Goal: Task Accomplishment & Management: Complete application form

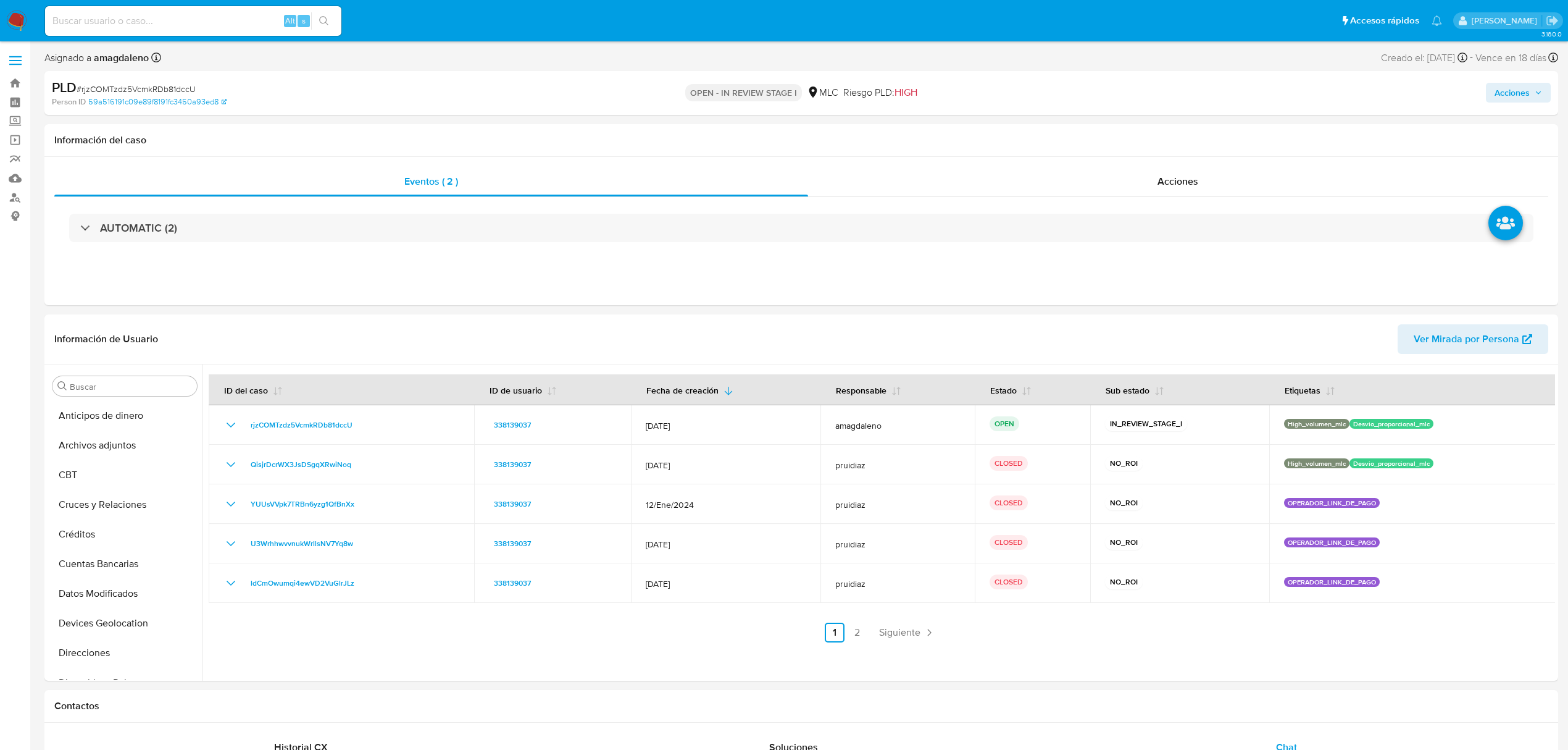
select select "10"
click at [114, 487] on button "KYC" at bounding box center [119, 486] width 144 height 30
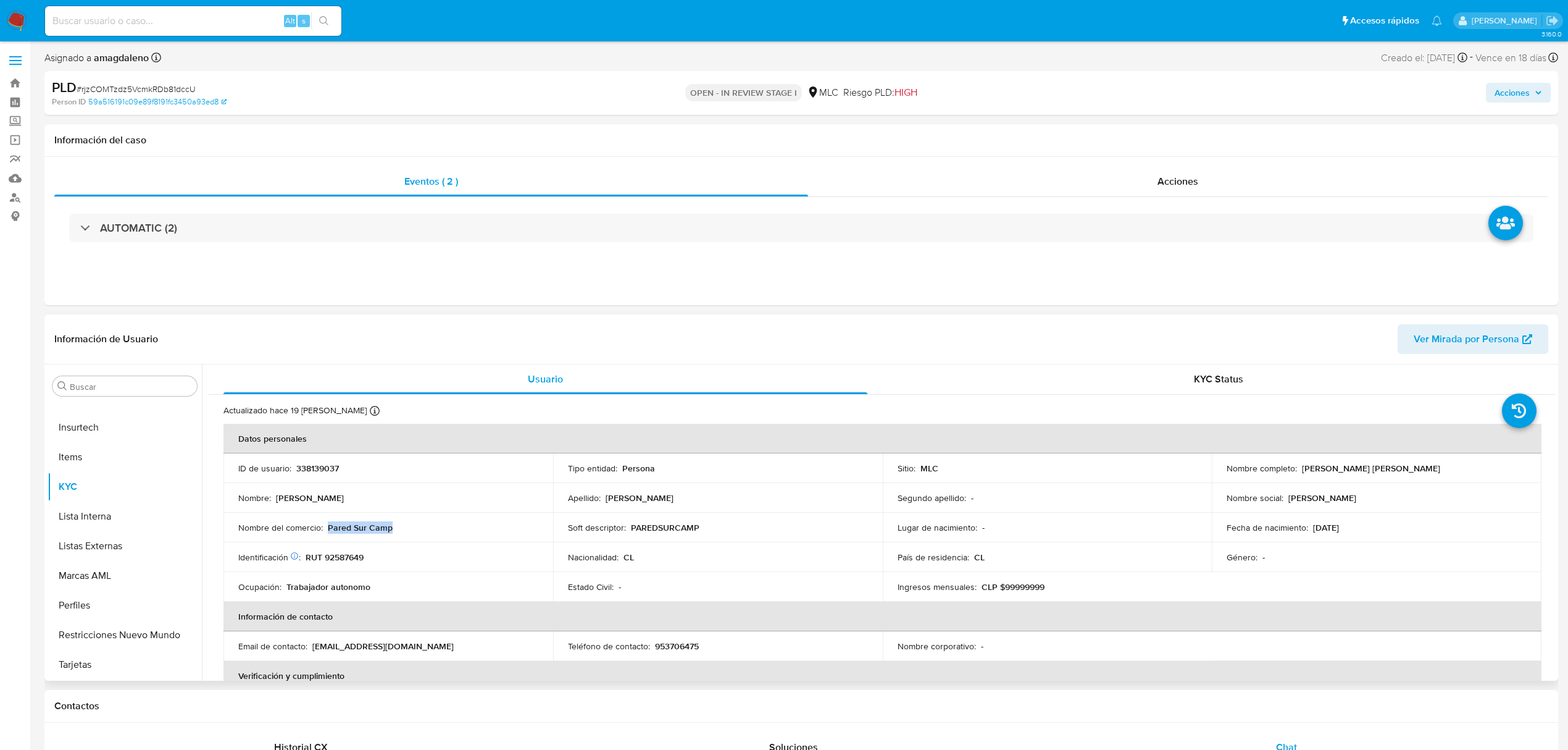
drag, startPoint x: 329, startPoint y: 526, endPoint x: 410, endPoint y: 526, distance: 81.0
click at [410, 526] on div "Nombre del comercio : Pared Sur Camp" at bounding box center [388, 527] width 300 height 11
copy p "Pared Sur Camp"
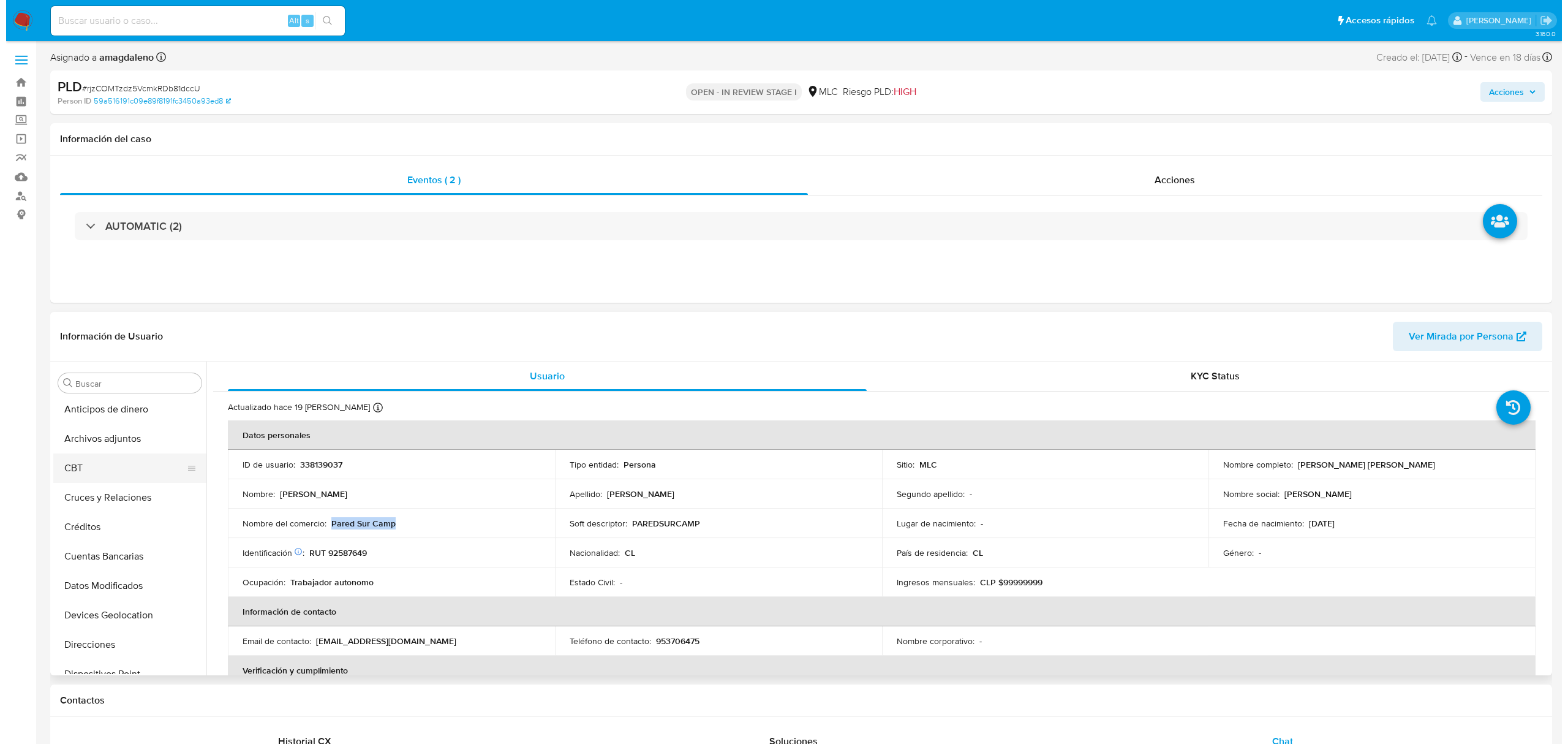
scroll to position [0, 0]
click at [105, 449] on button "Archivos adjuntos" at bounding box center [118, 442] width 143 height 29
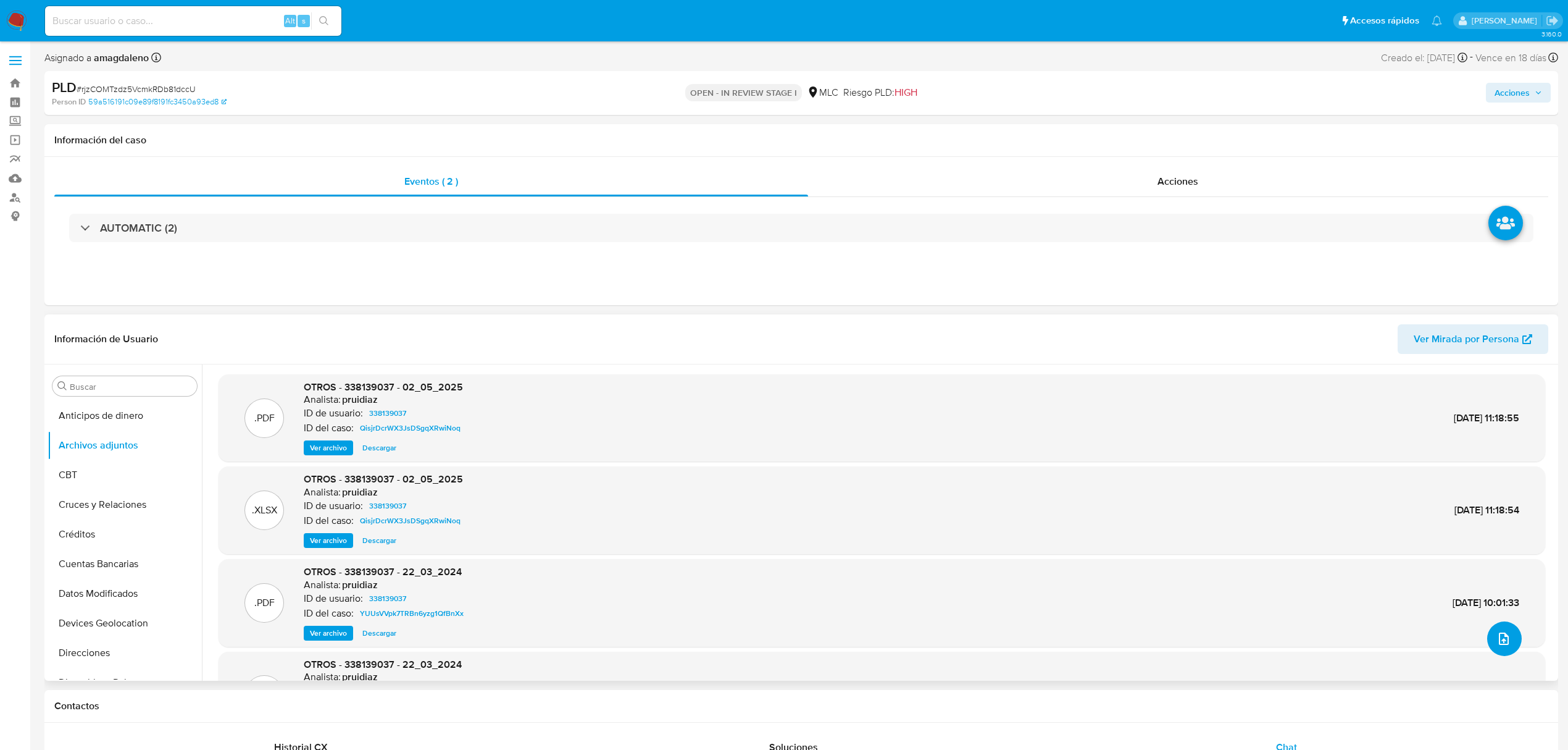
click at [1510, 641] on button "upload-file" at bounding box center [1505, 639] width 35 height 35
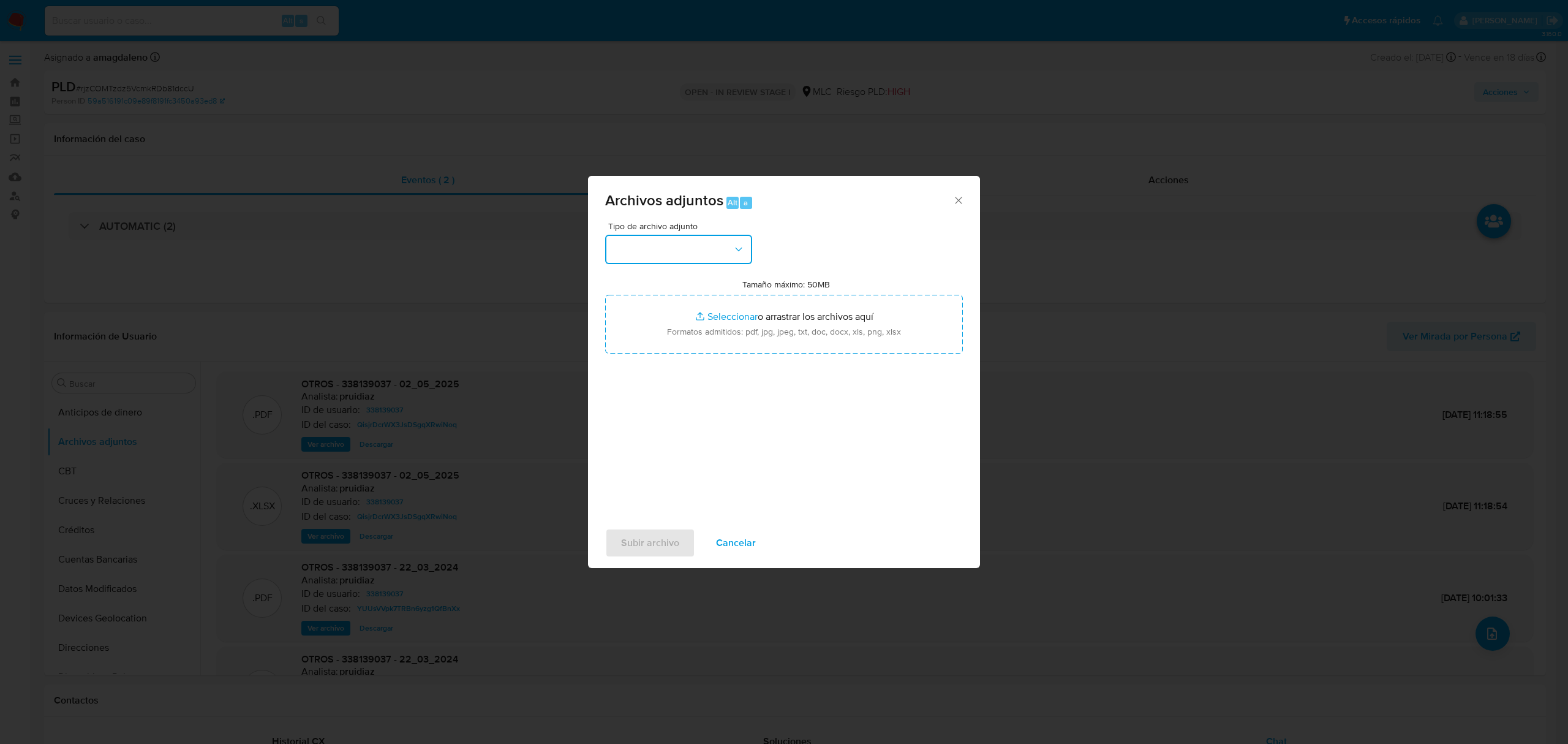
click at [703, 246] on button "button" at bounding box center [679, 250] width 147 height 29
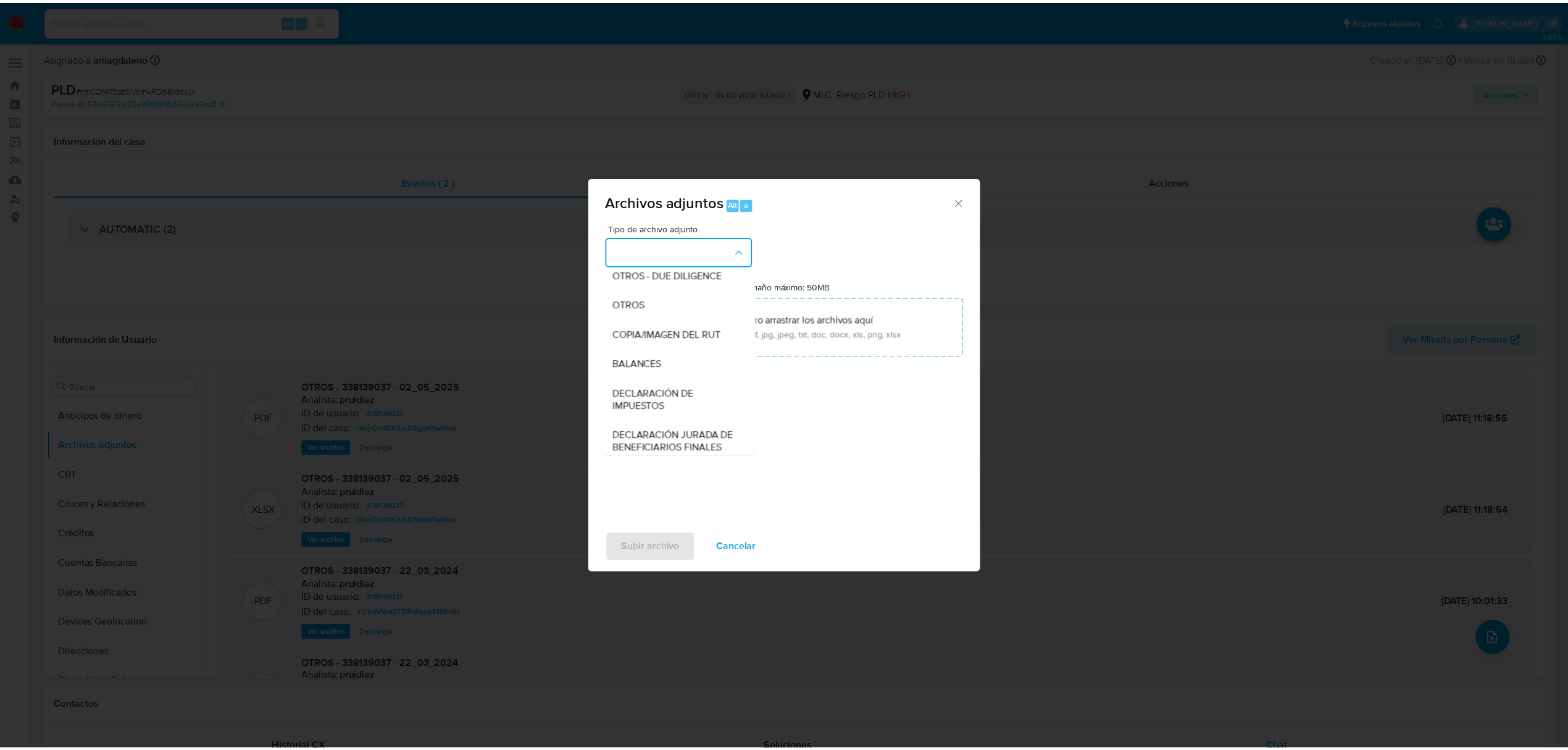
scroll to position [184, 0]
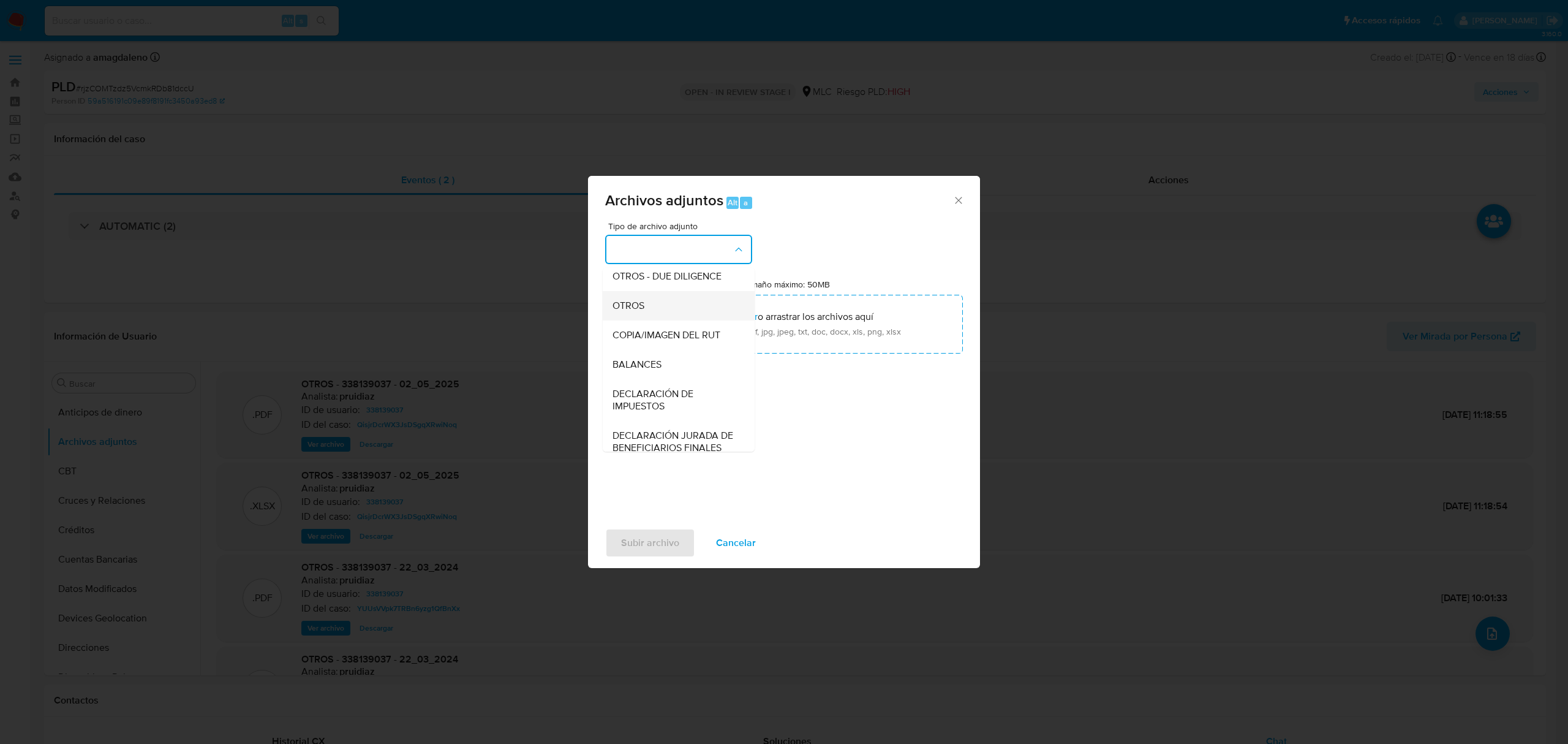
click at [653, 314] on div "OTROS" at bounding box center [675, 305] width 125 height 29
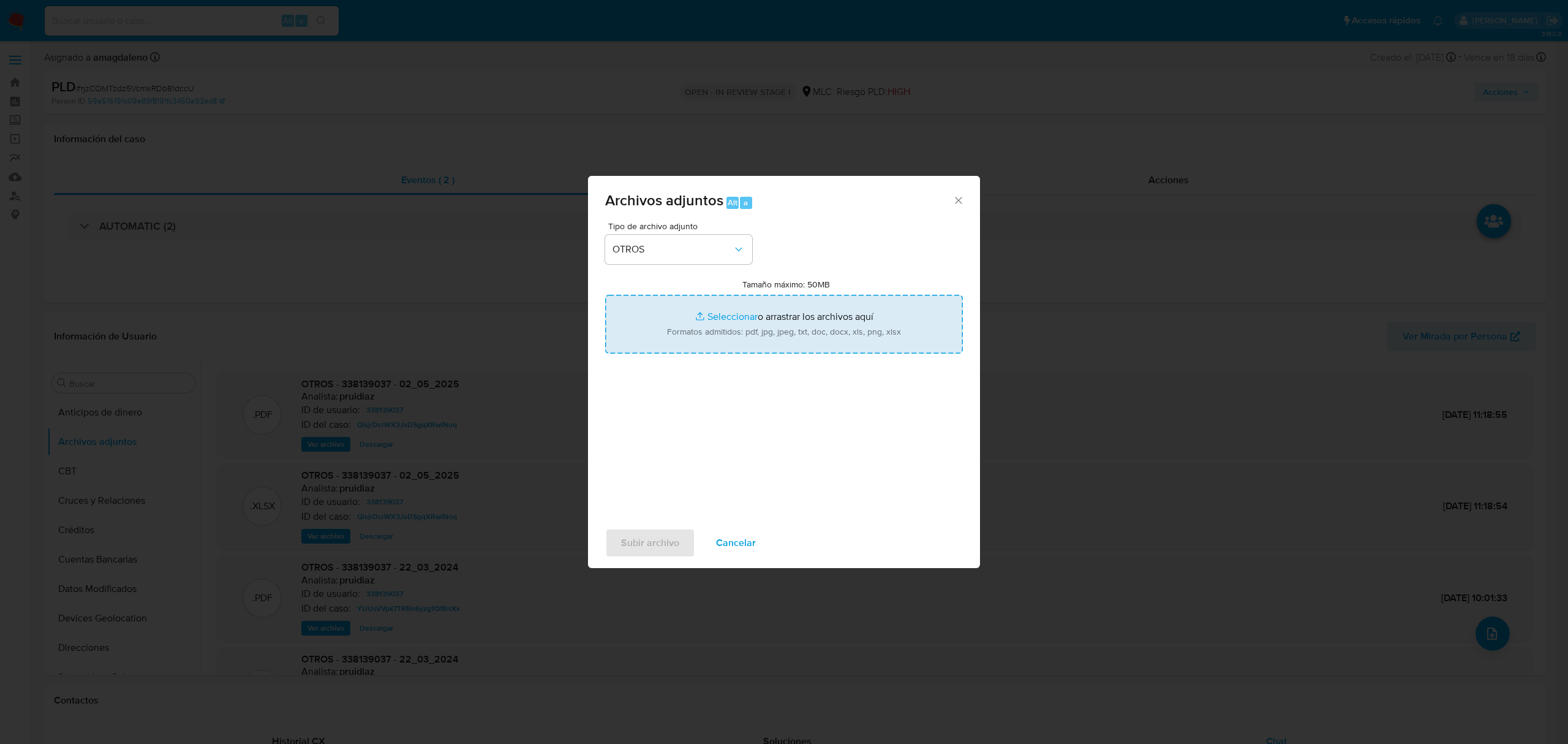
click at [726, 314] on input "Tamaño máximo: 50MB Seleccionar archivos" at bounding box center [784, 324] width 358 height 59
type input "C:\fakepath\338139037 - 22_09_2025.xlsx"
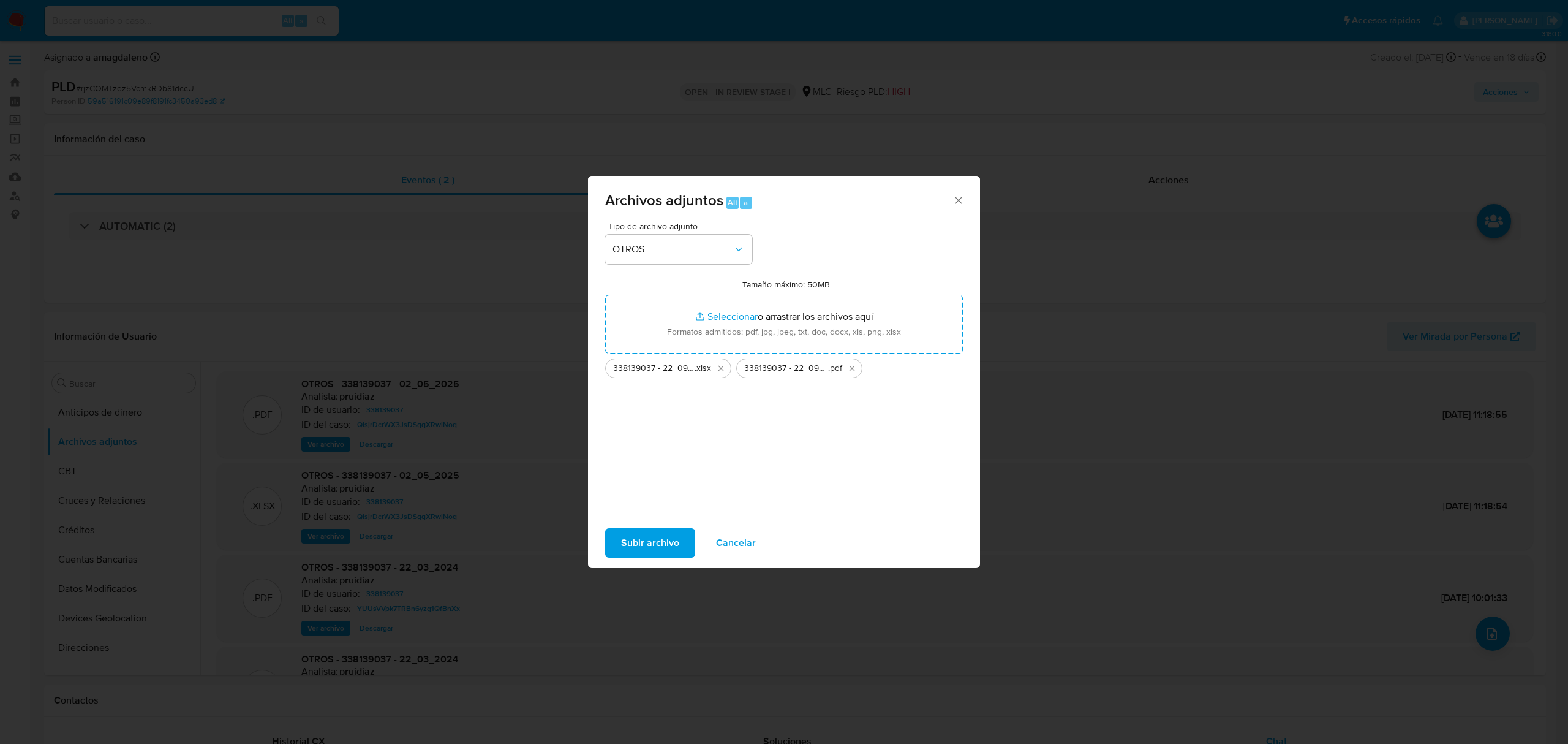
click at [645, 552] on span "Subir archivo" at bounding box center [650, 542] width 58 height 27
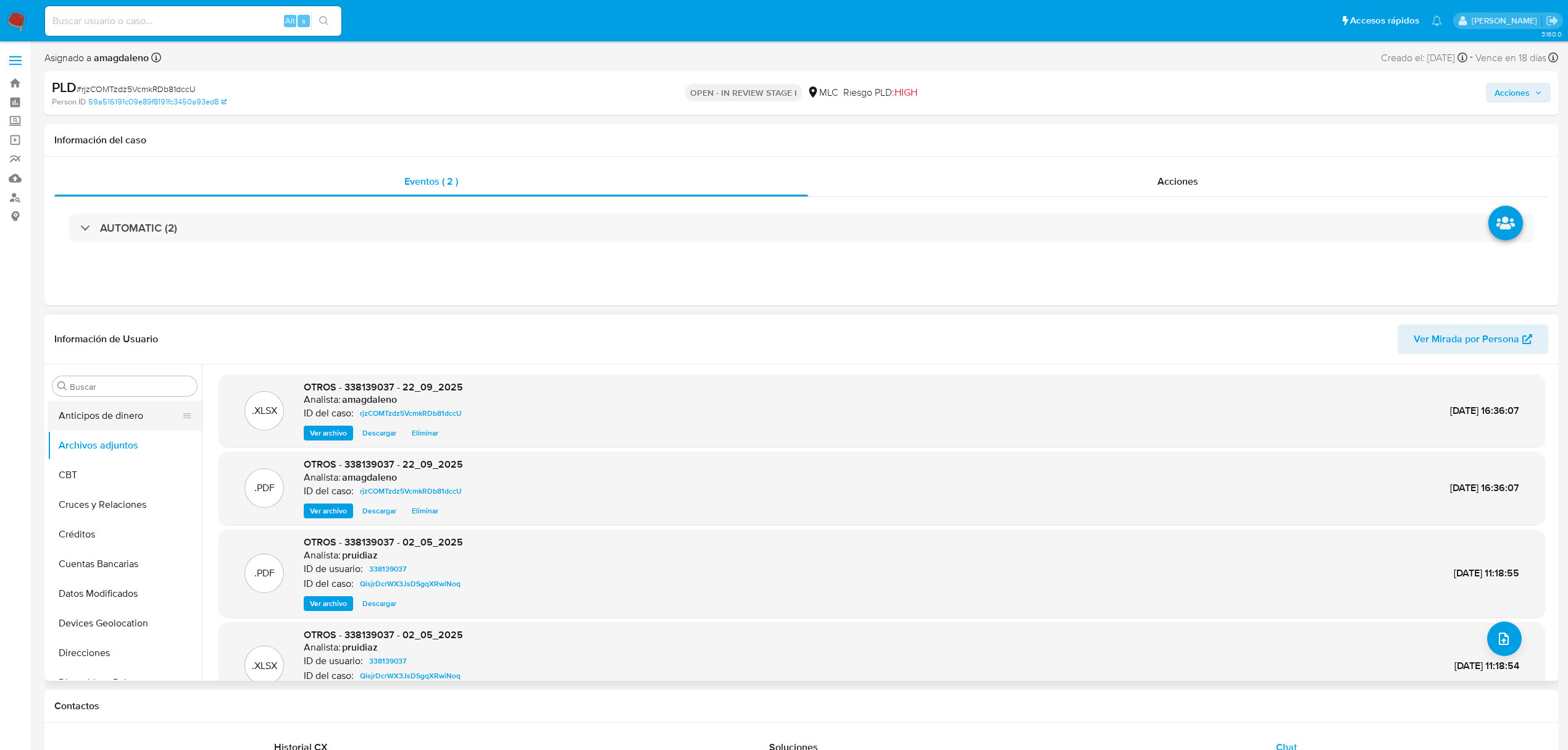
click at [126, 418] on button "Anticipos de dinero" at bounding box center [119, 415] width 144 height 30
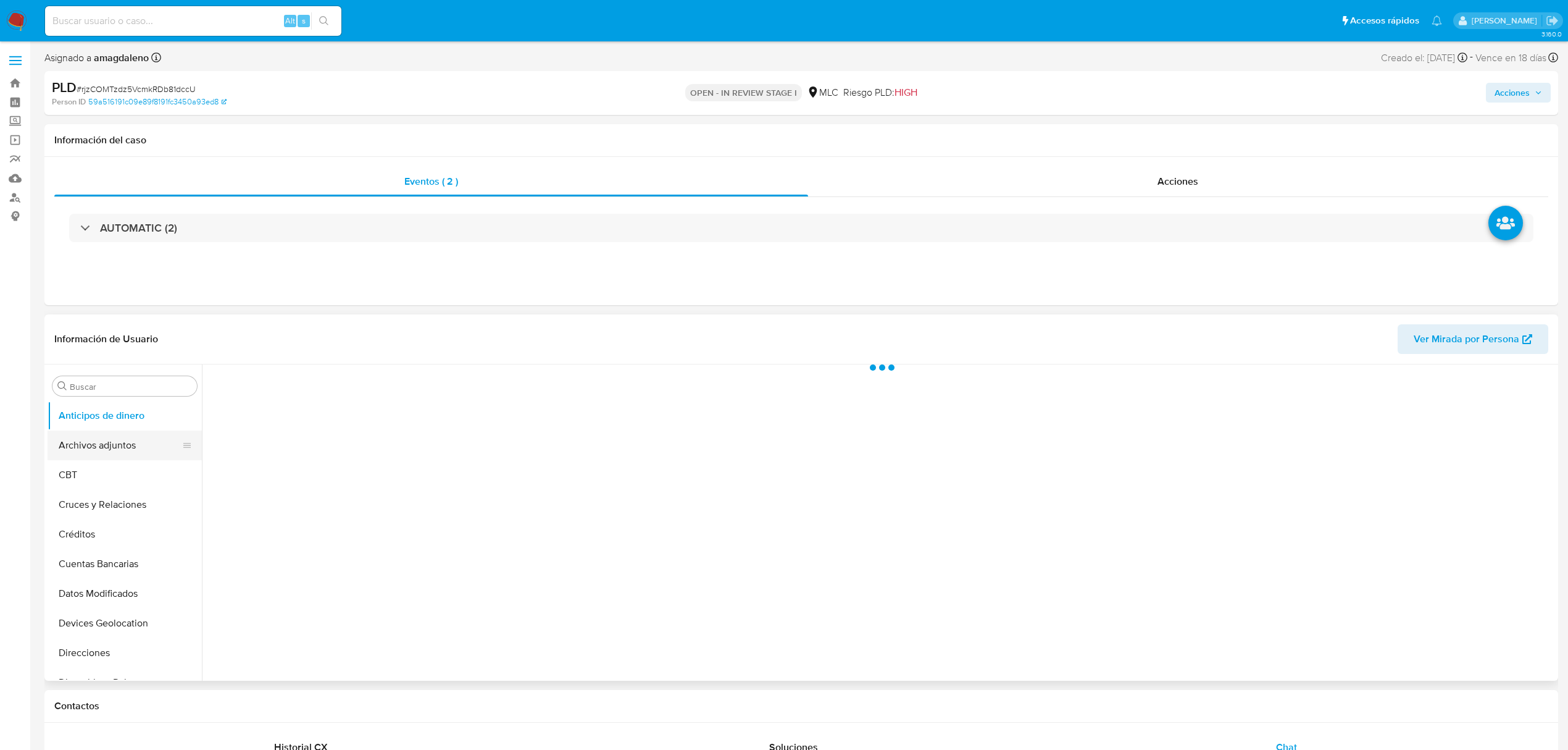
click at [122, 447] on button "Archivos adjuntos" at bounding box center [119, 445] width 144 height 30
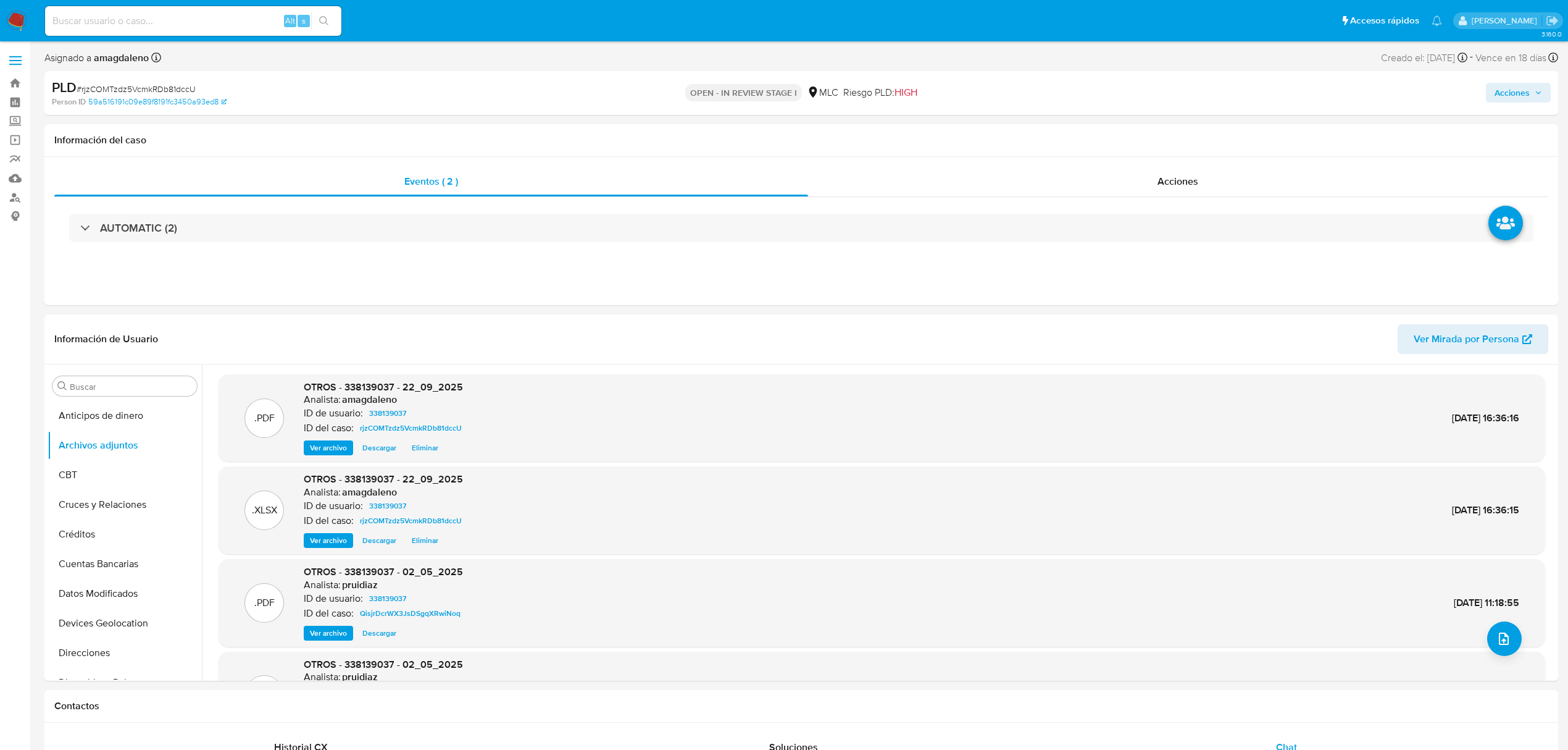
click at [1498, 94] on span "Acciones" at bounding box center [1512, 92] width 35 height 19
click at [1184, 135] on span "Resolución del caso" at bounding box center [1168, 131] width 89 height 14
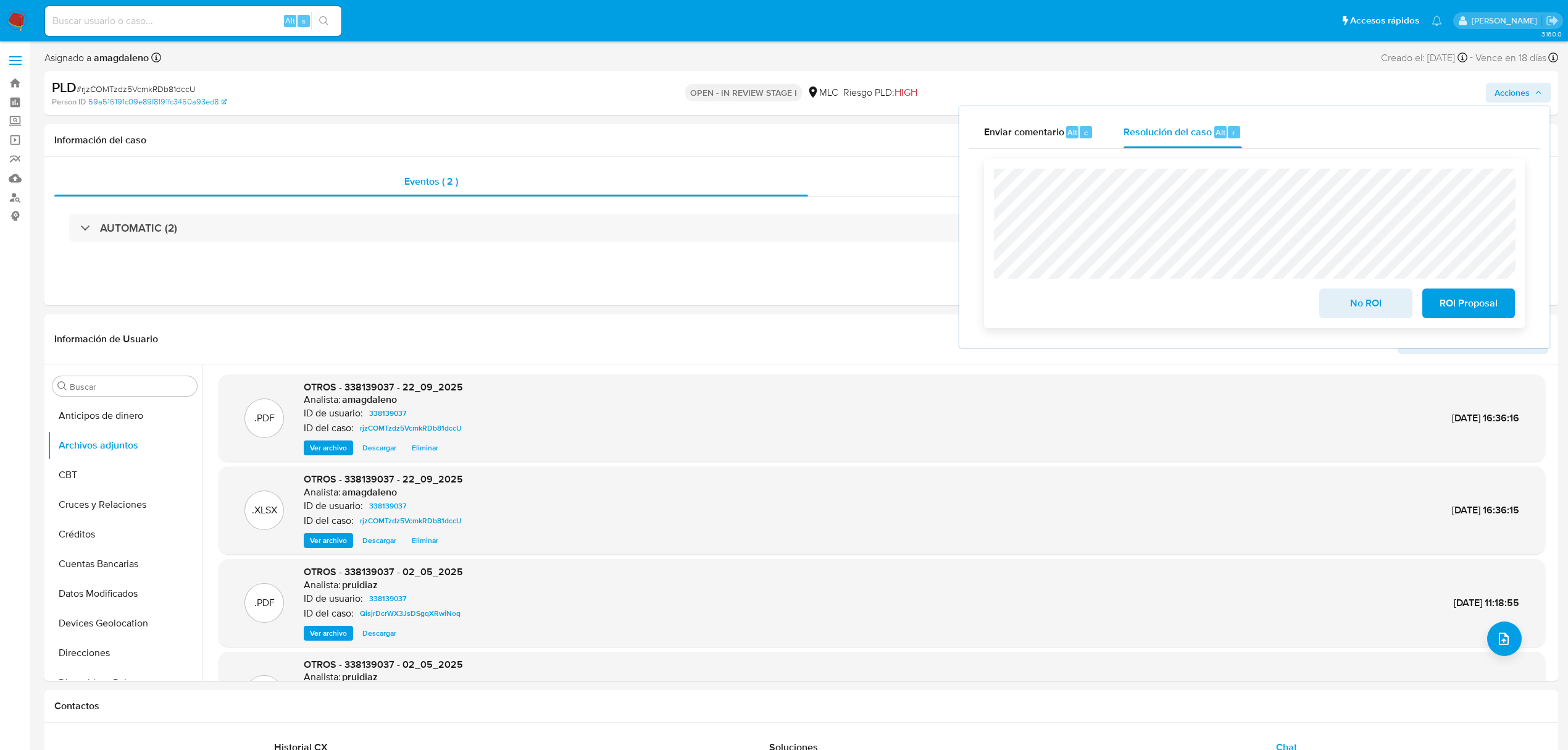
click at [1372, 307] on span "No ROI" at bounding box center [1365, 303] width 60 height 28
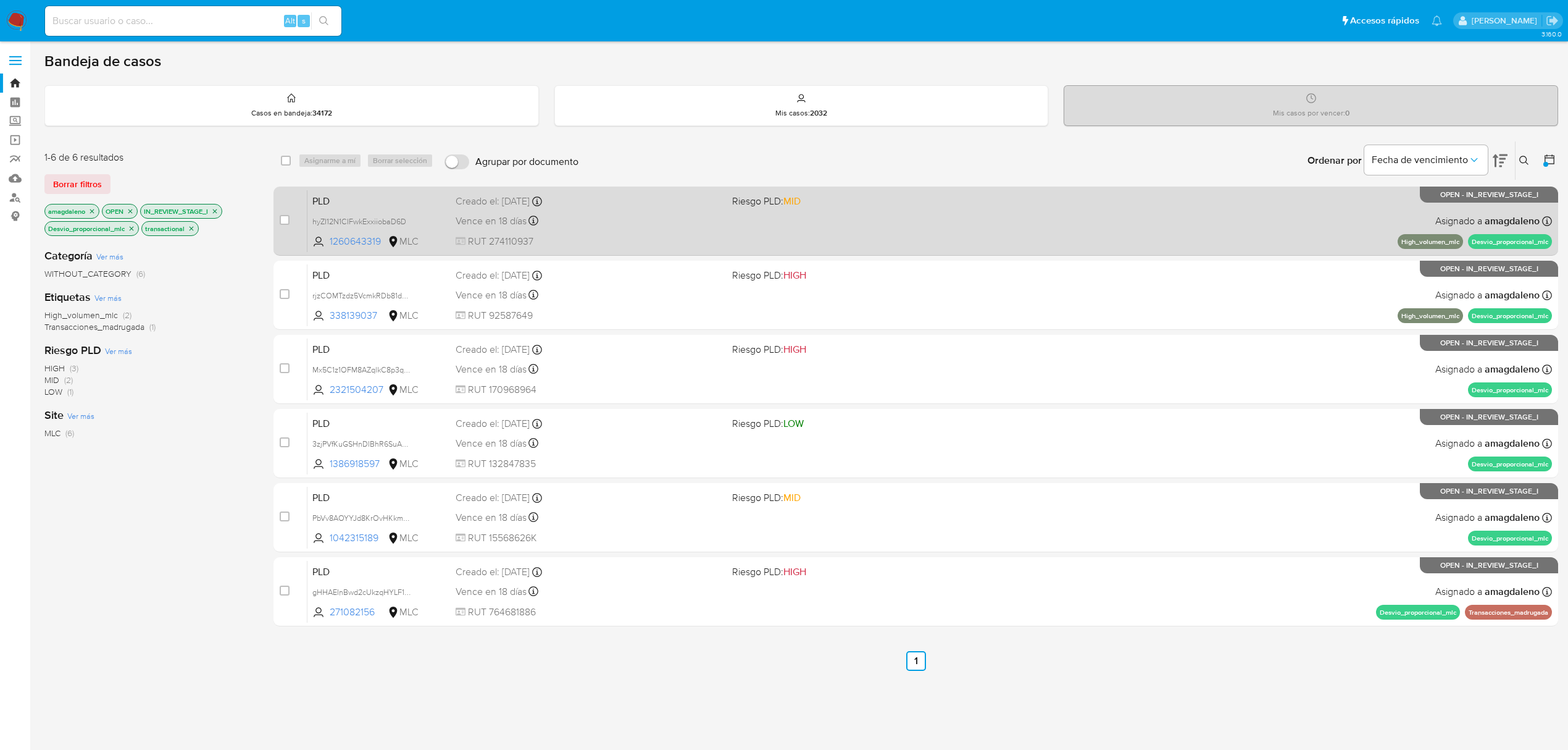
click at [638, 229] on div "PLD hyZI12N1CIFwkExxiiobaD6D 1260643319 MLC Riesgo PLD: MID Creado el: 12/07/20…" at bounding box center [930, 221] width 1245 height 62
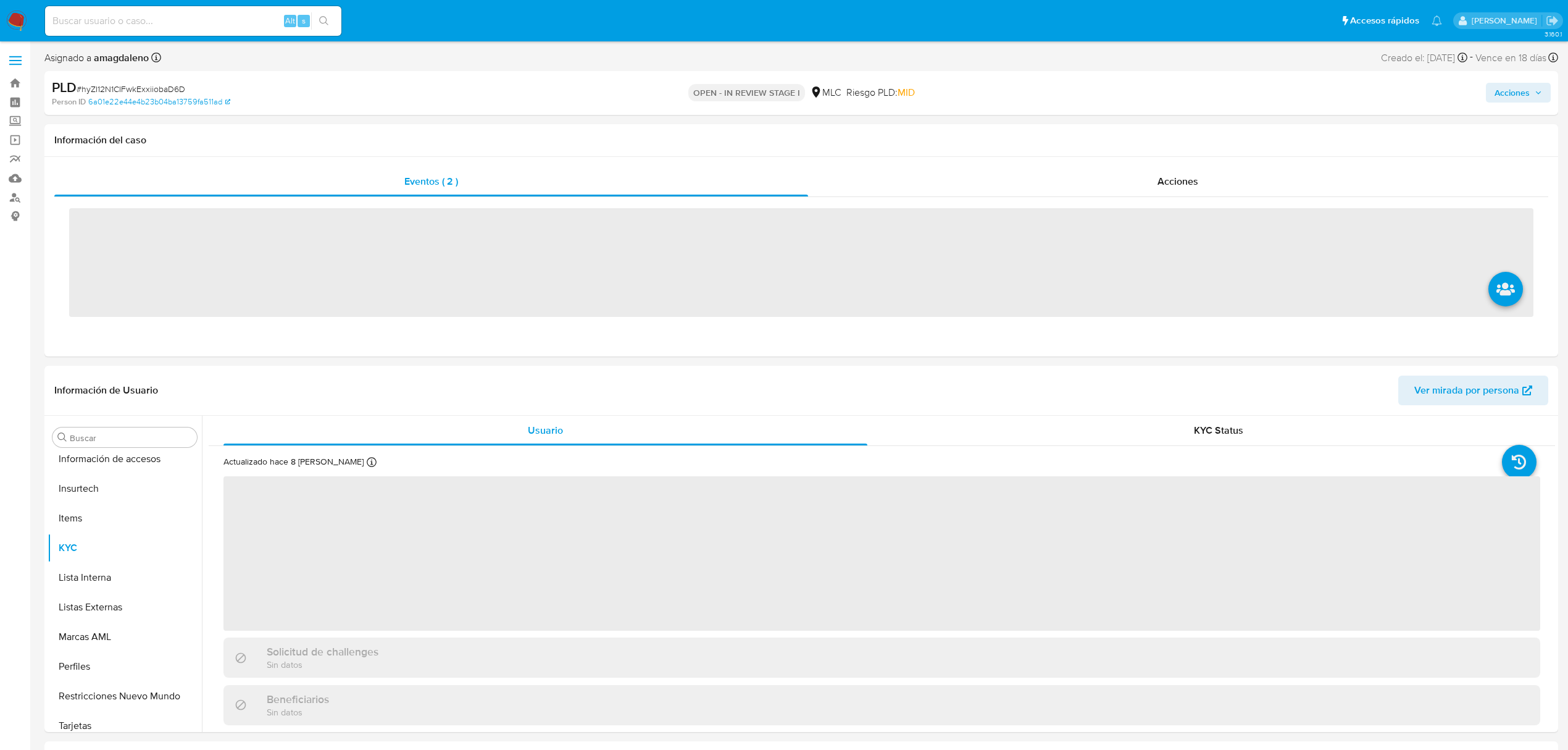
scroll to position [581, 0]
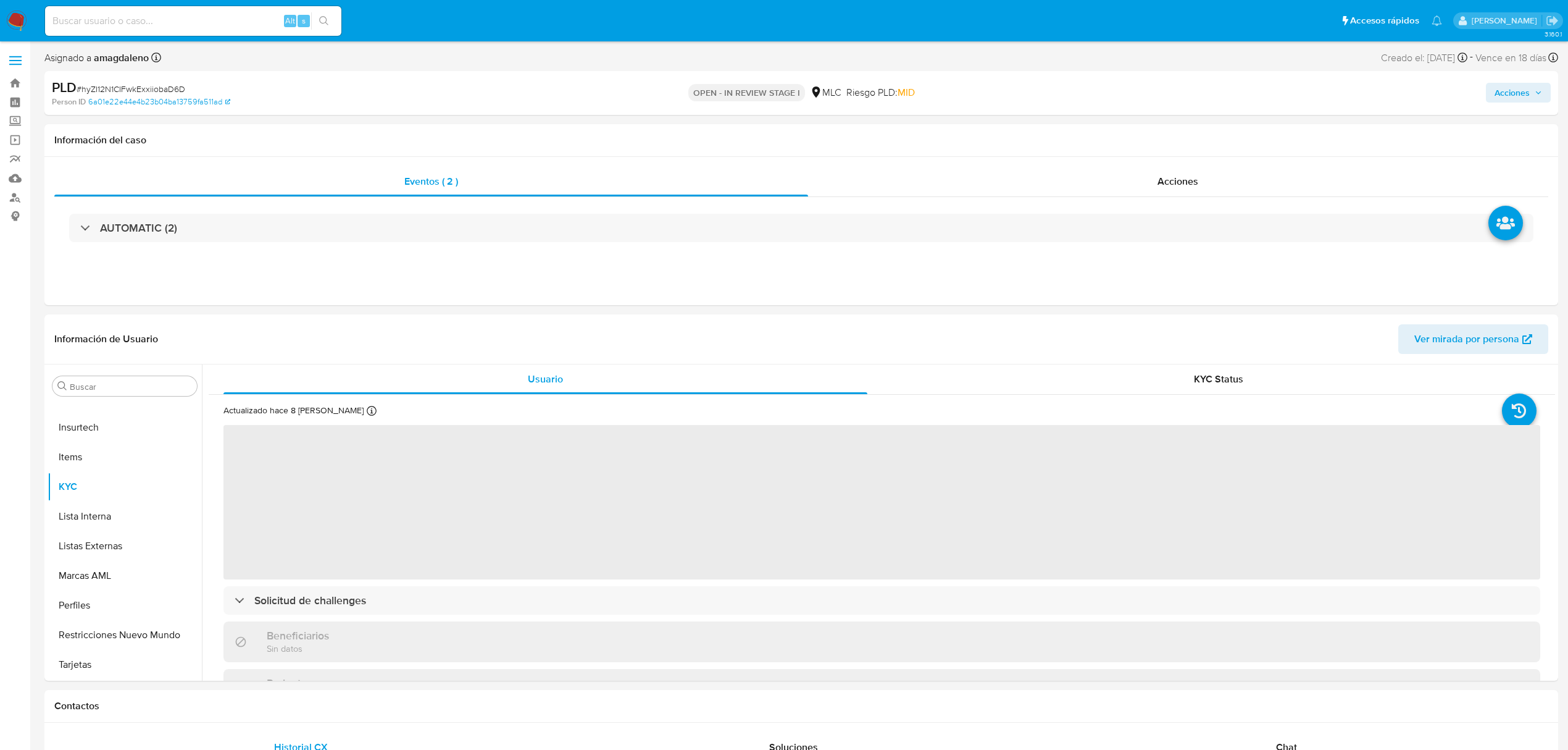
select select "10"
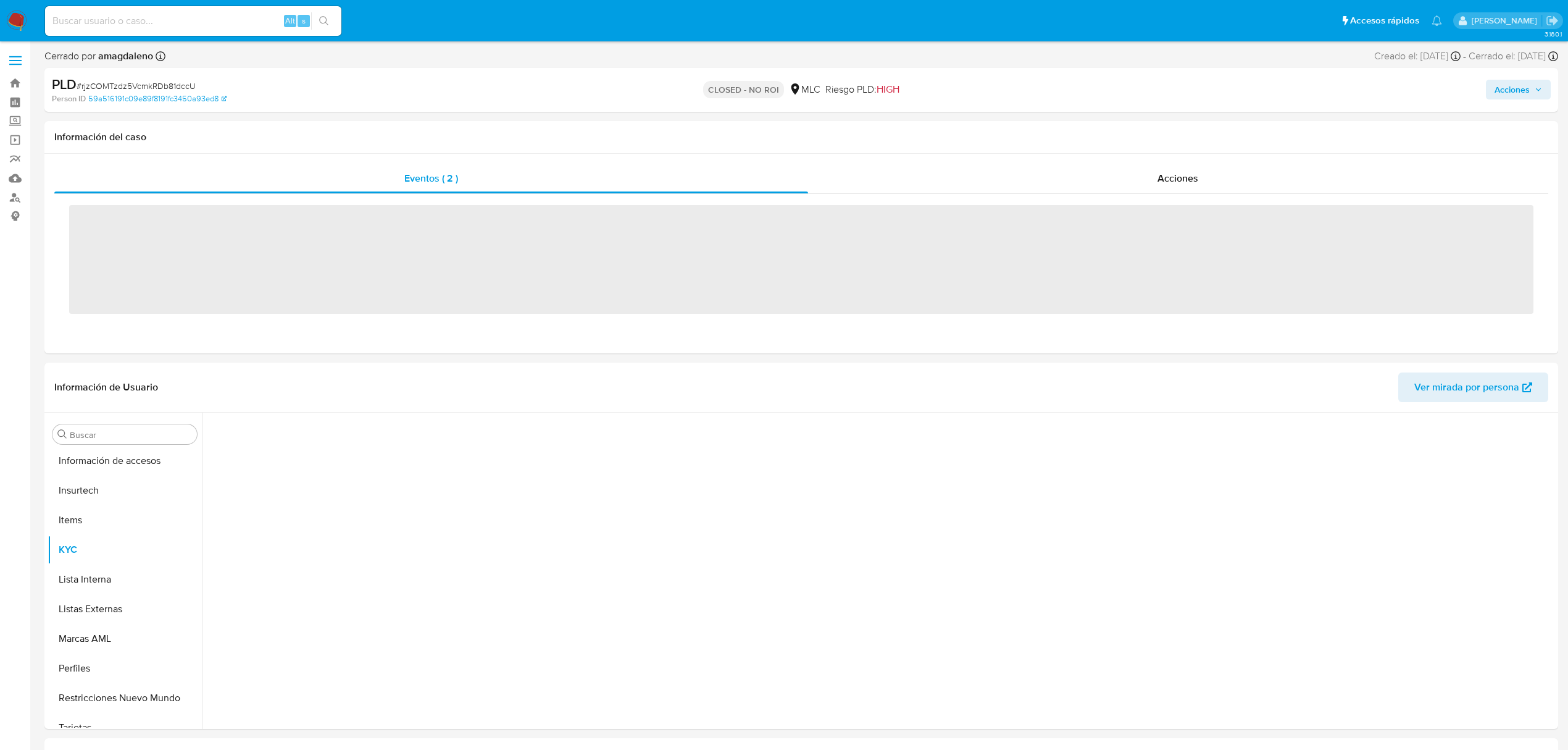
scroll to position [581, 0]
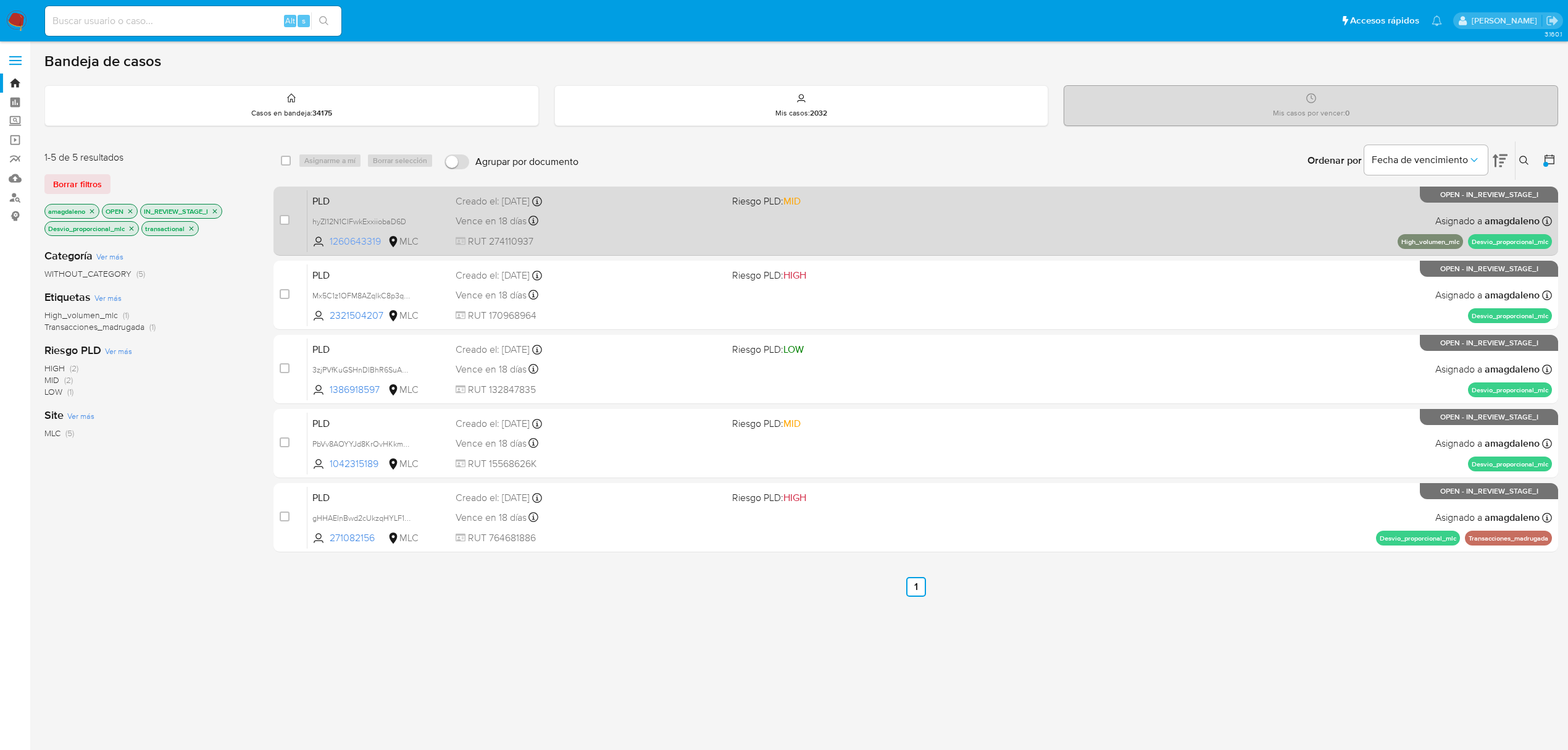
click at [359, 241] on span "1260643319" at bounding box center [357, 242] width 56 height 13
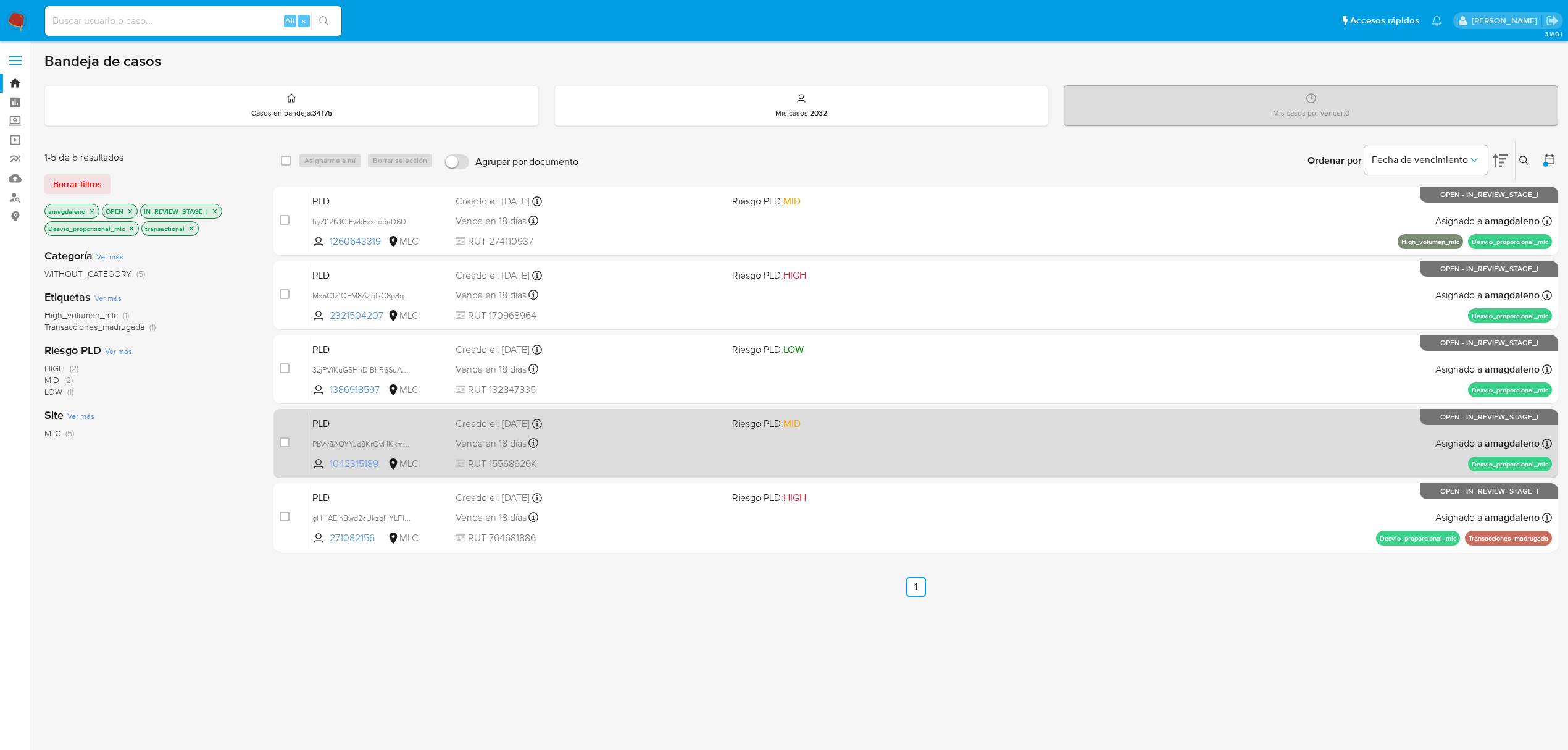
click at [361, 457] on span "1042315189" at bounding box center [357, 464] width 56 height 13
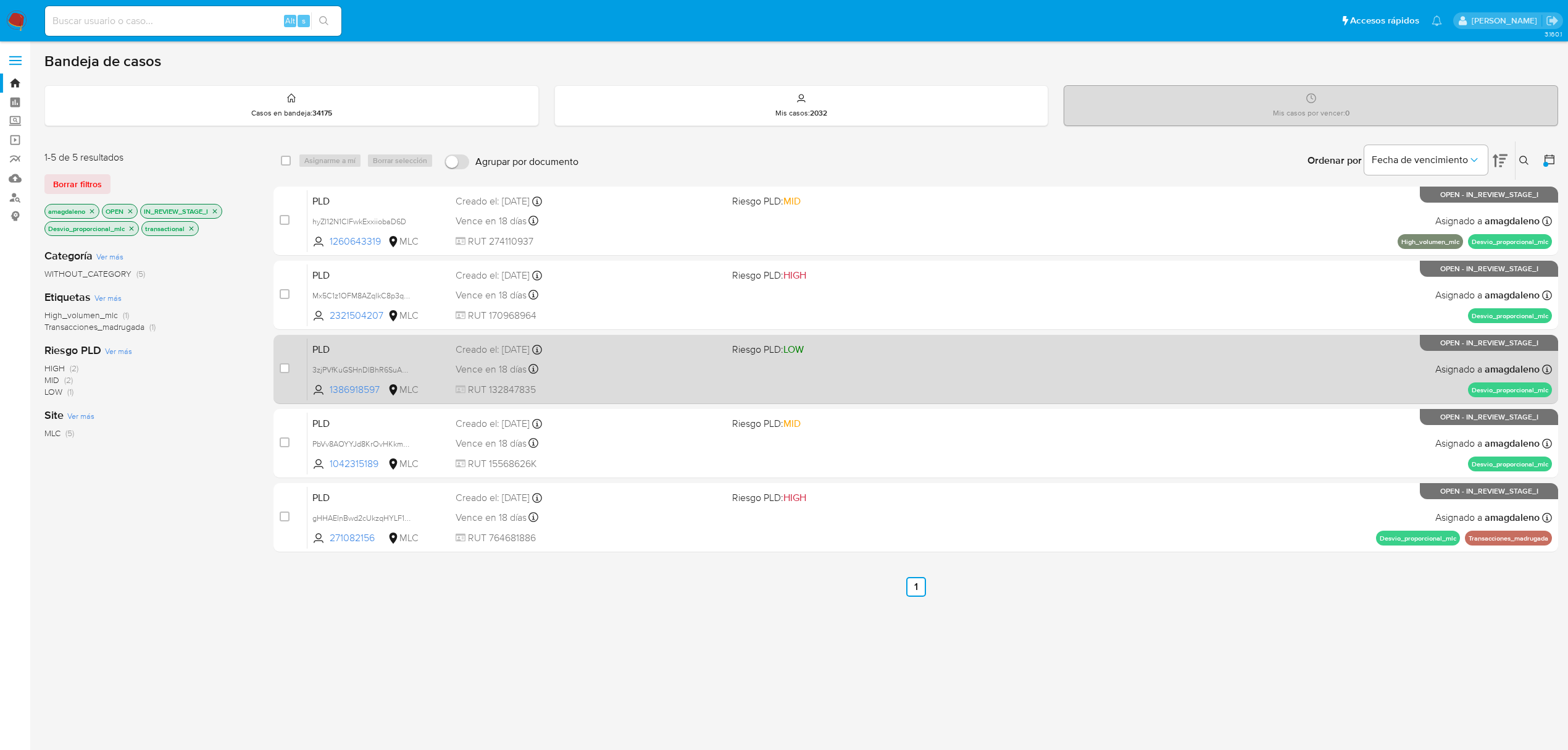
click at [581, 370] on div "case-item-checkbox No es posible asignar el caso PLD hyZI12N1CIFwkExxiiobaD6D 1…" at bounding box center [916, 369] width 1285 height 366
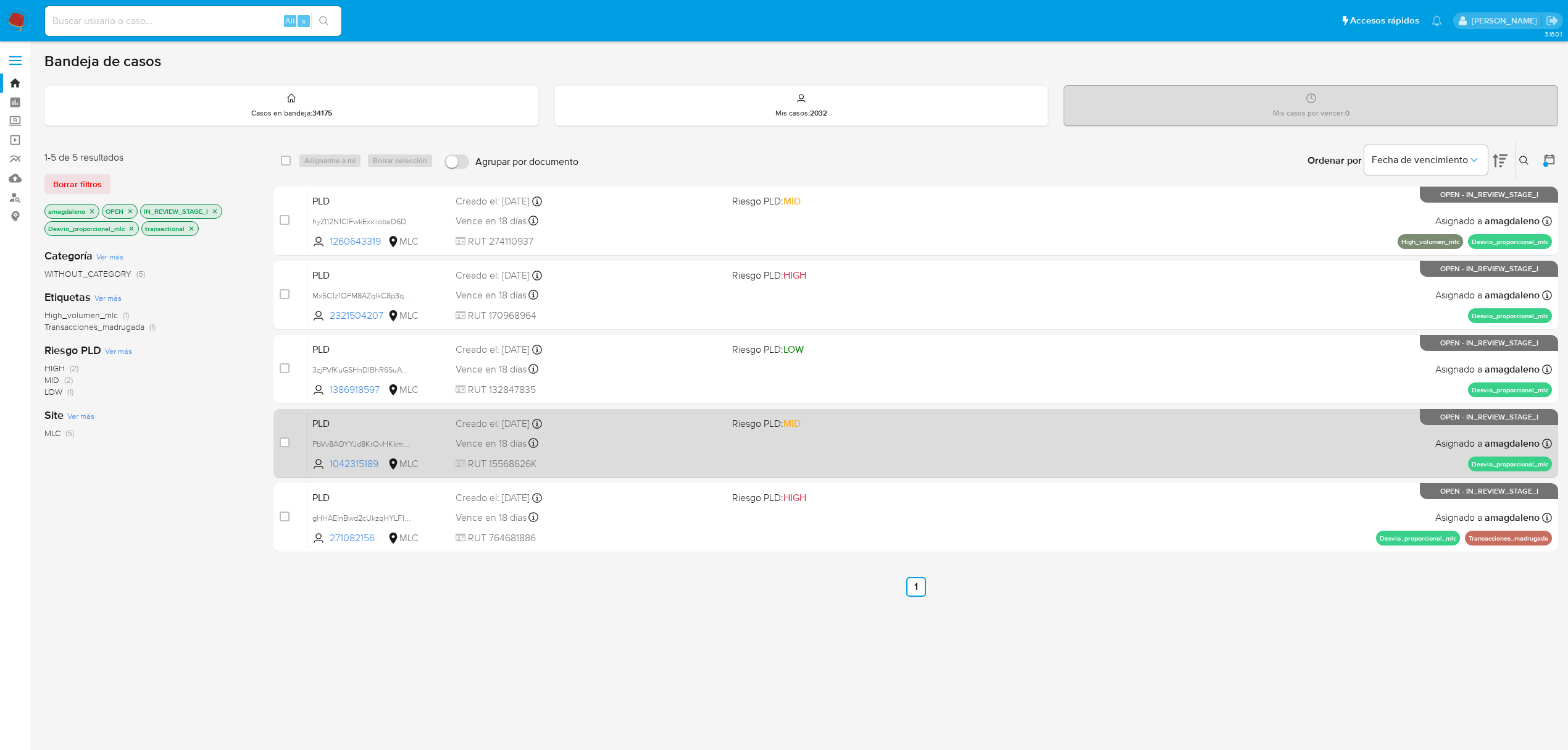
click at [594, 435] on div "Vence en 18 días Vence el 10/10/2025 16:07:05" at bounding box center [589, 443] width 267 height 17
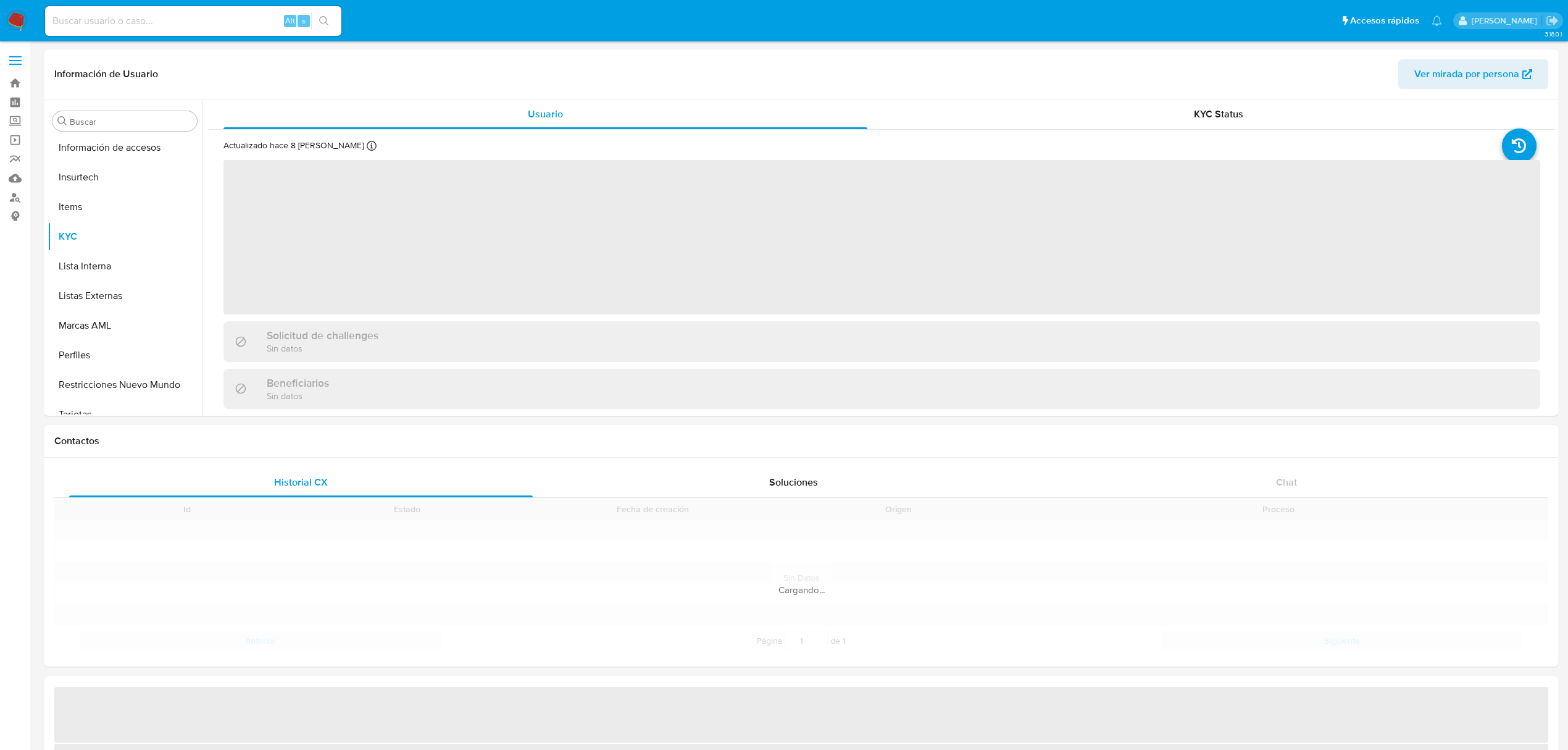
scroll to position [580, 0]
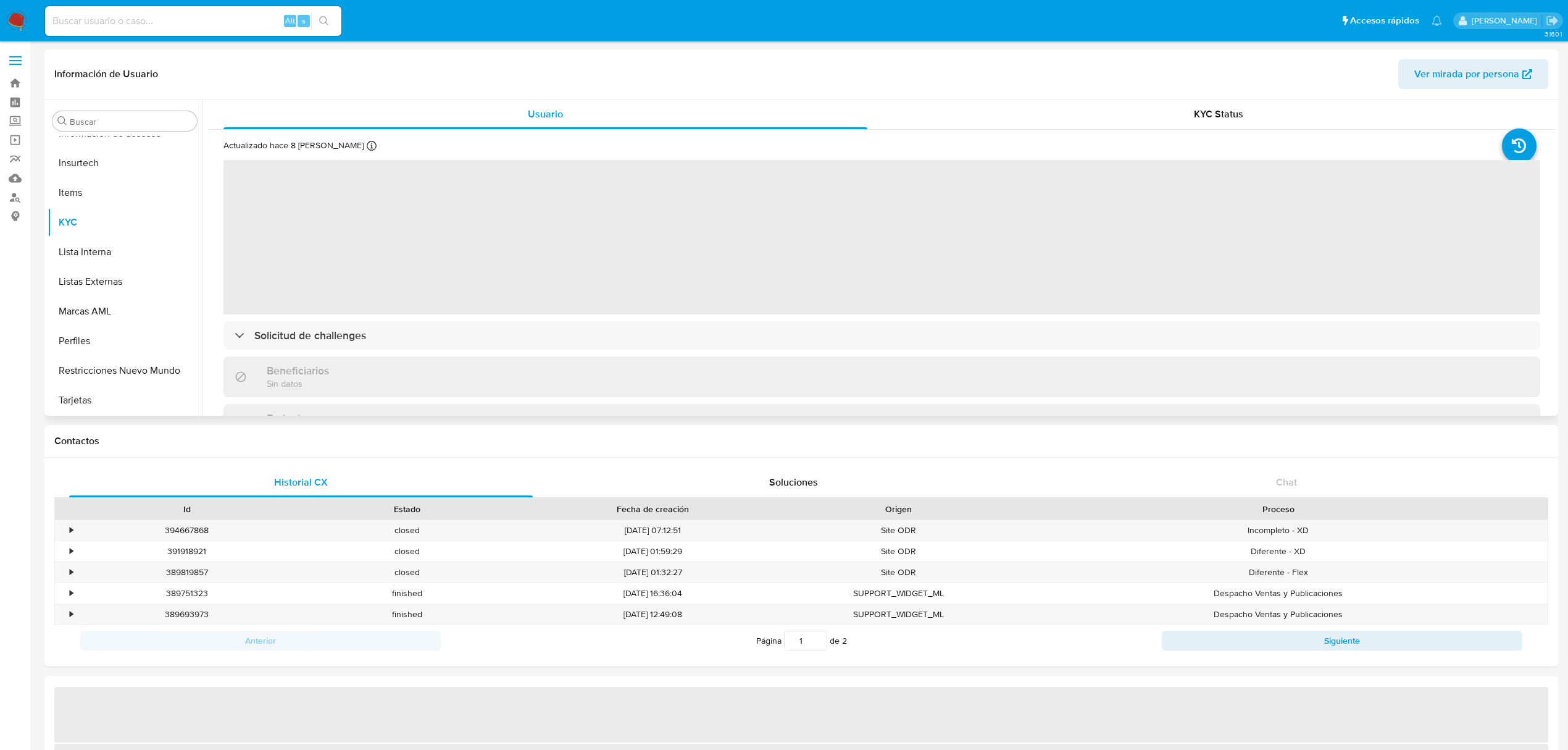
select select "10"
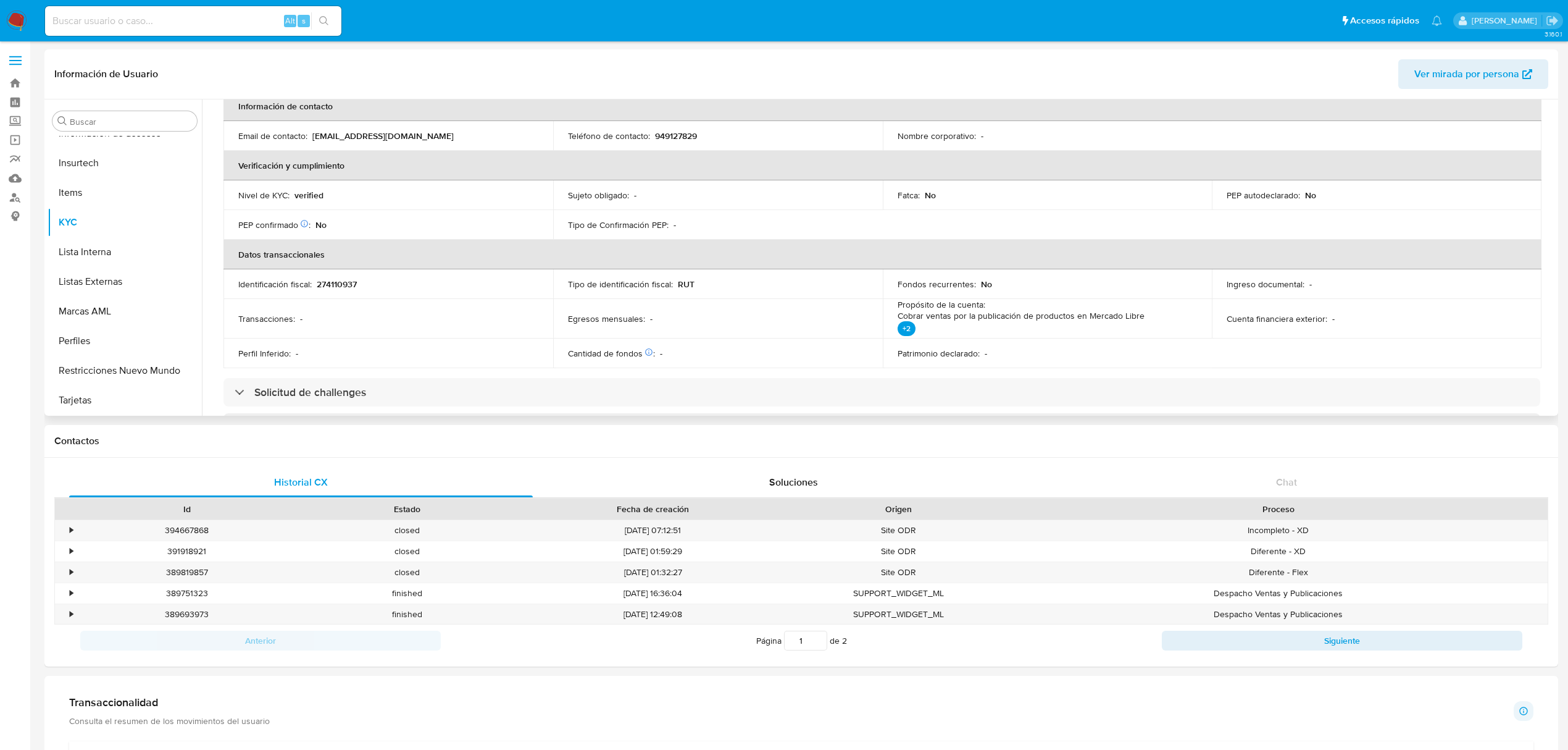
scroll to position [0, 0]
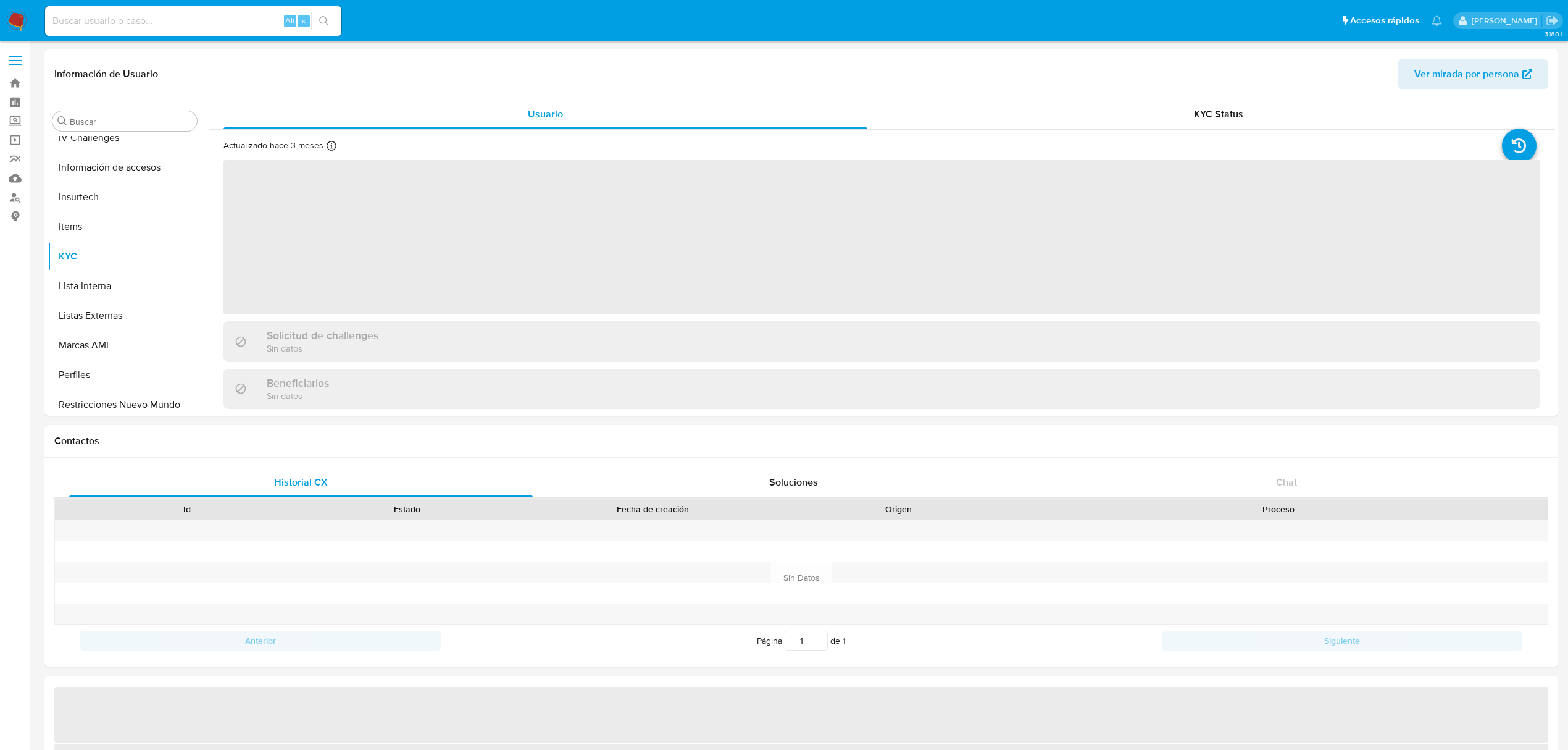
scroll to position [580, 0]
select select "10"
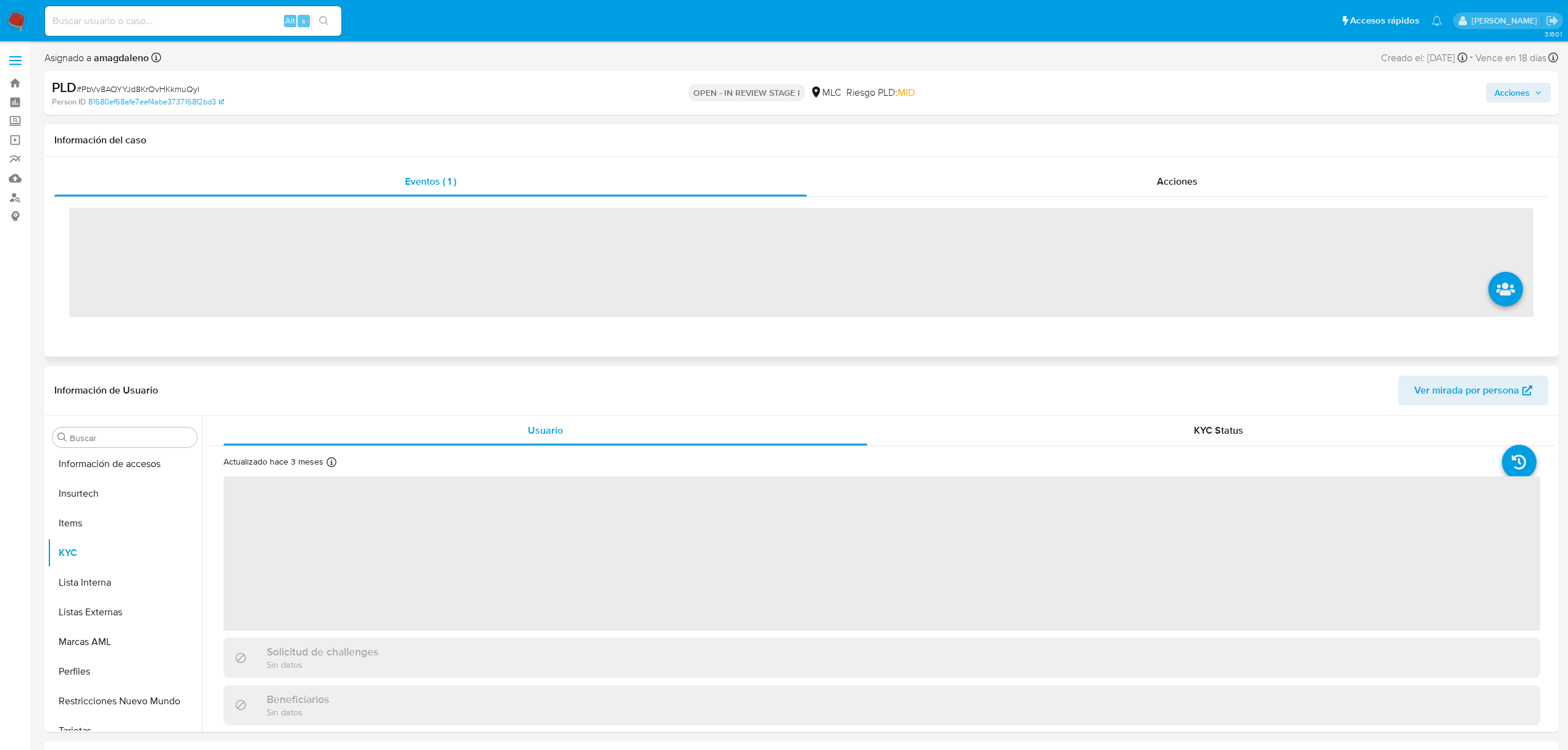
scroll to position [581, 0]
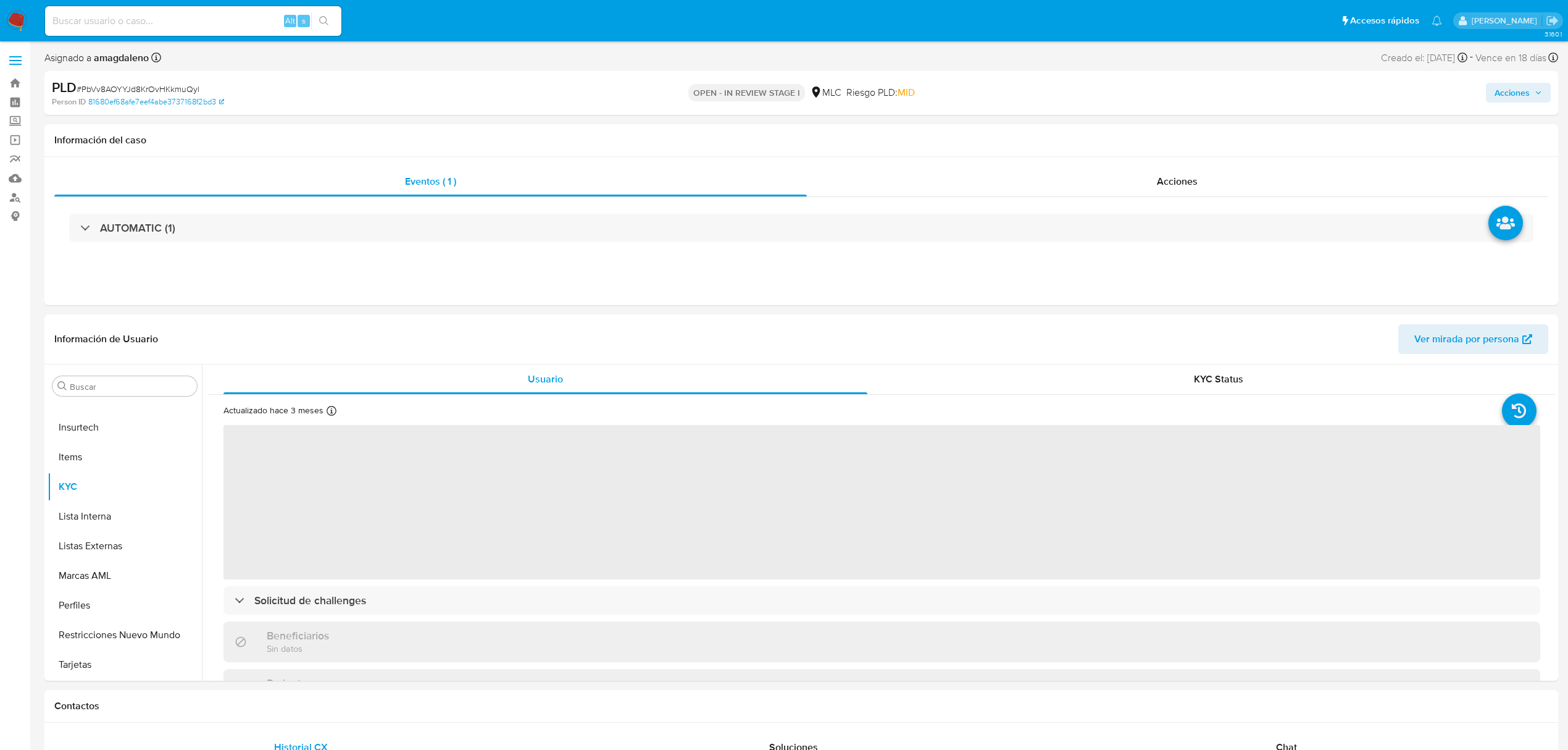
select select "10"
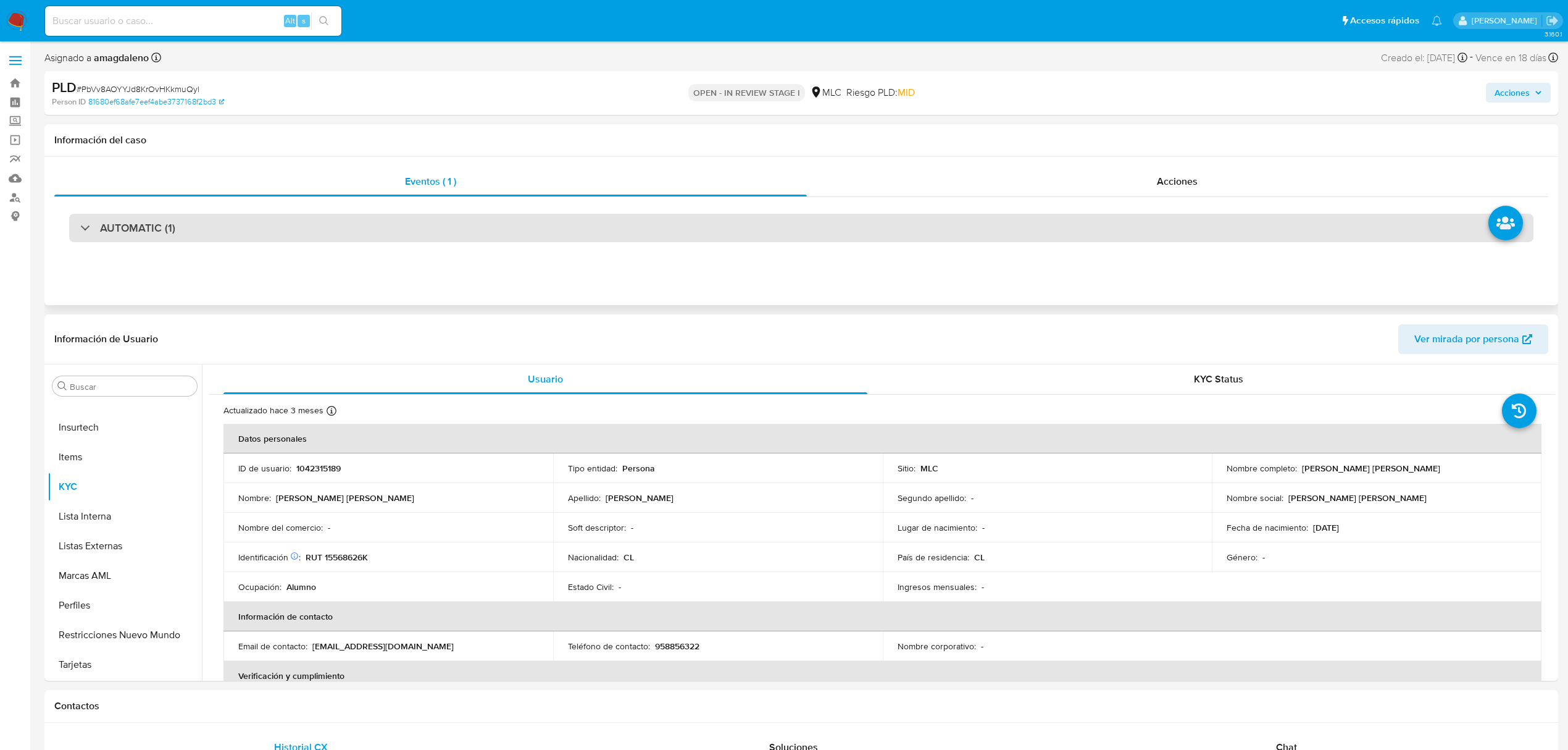
click at [604, 231] on div "AUTOMATIC (1)" at bounding box center [801, 228] width 1465 height 28
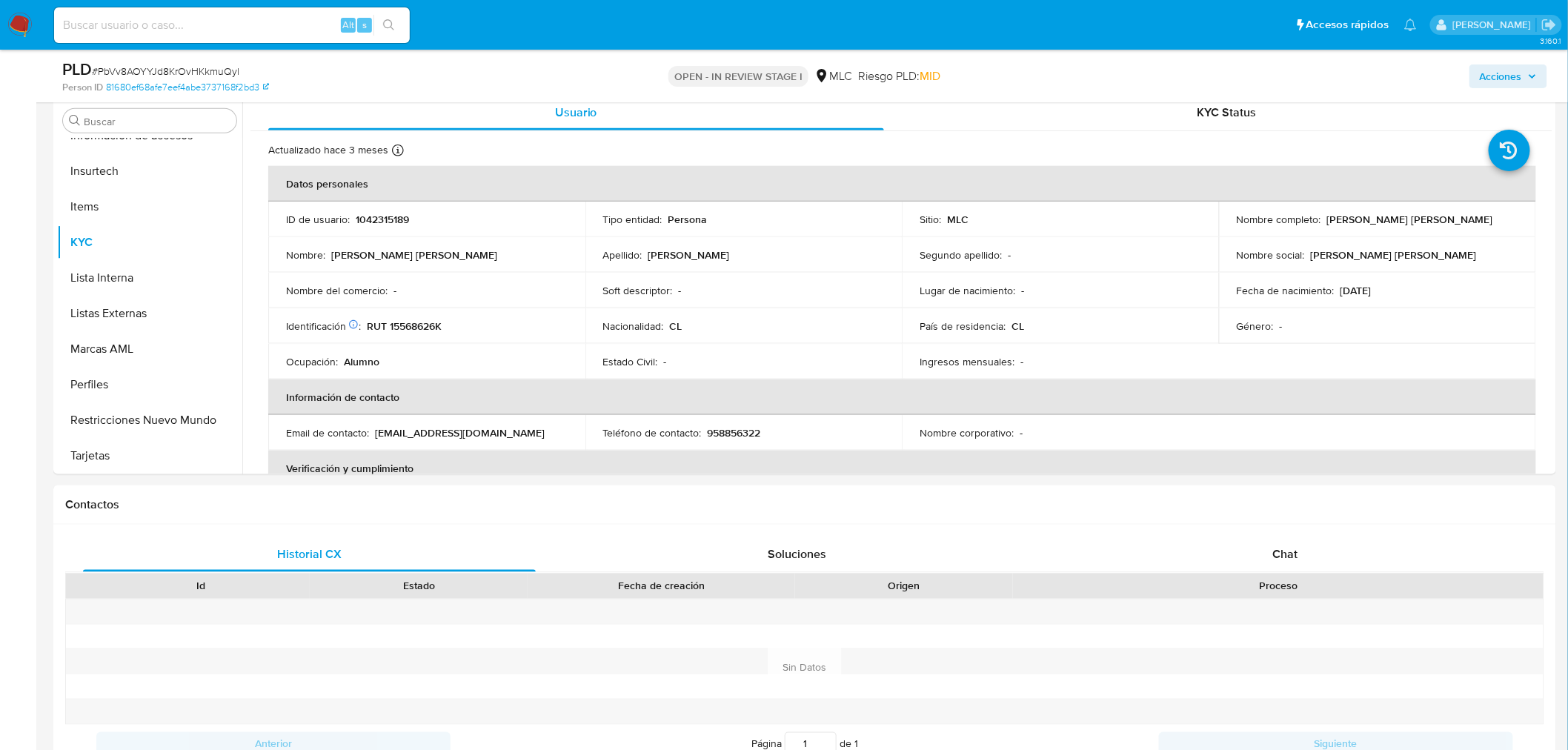
scroll to position [659, 0]
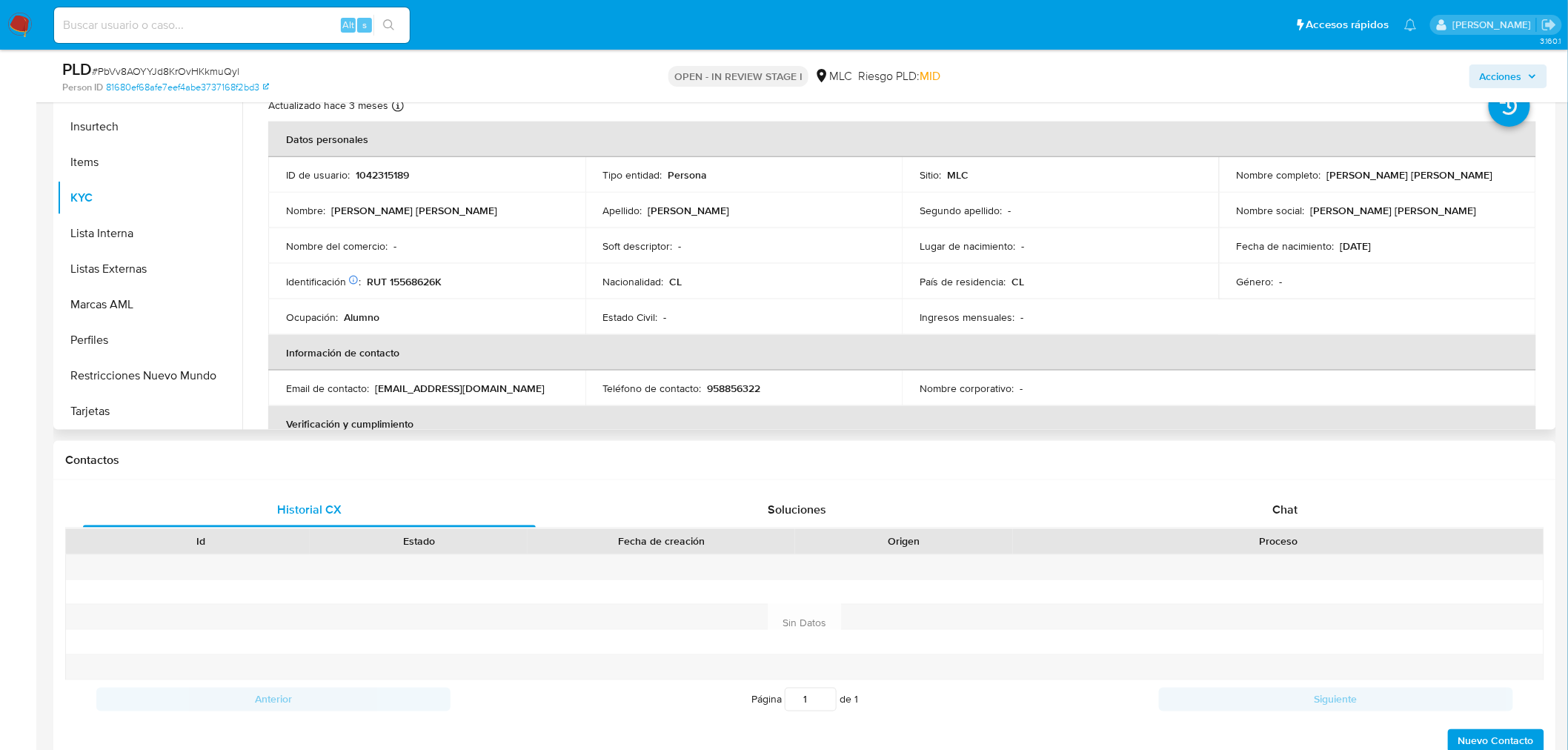
click at [418, 280] on p "RUT 15568626K" at bounding box center [404, 282] width 75 height 14
copy p "15568626K"
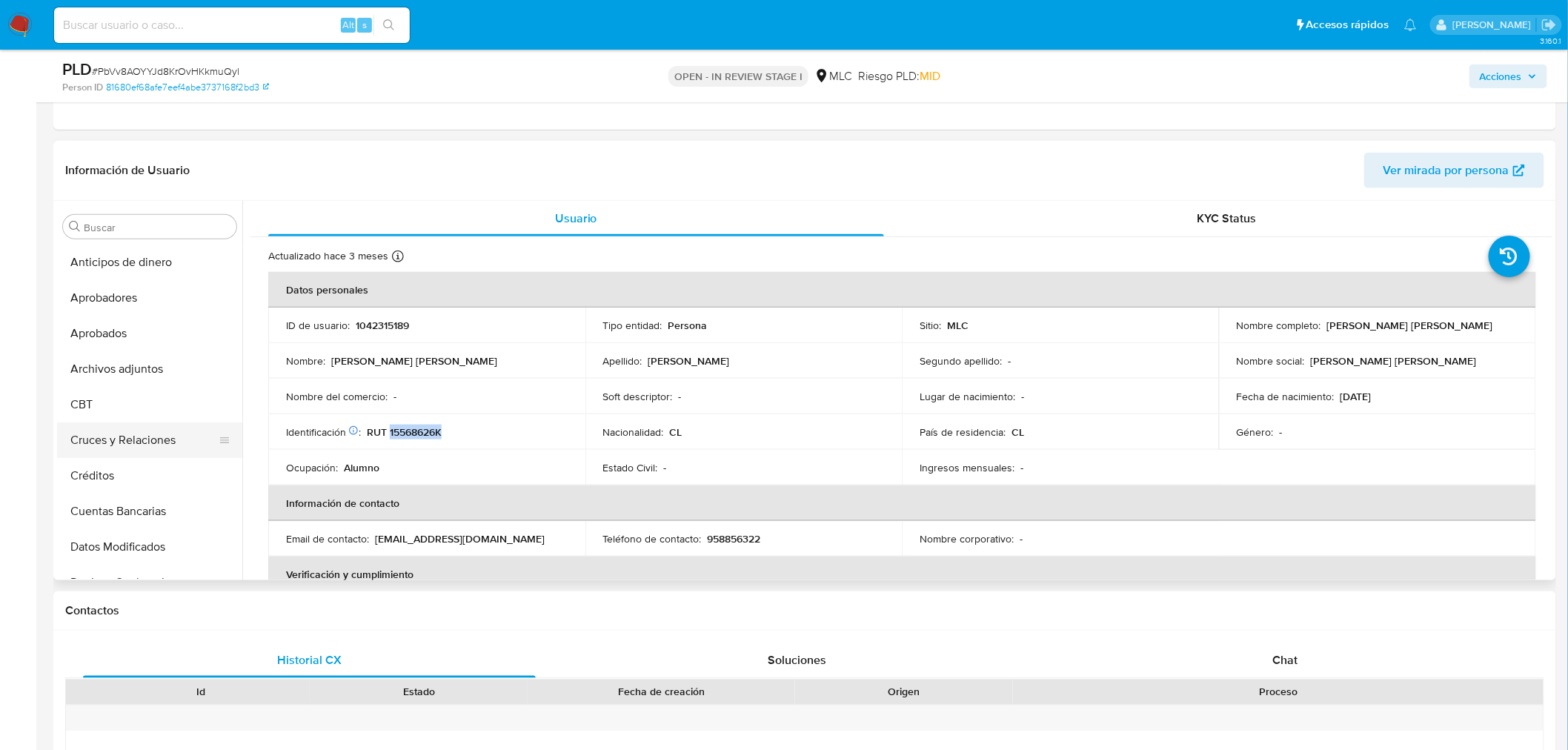
scroll to position [494, 0]
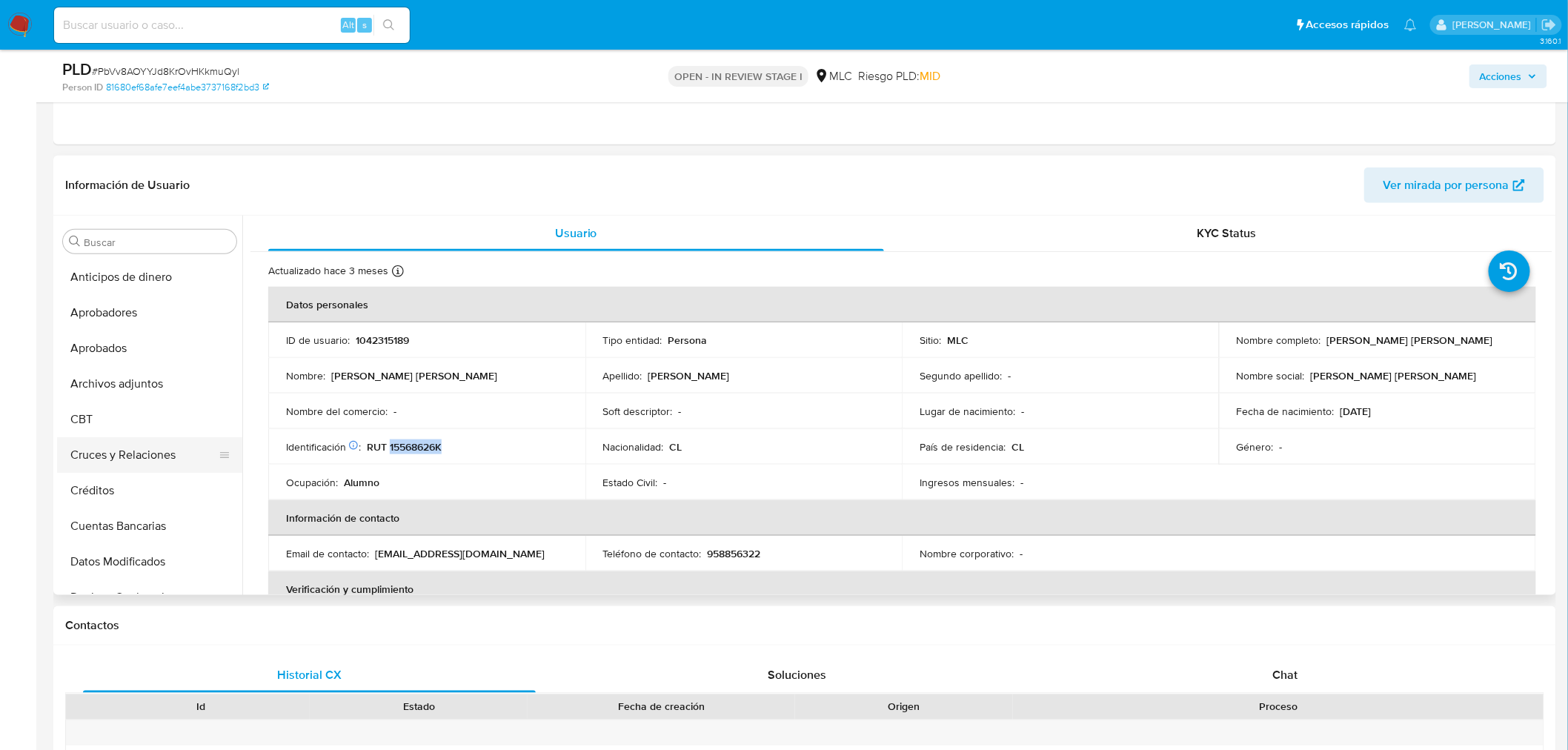
click at [146, 451] on button "Cruces y Relaciones" at bounding box center [143, 455] width 173 height 35
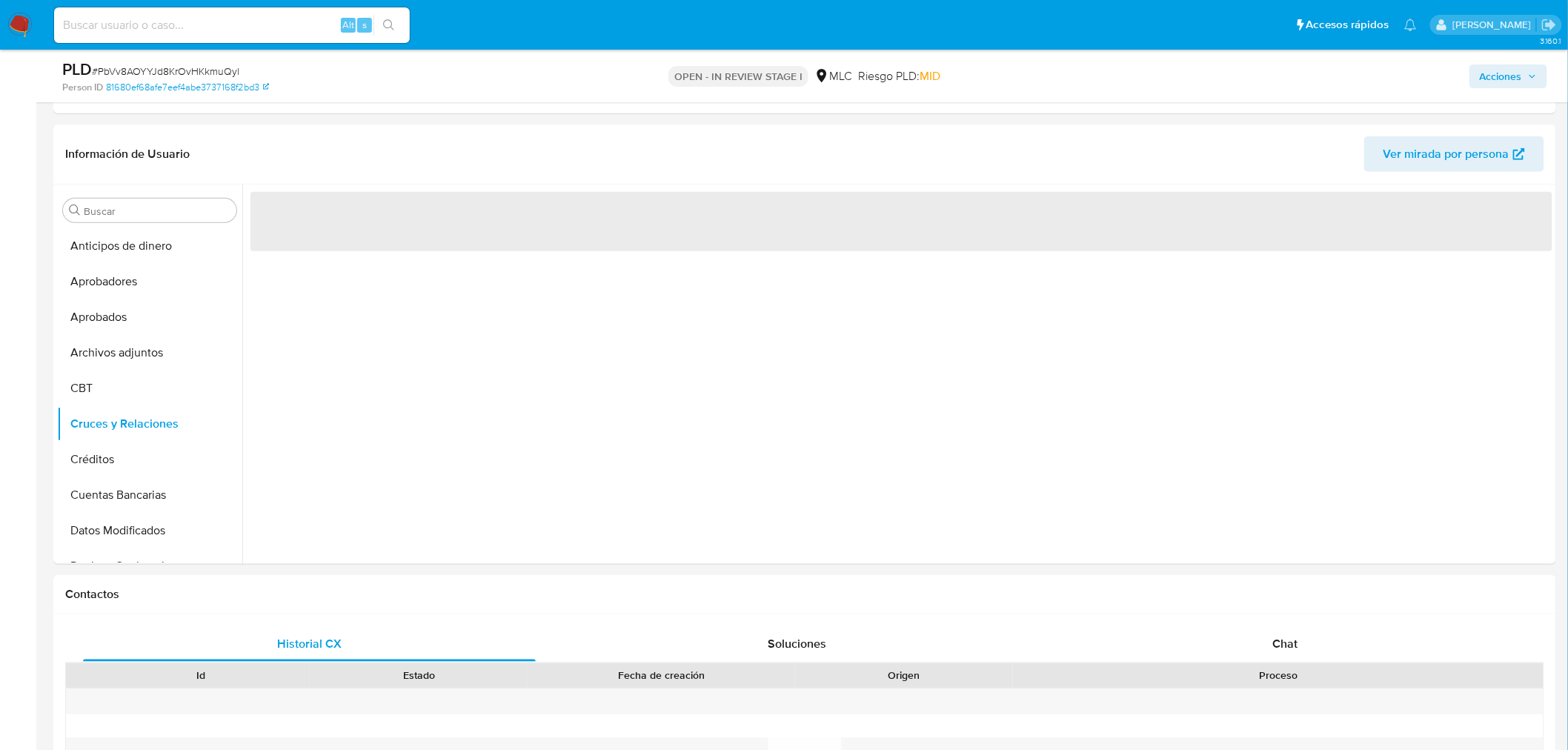
scroll to position [474, 0]
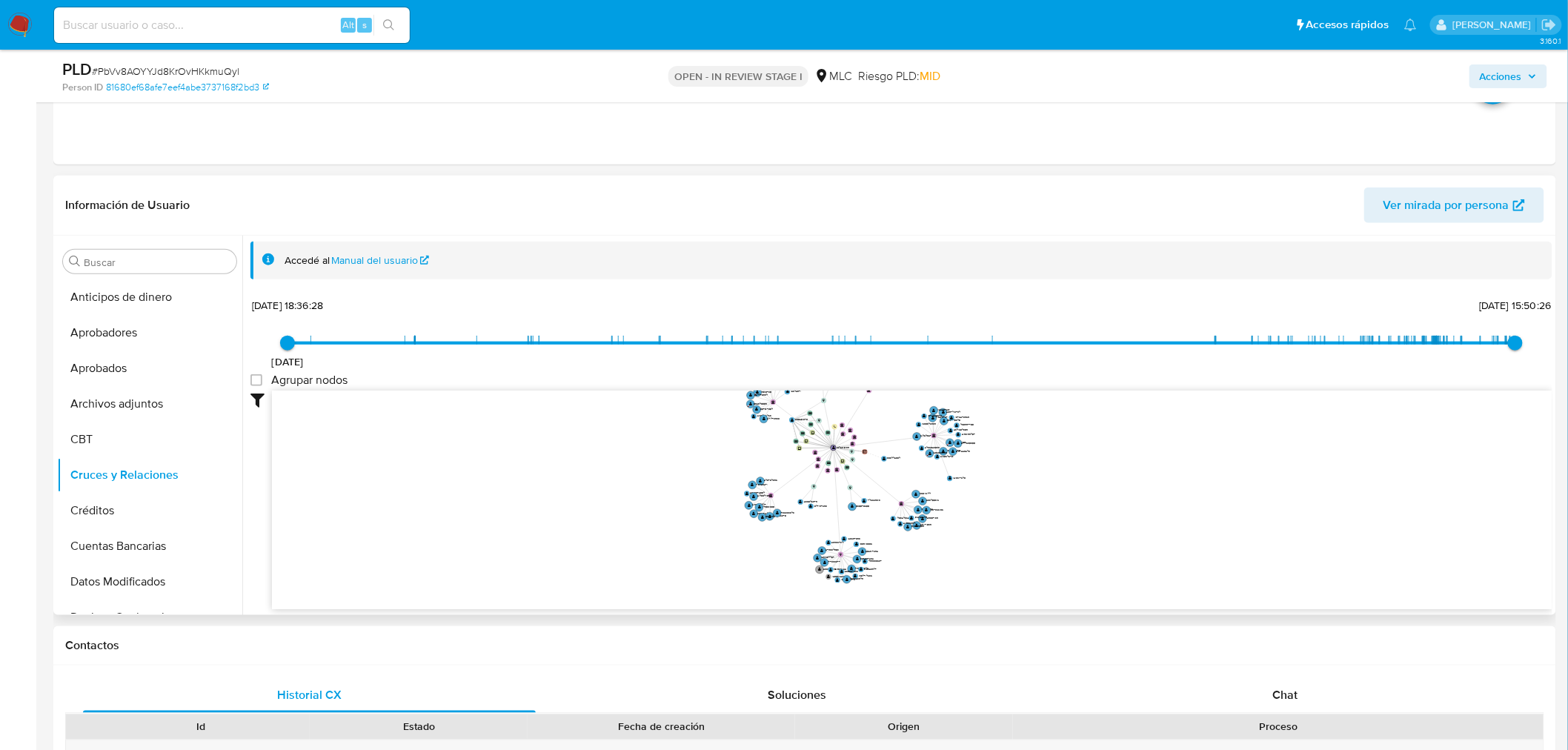
click at [951, 480] on icon "device-61c3e0ff08813b0018fbed7c  user-1042315189  1042315189 device-63eec3490…" at bounding box center [912, 497] width 1281 height 215
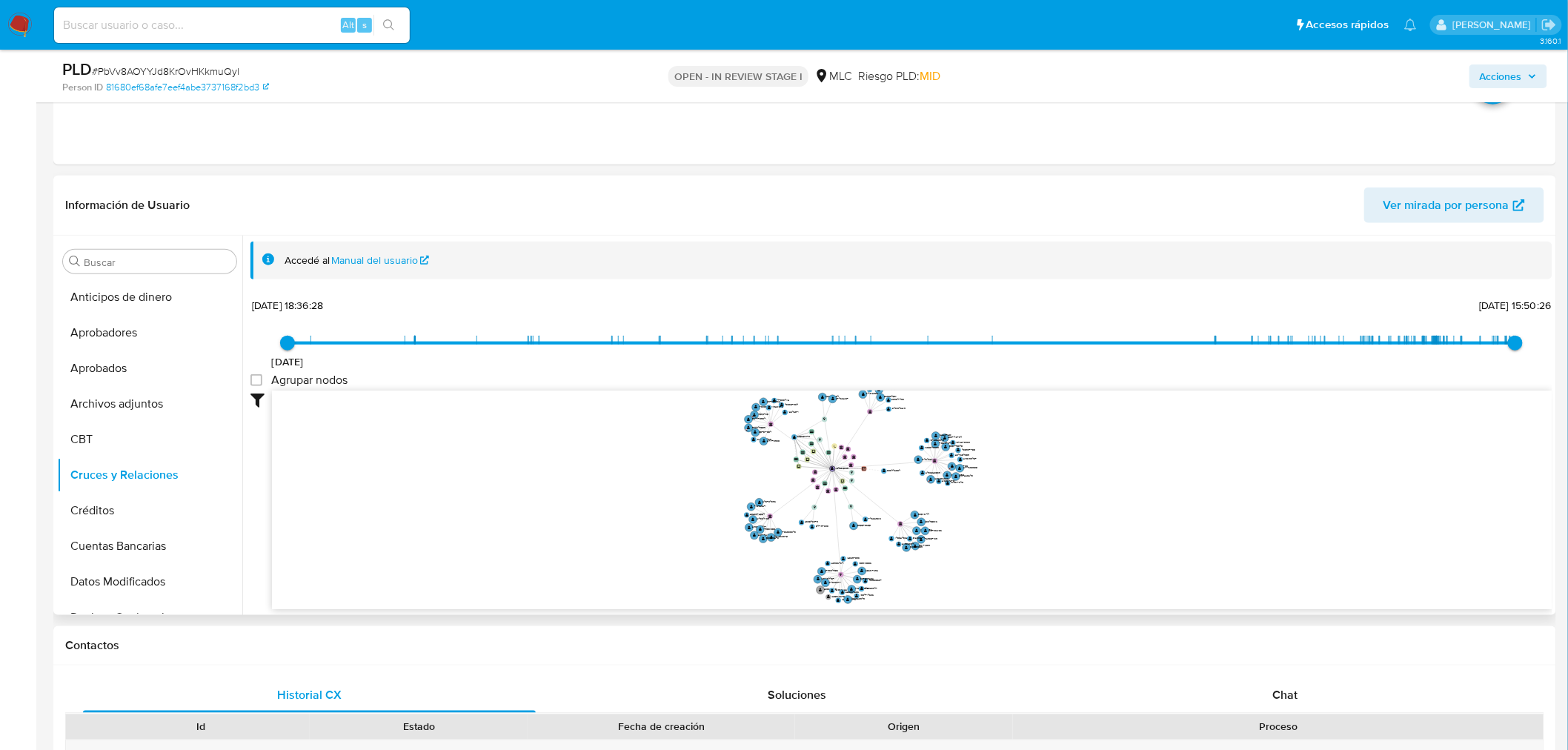
drag, startPoint x: 1021, startPoint y: 486, endPoint x: 1021, endPoint y: 505, distance: 19.0
click at [1021, 505] on icon "device-61c3e0ff08813b0018fbed7c  user-1042315189  1042315189 device-63eec3490…" at bounding box center [912, 497] width 1281 height 215
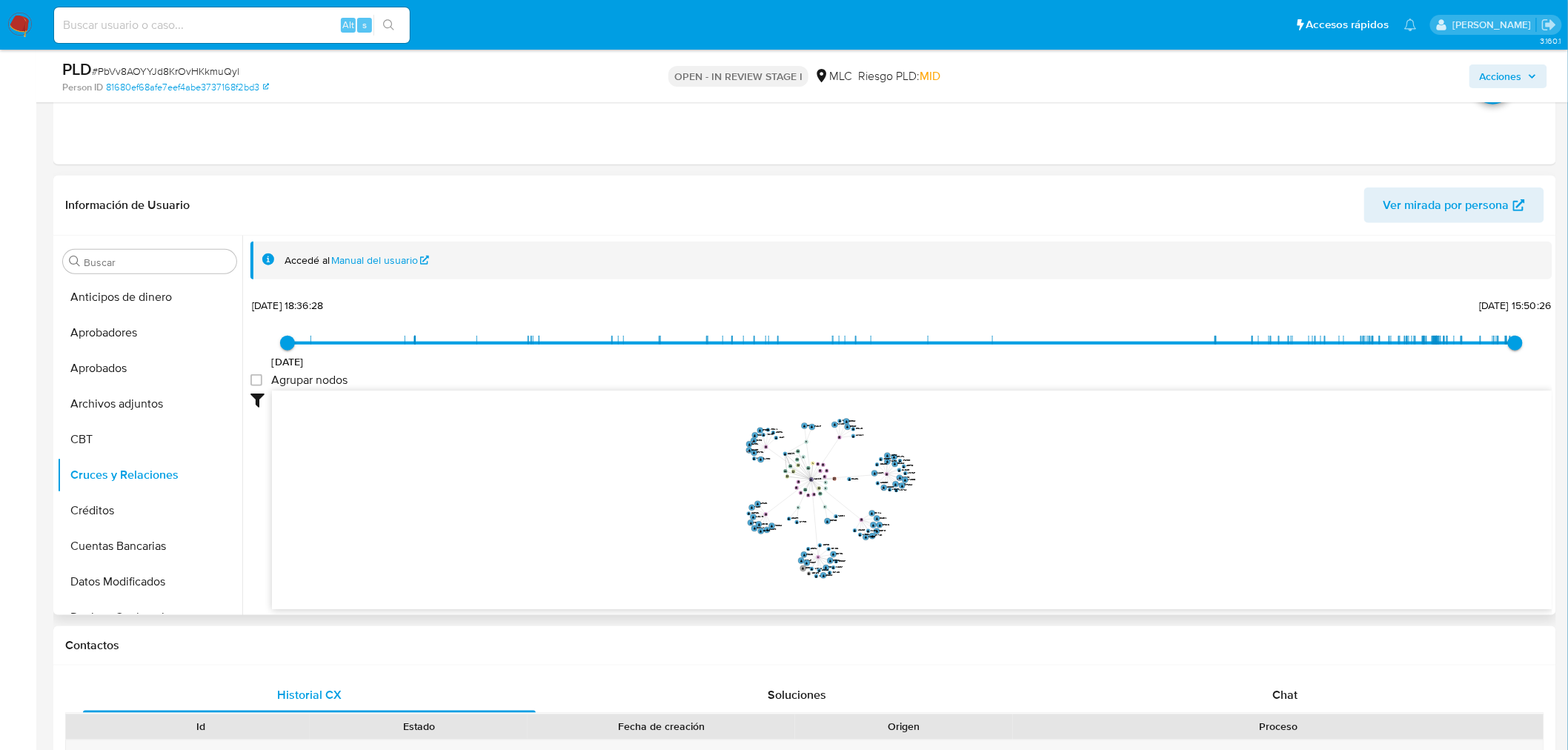
drag, startPoint x: 1021, startPoint y: 502, endPoint x: 950, endPoint y: 504, distance: 71.0
click at [950, 504] on icon "device-61c3e0ff08813b0018fbed7c  user-1042315189  1042315189 device-63eec3490…" at bounding box center [912, 497] width 1281 height 215
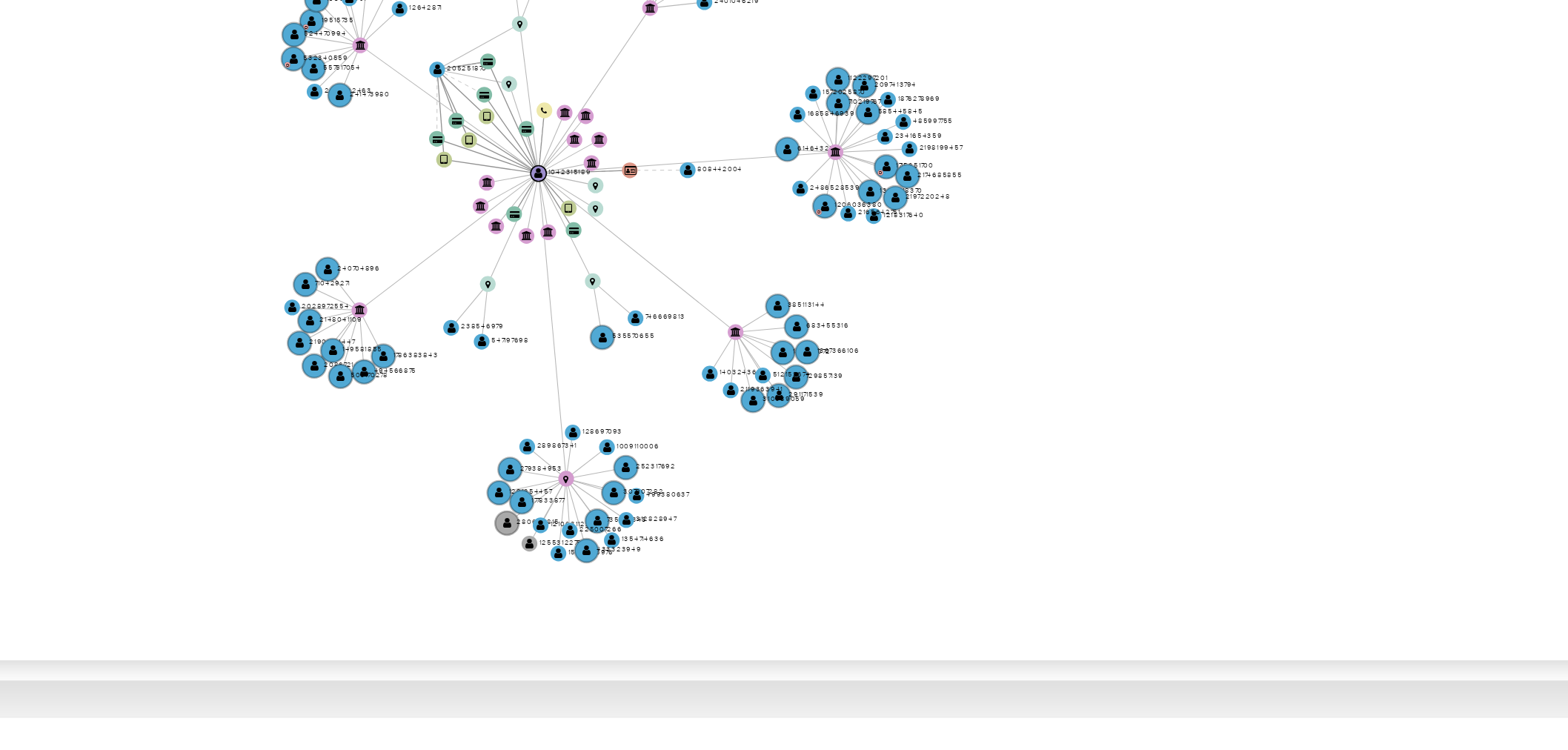
scroll to position [473, 0]
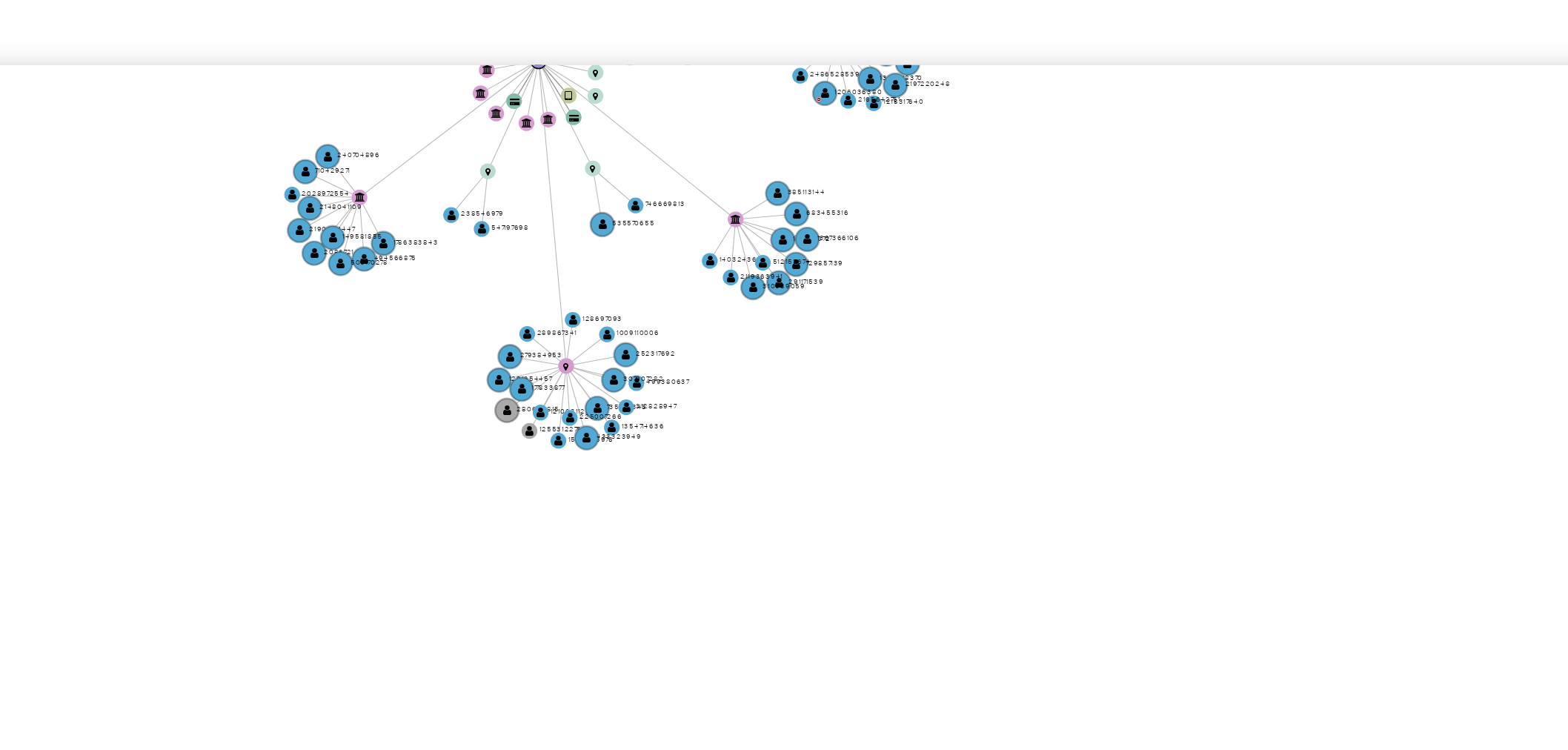
drag, startPoint x: 1097, startPoint y: 546, endPoint x: 1097, endPoint y: 462, distance: 84.0
click at [1097, 462] on icon "device-61c3e0ff08813b0018fbed7c  user-1042315189  1042315189 device-63eec3490…" at bounding box center [912, 497] width 1281 height 215
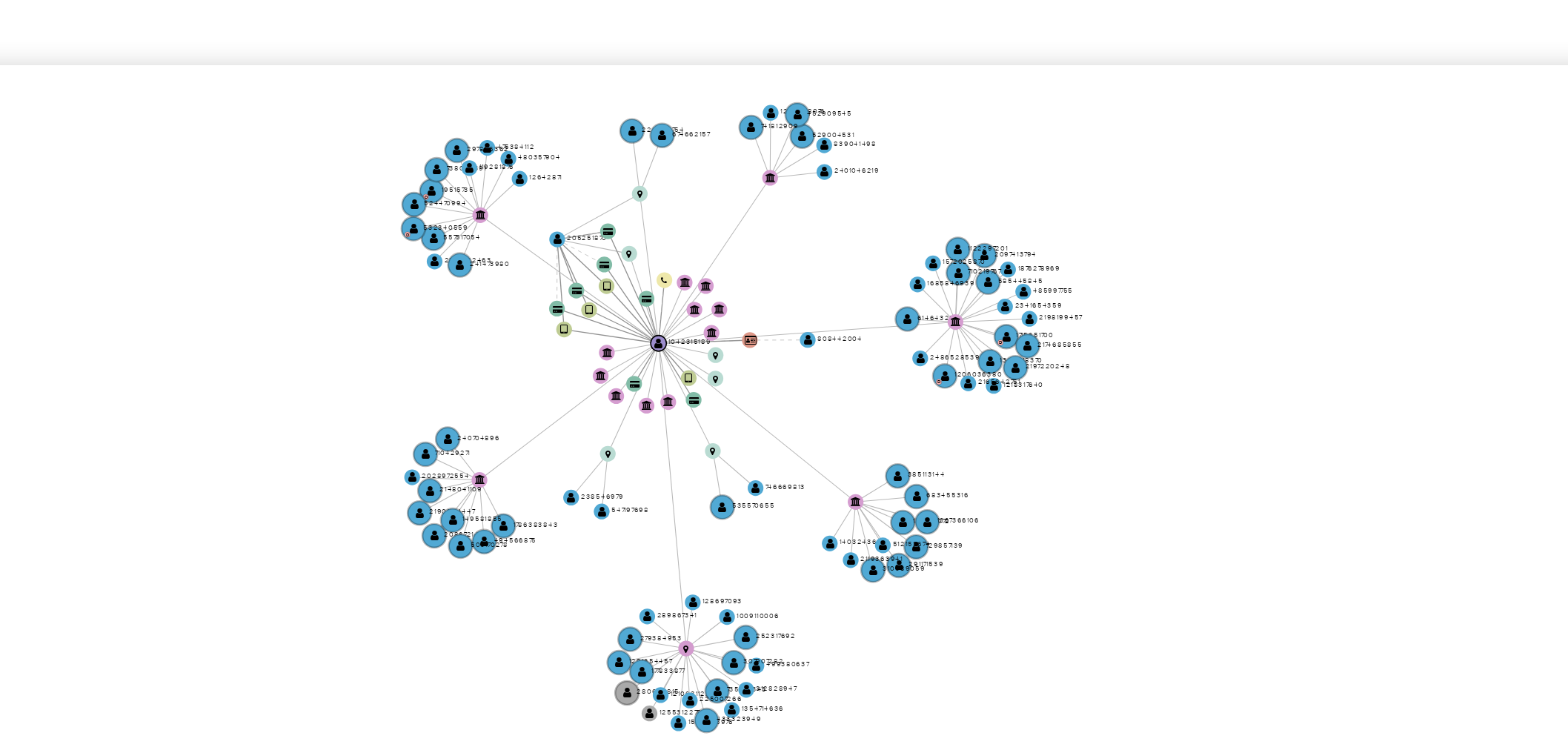
drag, startPoint x: 942, startPoint y: 462, endPoint x: 977, endPoint y: 535, distance: 81.0
click at [977, 535] on icon "device-61c3e0ff08813b0018fbed7c  user-1042315189  1042315189 device-63eec3490…" at bounding box center [912, 497] width 1281 height 215
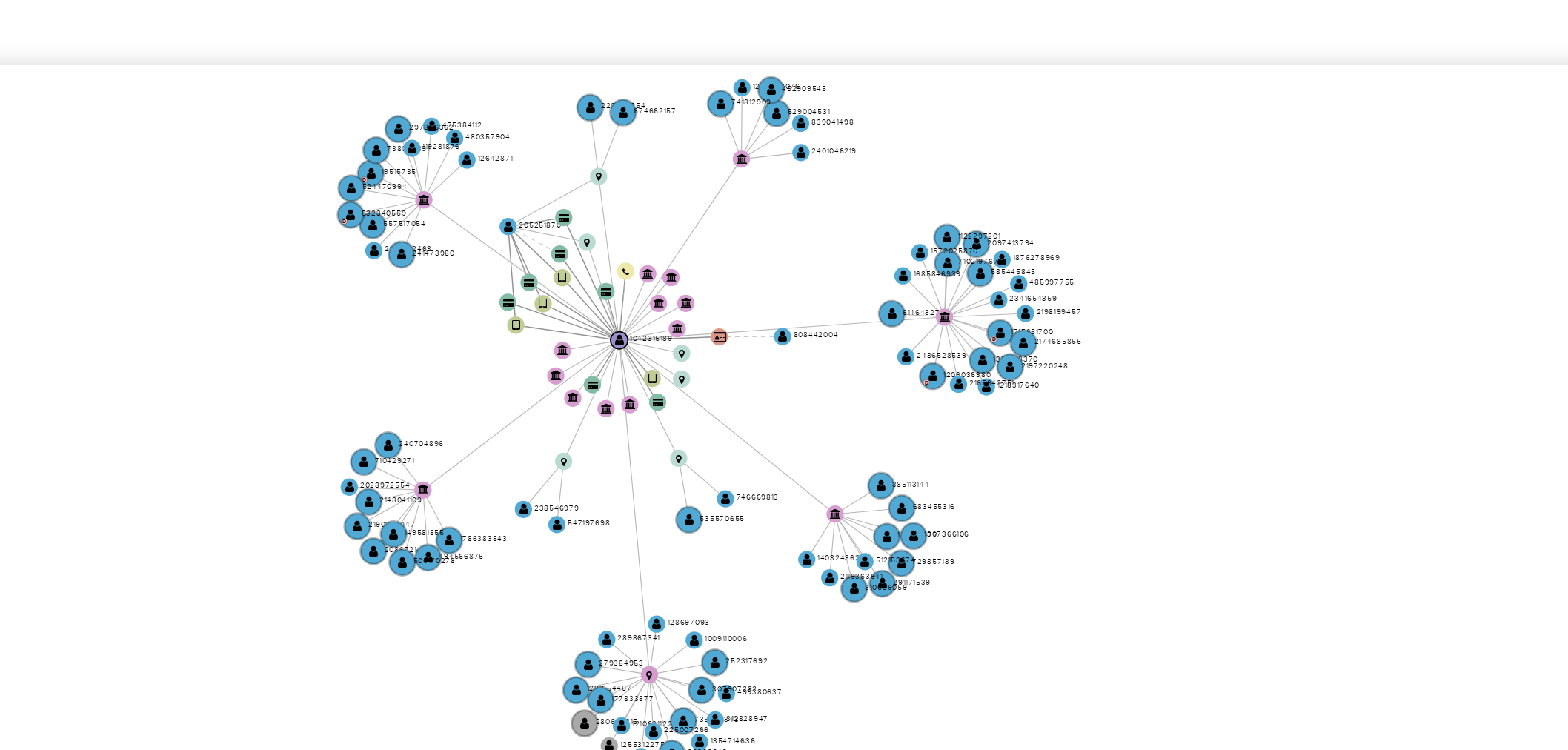
click at [859, 379] on div "Agrupar nodos" at bounding box center [902, 381] width 1302 height 18
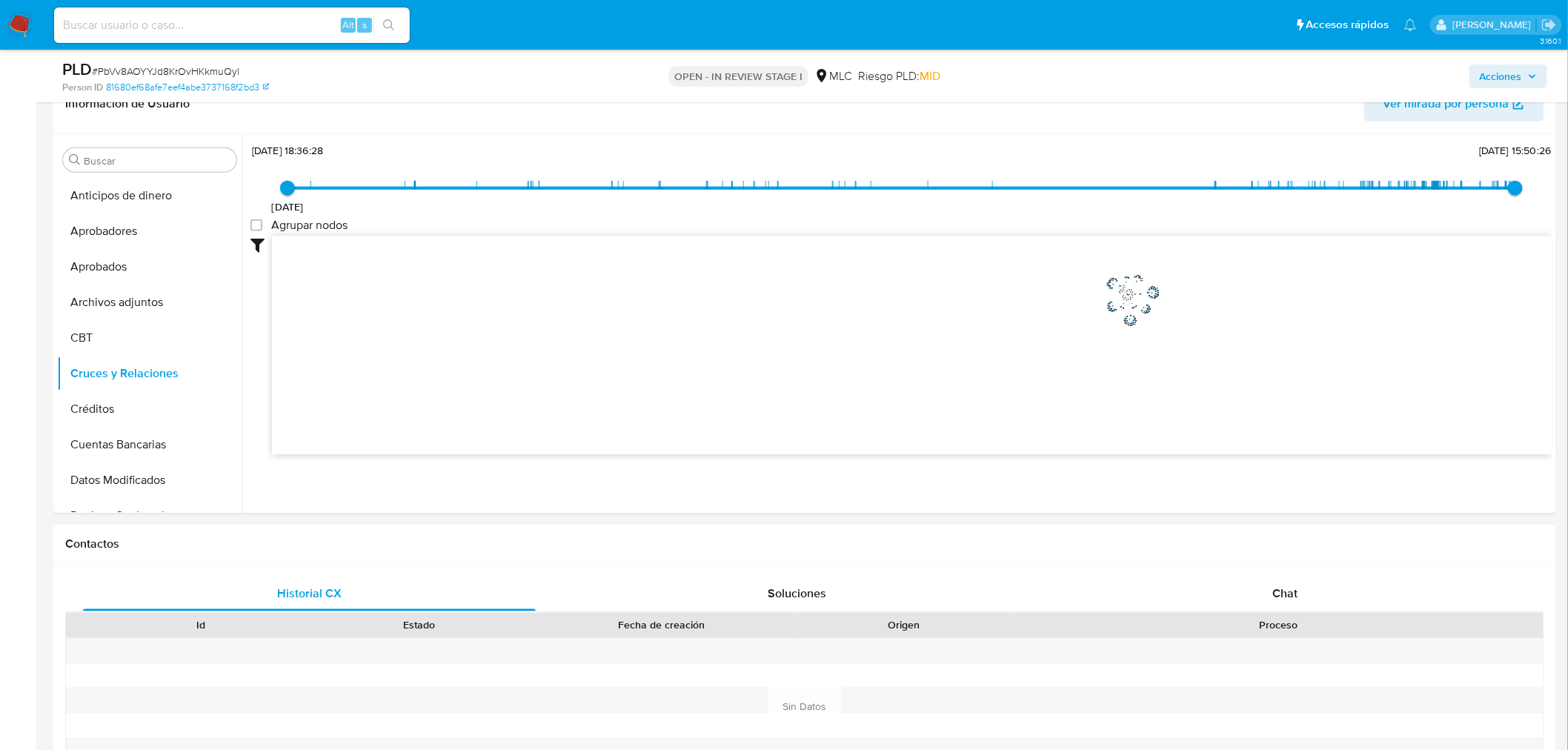
scroll to position [658, 0]
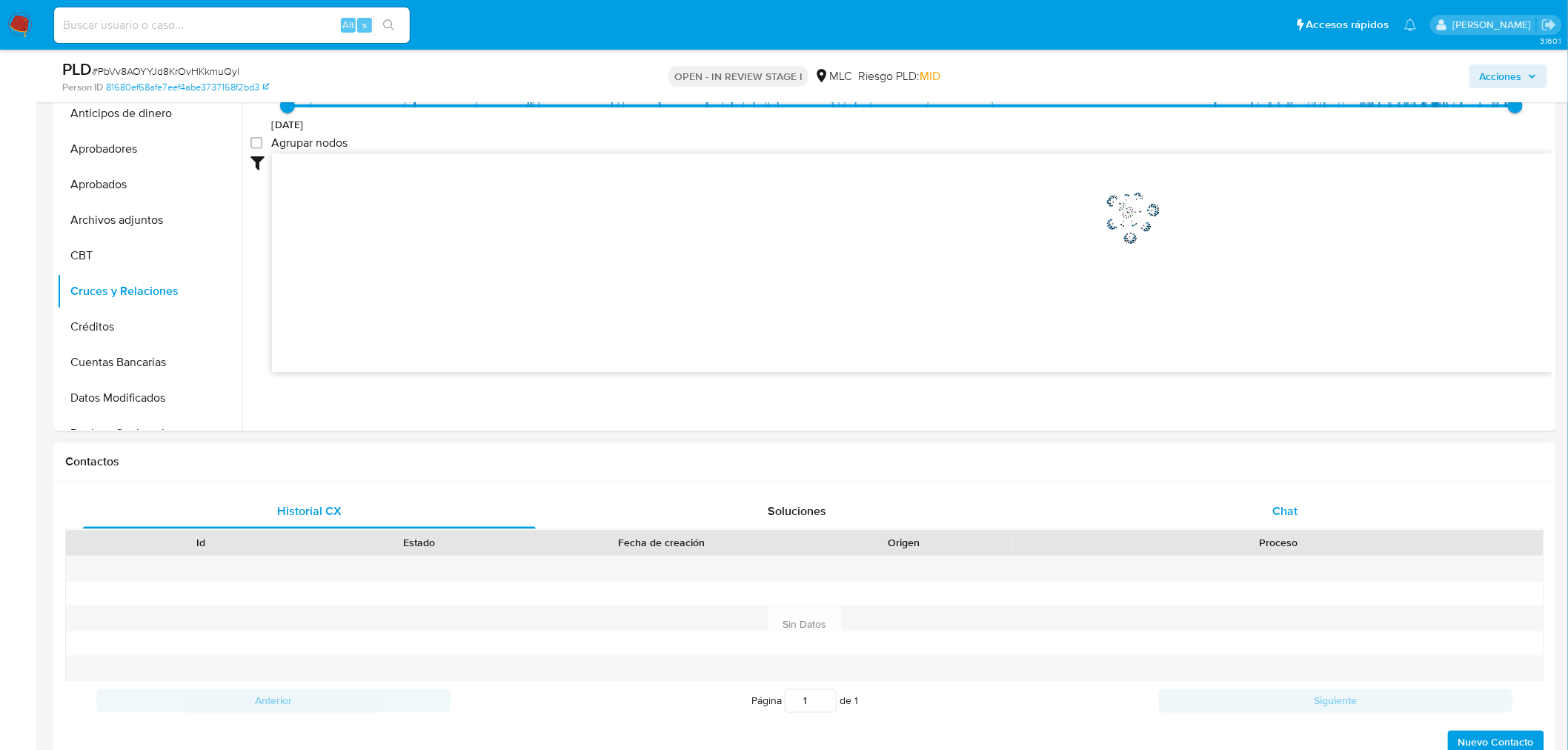
click at [1279, 498] on div "Chat" at bounding box center [1285, 511] width 453 height 35
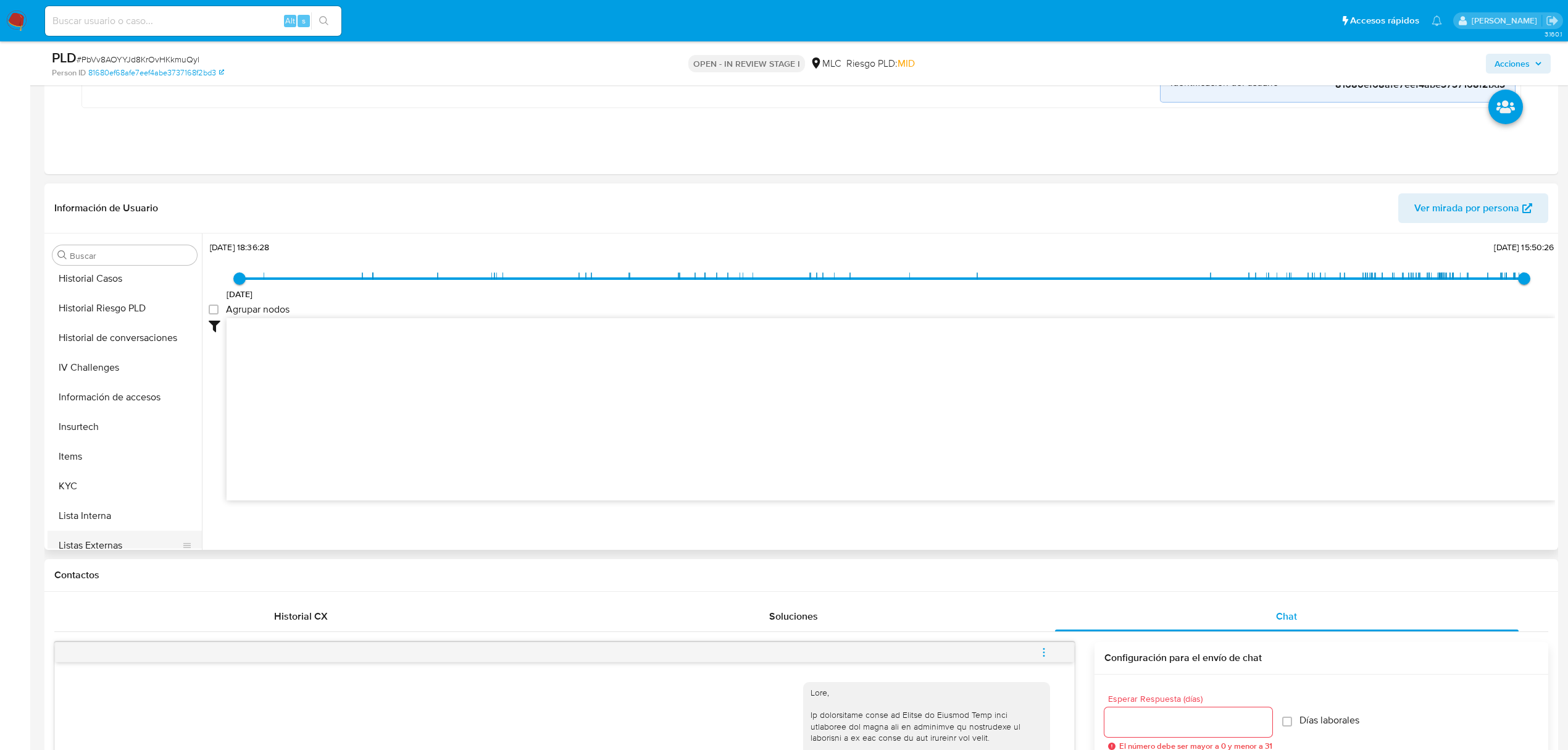
scroll to position [576, 0]
click at [127, 362] on button "KYC" at bounding box center [119, 361] width 144 height 30
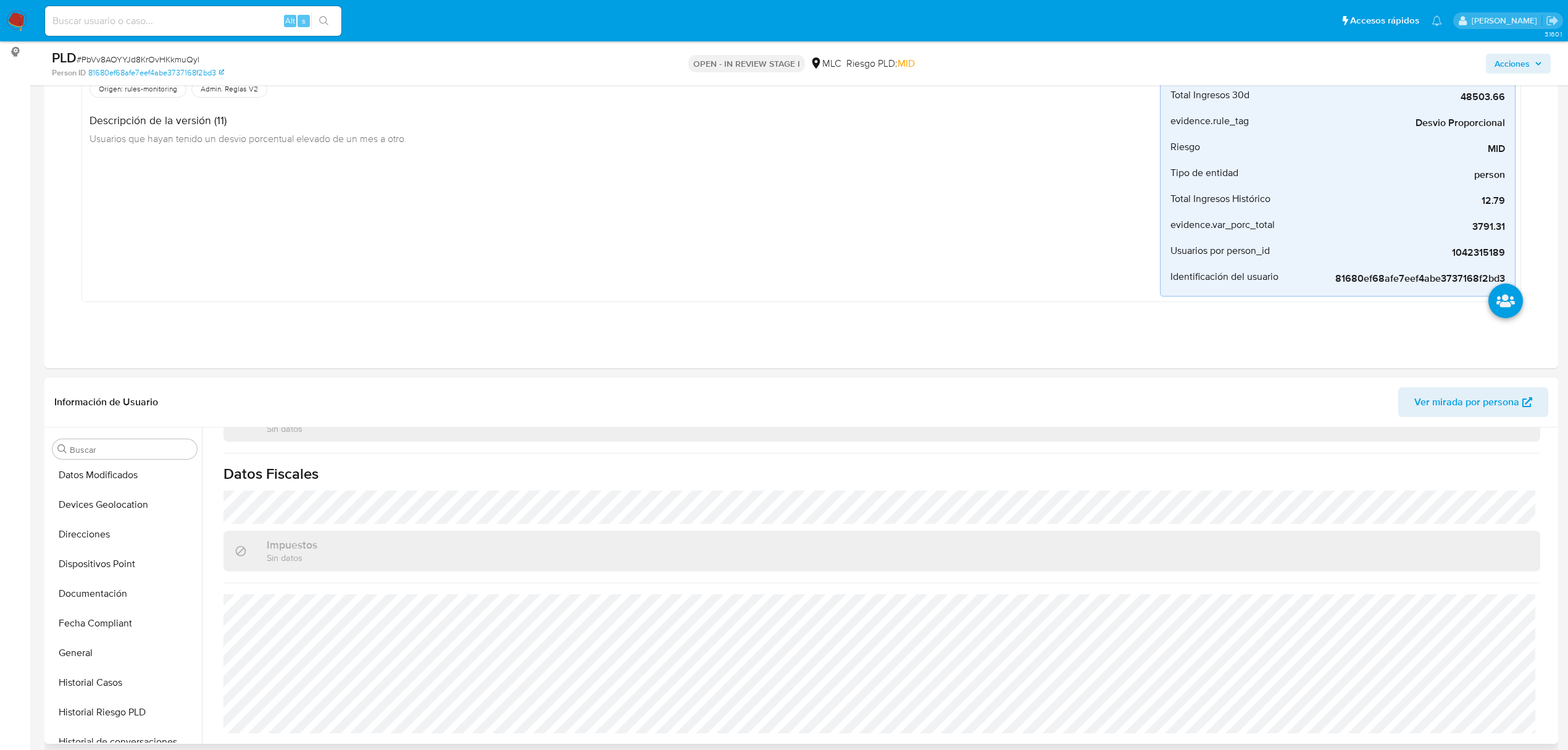
scroll to position [247, 0]
click at [78, 583] on button "Documentación" at bounding box center [119, 587] width 144 height 30
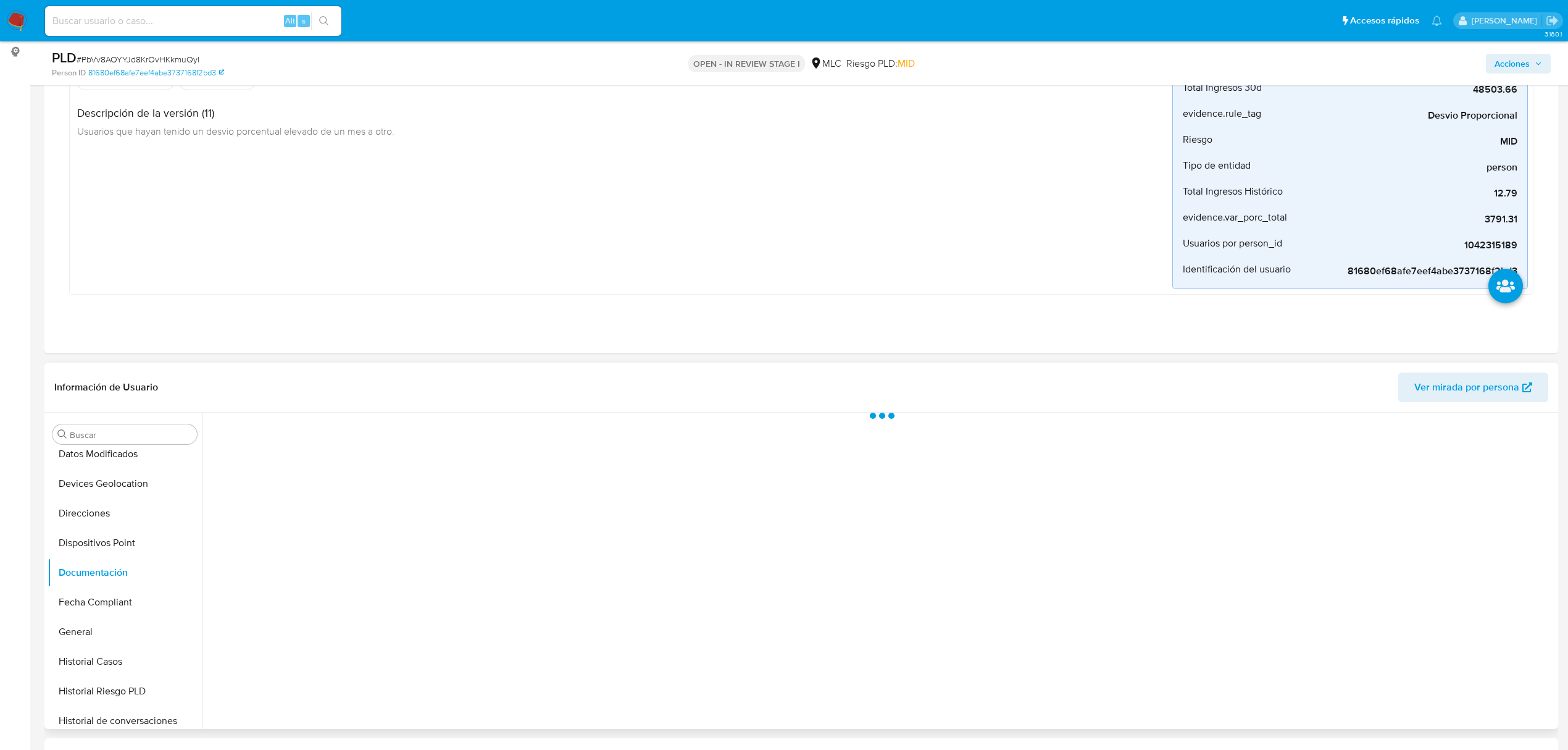
scroll to position [0, 0]
click at [339, 486] on button "Identificación" at bounding box center [367, 473] width 317 height 32
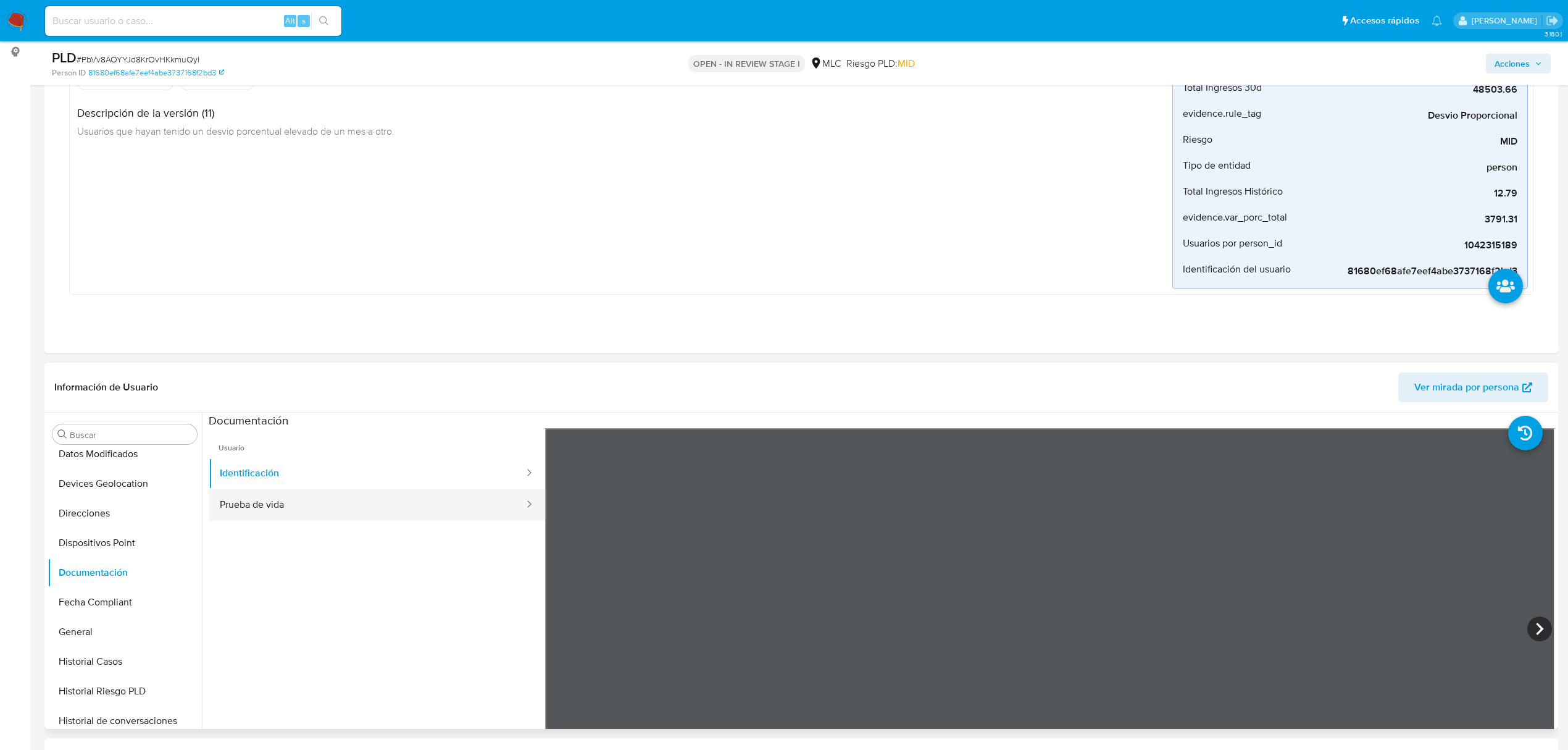
click at [401, 506] on button "Prueba de vida" at bounding box center [367, 504] width 317 height 32
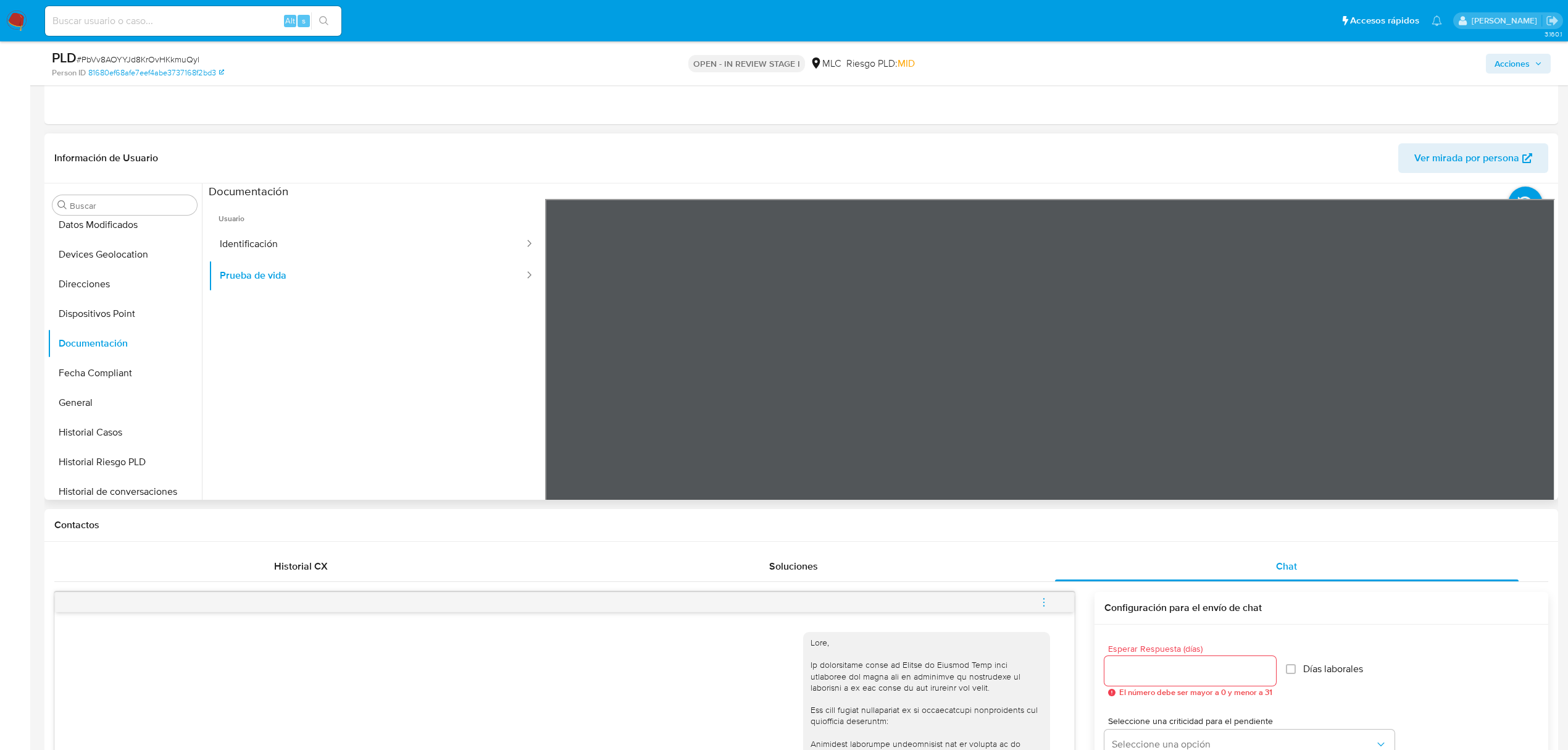
scroll to position [386, 0]
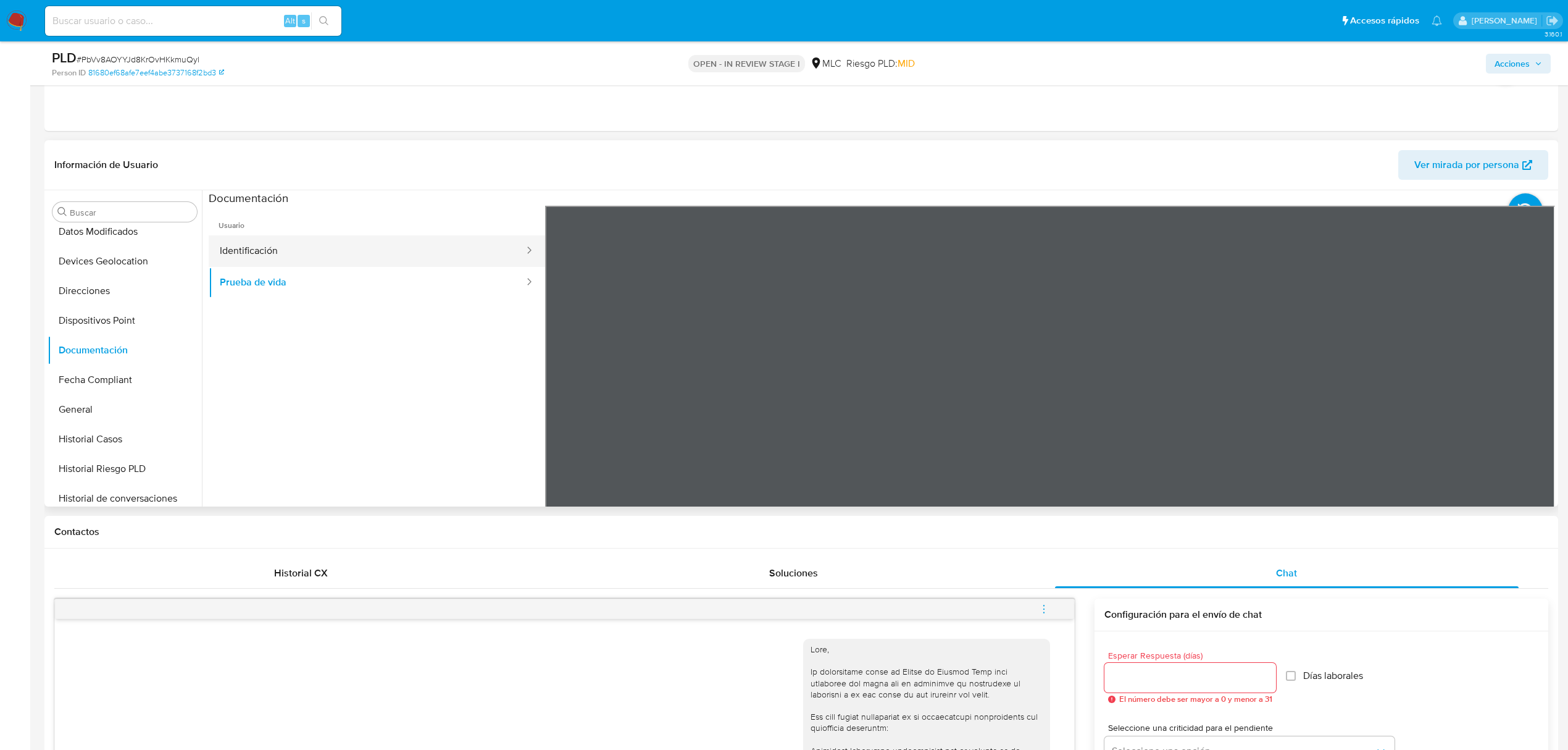
click at [314, 254] on button "Identificación" at bounding box center [367, 251] width 317 height 32
click at [1529, 396] on icon at bounding box center [1540, 406] width 25 height 25
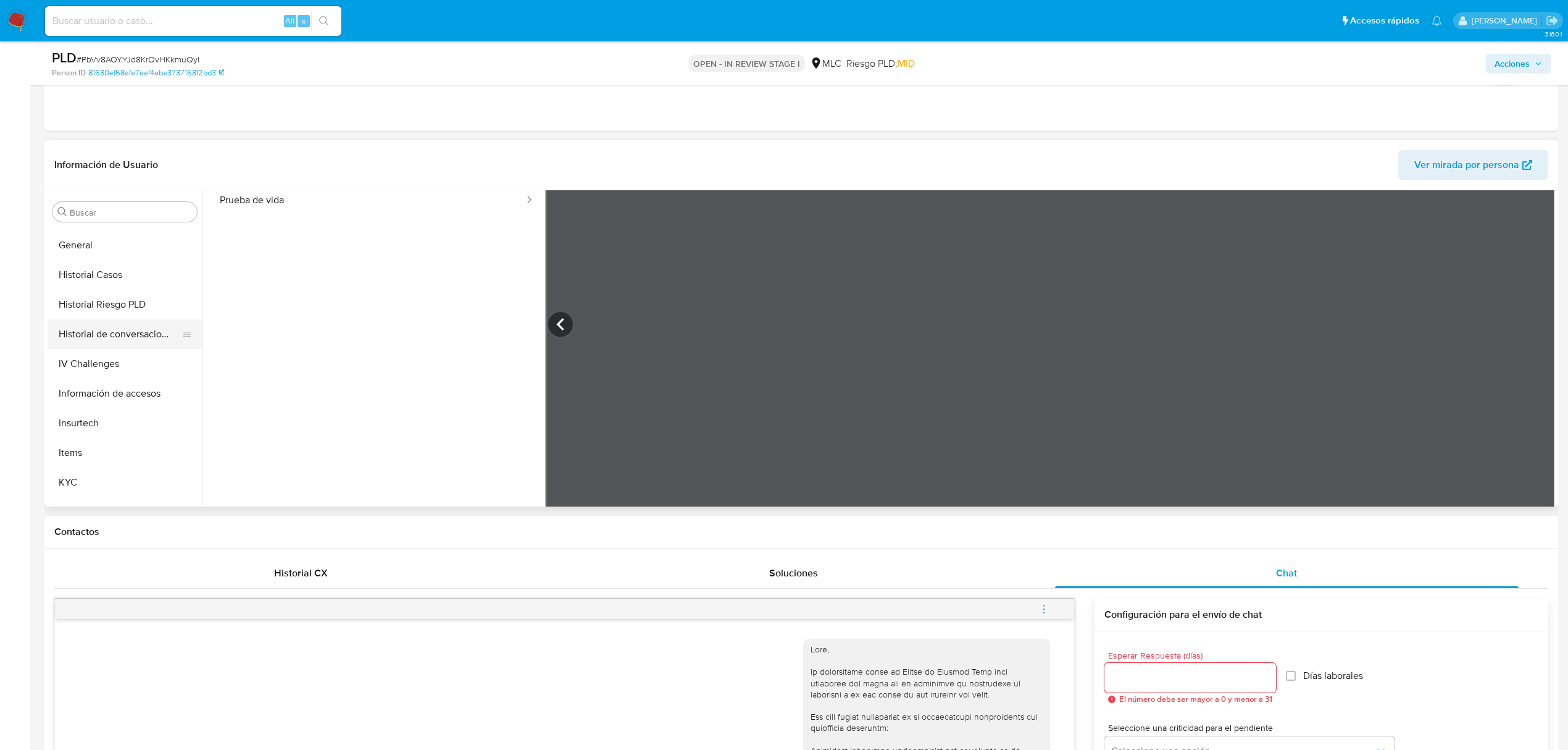
scroll to position [576, 0]
click at [104, 307] on button "KYC" at bounding box center [119, 317] width 144 height 30
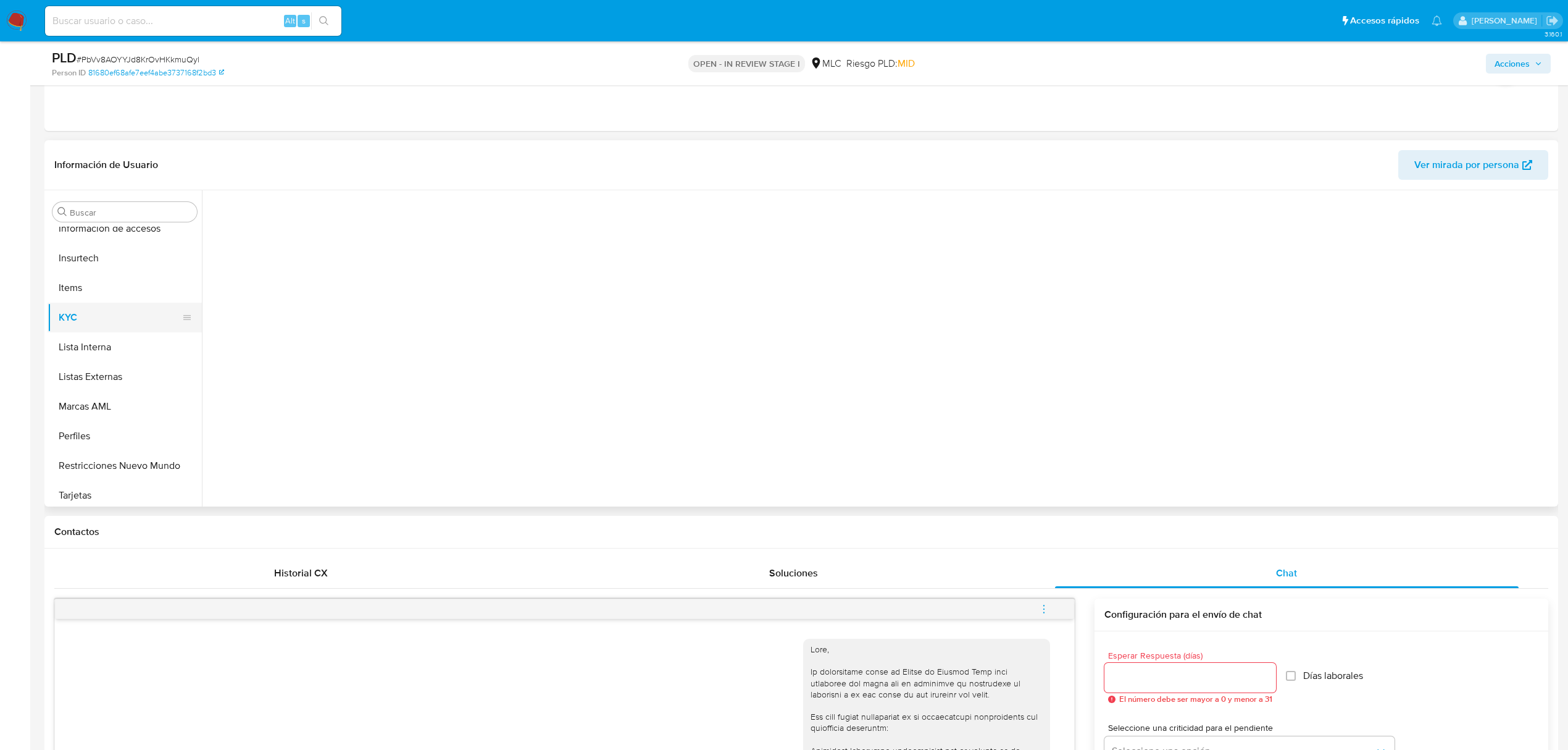
scroll to position [0, 0]
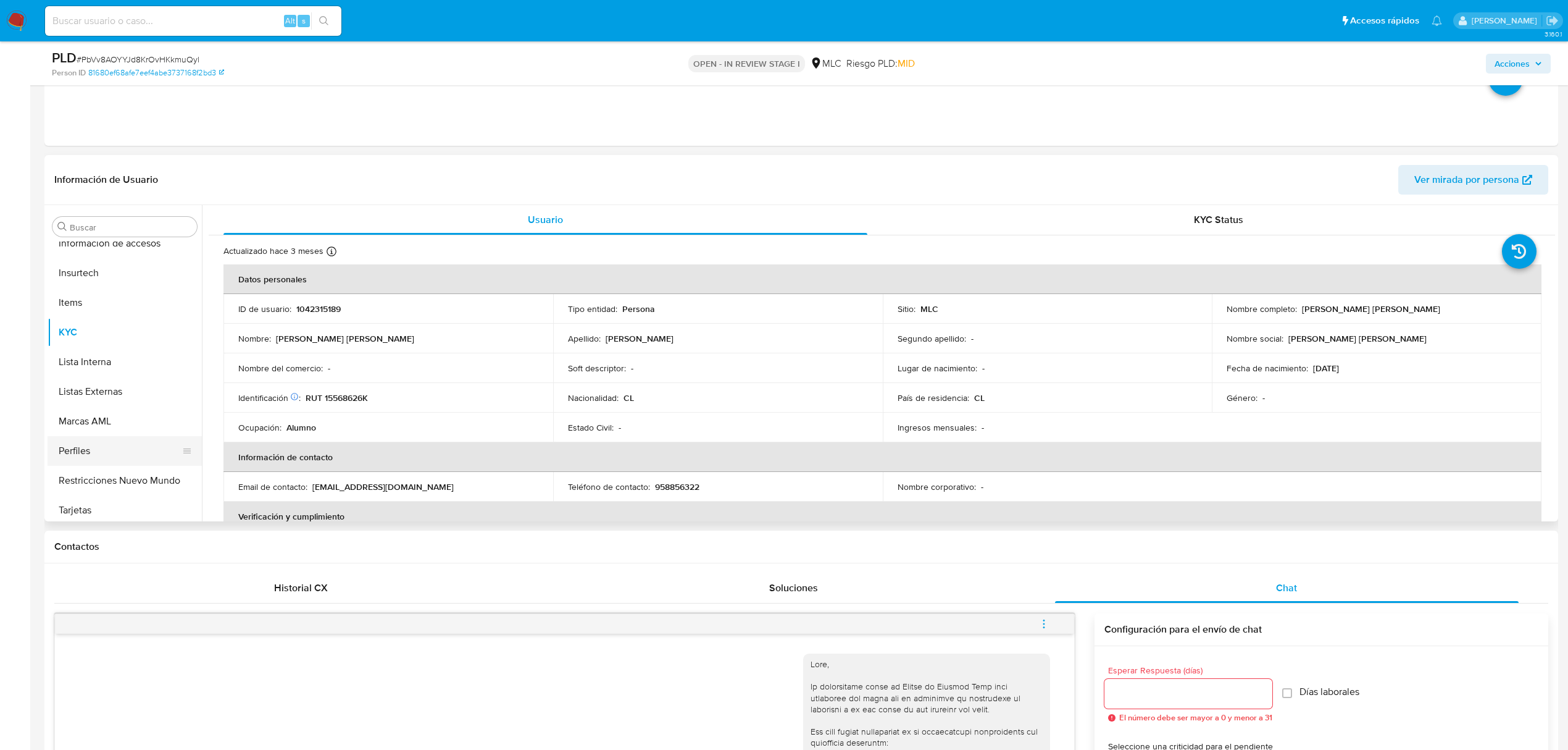
click at [109, 460] on button "Perfiles" at bounding box center [119, 451] width 144 height 30
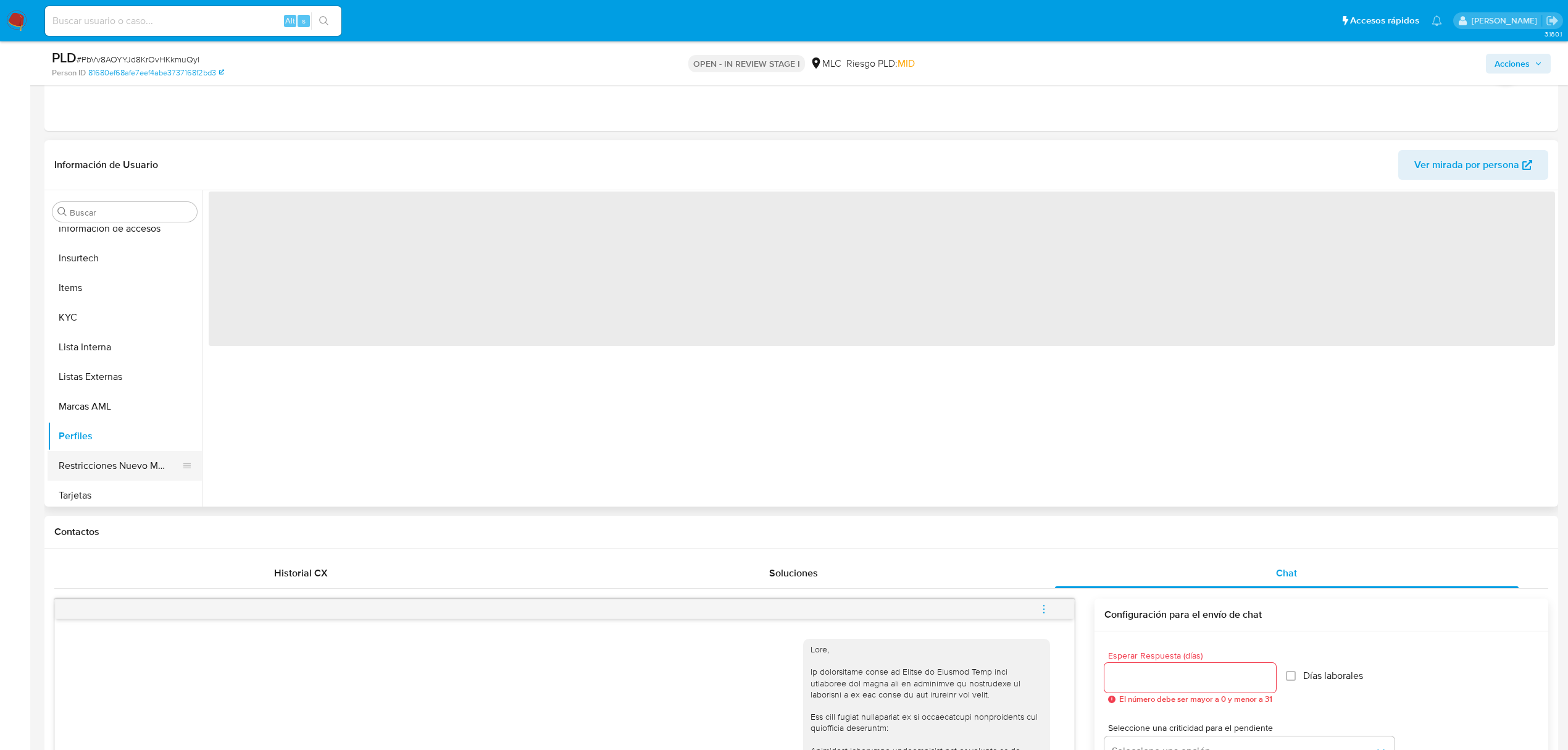
click at [112, 472] on button "Restricciones Nuevo Mundo" at bounding box center [119, 466] width 144 height 30
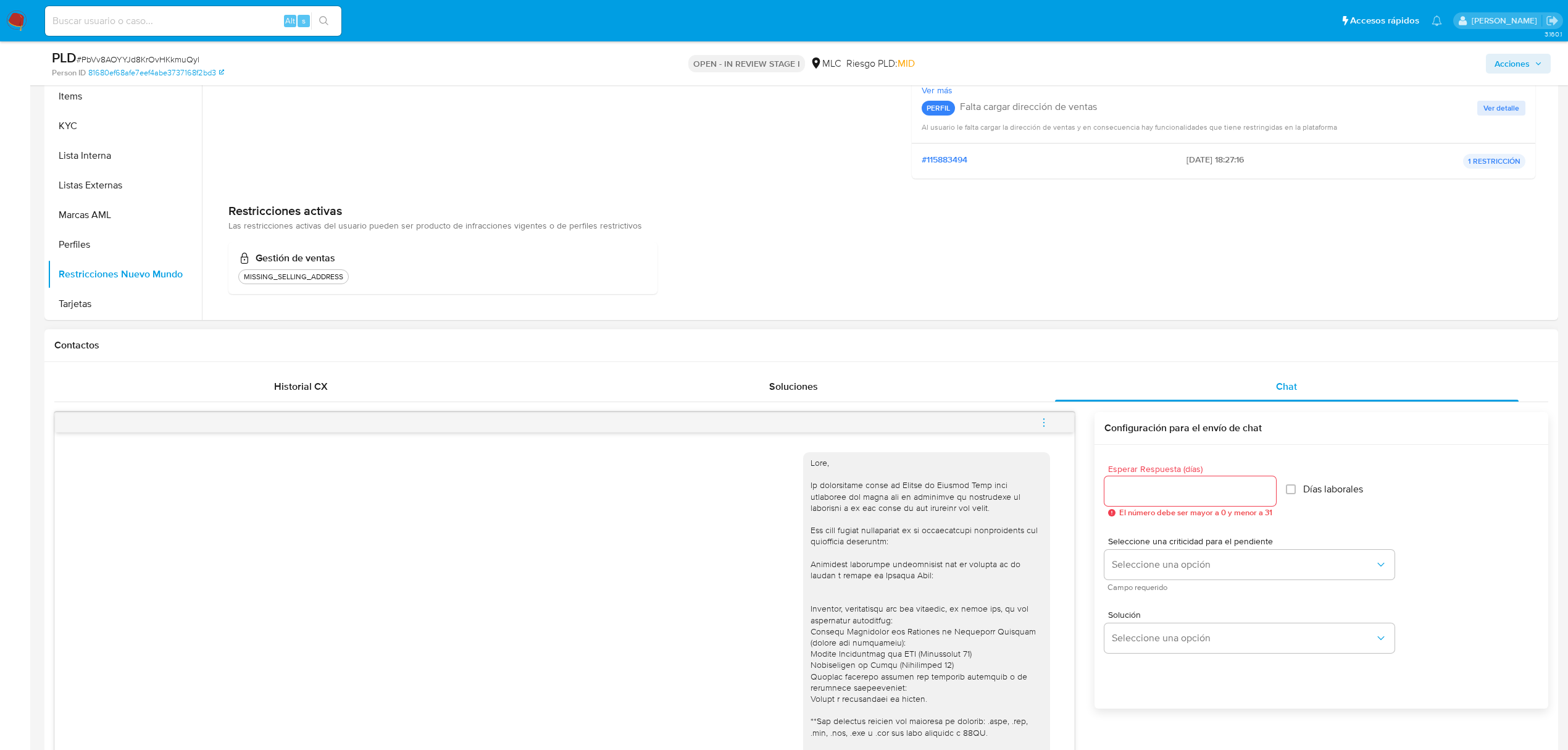
scroll to position [470, 0]
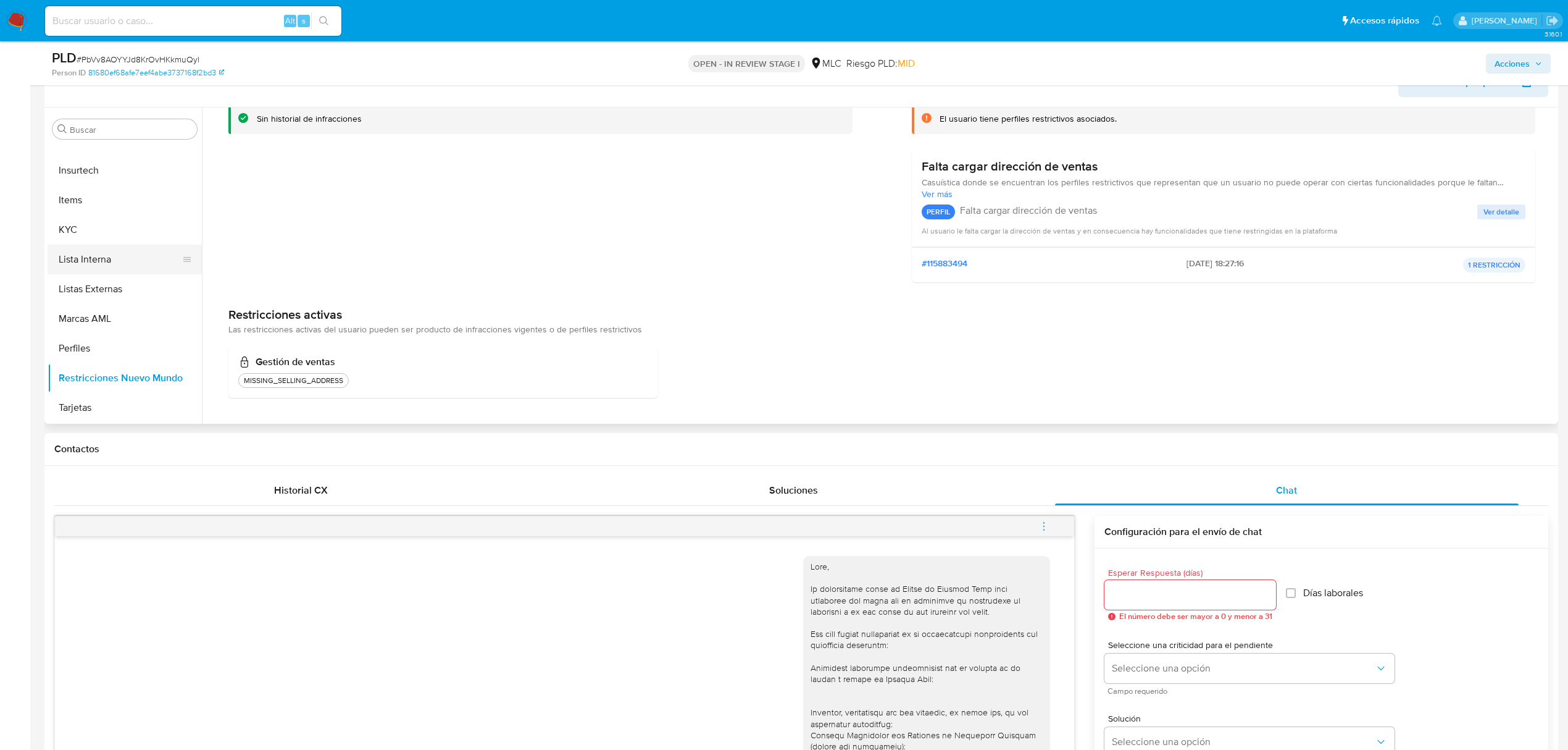
click at [127, 262] on button "Lista Interna" at bounding box center [119, 260] width 144 height 30
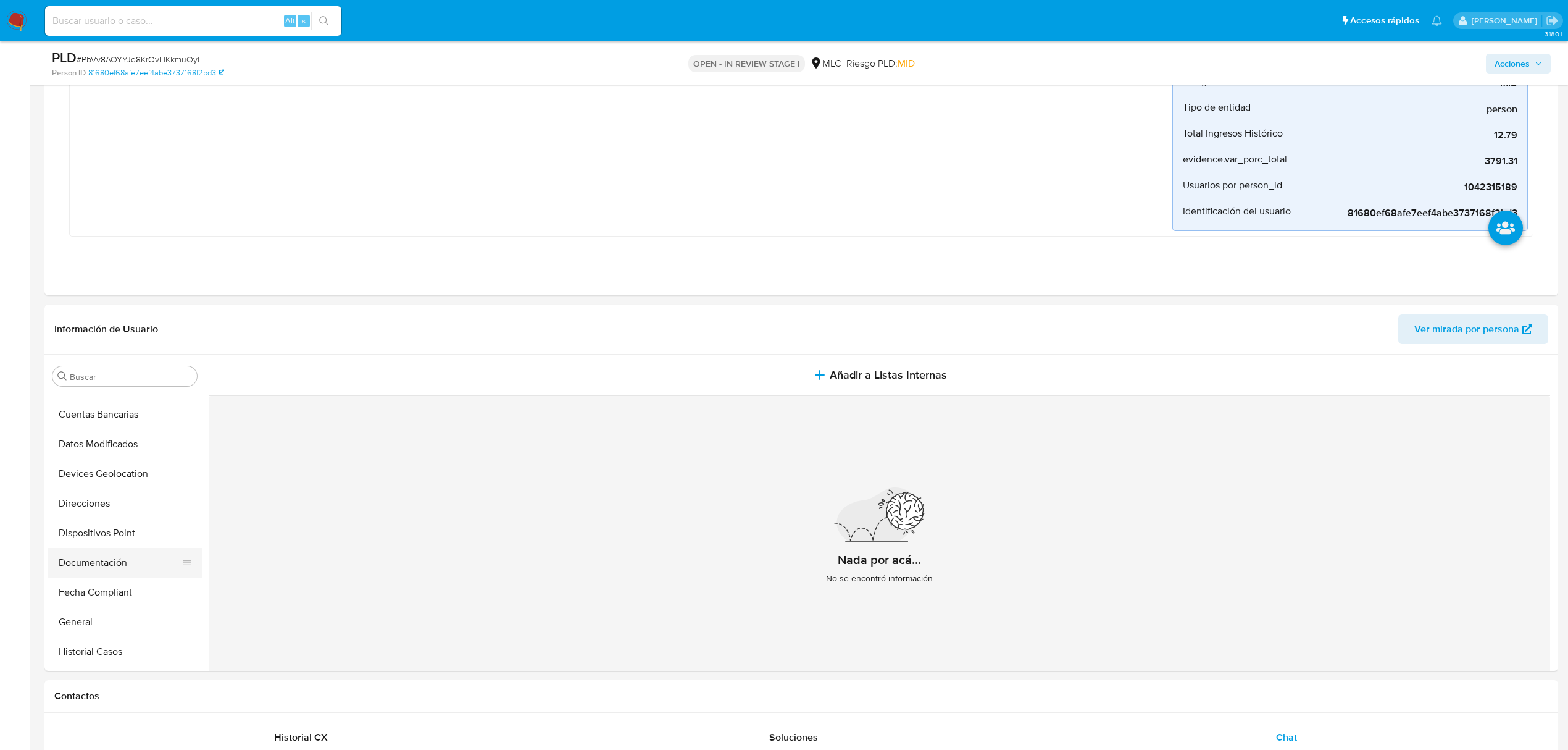
scroll to position [169, 0]
click at [100, 536] on button "Direcciones" at bounding box center [119, 533] width 144 height 30
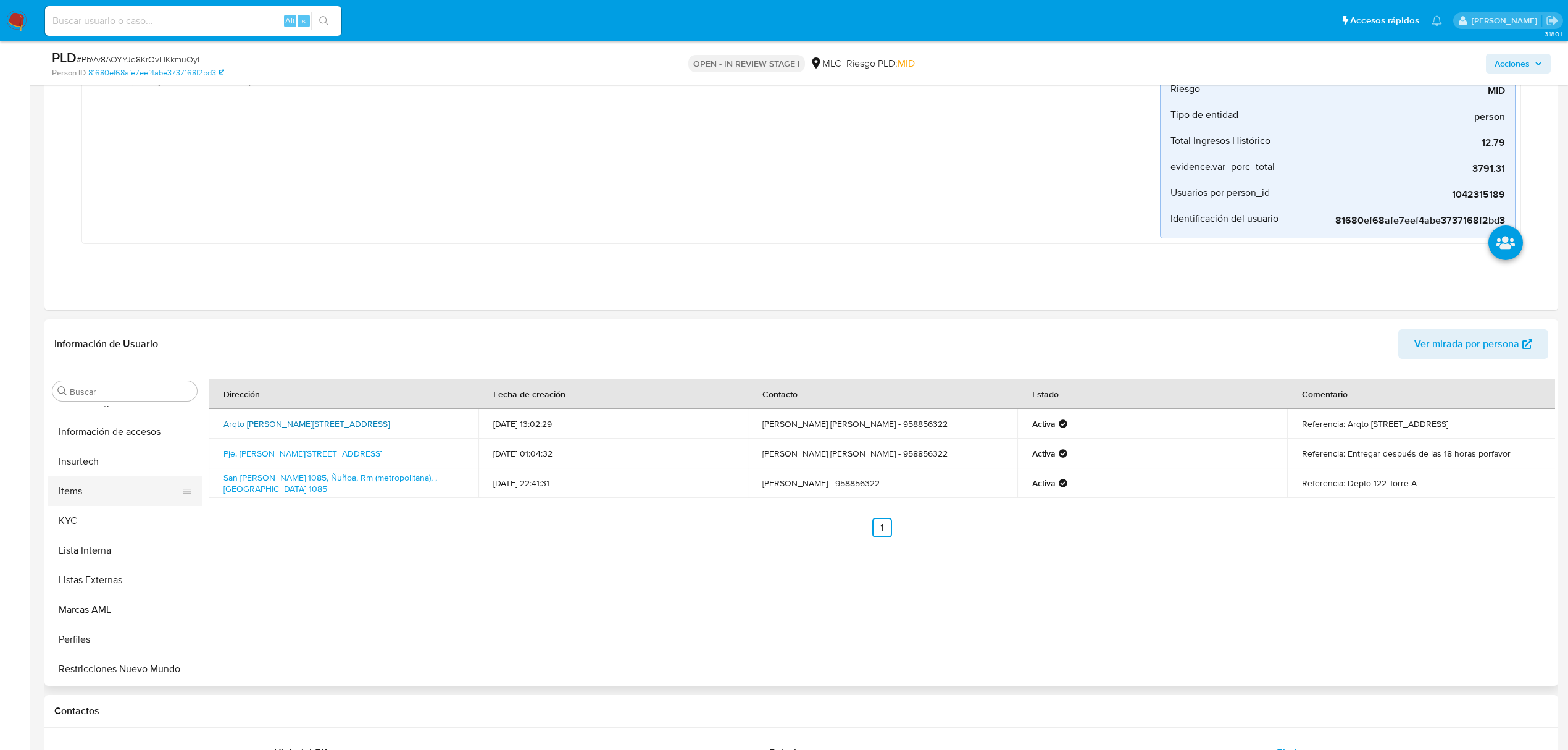
scroll to position [581, 0]
click at [80, 502] on button "KYC" at bounding box center [119, 492] width 144 height 30
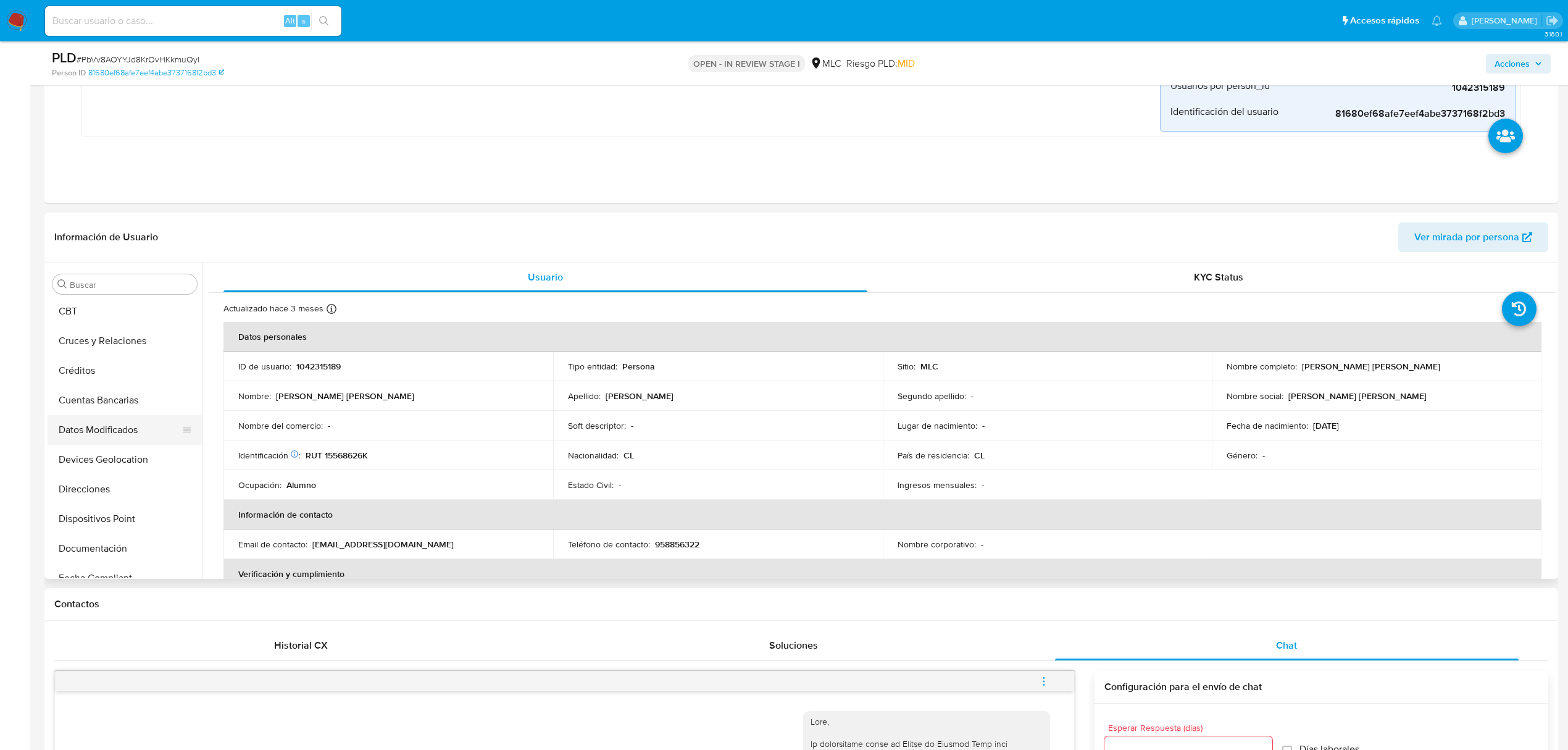
scroll to position [247, 0]
click at [100, 520] on button "Historial Casos" at bounding box center [119, 511] width 144 height 30
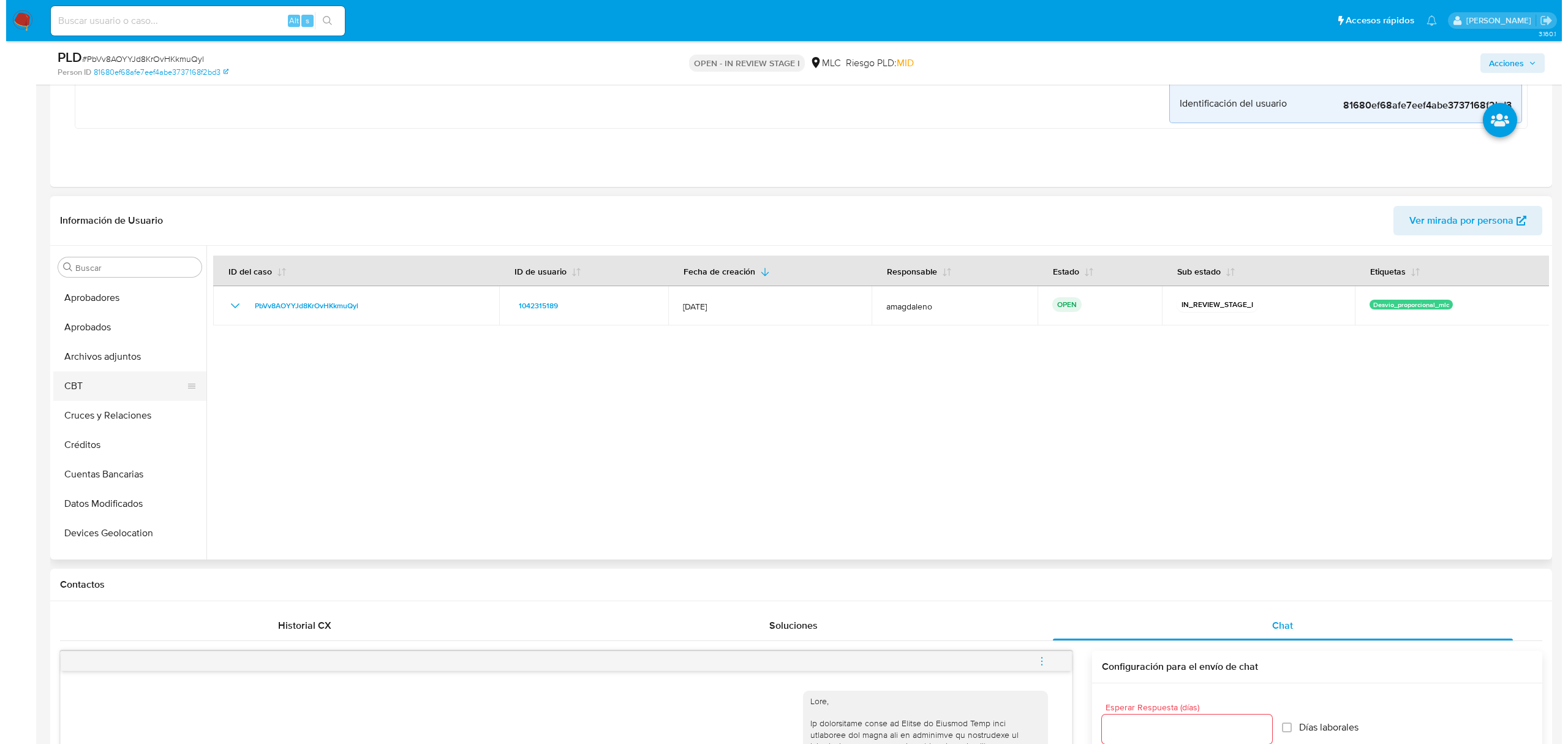
scroll to position [0, 0]
click at [116, 381] on button "Archivos adjuntos" at bounding box center [124, 385] width 153 height 29
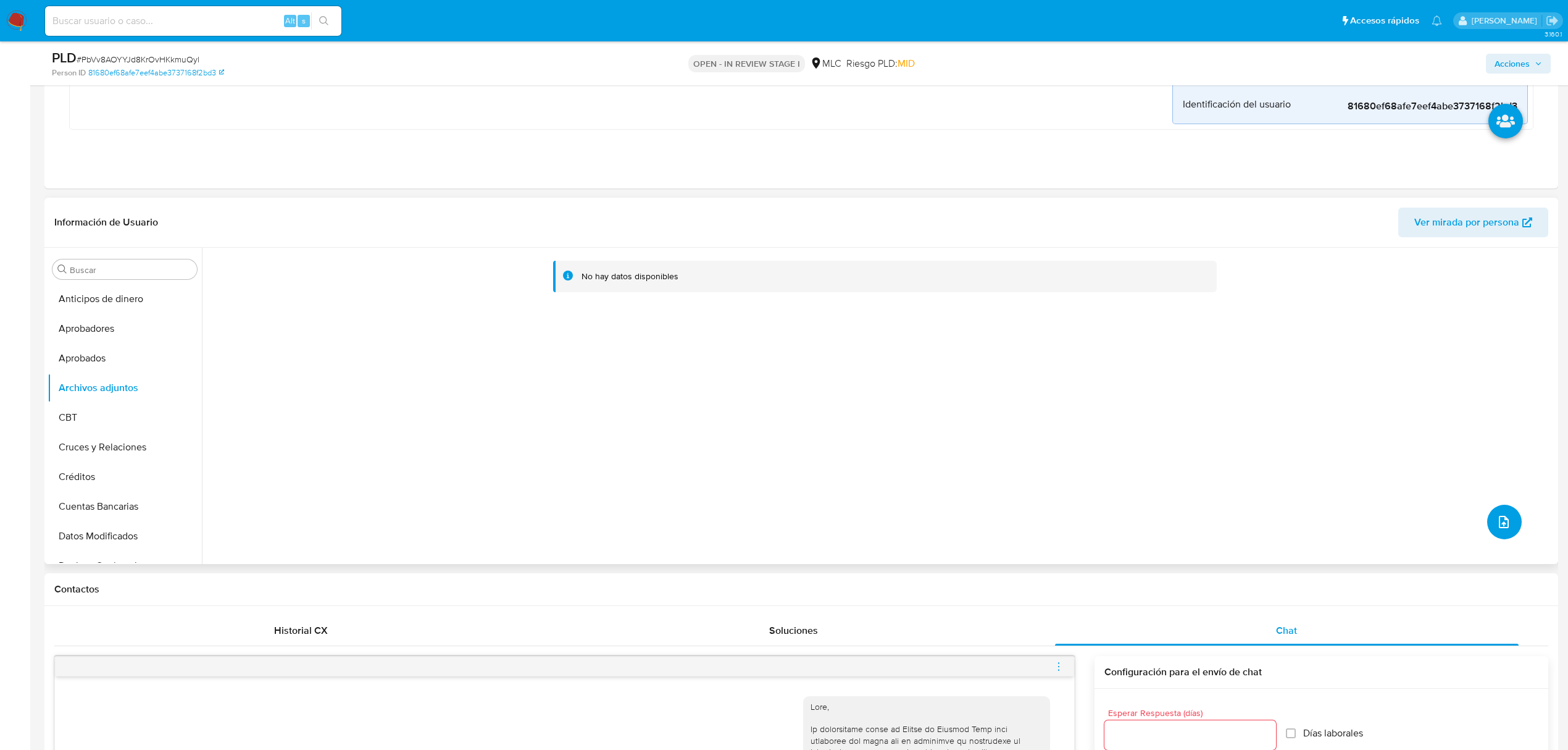
click at [1502, 524] on icon "upload-file" at bounding box center [1504, 522] width 15 height 15
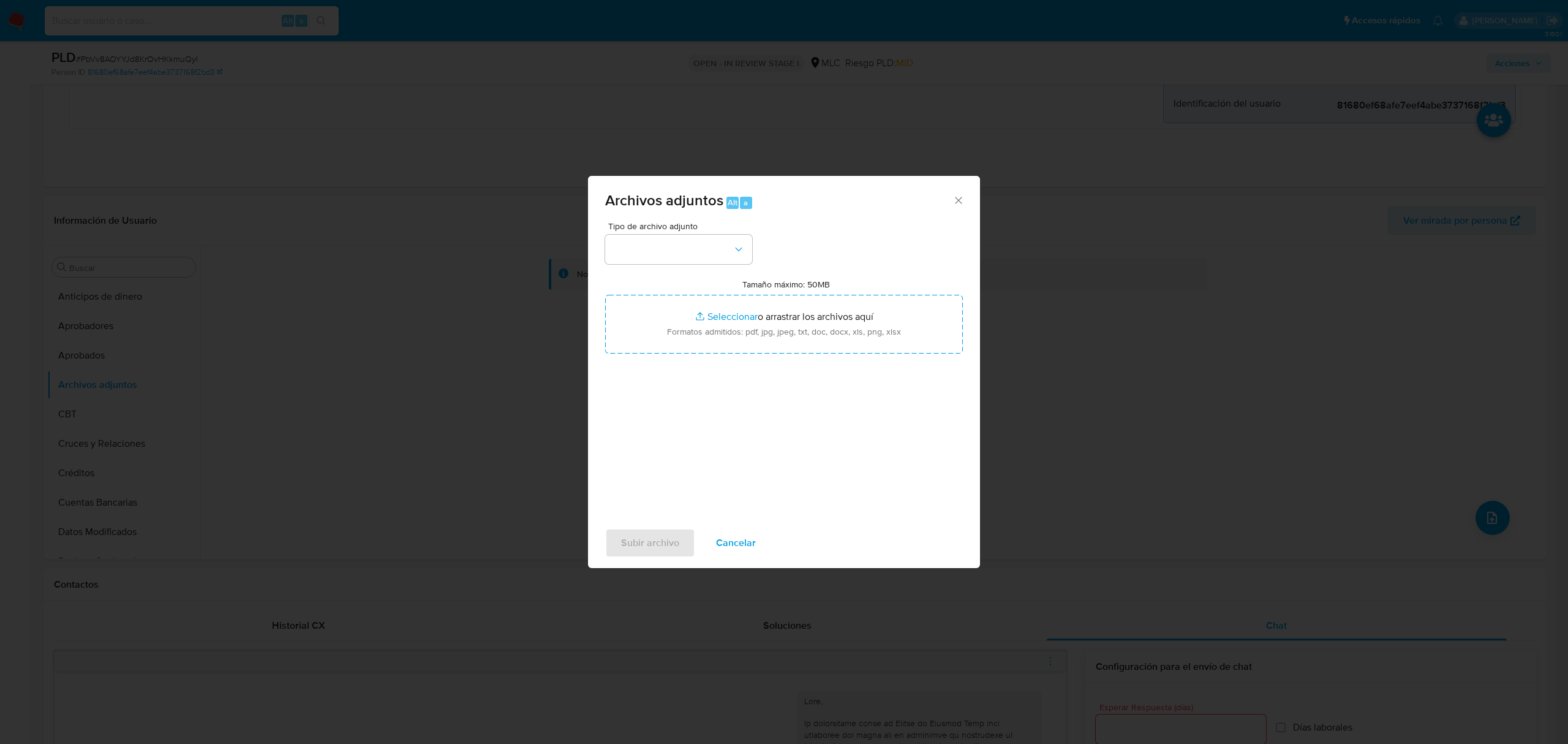
click at [674, 233] on div "Tipo de archivo adjunto" at bounding box center [679, 243] width 147 height 43
click at [674, 251] on button "button" at bounding box center [679, 250] width 147 height 29
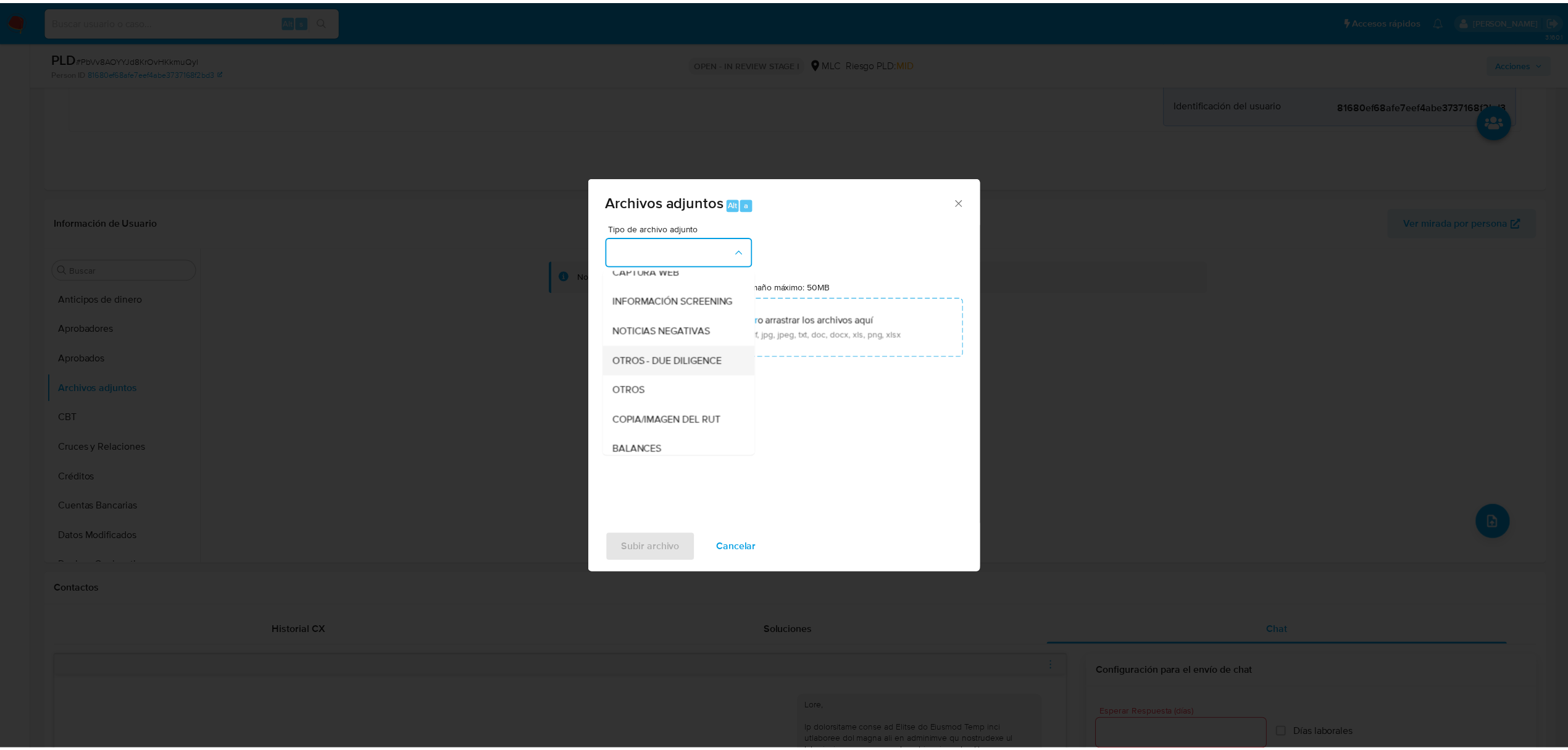
scroll to position [102, 0]
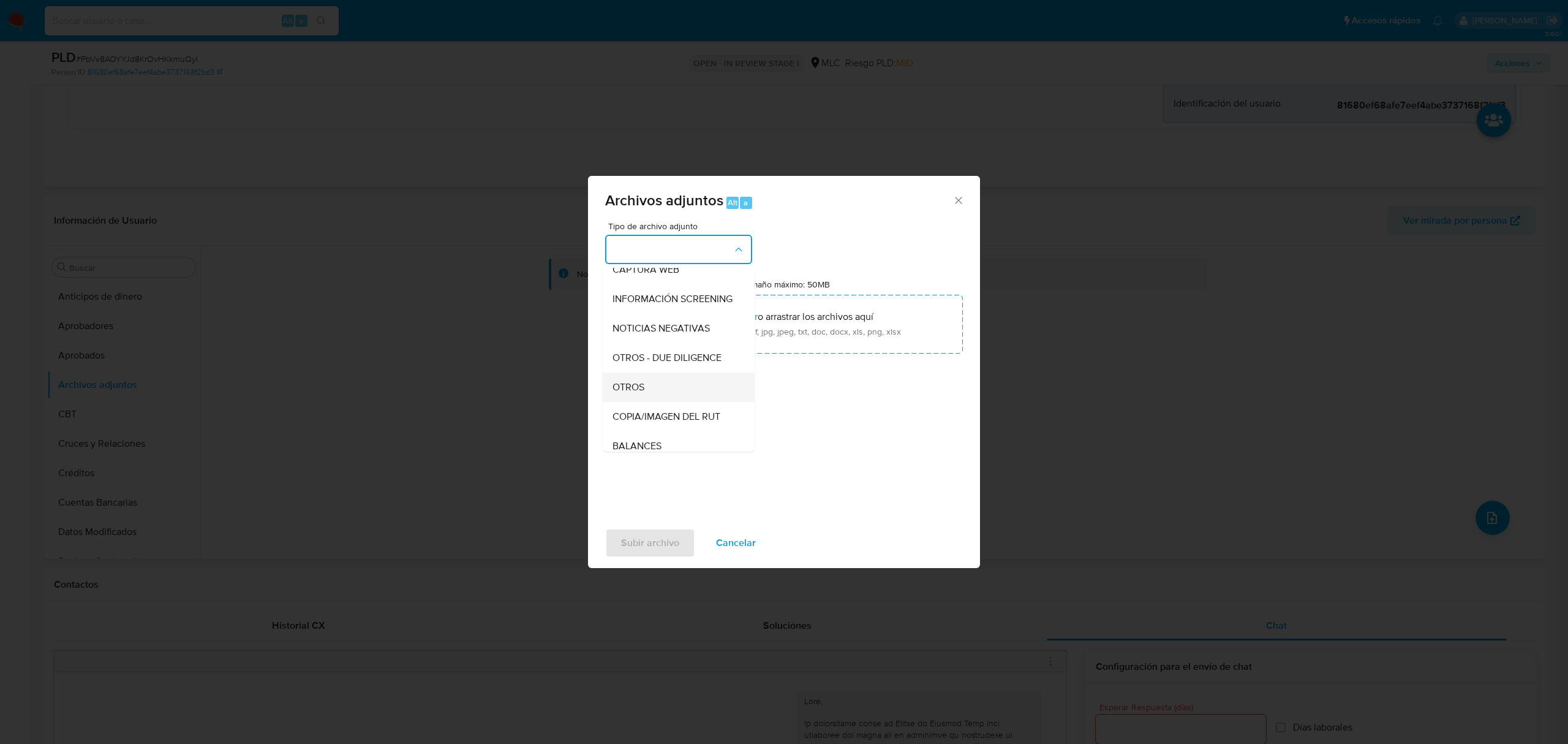
click at [669, 395] on div "OTROS" at bounding box center [675, 387] width 125 height 29
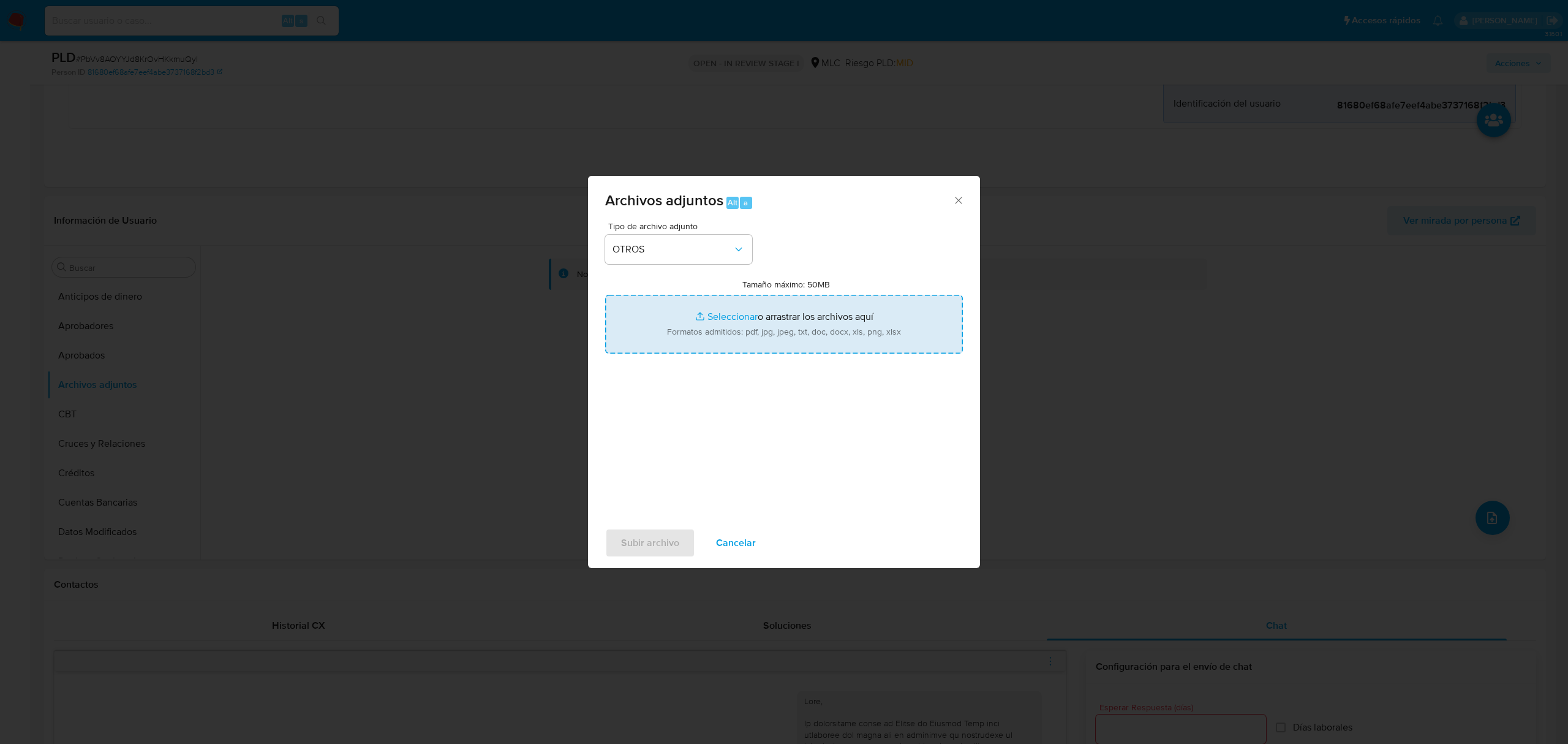
click at [738, 319] on input "Tamaño máximo: 50MB Seleccionar archivos" at bounding box center [784, 324] width 358 height 59
type input "C:\fakepath\1042315189 - 22_09_2025.xlsx"
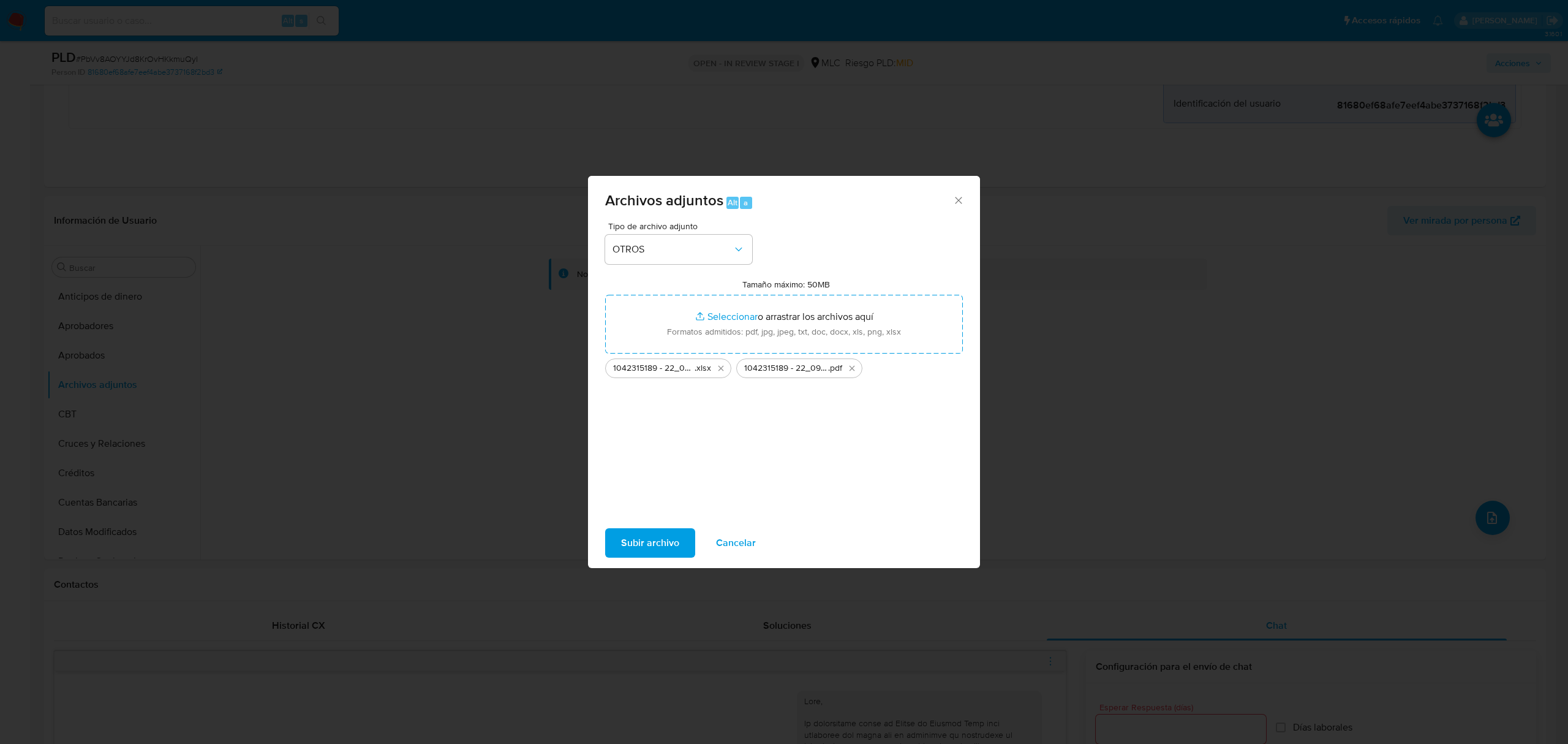
click at [645, 540] on span "Subir archivo" at bounding box center [650, 542] width 58 height 27
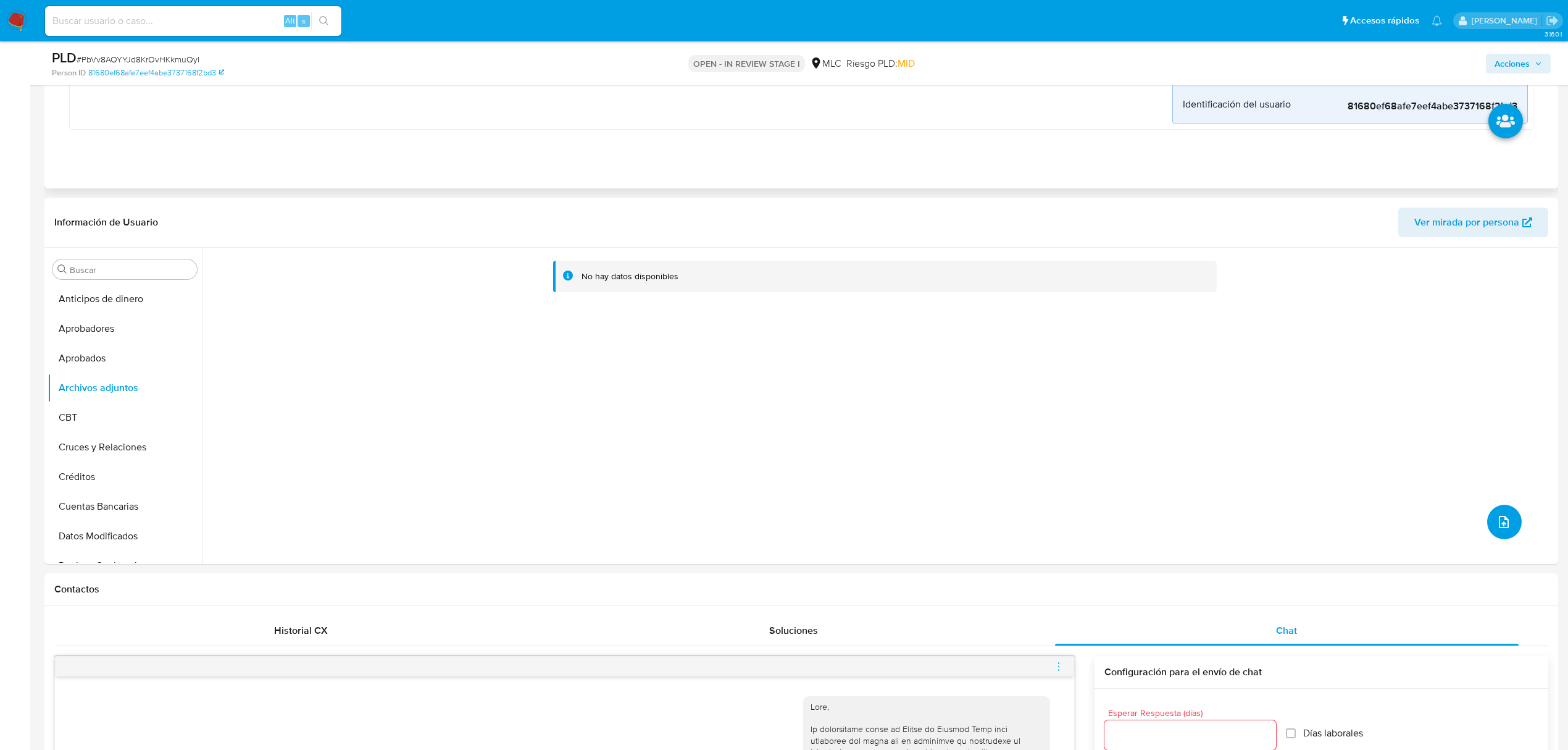
scroll to position [0, 0]
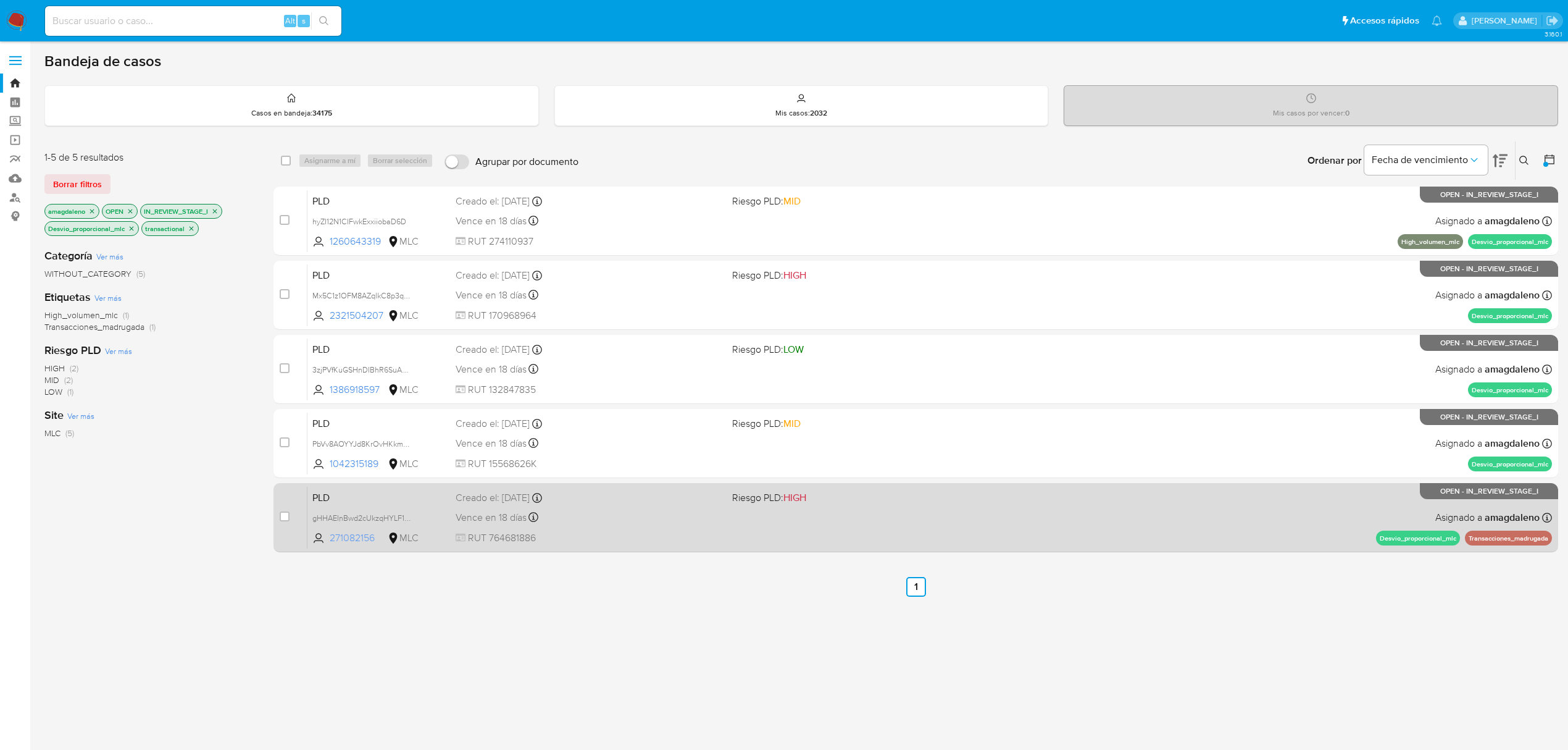
click at [357, 537] on span "271082156" at bounding box center [357, 538] width 56 height 13
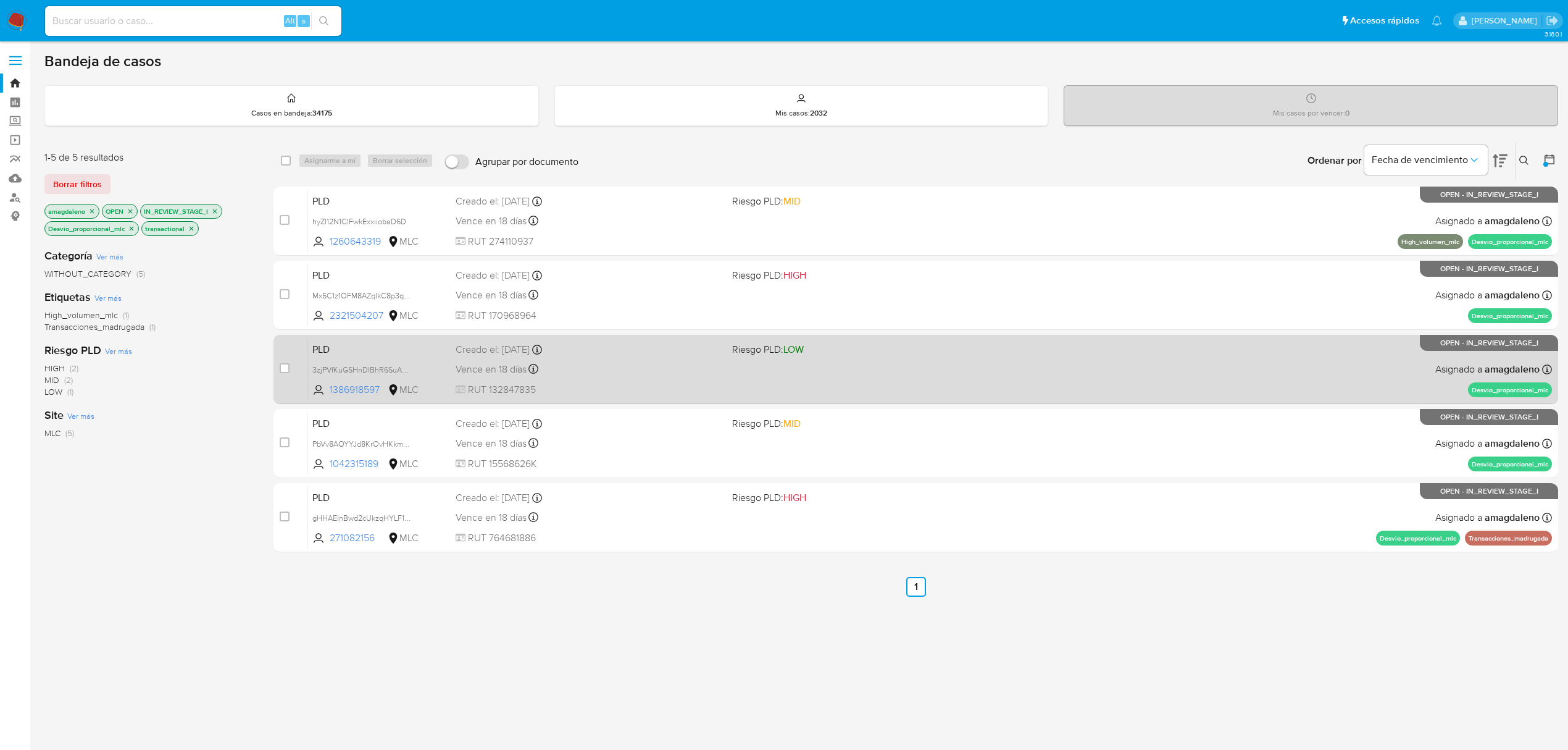
click at [591, 370] on div "Vence en 18 días Vence el 10/10/2025 16:07:01" at bounding box center [589, 369] width 267 height 17
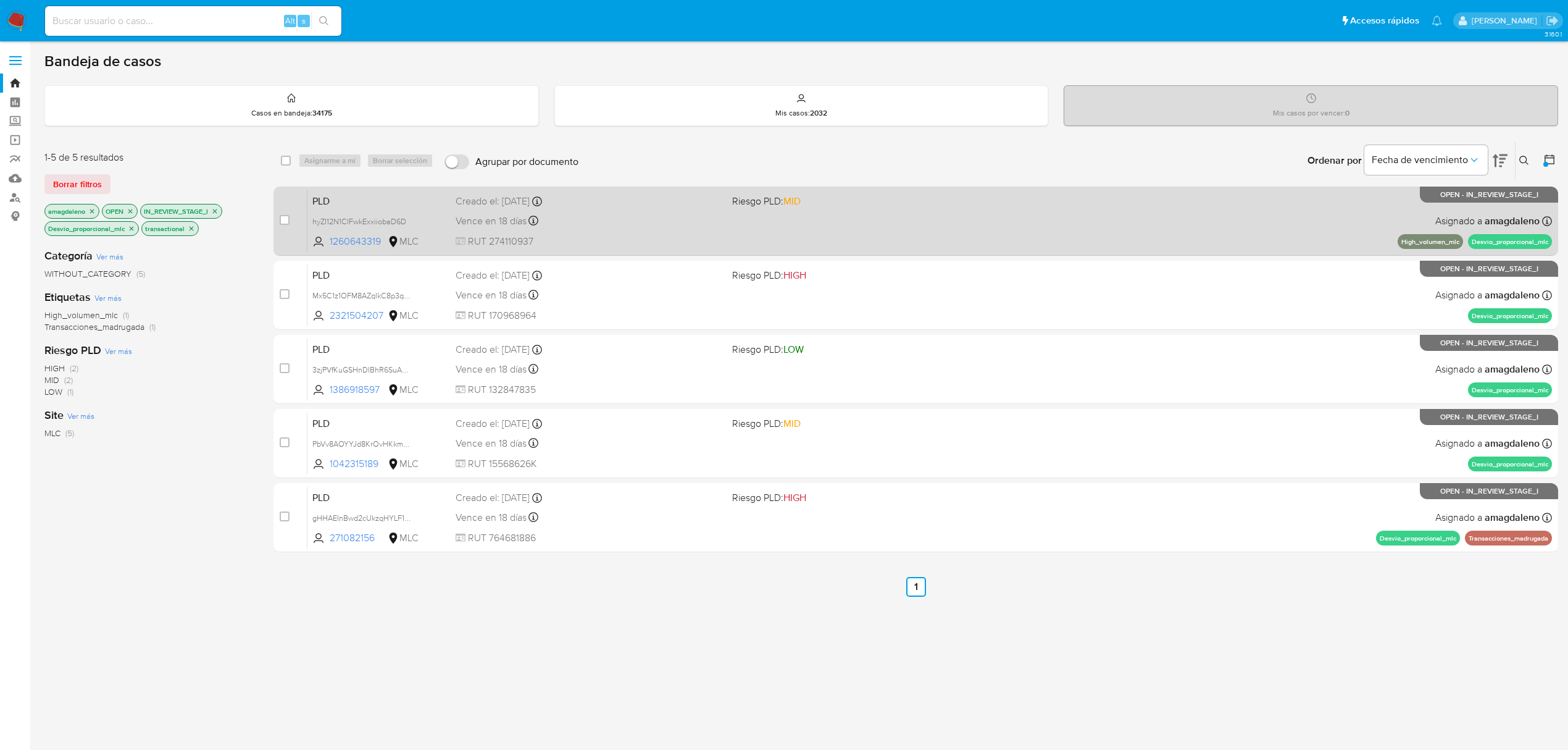
click at [641, 228] on div "Vence en 18 días Vence el 10/10/2025 16:06:24" at bounding box center [589, 221] width 267 height 17
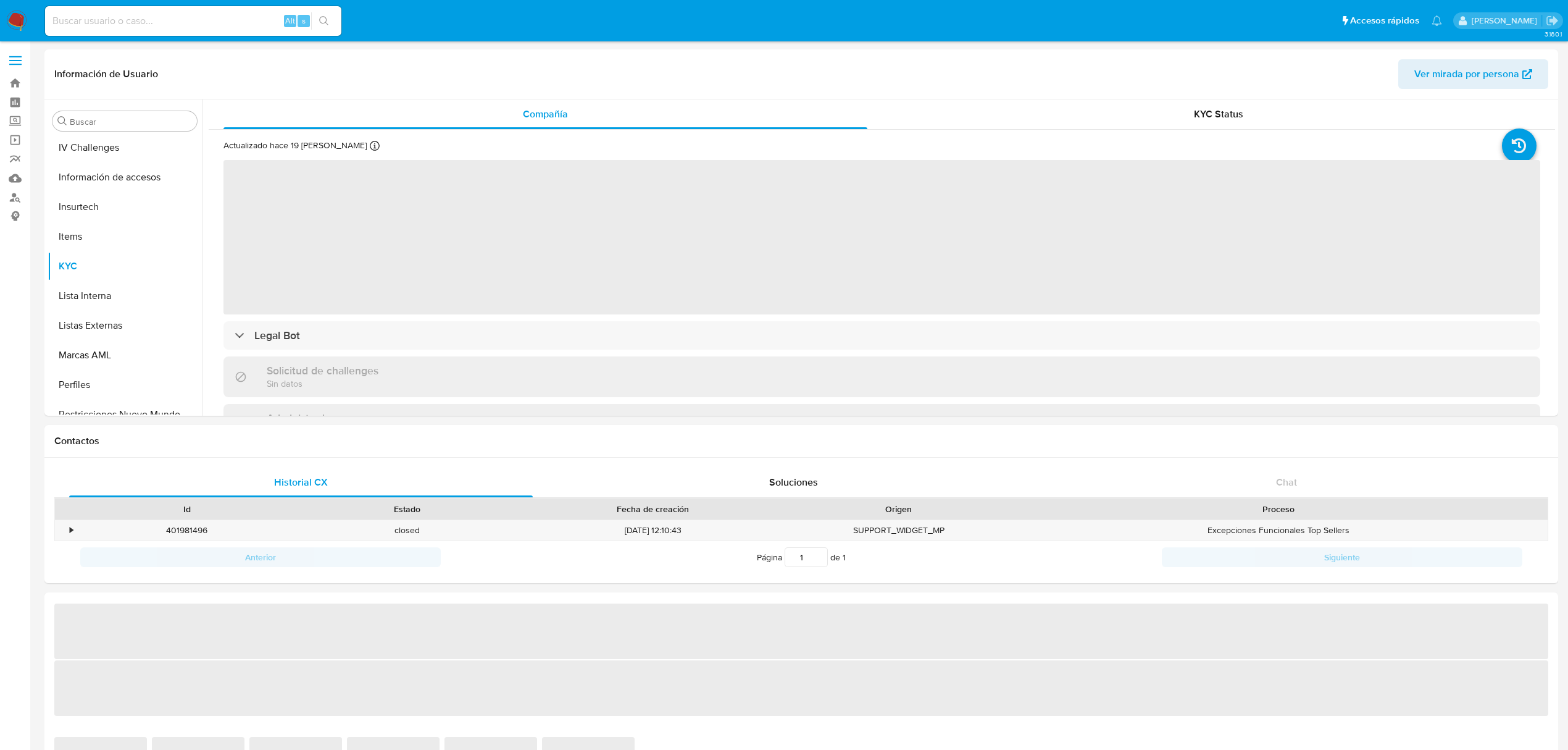
scroll to position [572, 0]
select select "10"
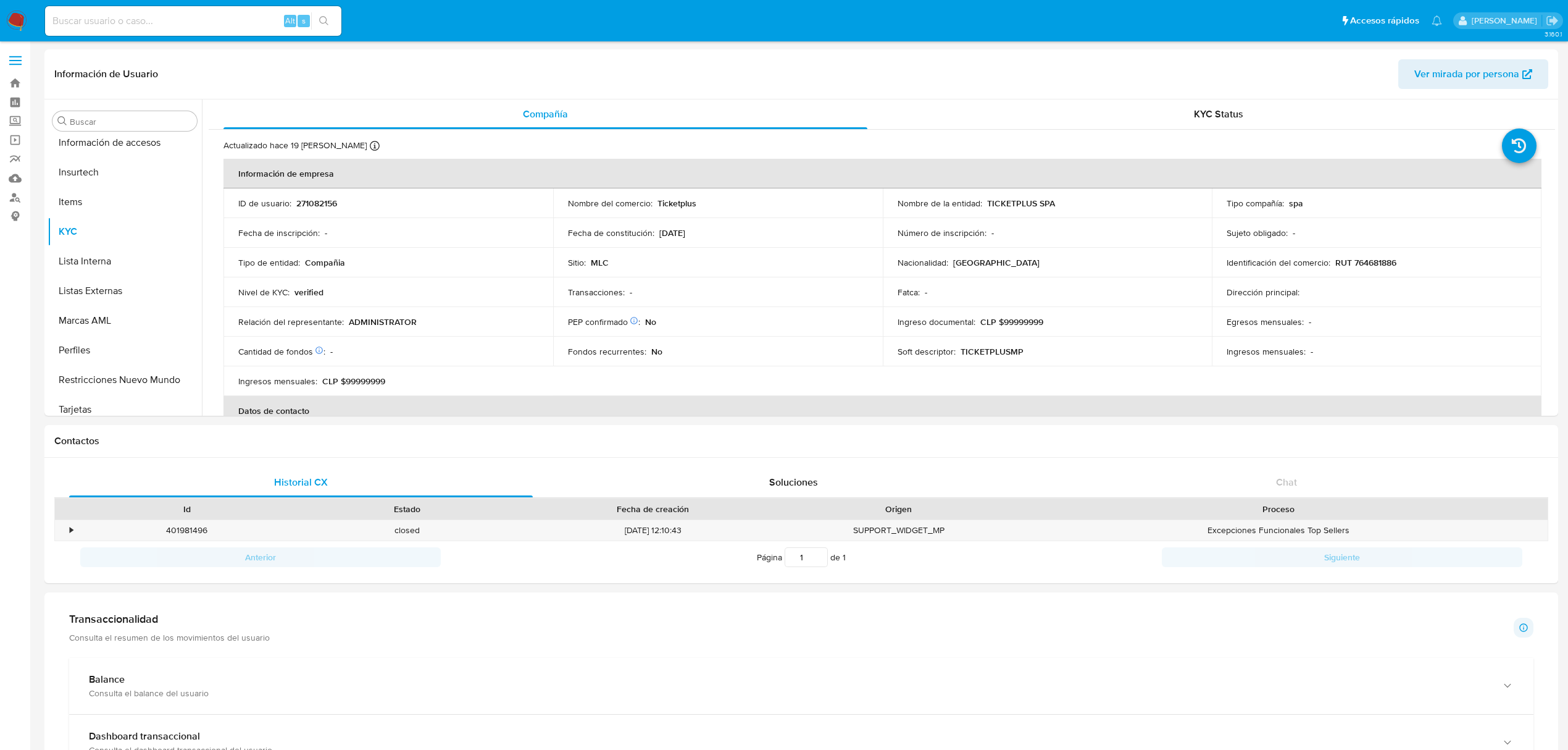
scroll to position [580, 0]
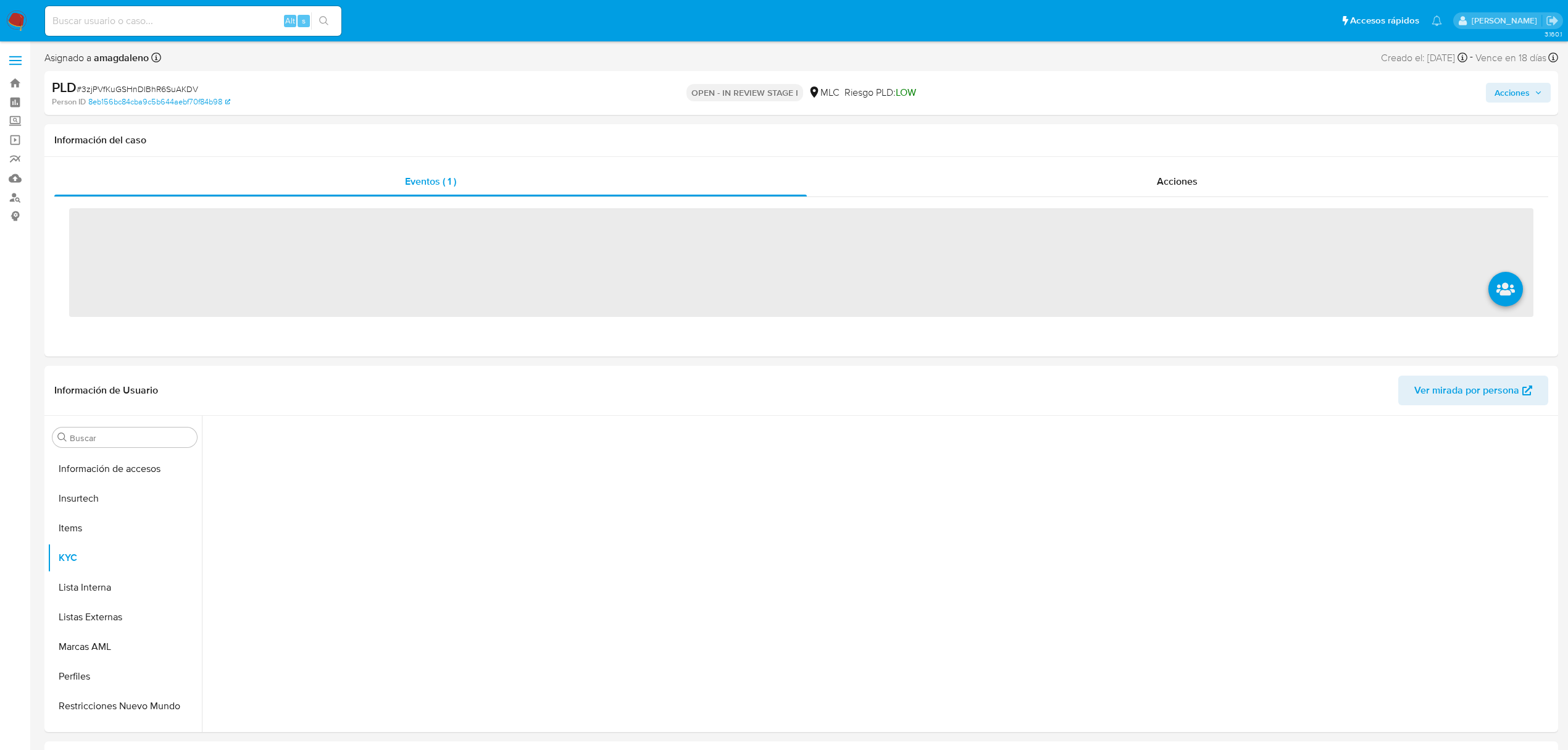
scroll to position [581, 0]
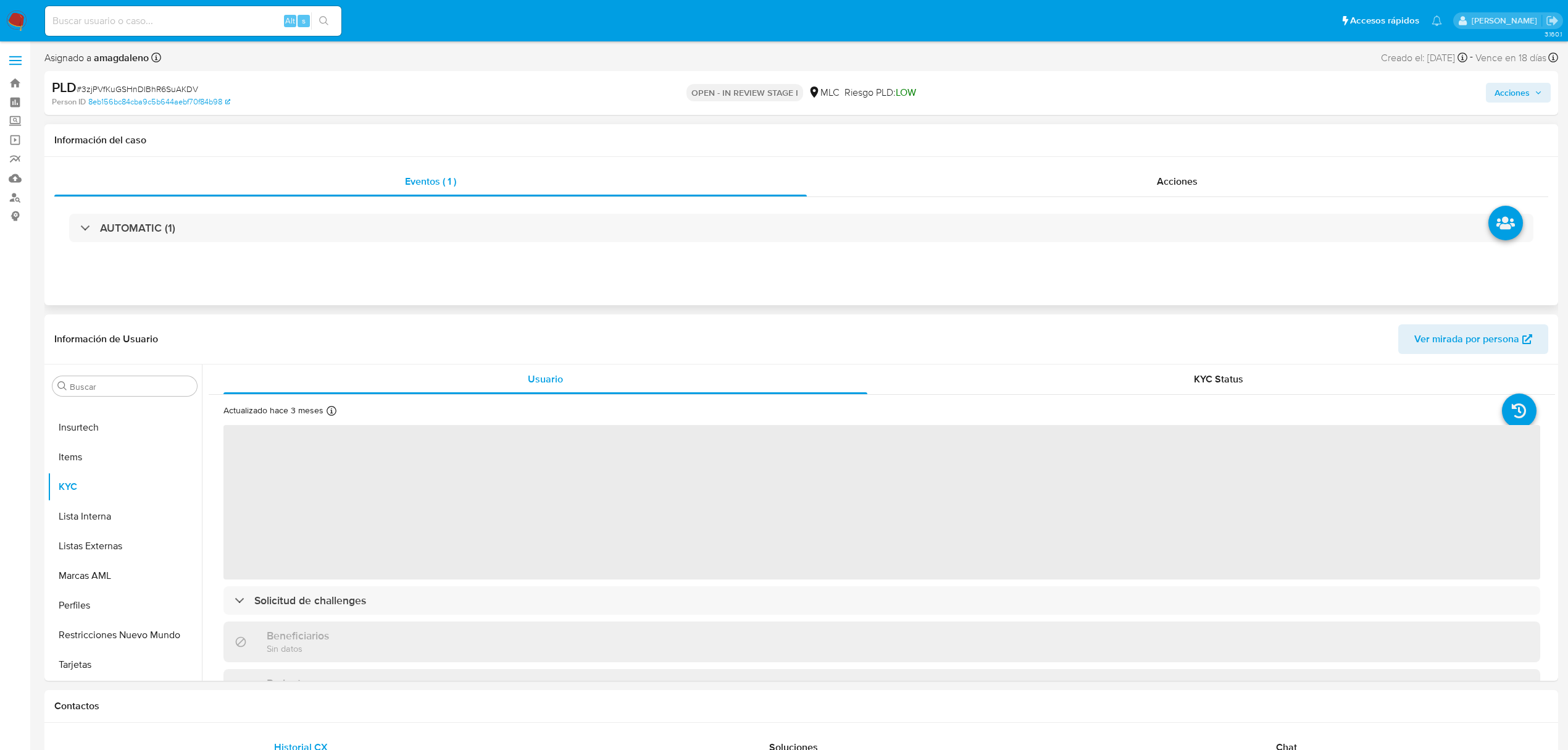
select select "10"
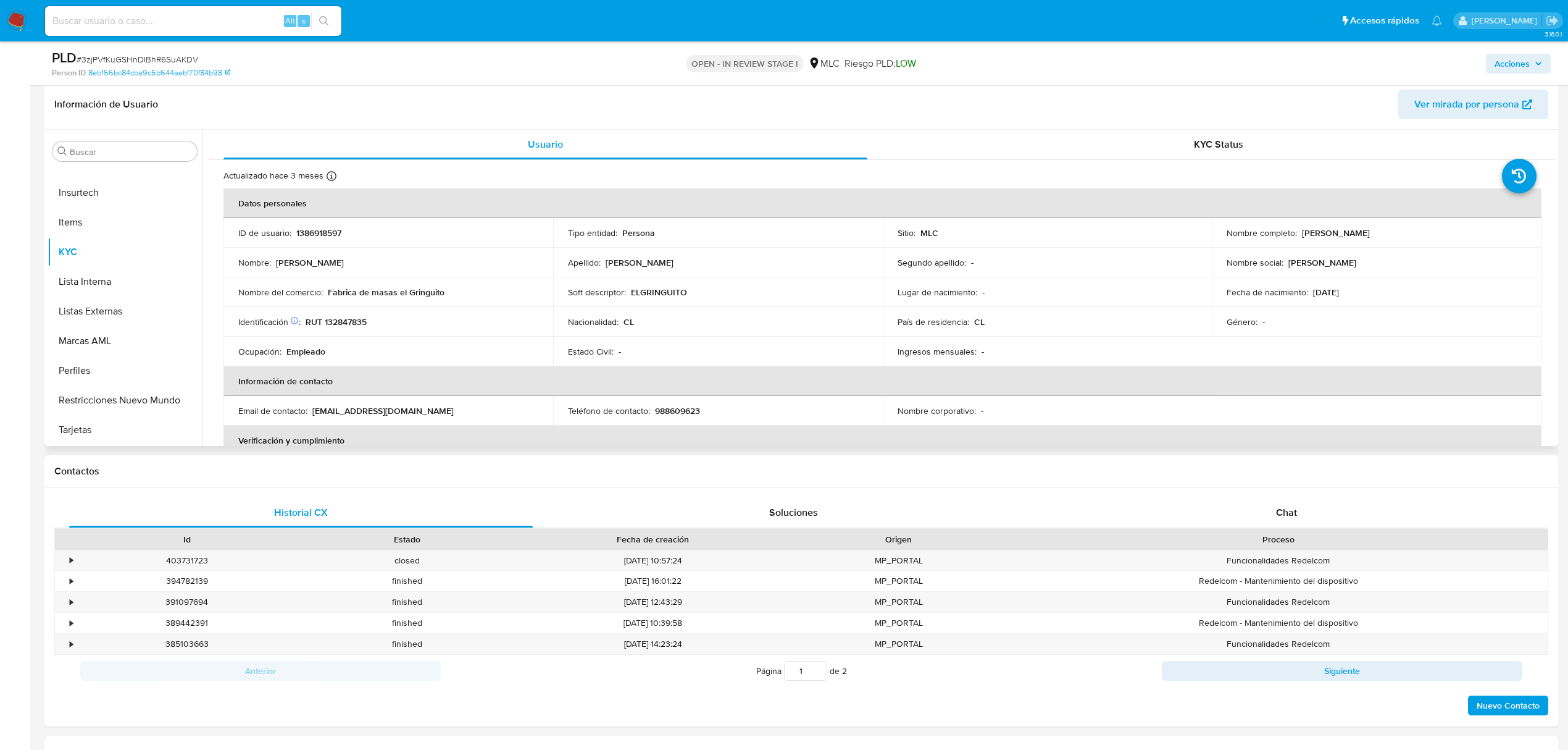
scroll to position [164, 0]
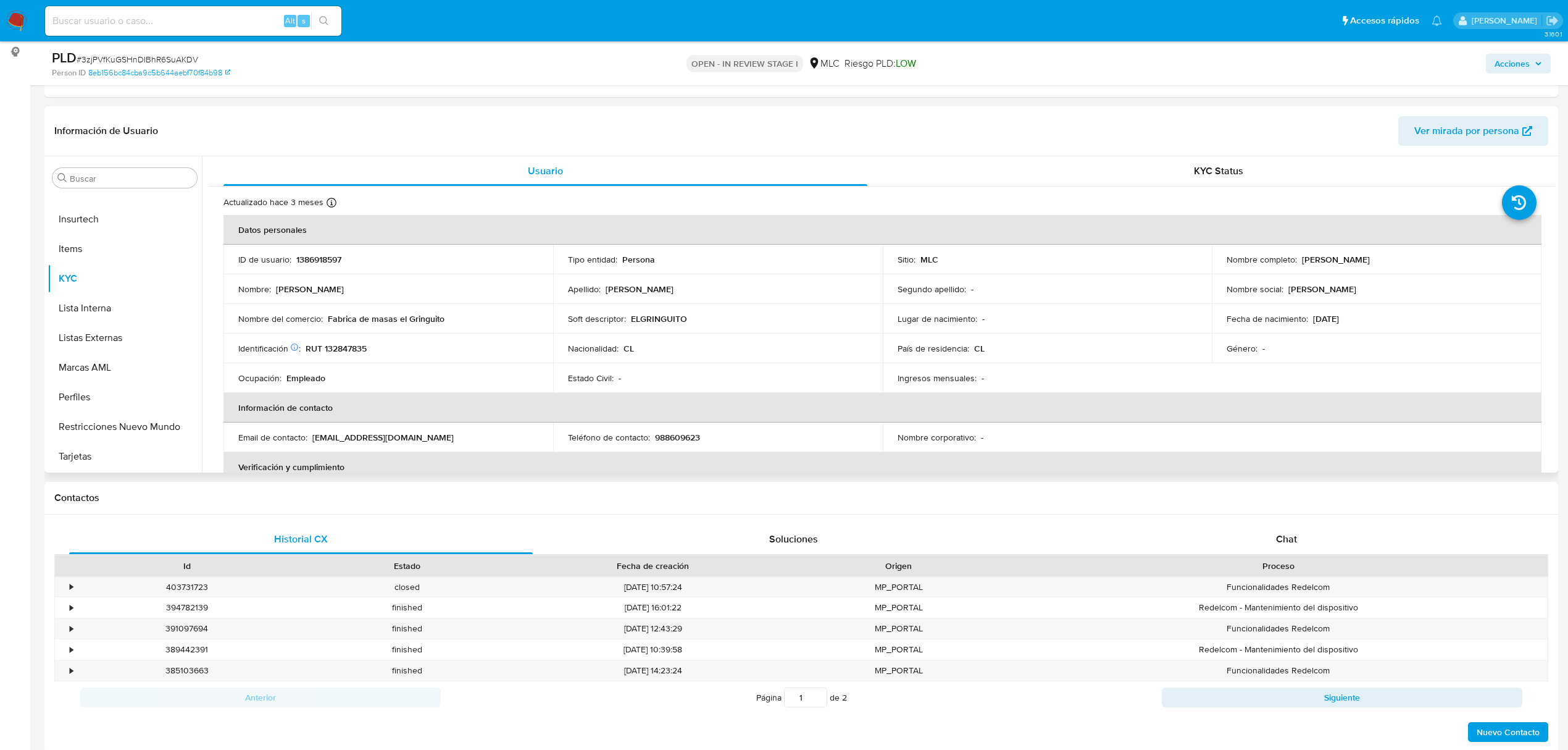
click at [341, 343] on p "RUT 132847835" at bounding box center [336, 348] width 61 height 11
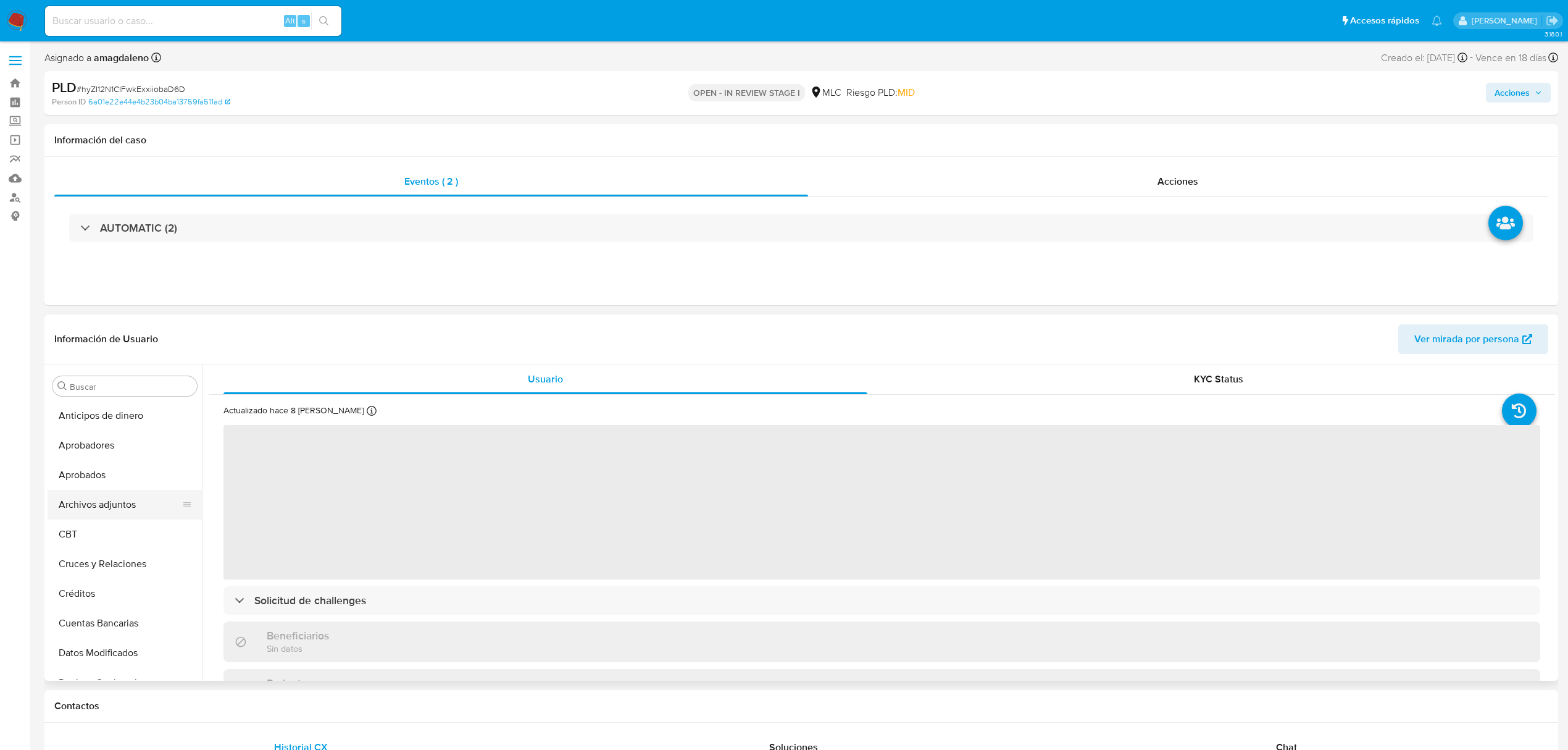
select select "10"
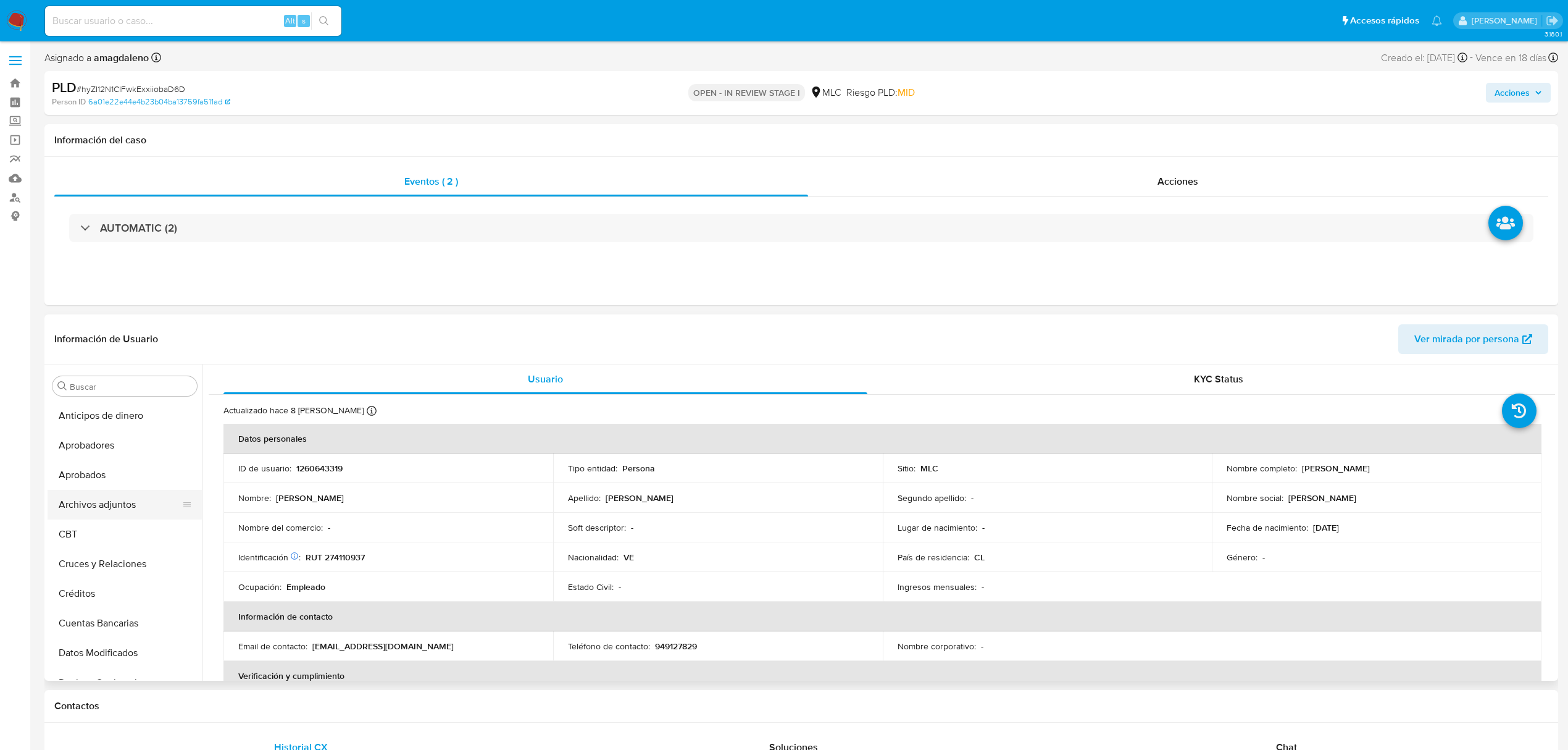
click at [95, 504] on button "Archivos adjuntos" at bounding box center [119, 504] width 144 height 30
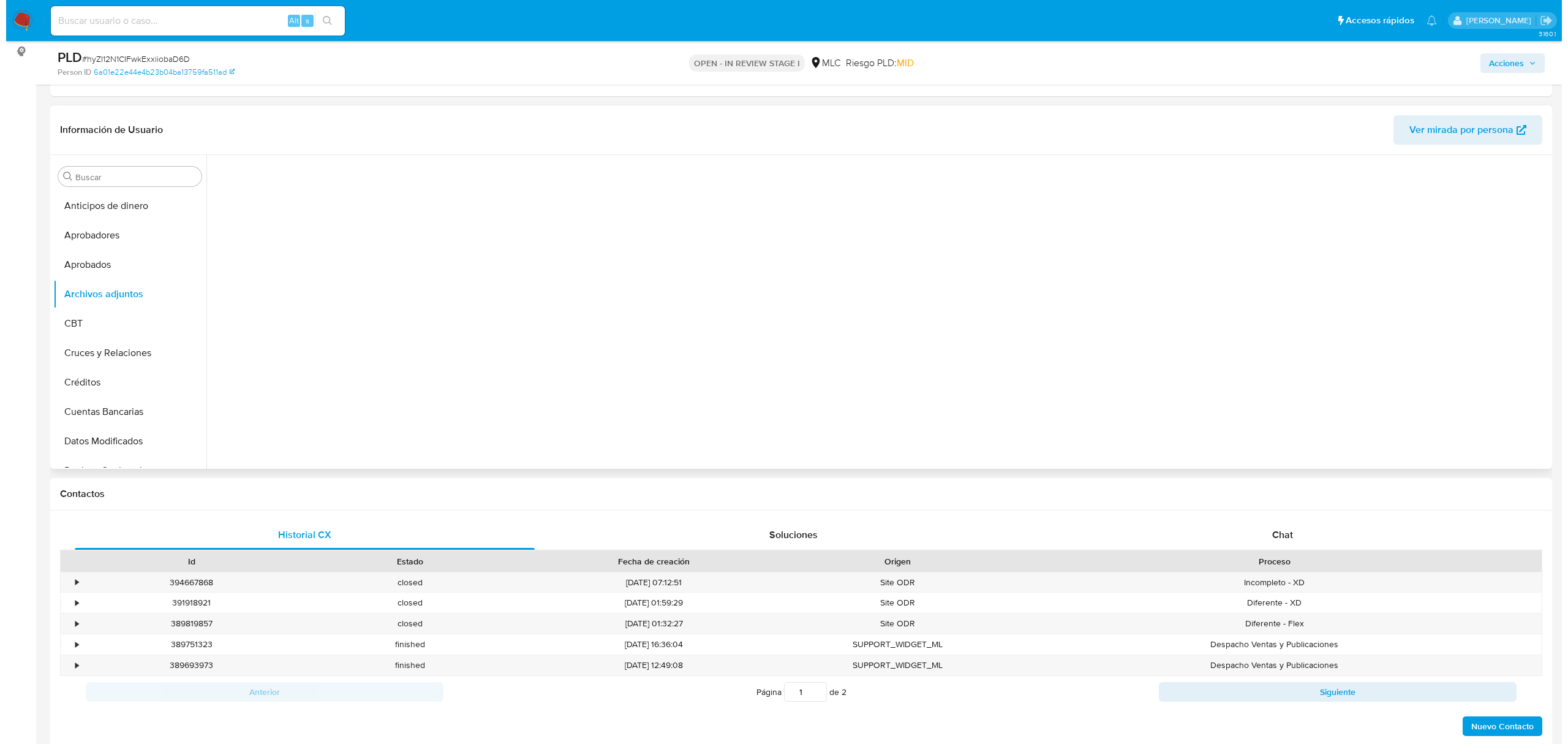
scroll to position [81, 0]
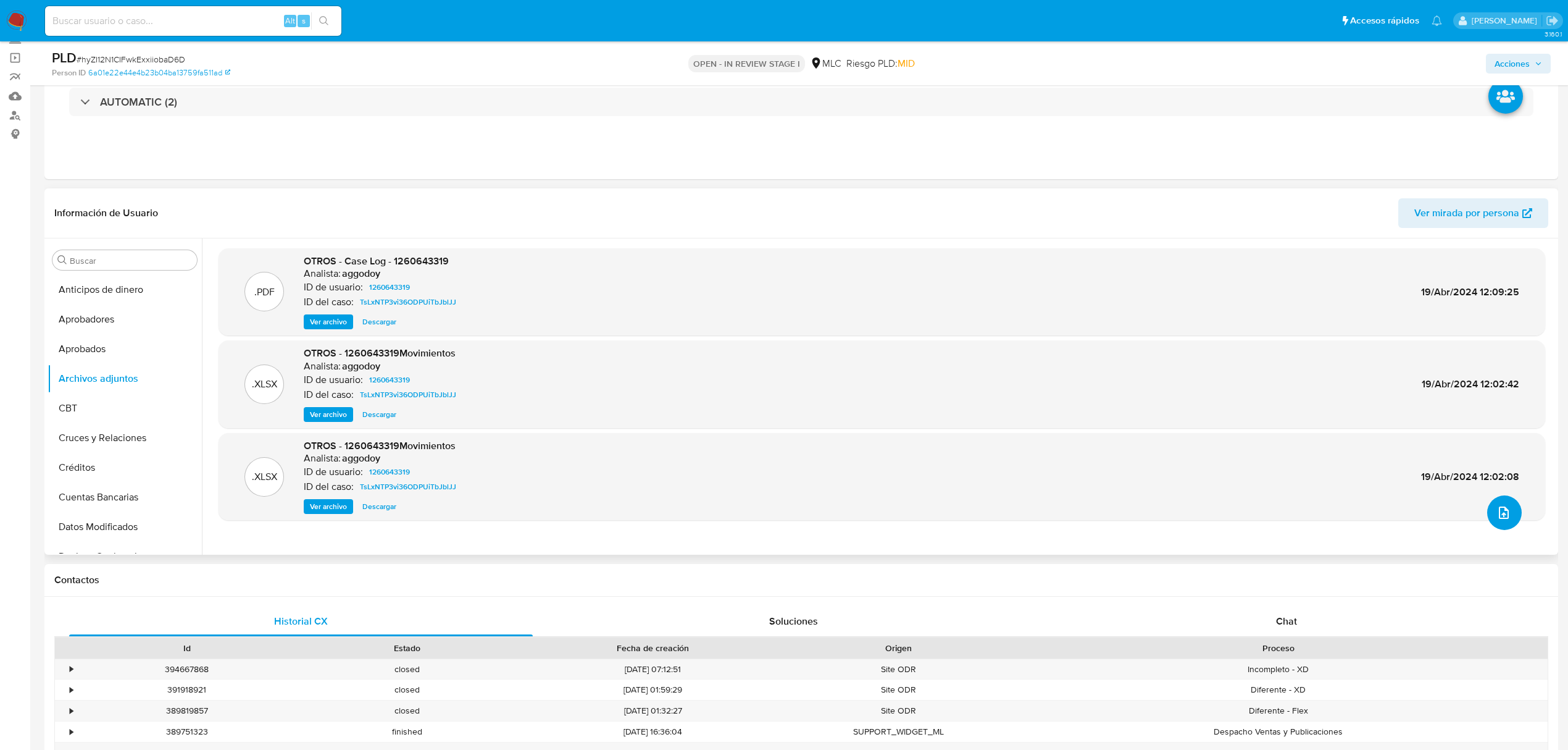
click at [1497, 509] on span "upload-file" at bounding box center [1504, 513] width 15 height 15
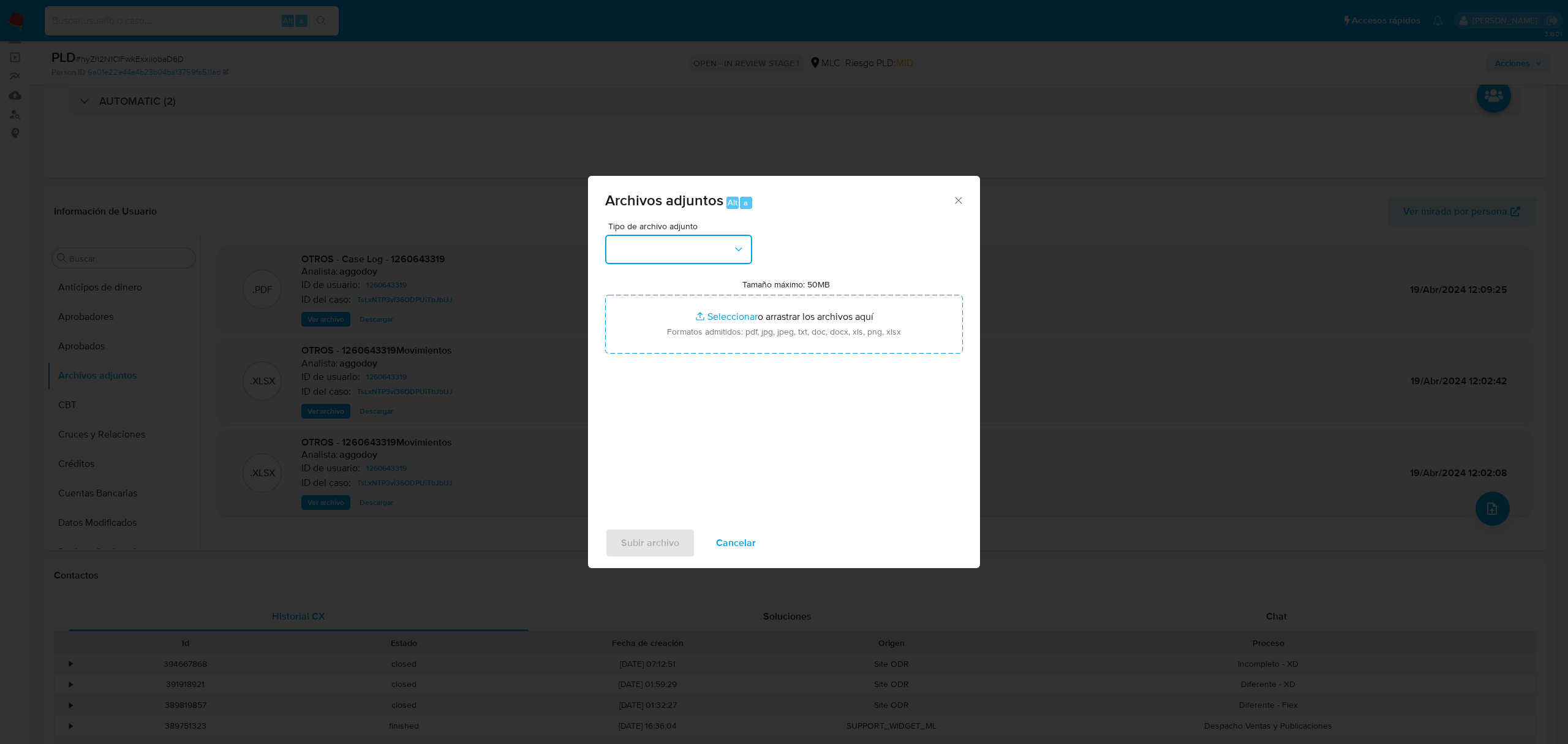
click at [699, 254] on button "button" at bounding box center [679, 250] width 147 height 29
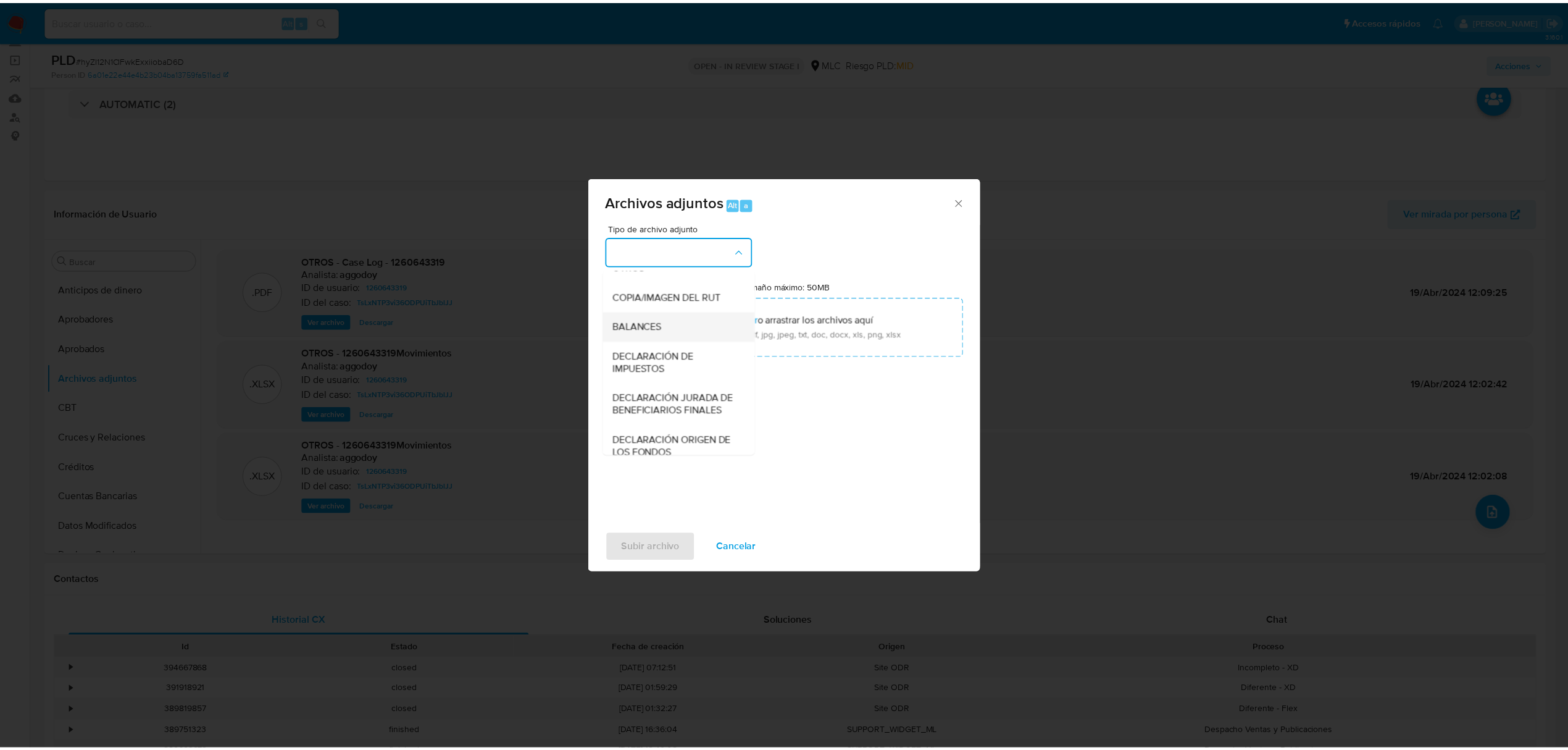
scroll to position [184, 0]
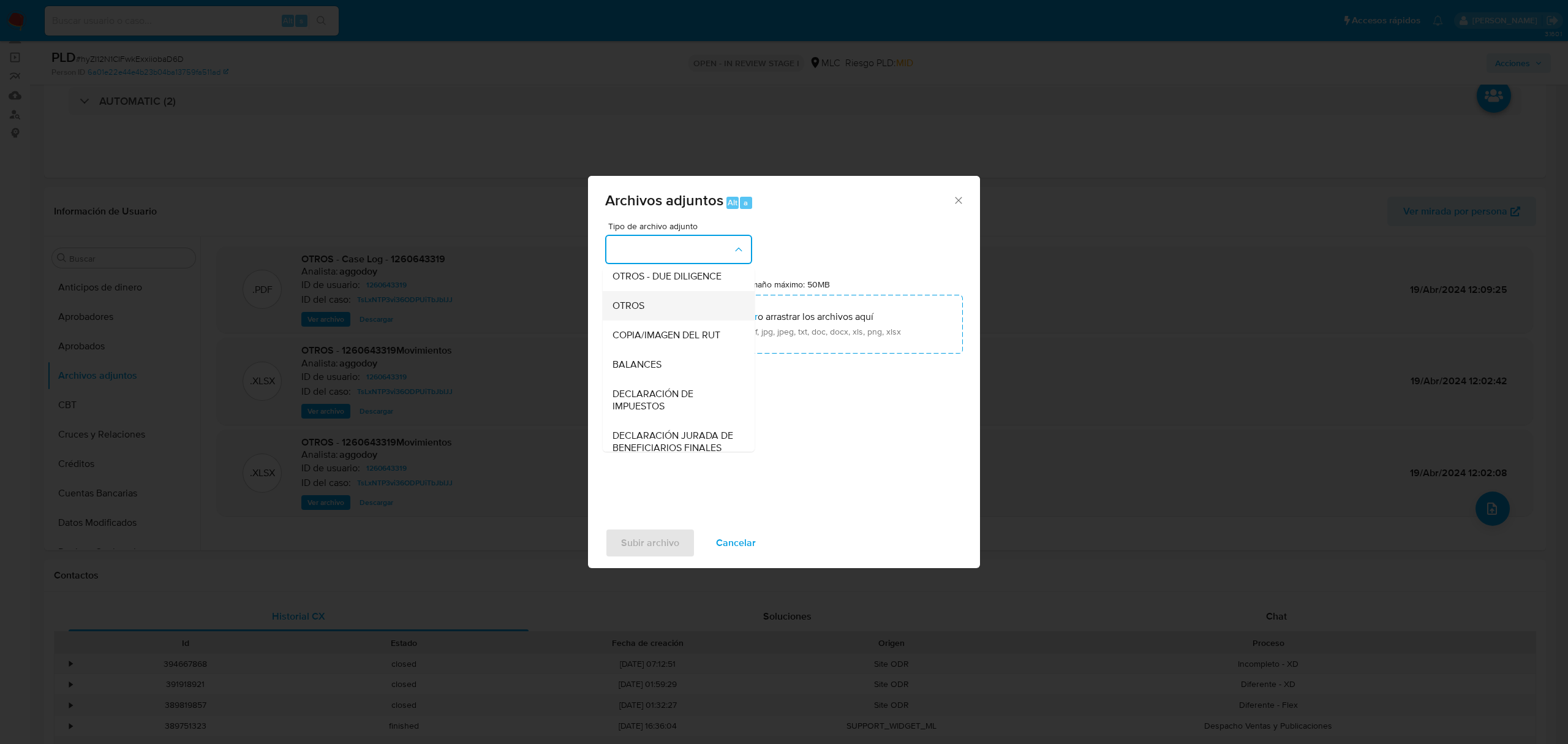
click at [633, 312] on span "OTROS" at bounding box center [629, 305] width 32 height 12
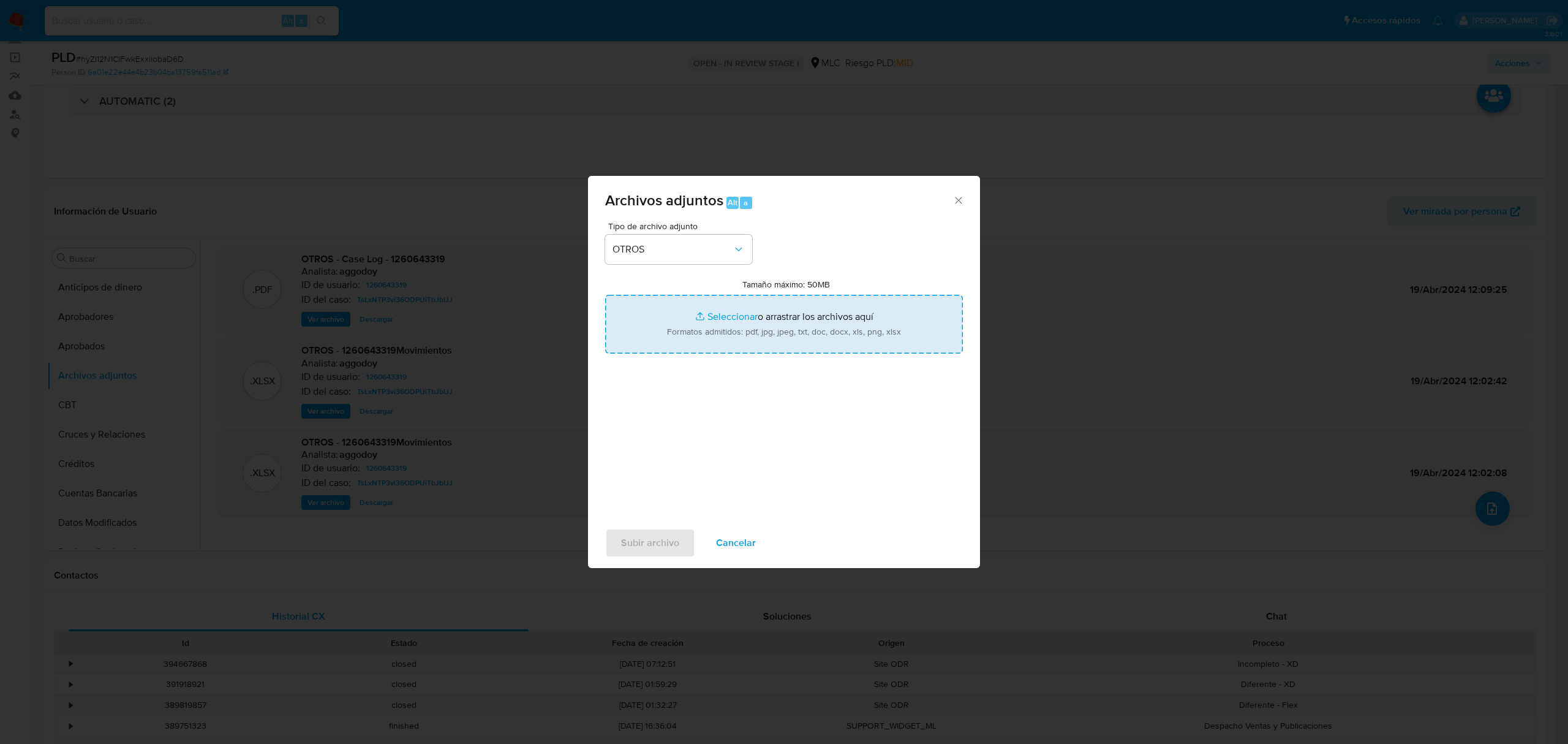
click at [737, 313] on input "Tamaño máximo: 50MB Seleccionar archivos" at bounding box center [784, 324] width 358 height 59
type input "C:\fakepath\1260643319 - 22_09_2025.xlsx"
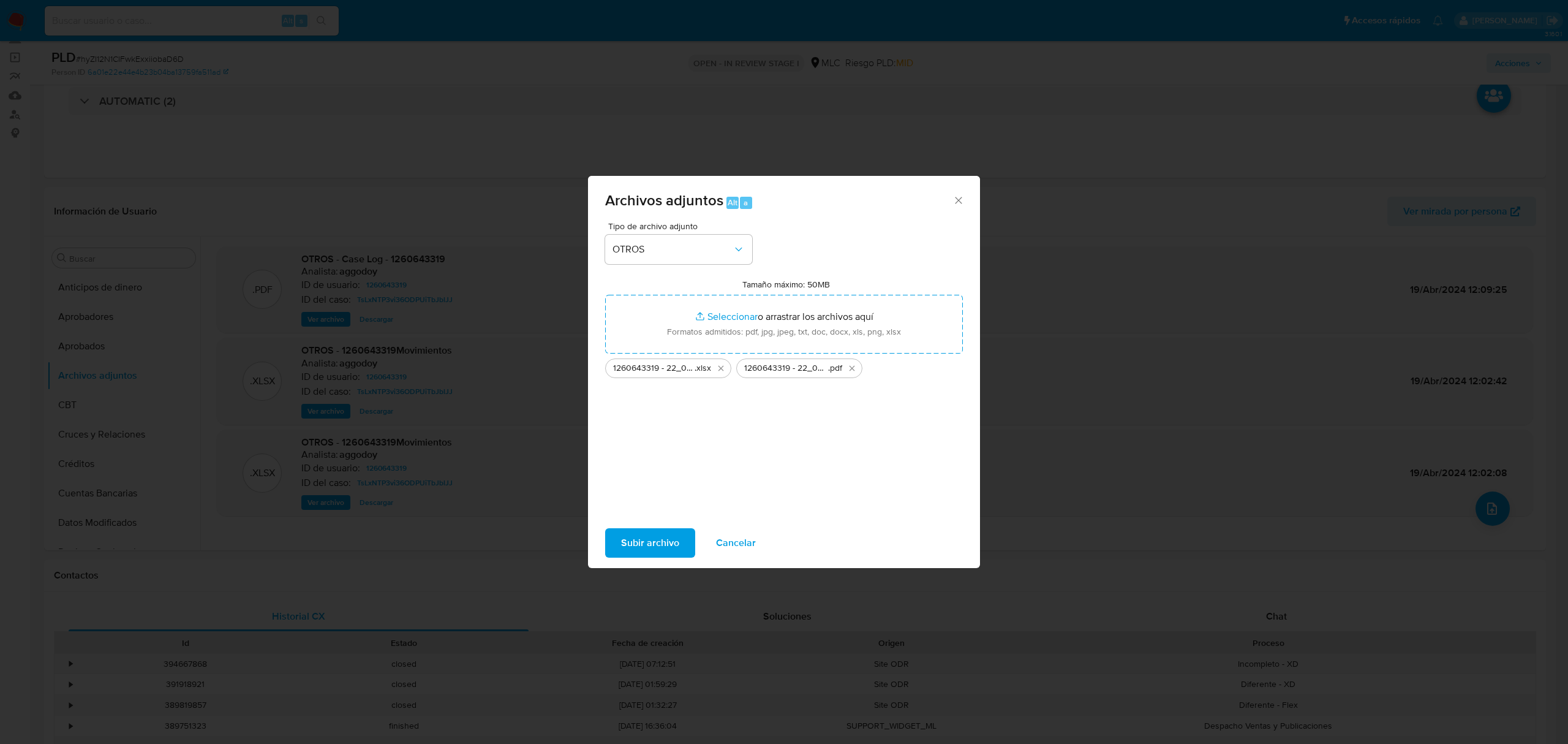
click at [674, 539] on span "Subir archivo" at bounding box center [650, 542] width 58 height 27
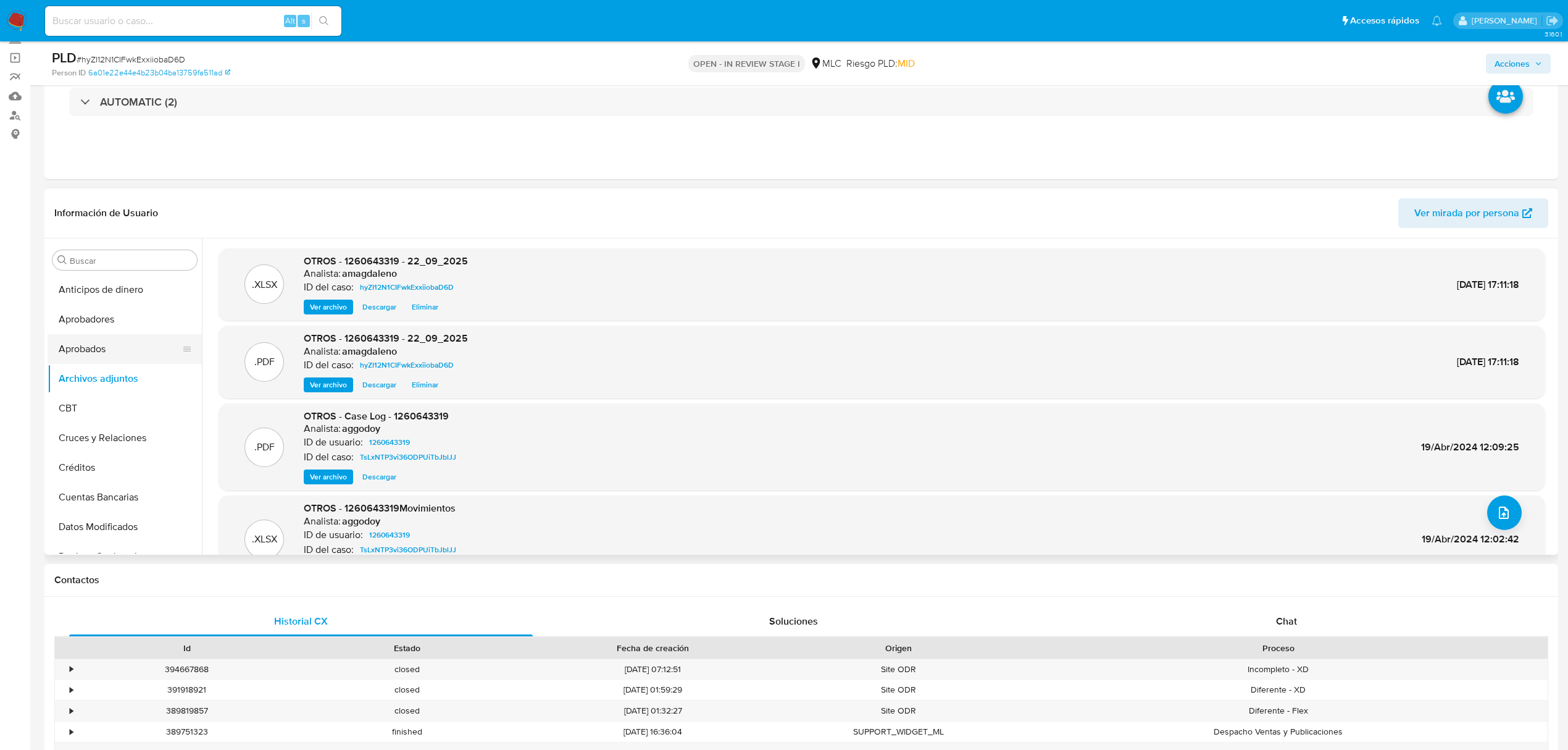
drag, startPoint x: 105, startPoint y: 319, endPoint x: 97, endPoint y: 350, distance: 32.0
click at [105, 319] on button "Aprobadores" at bounding box center [125, 319] width 154 height 30
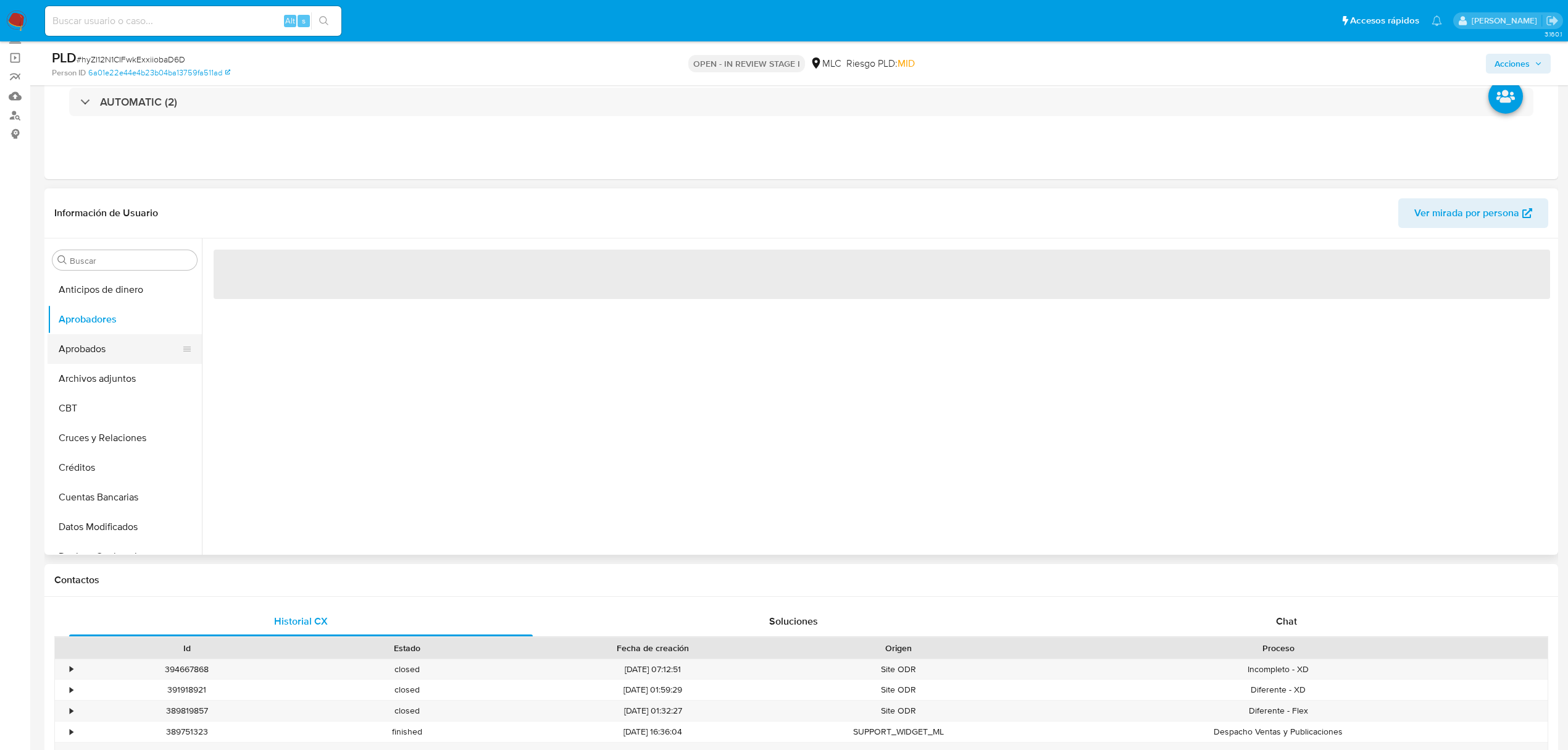
click at [92, 352] on button "Aprobados" at bounding box center [119, 349] width 144 height 30
click at [93, 384] on button "Archivos adjuntos" at bounding box center [119, 378] width 144 height 30
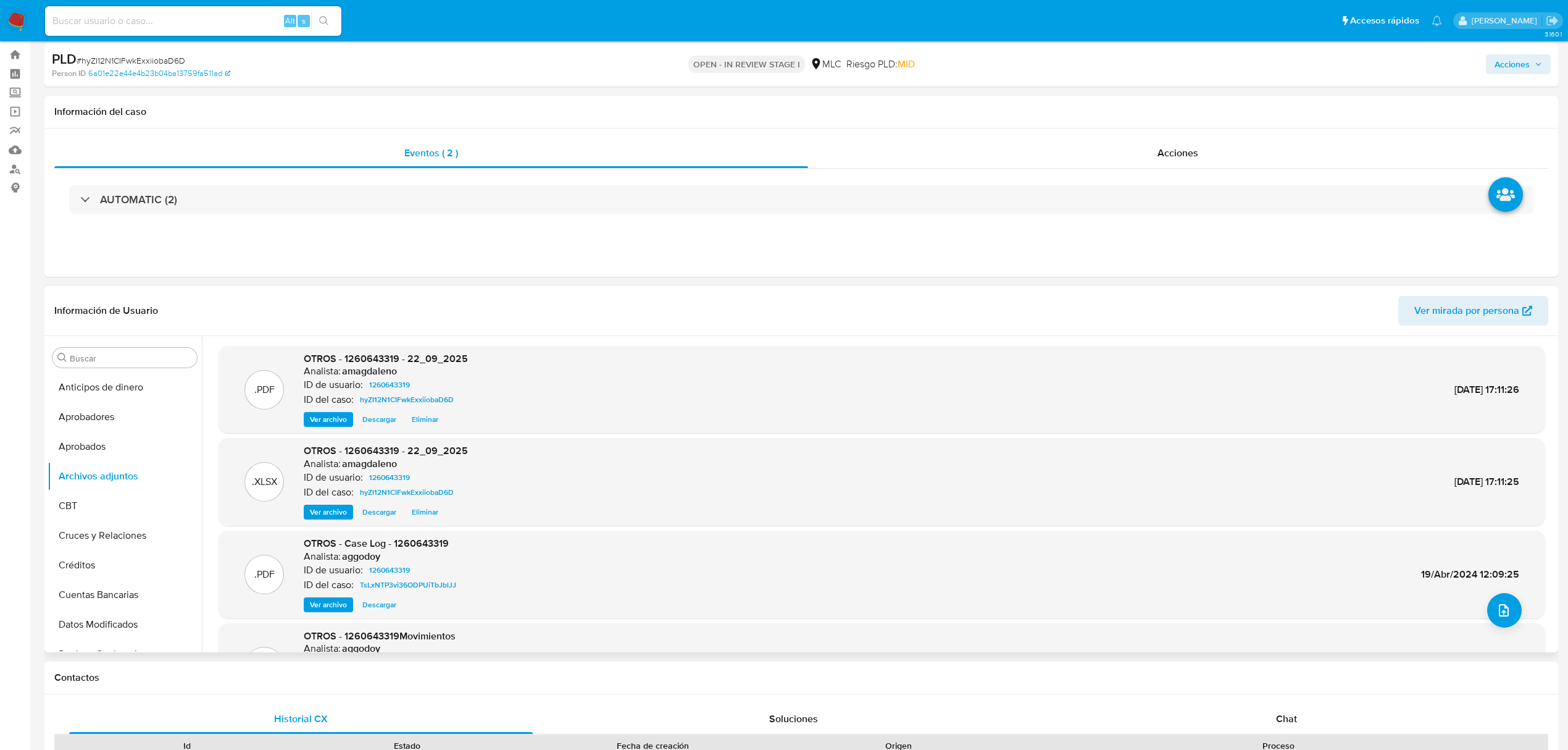
scroll to position [0, 0]
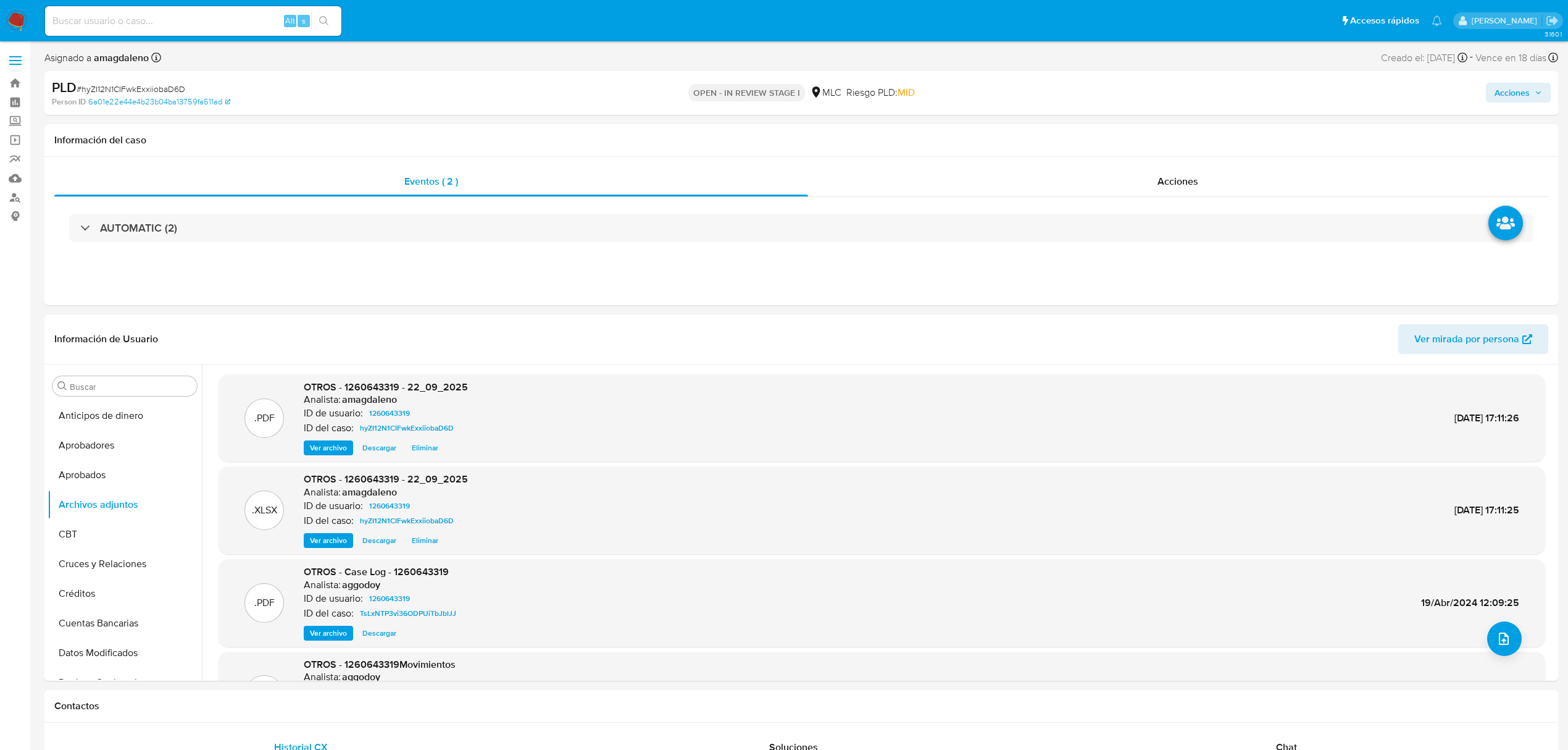
click at [1519, 95] on span "Acciones" at bounding box center [1512, 92] width 35 height 19
click at [1168, 133] on span "Resolución del caso" at bounding box center [1168, 131] width 89 height 14
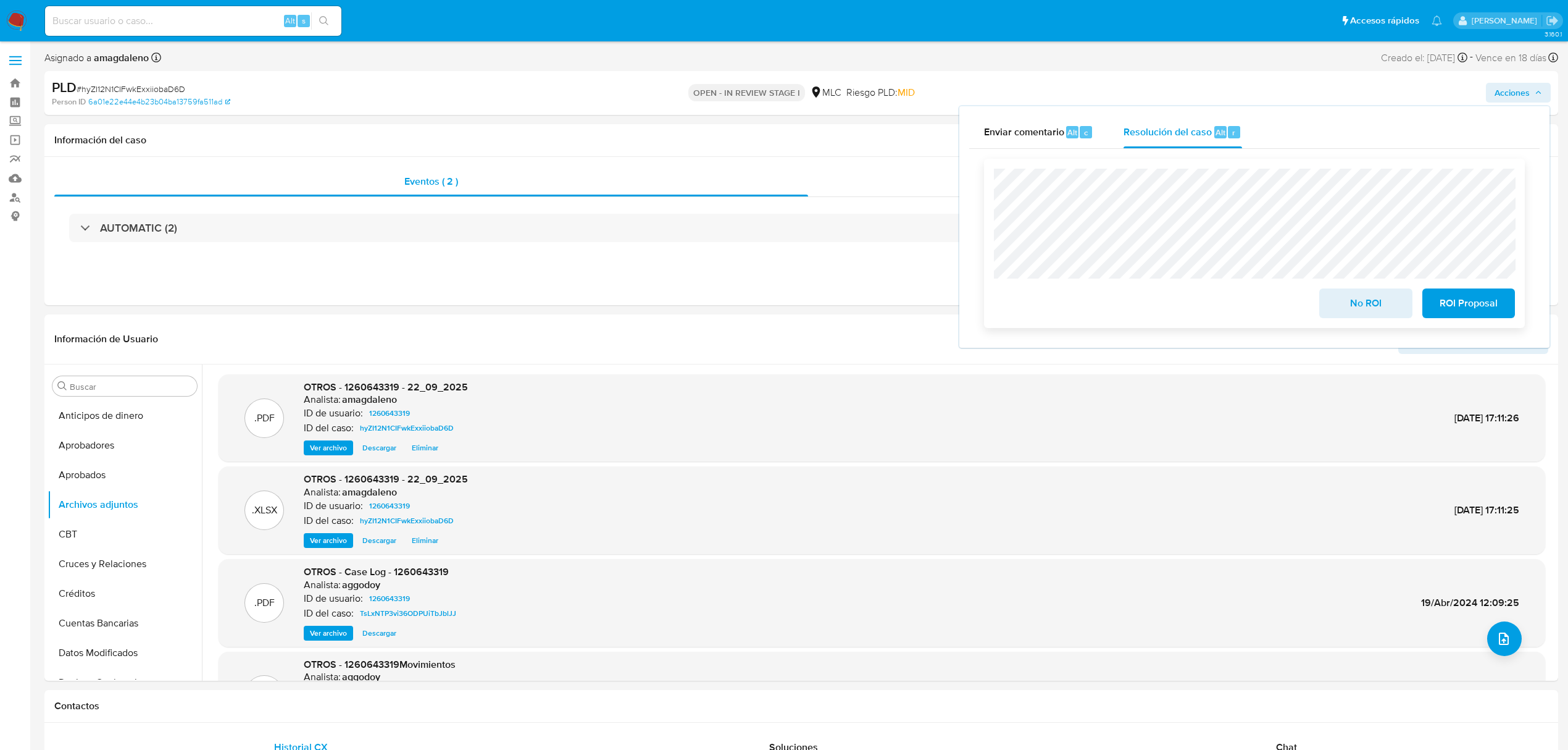
click at [1493, 310] on span "ROI Proposal" at bounding box center [1469, 303] width 60 height 28
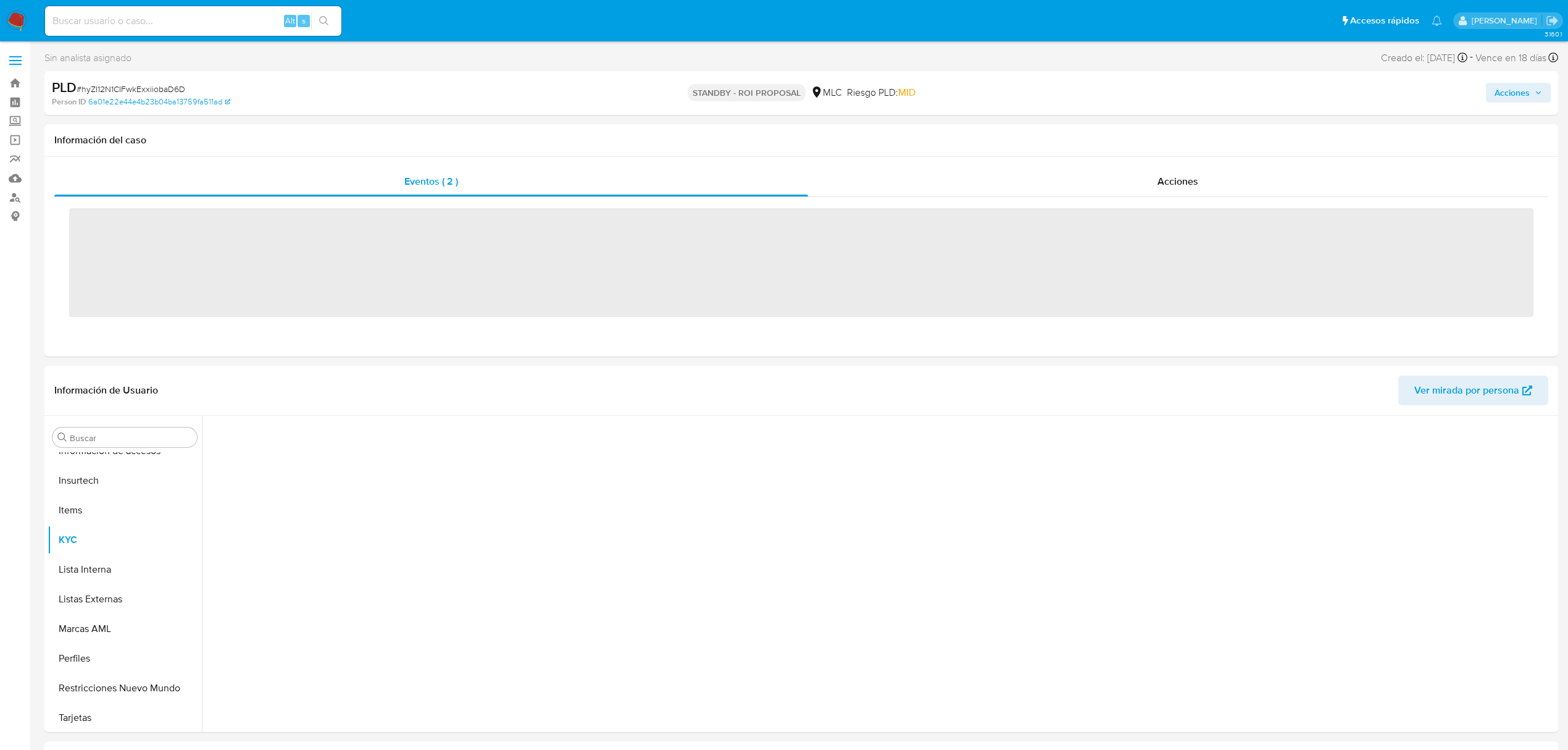
scroll to position [581, 0]
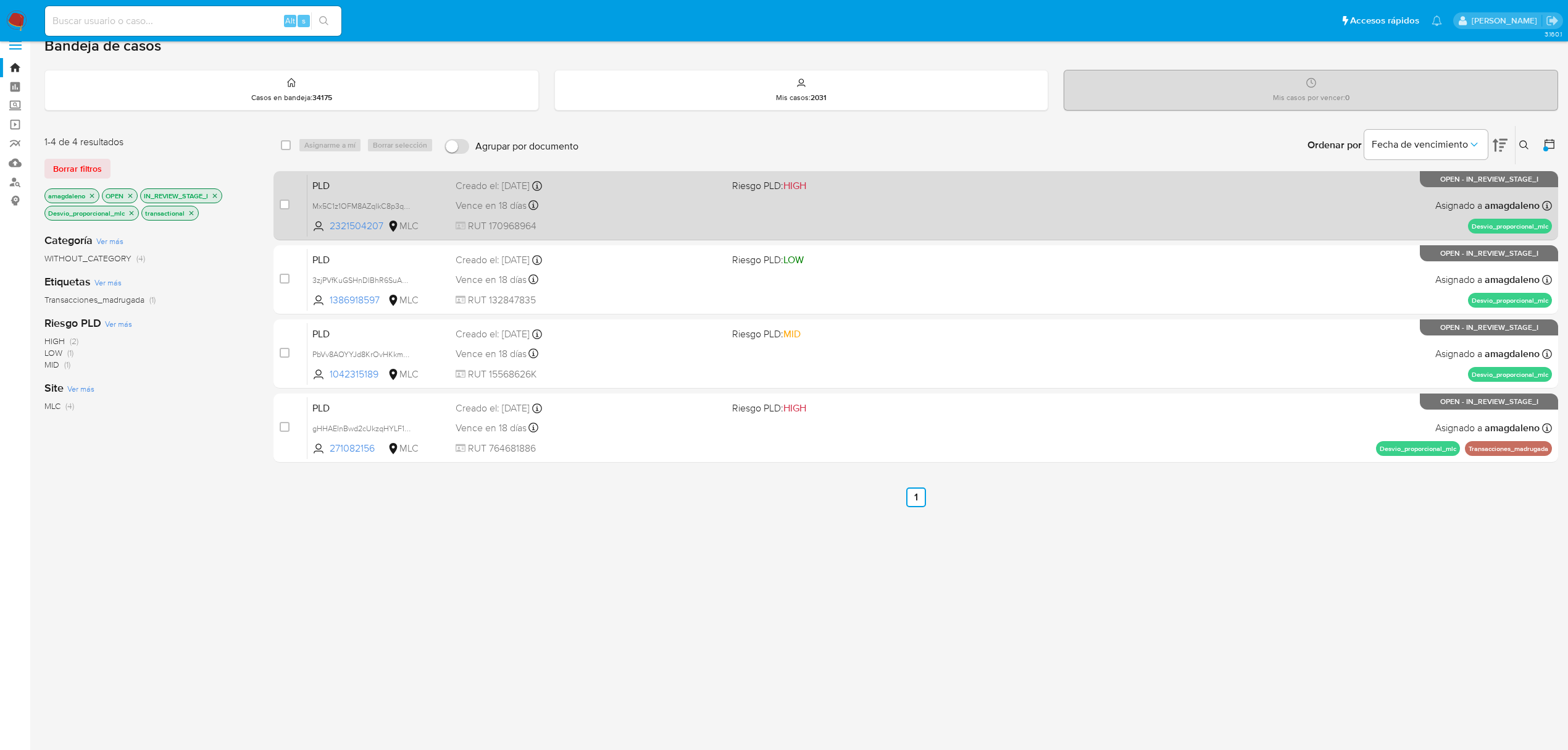
scroll to position [19, 0]
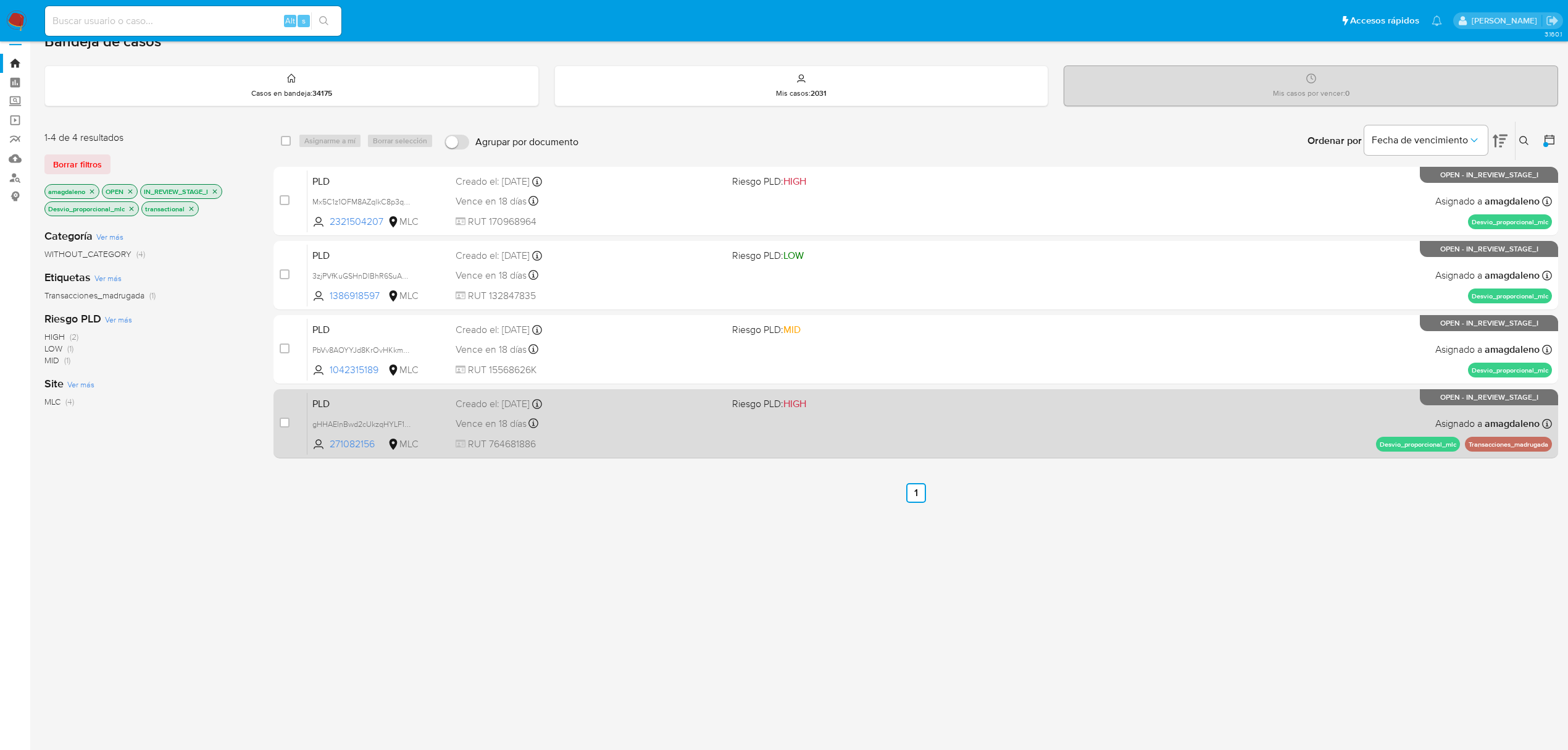
click at [518, 420] on span "Vence en 18 días" at bounding box center [491, 423] width 71 height 13
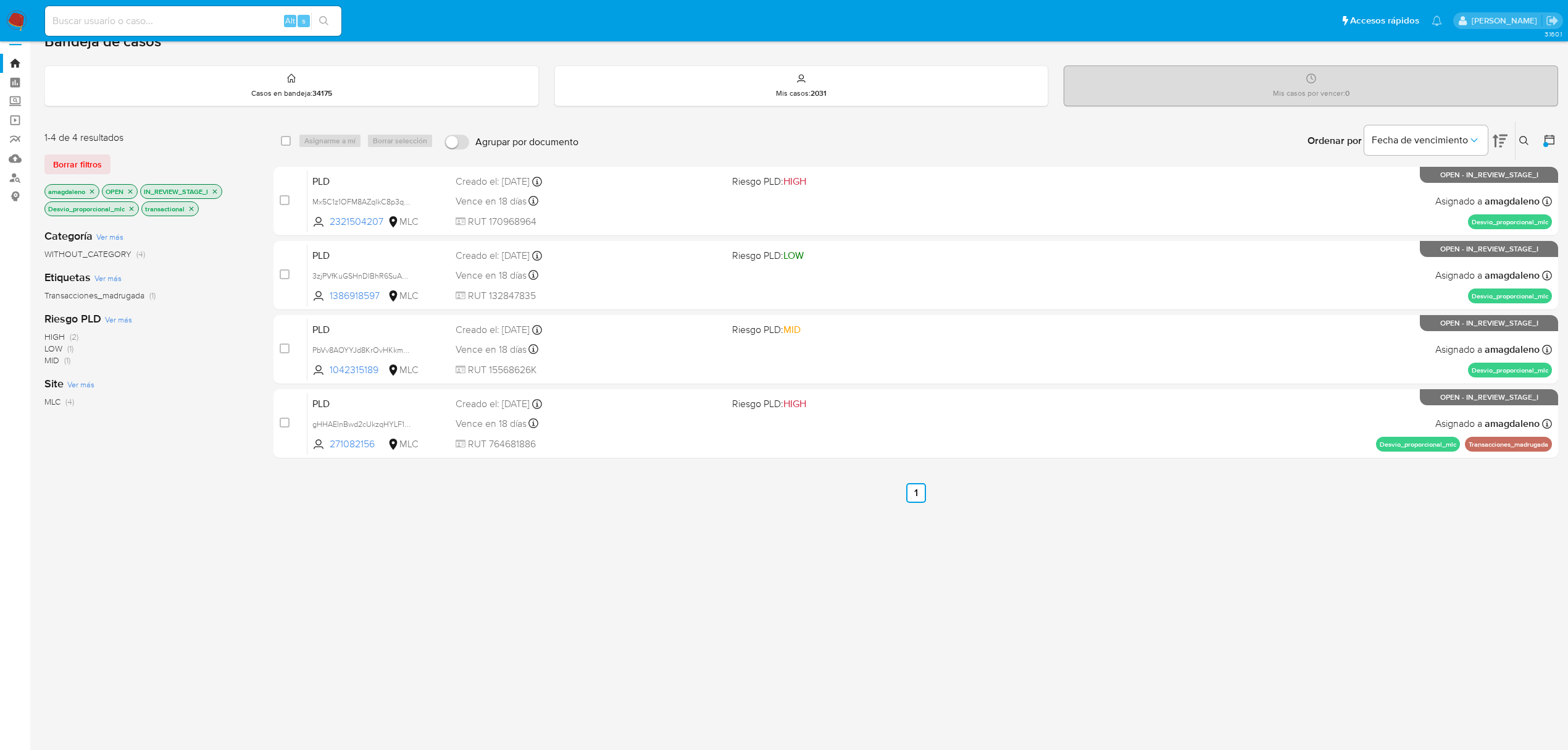
click at [208, 21] on input at bounding box center [193, 21] width 296 height 16
paste input "271082156"
type input "271082156"
click at [133, 209] on icon "close-filter" at bounding box center [131, 208] width 4 height 4
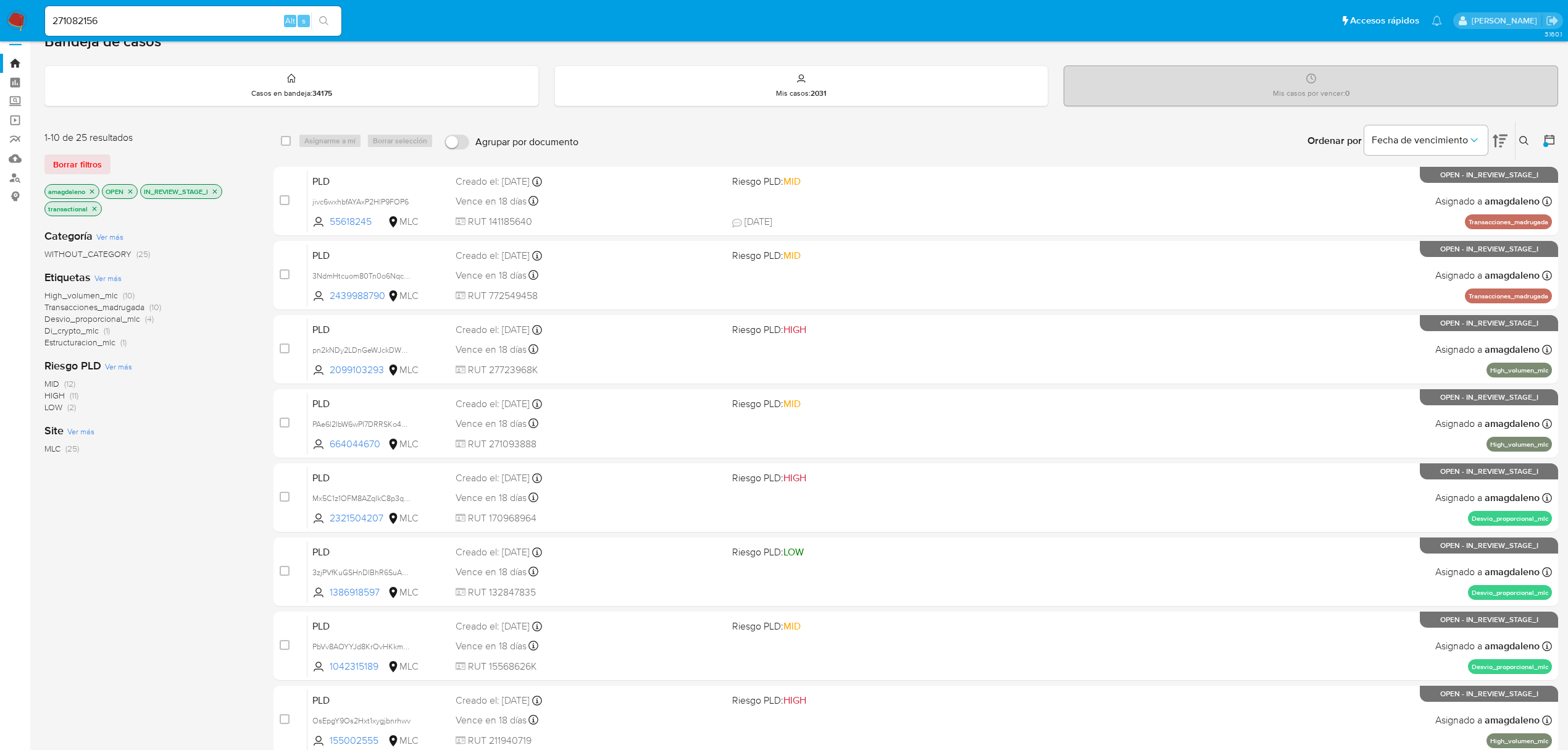
click at [70, 327] on span "Di_crypto_mlc" at bounding box center [71, 330] width 54 height 12
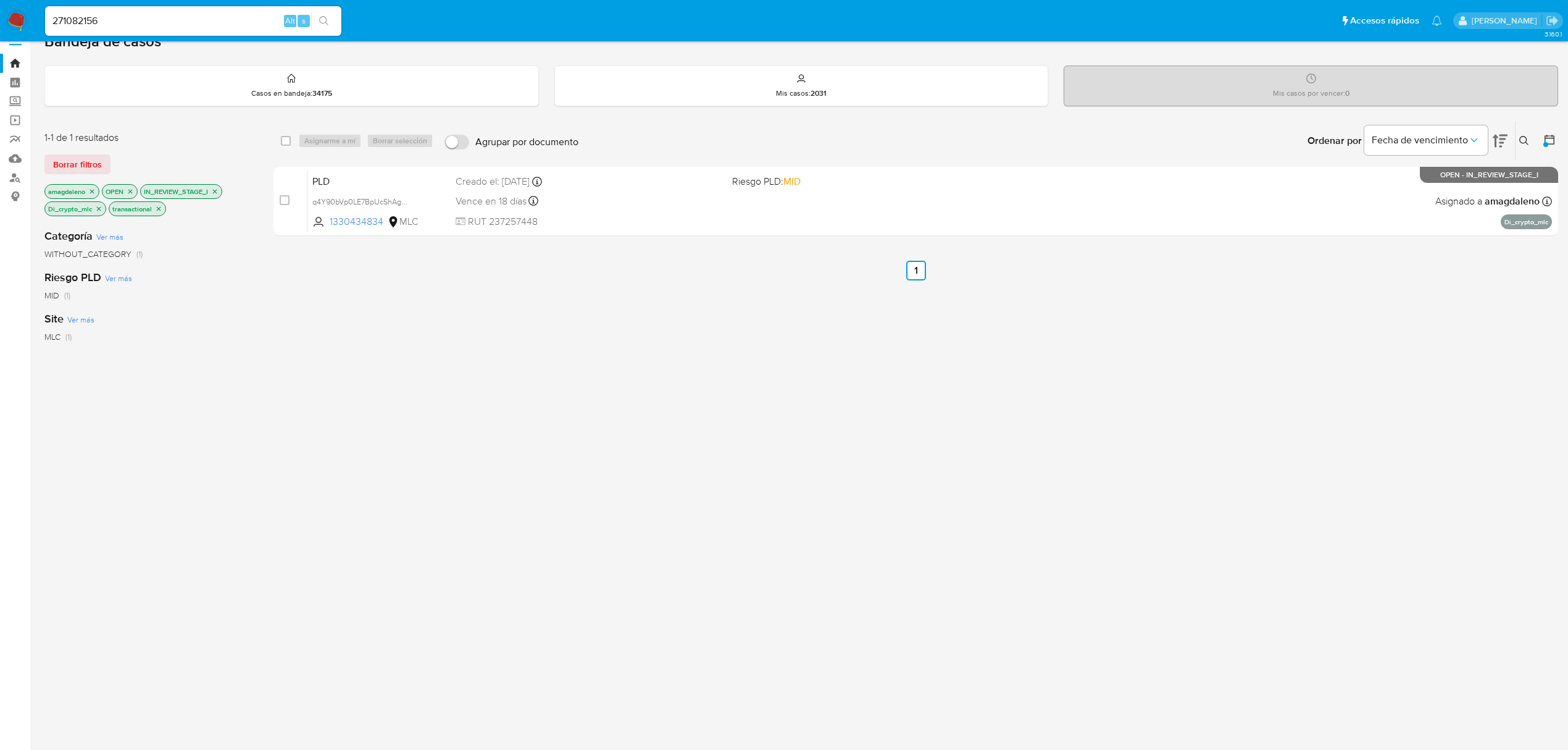
click at [219, 189] on icon "close-filter" at bounding box center [215, 191] width 7 height 7
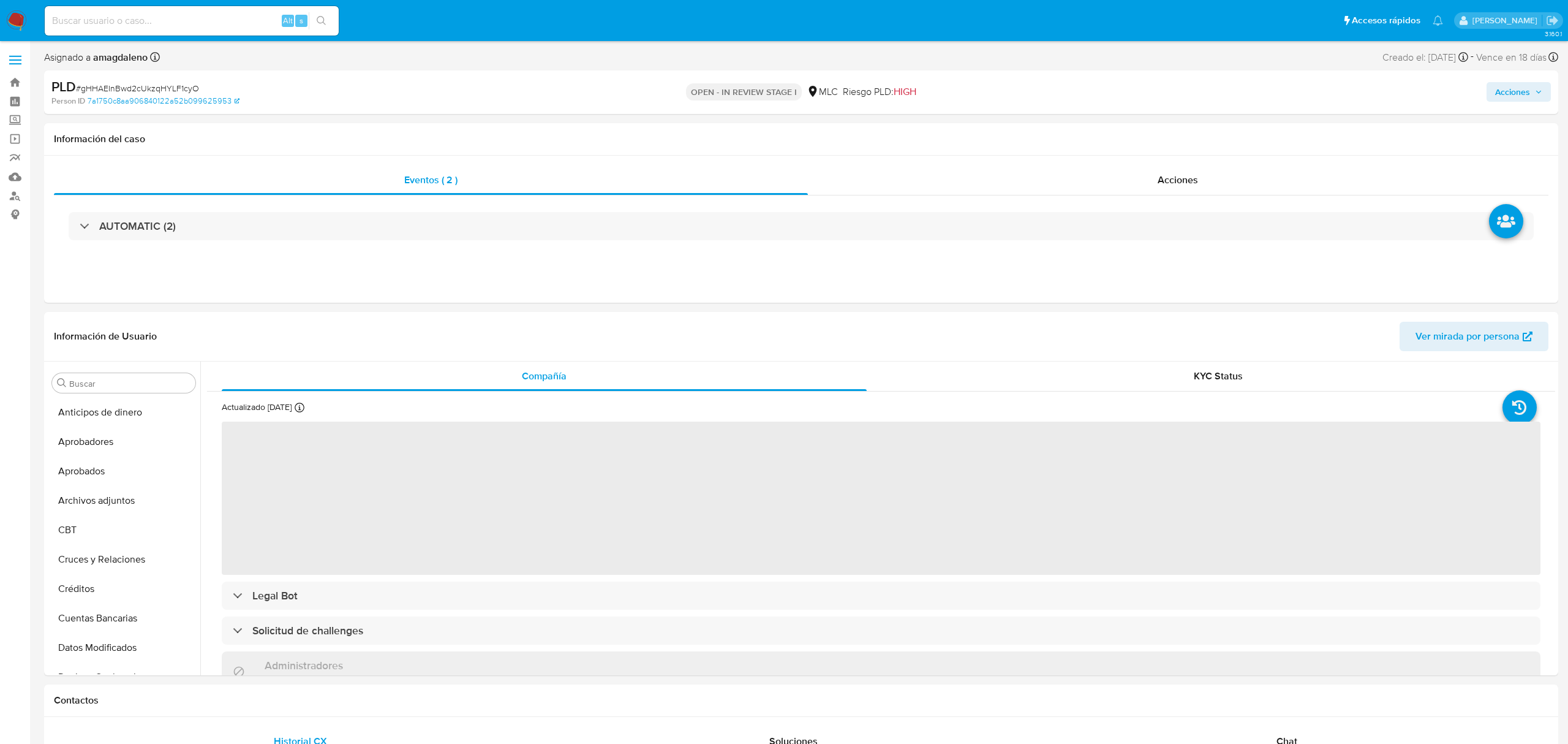
select select "10"
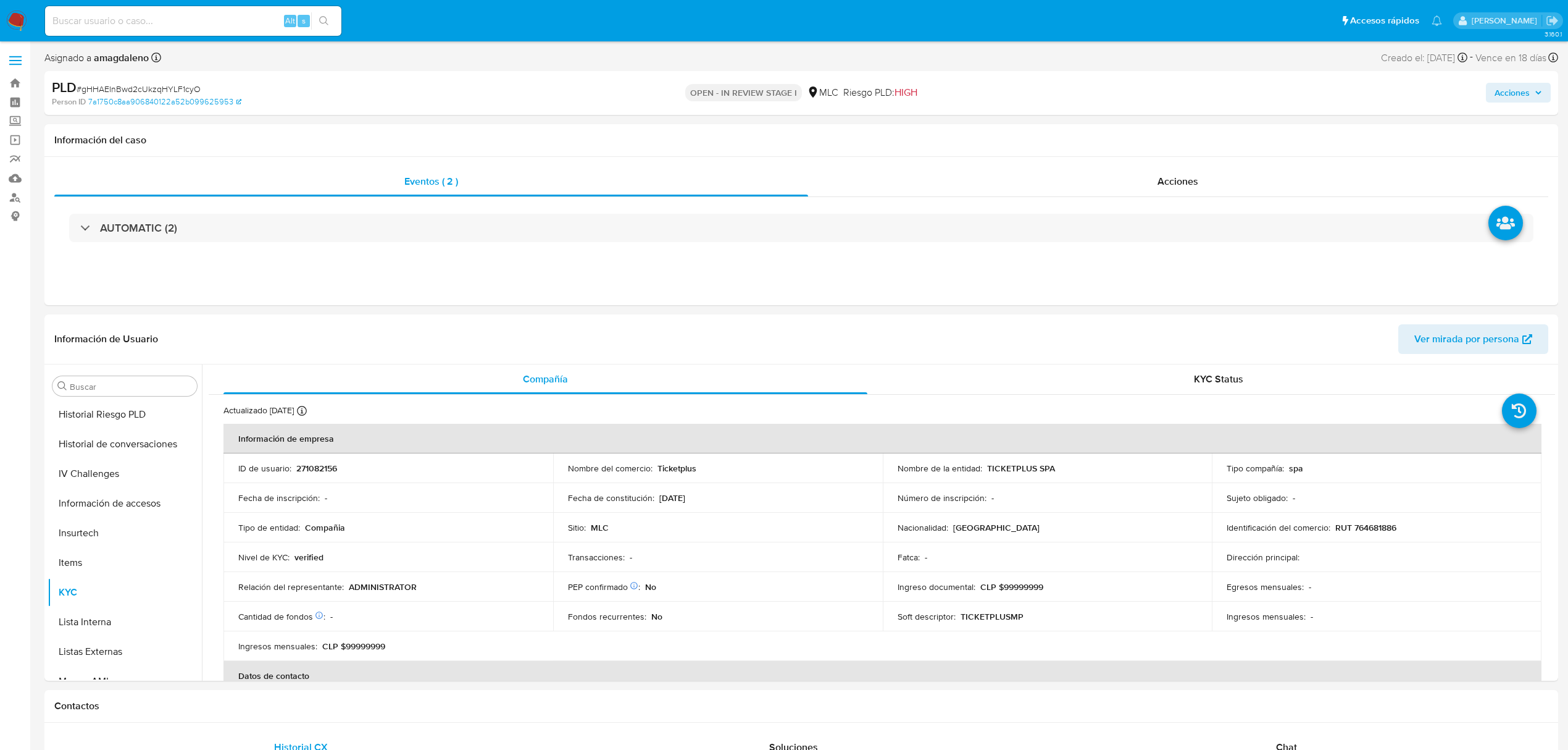
scroll to position [581, 0]
click at [1369, 522] on p "RUT 764681886" at bounding box center [1365, 527] width 61 height 11
click at [1374, 522] on p "RUT 764681886" at bounding box center [1365, 527] width 61 height 11
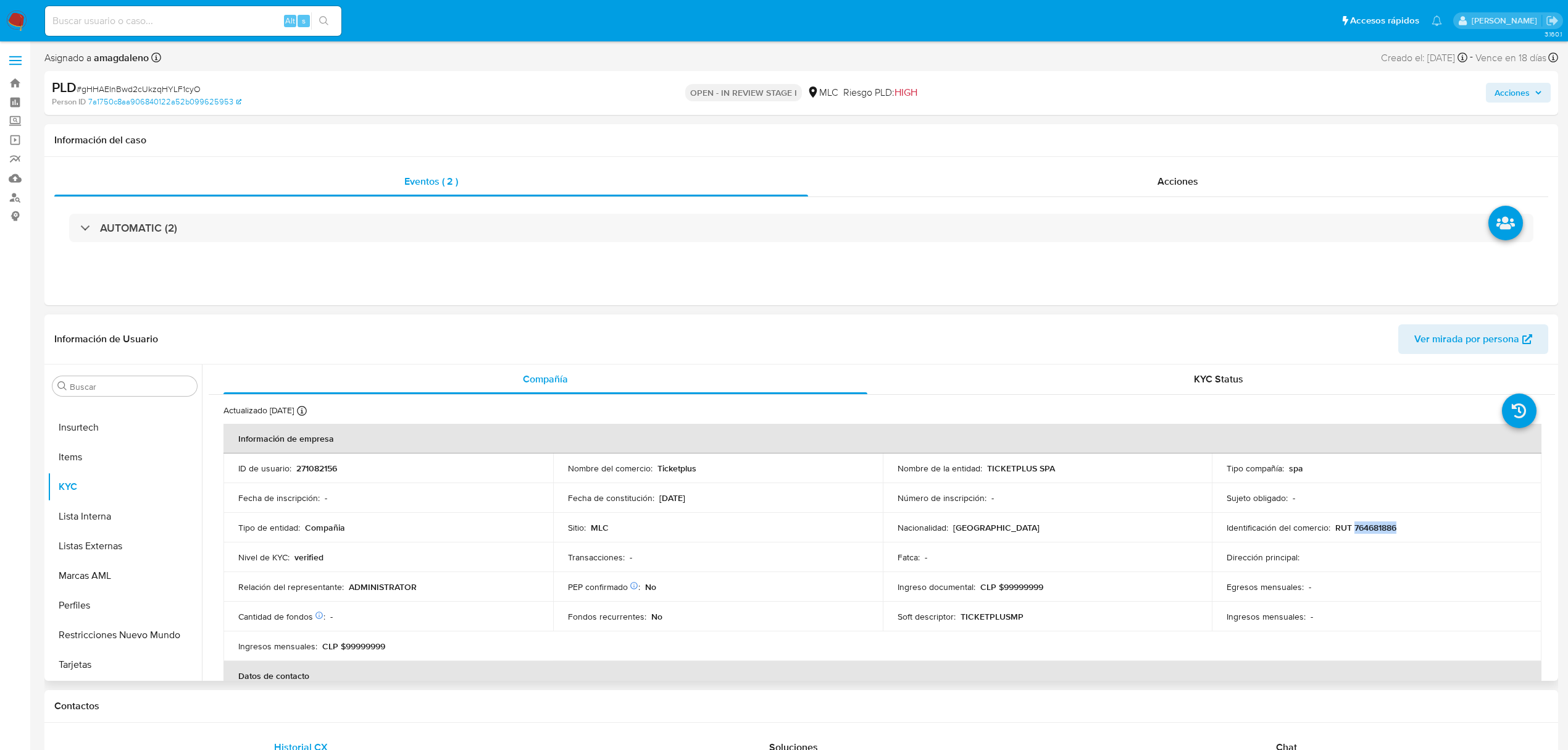
copy p "764681886"
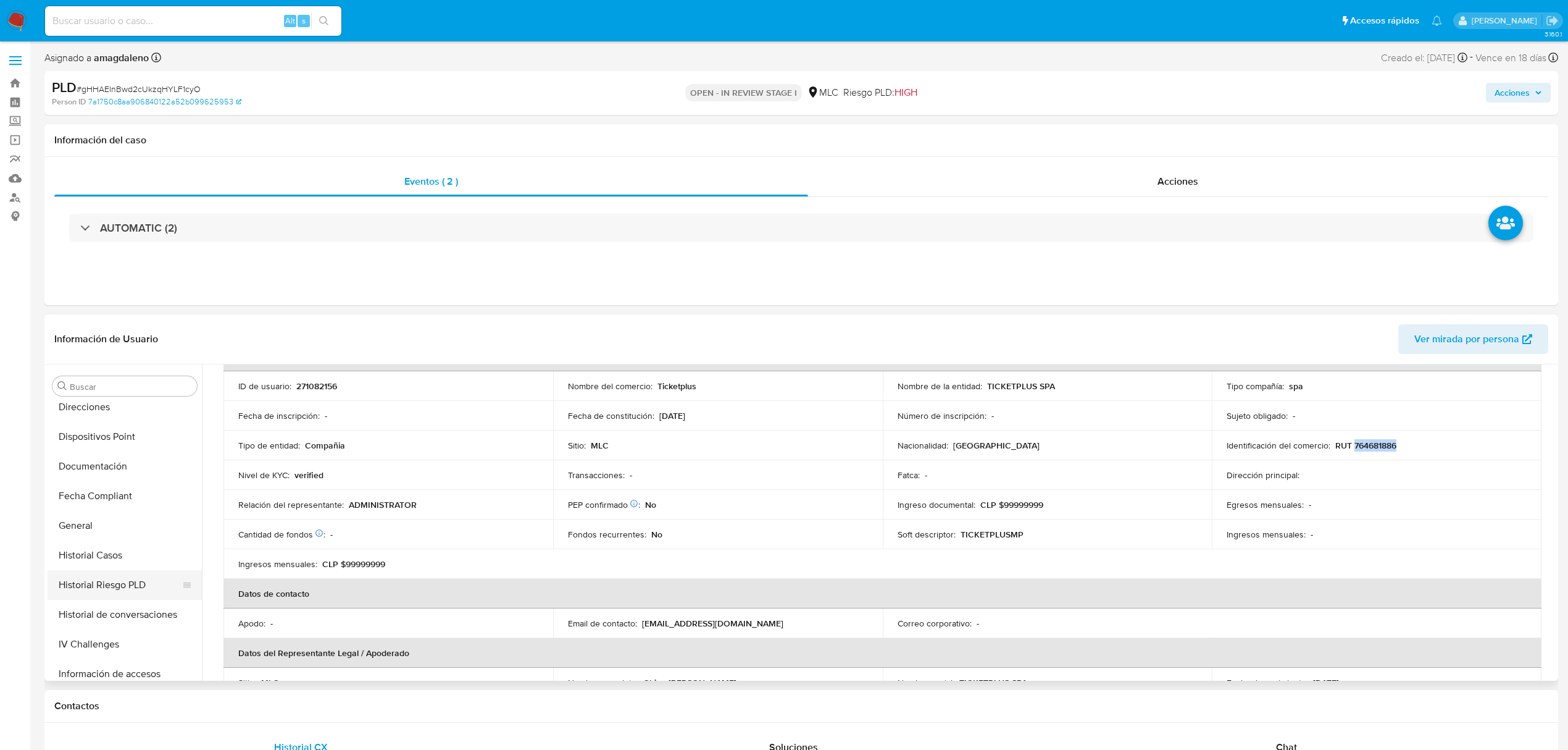
scroll to position [334, 0]
click at [109, 524] on button "Historial Casos" at bounding box center [119, 526] width 144 height 30
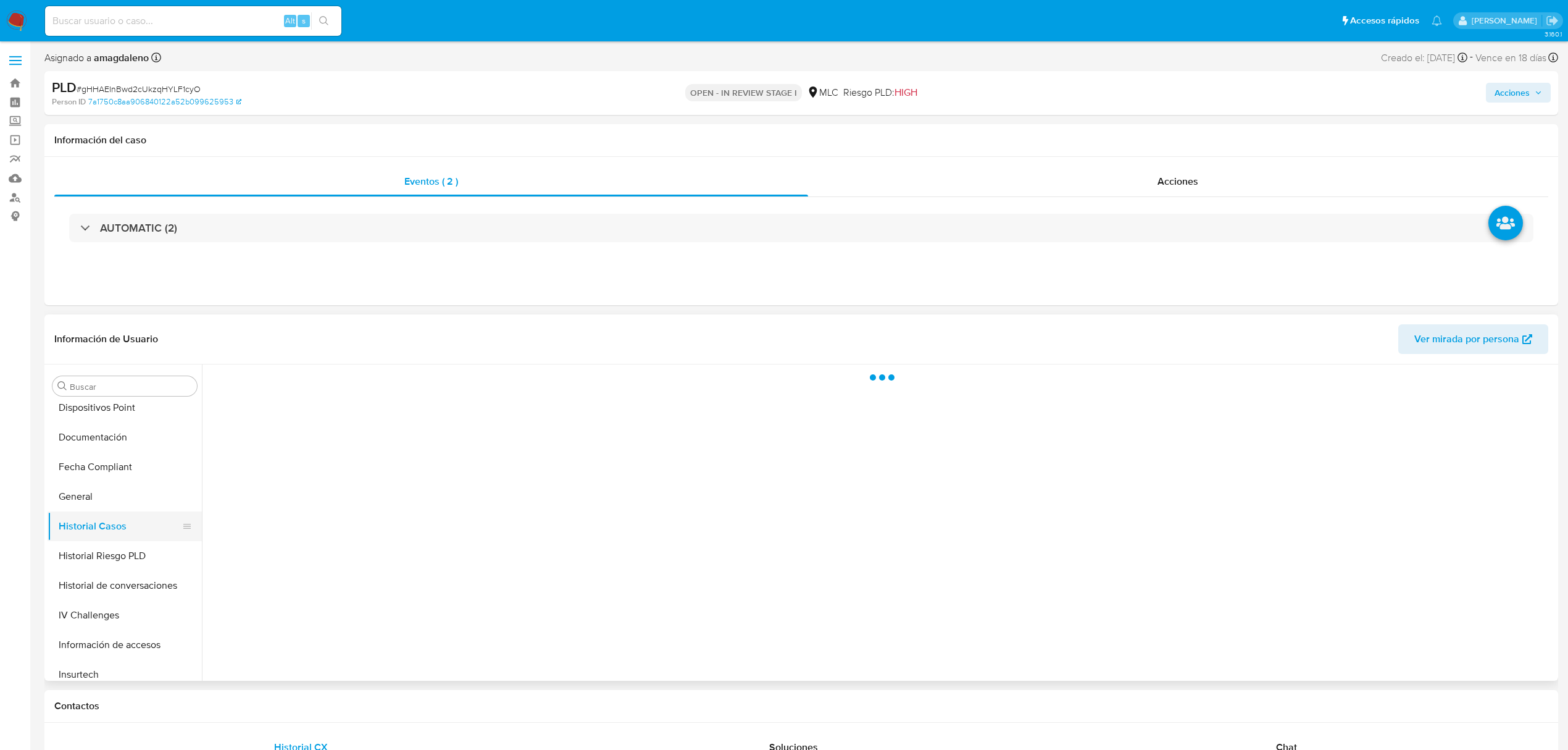
scroll to position [0, 0]
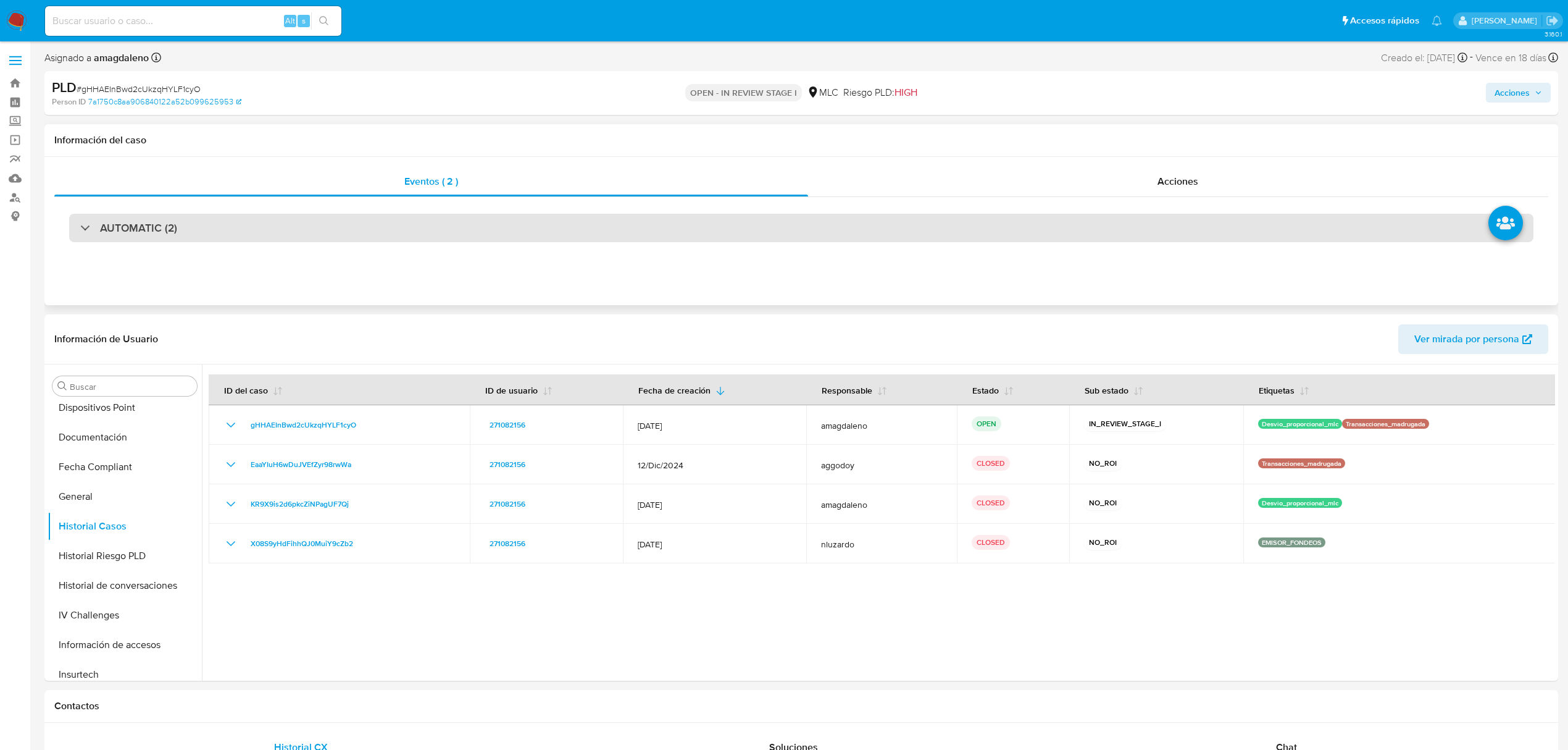
click at [613, 221] on div "AUTOMATIC (2)" at bounding box center [801, 228] width 1465 height 28
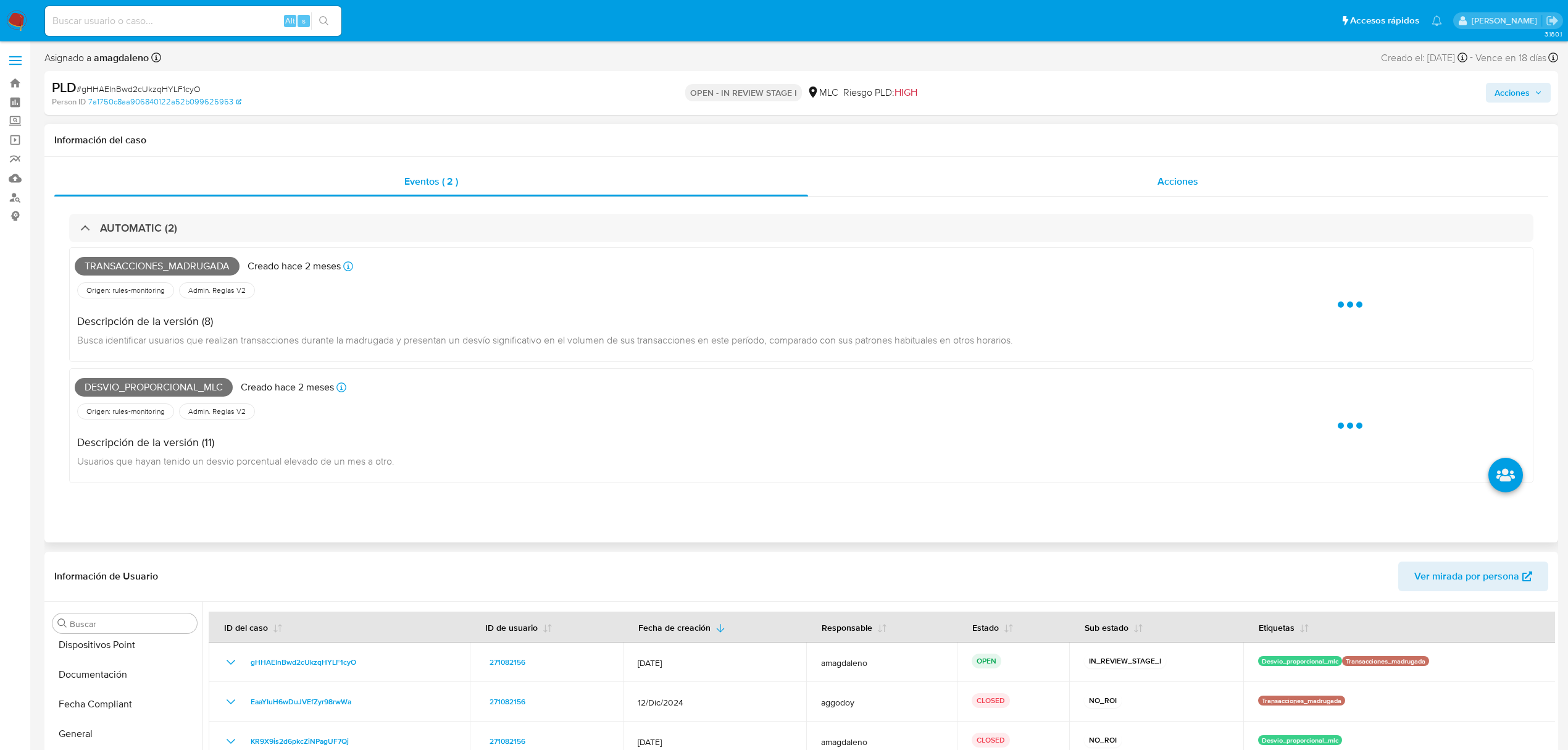
click at [1013, 193] on div "Acciones" at bounding box center [1178, 182] width 741 height 30
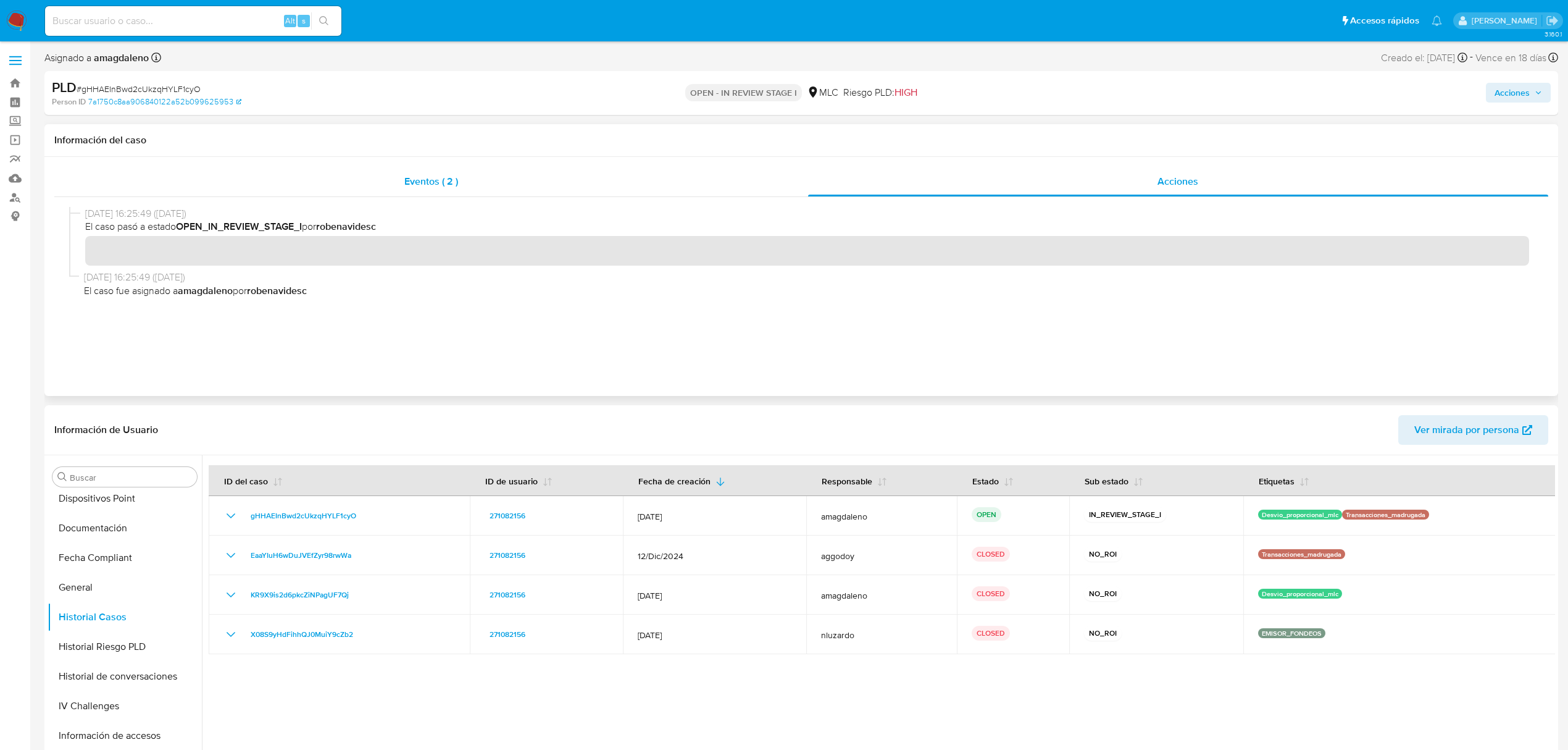
click at [508, 178] on div "Eventos ( 2 )" at bounding box center [431, 182] width 754 height 30
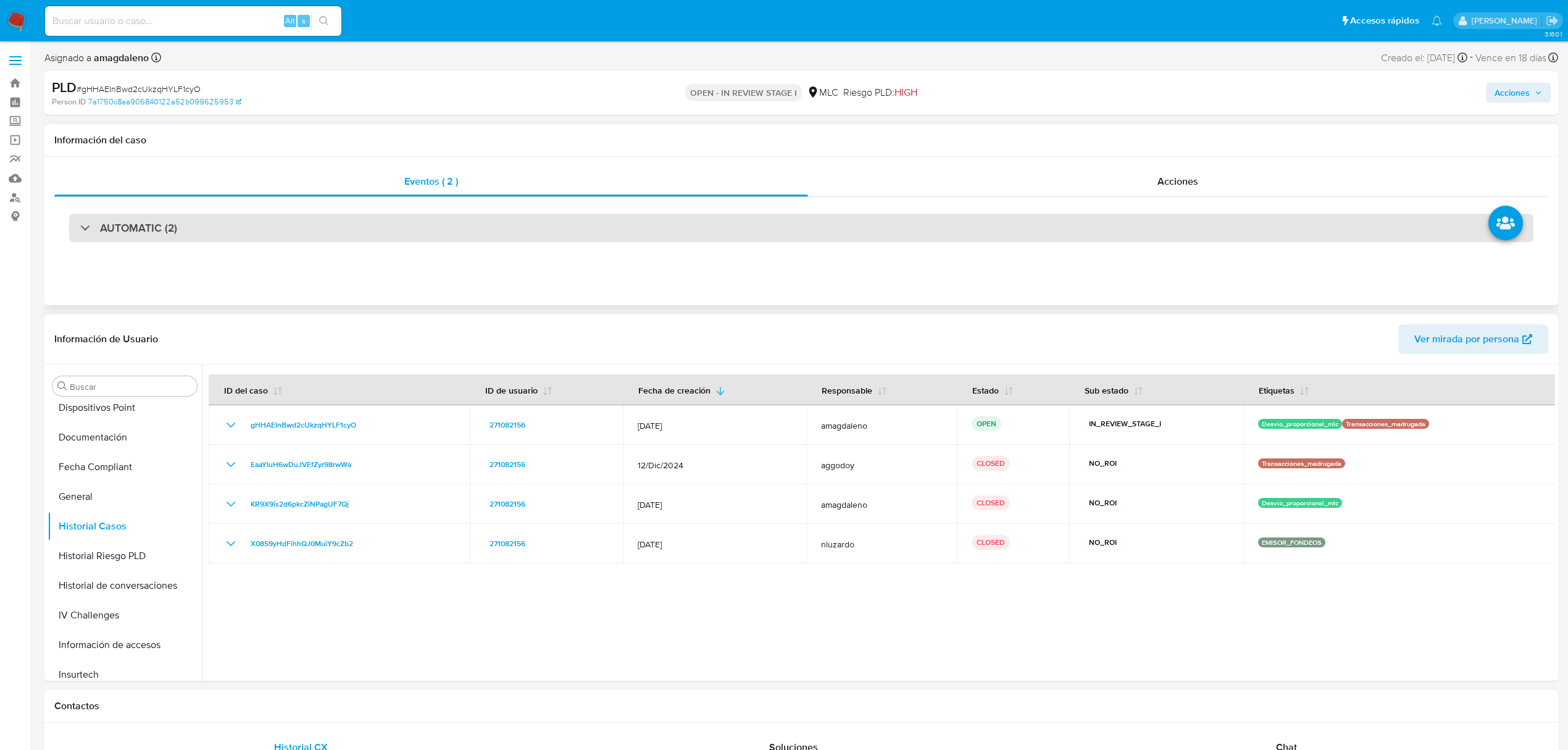
click at [209, 230] on div "AUTOMATIC (2)" at bounding box center [801, 228] width 1465 height 28
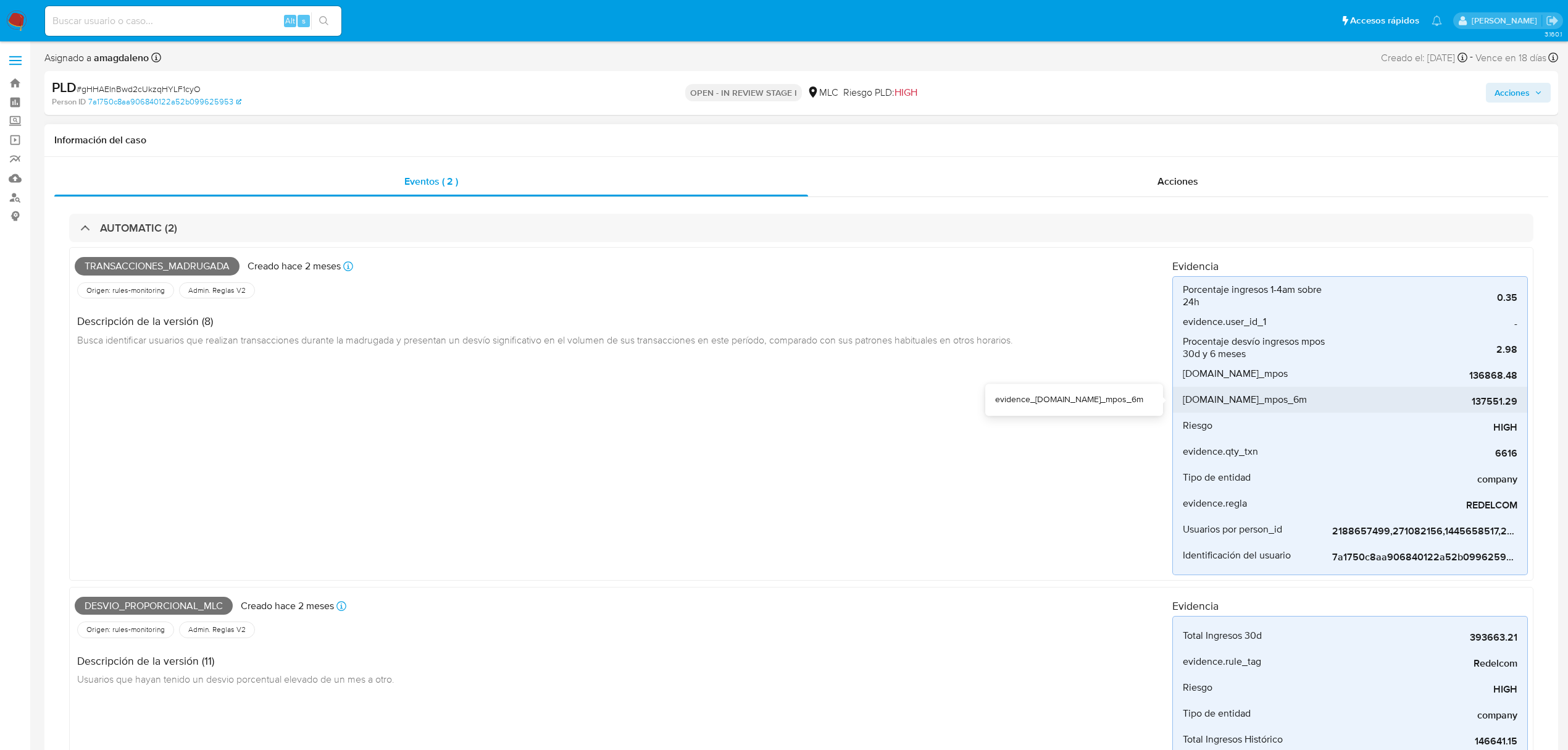
drag, startPoint x: 1468, startPoint y: 408, endPoint x: 1504, endPoint y: 405, distance: 36.1
click at [1504, 405] on span "137551.29" at bounding box center [1425, 401] width 185 height 12
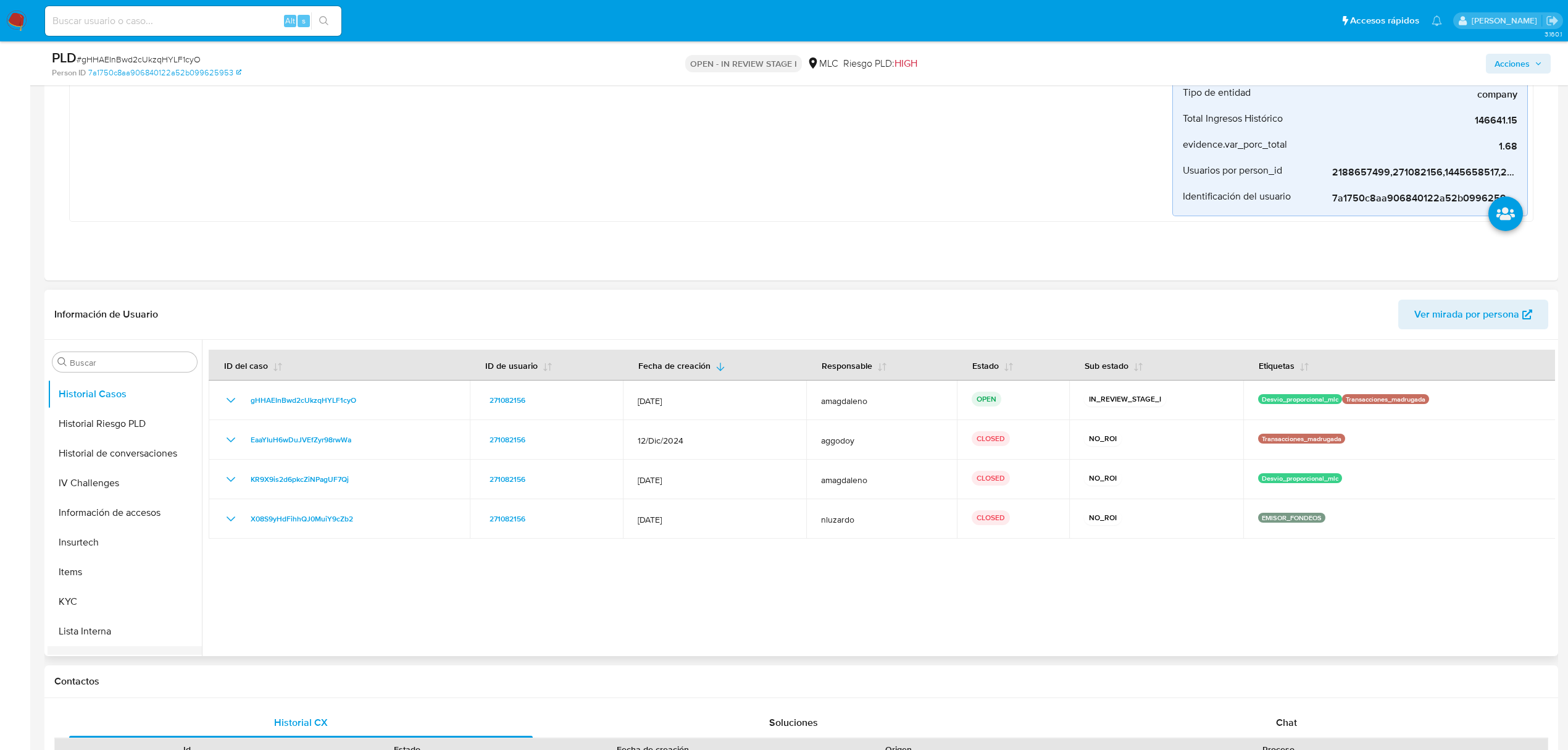
scroll to position [580, 0]
click at [74, 470] on button "KYC" at bounding box center [119, 463] width 144 height 30
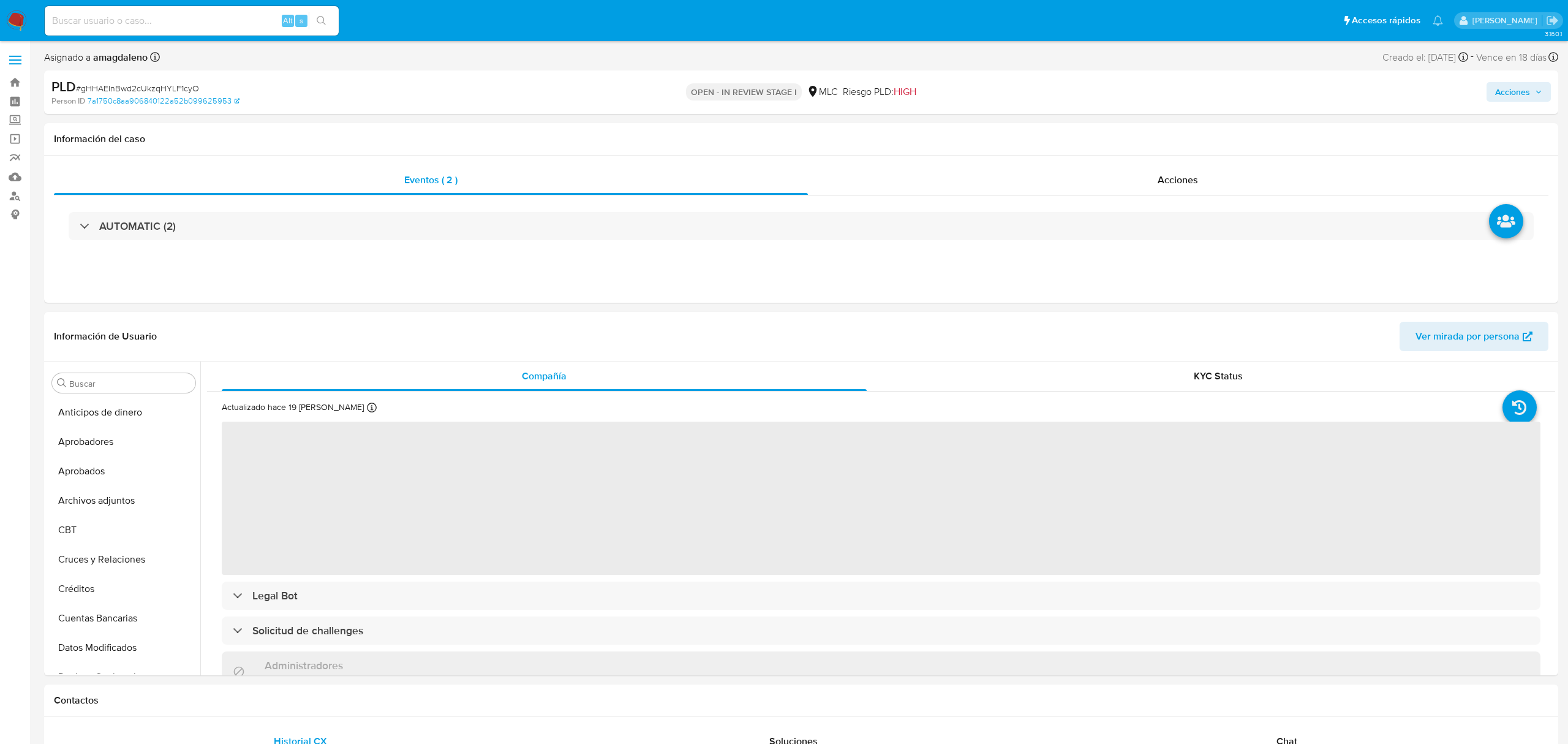
select select "10"
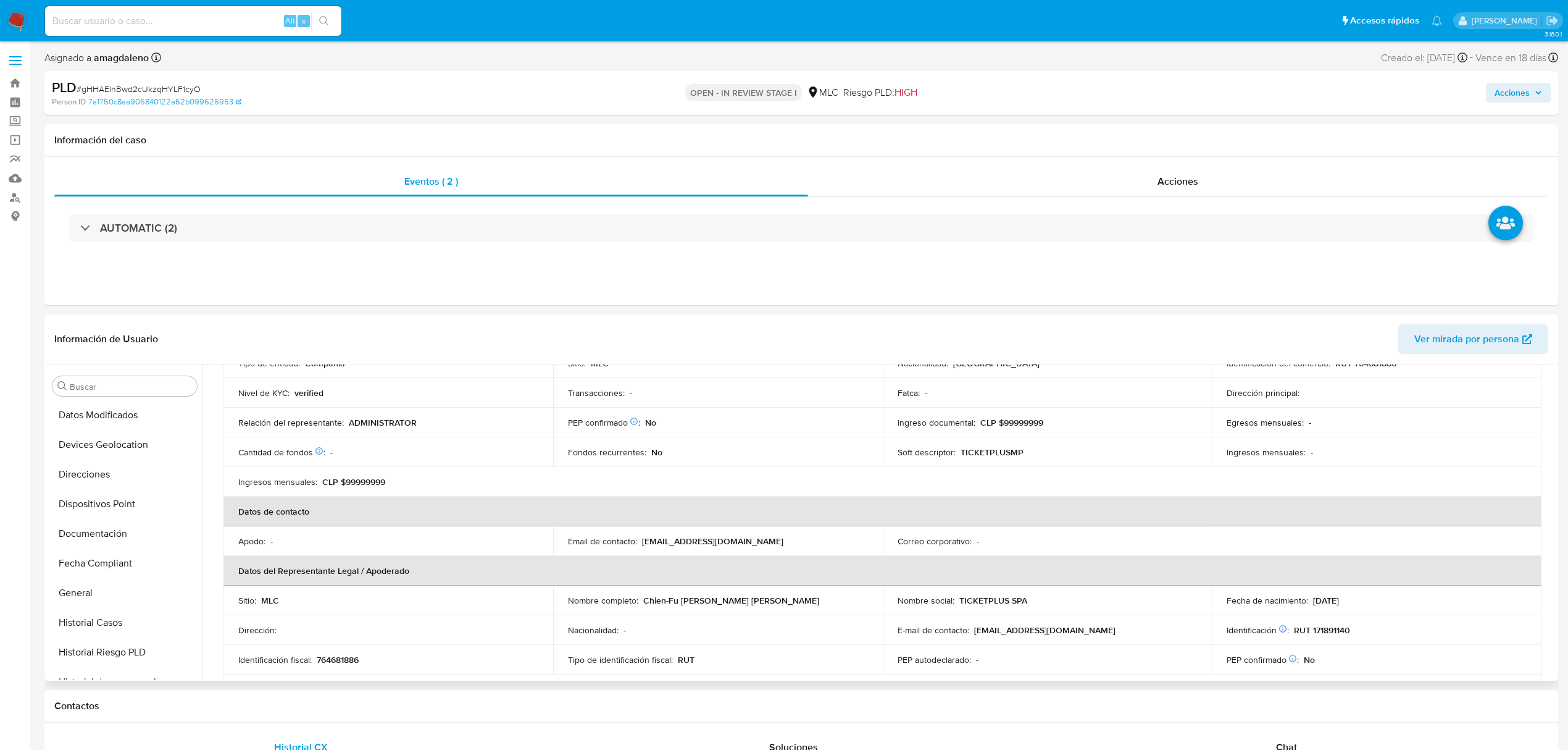
scroll to position [247, 0]
click at [107, 515] on button "Documentación" at bounding box center [119, 525] width 144 height 30
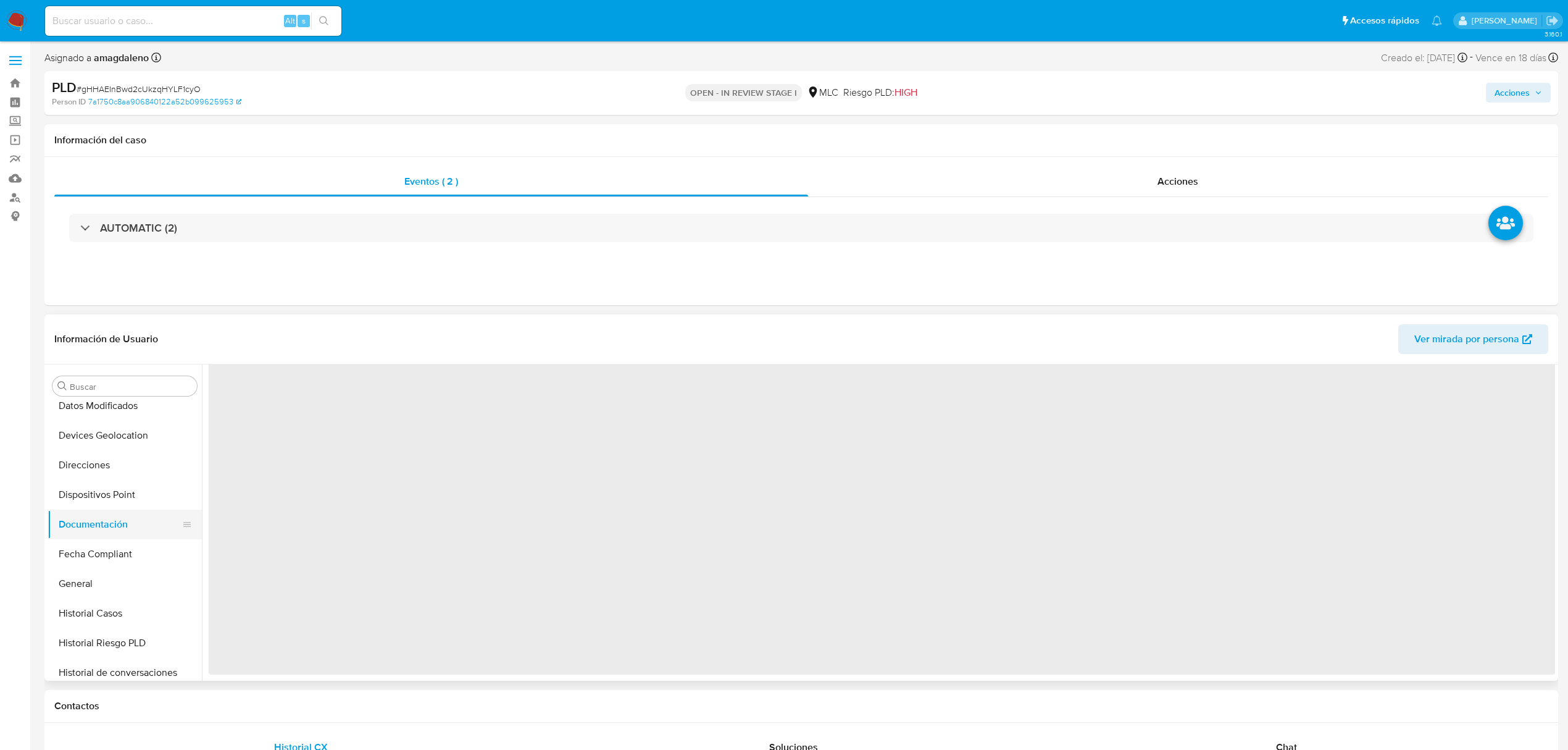
scroll to position [0, 0]
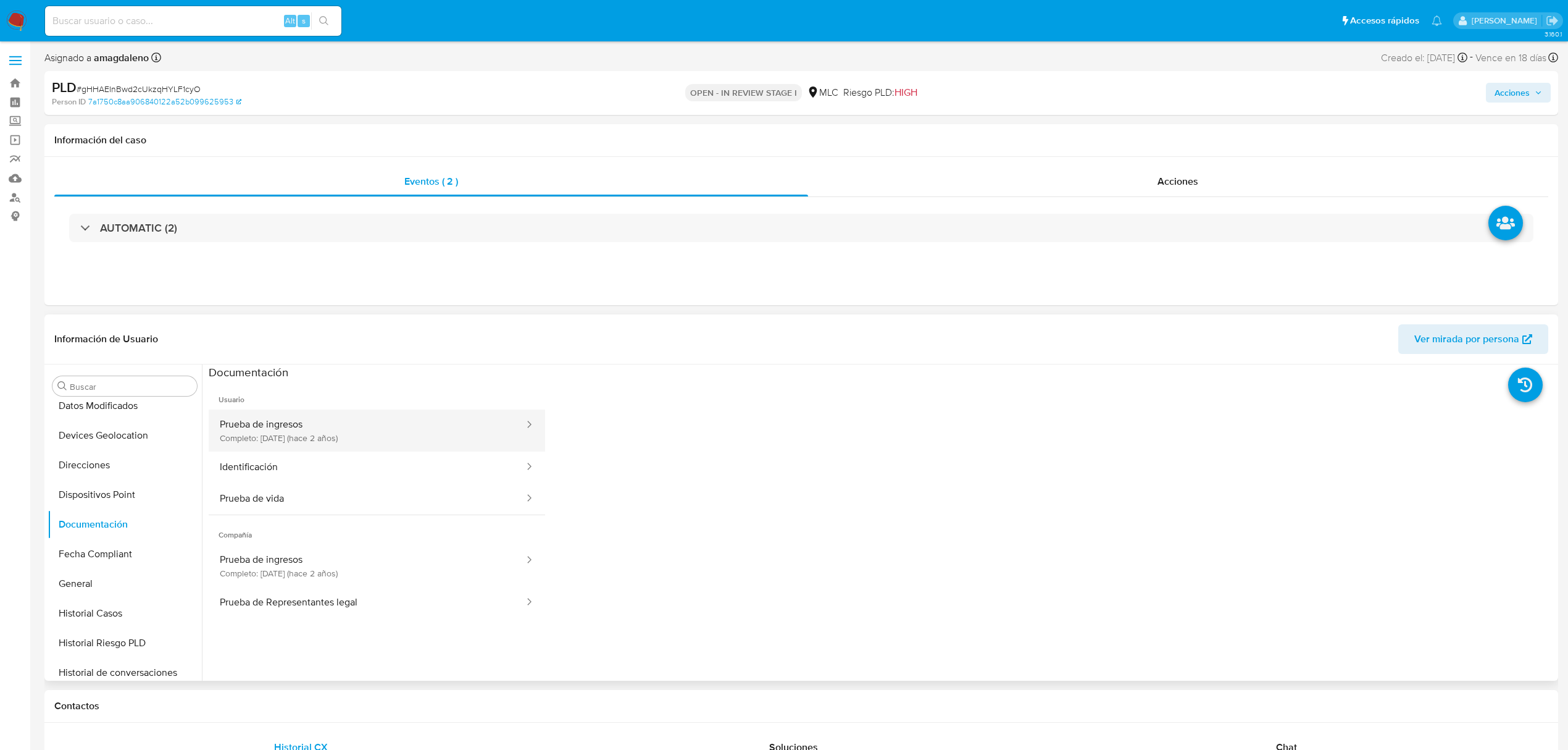
click at [294, 427] on button "Prueba de ingresos Completo: [DATE] (hace 2 años)" at bounding box center [367, 430] width 317 height 42
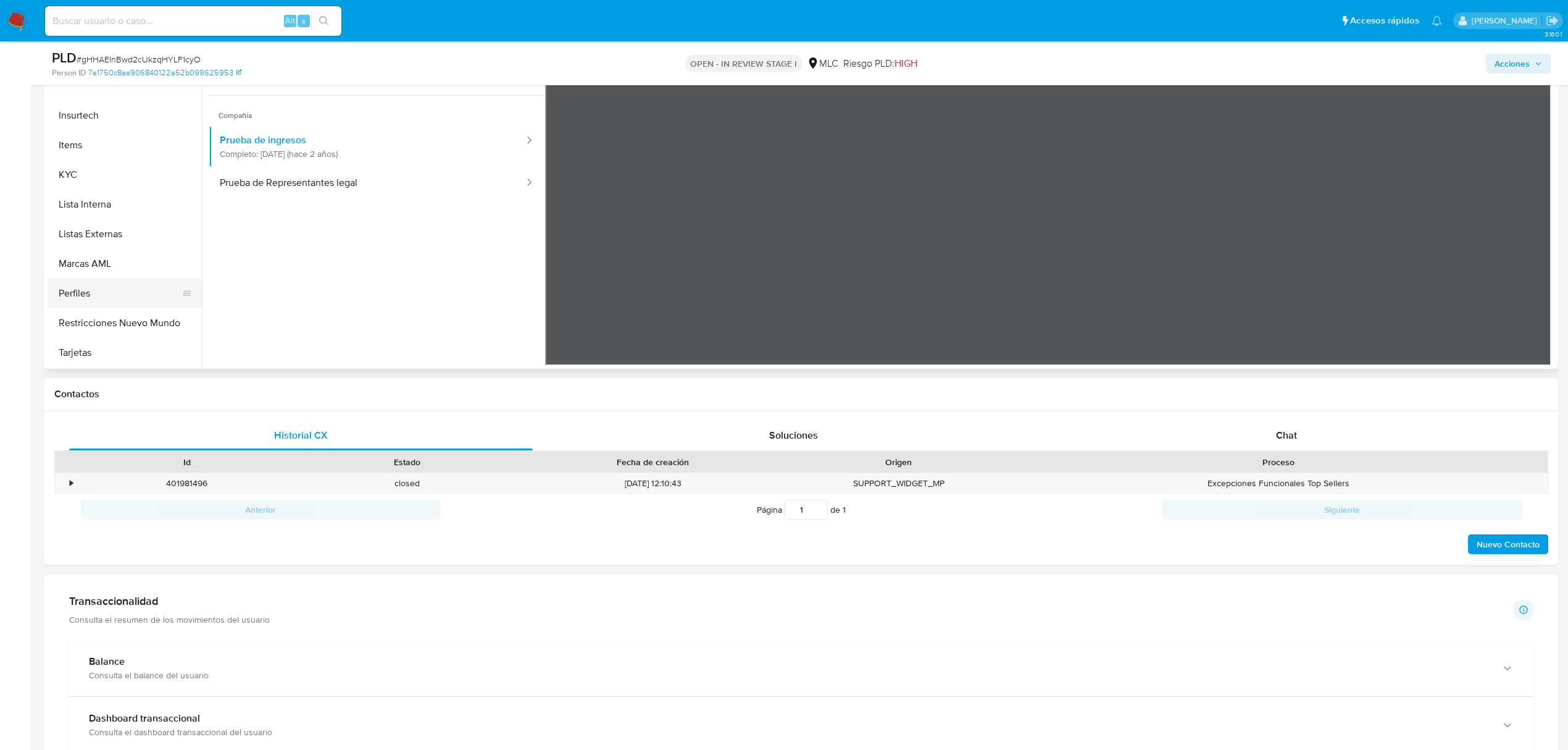
scroll to position [269, 0]
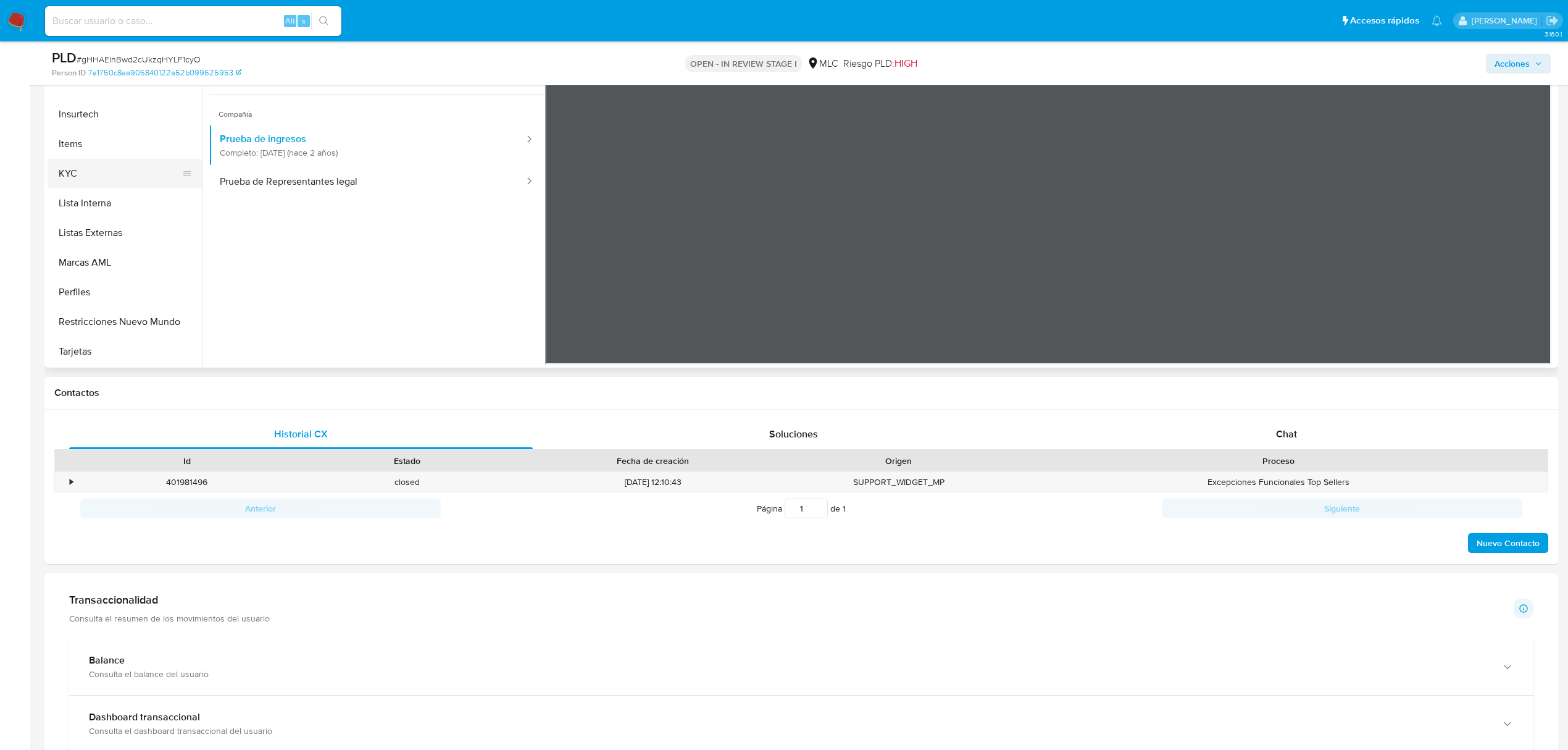
click at [97, 168] on button "KYC" at bounding box center [119, 174] width 144 height 30
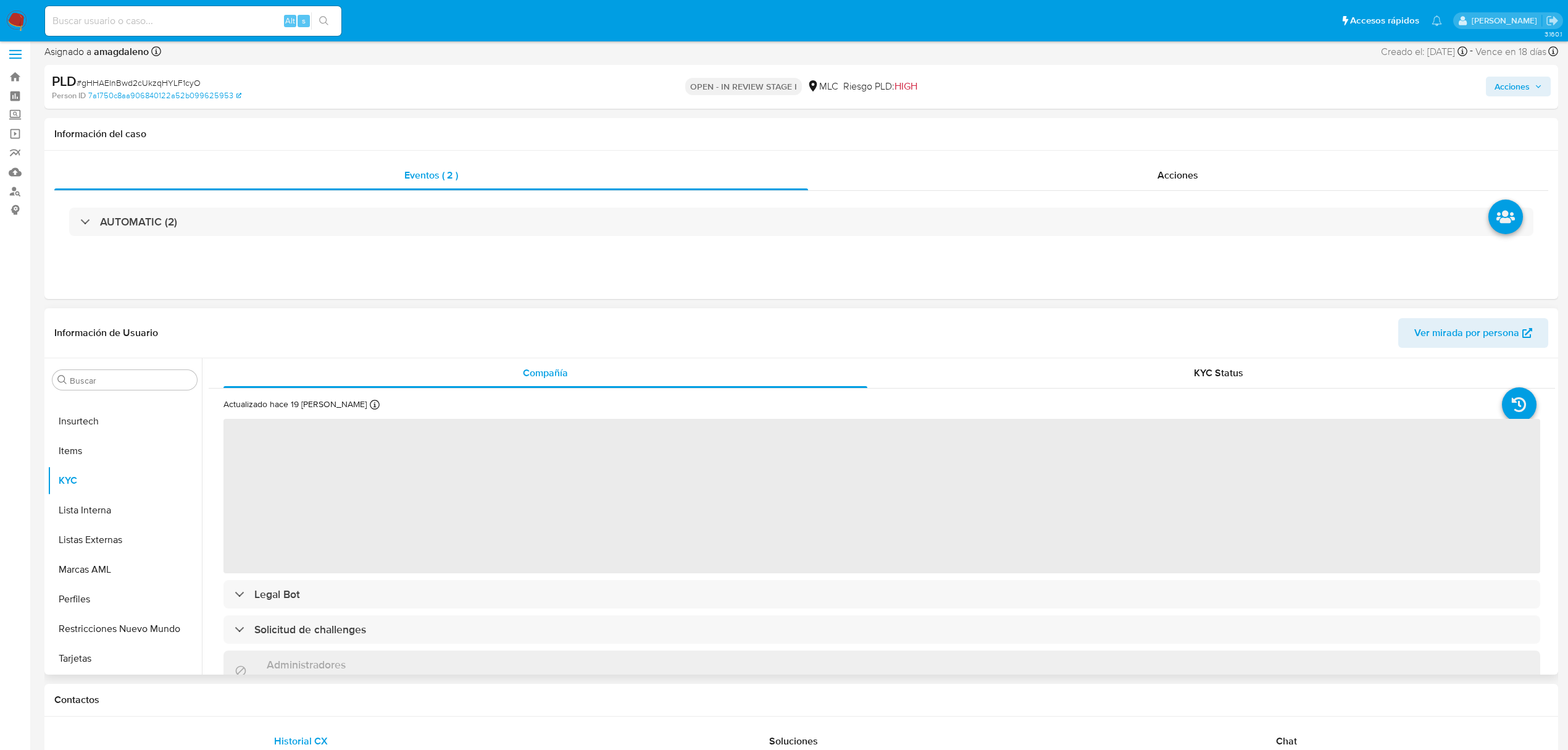
scroll to position [0, 0]
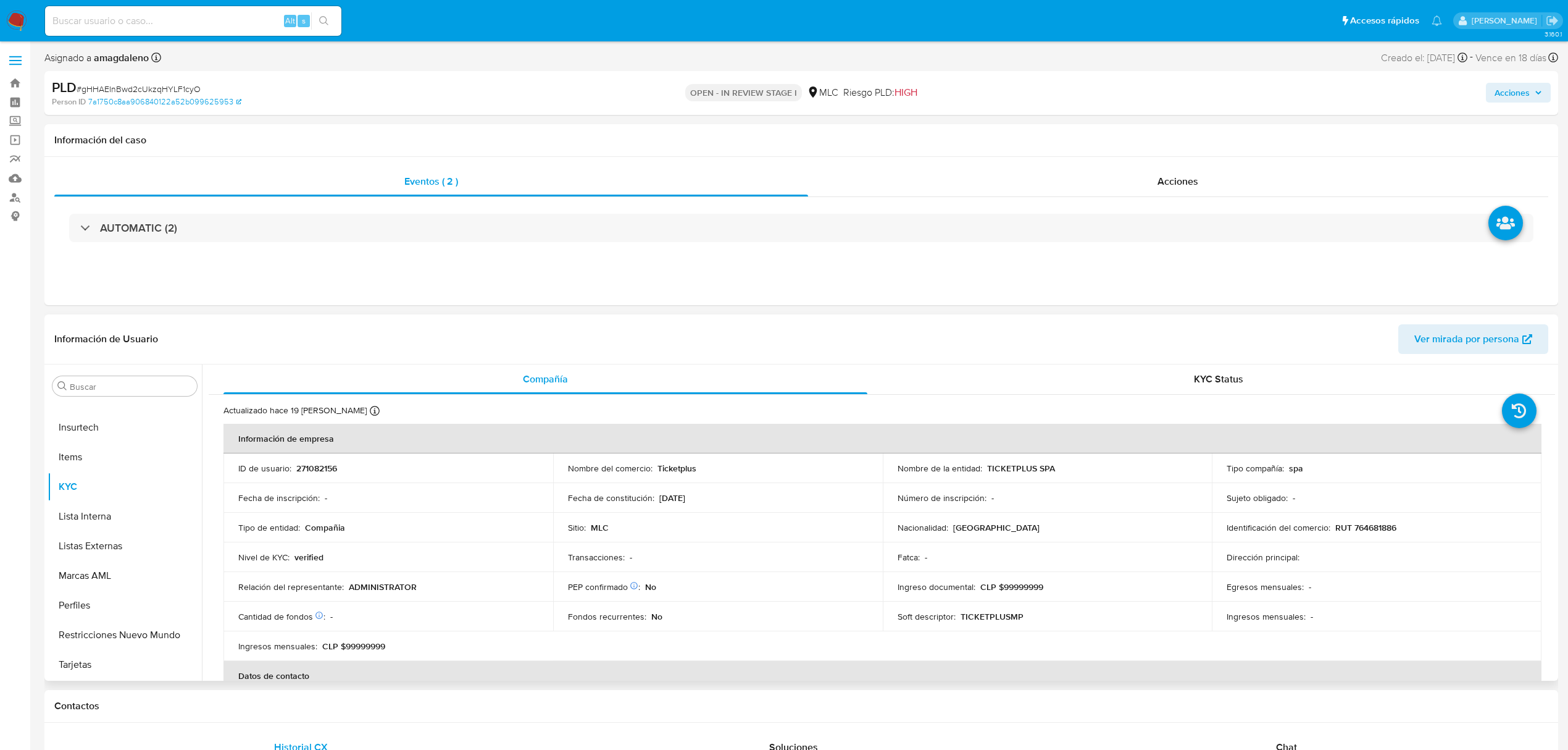
click at [321, 471] on p "271082156" at bounding box center [317, 468] width 41 height 11
copy p "271082156"
click at [1379, 527] on p "RUT 764681886" at bounding box center [1365, 527] width 61 height 11
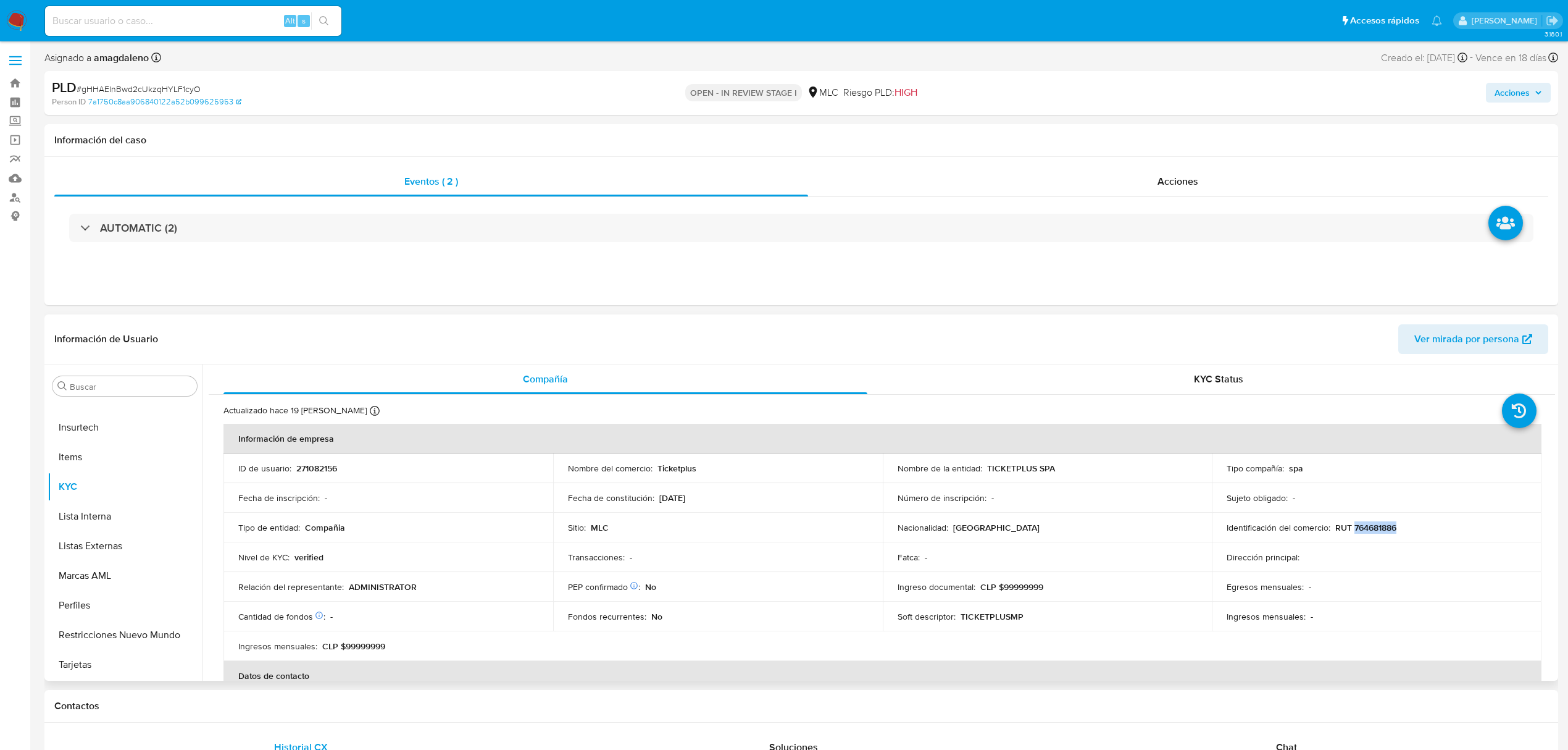
copy p "764681886"
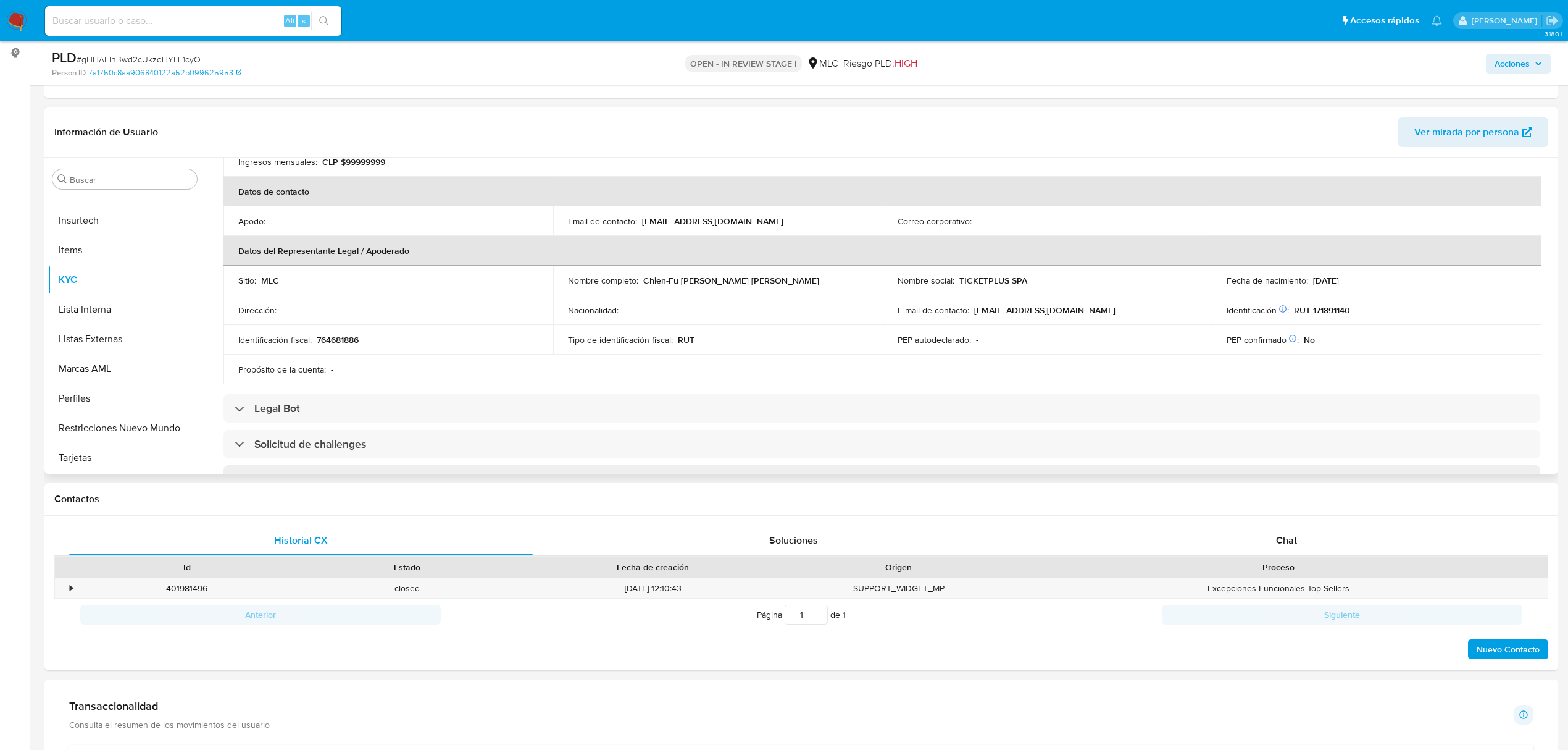
scroll to position [164, 0]
click at [651, 282] on p "Chien-Fu [PERSON_NAME] [PERSON_NAME]" at bounding box center [731, 279] width 176 height 11
click at [650, 282] on p "Chien-Fu [PERSON_NAME] [PERSON_NAME]" at bounding box center [731, 279] width 176 height 11
click at [655, 282] on p "Chien-Fu [PERSON_NAME] [PERSON_NAME]" at bounding box center [731, 279] width 176 height 11
click at [838, 294] on td "Nacionalidad : -" at bounding box center [718, 309] width 330 height 30
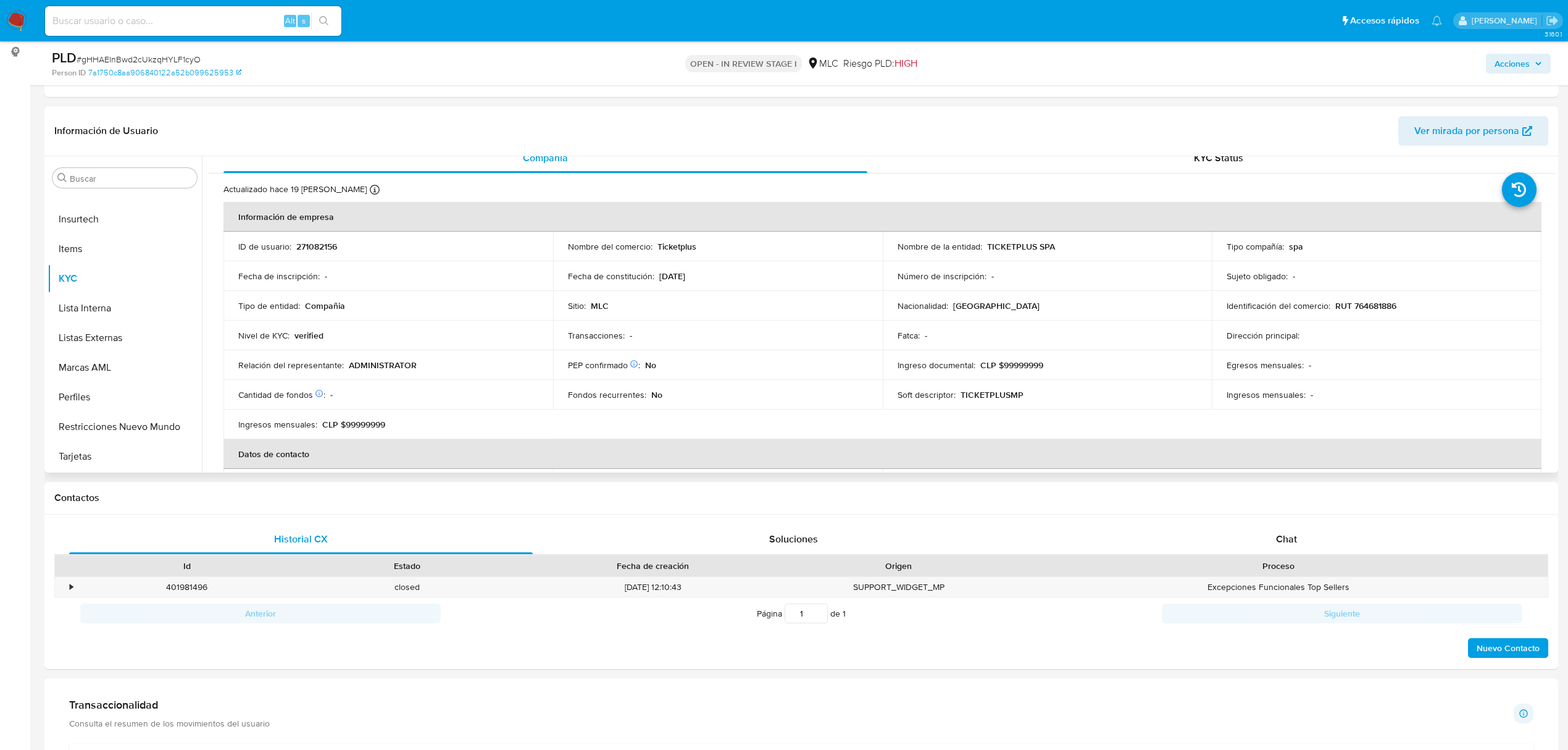
scroll to position [0, 0]
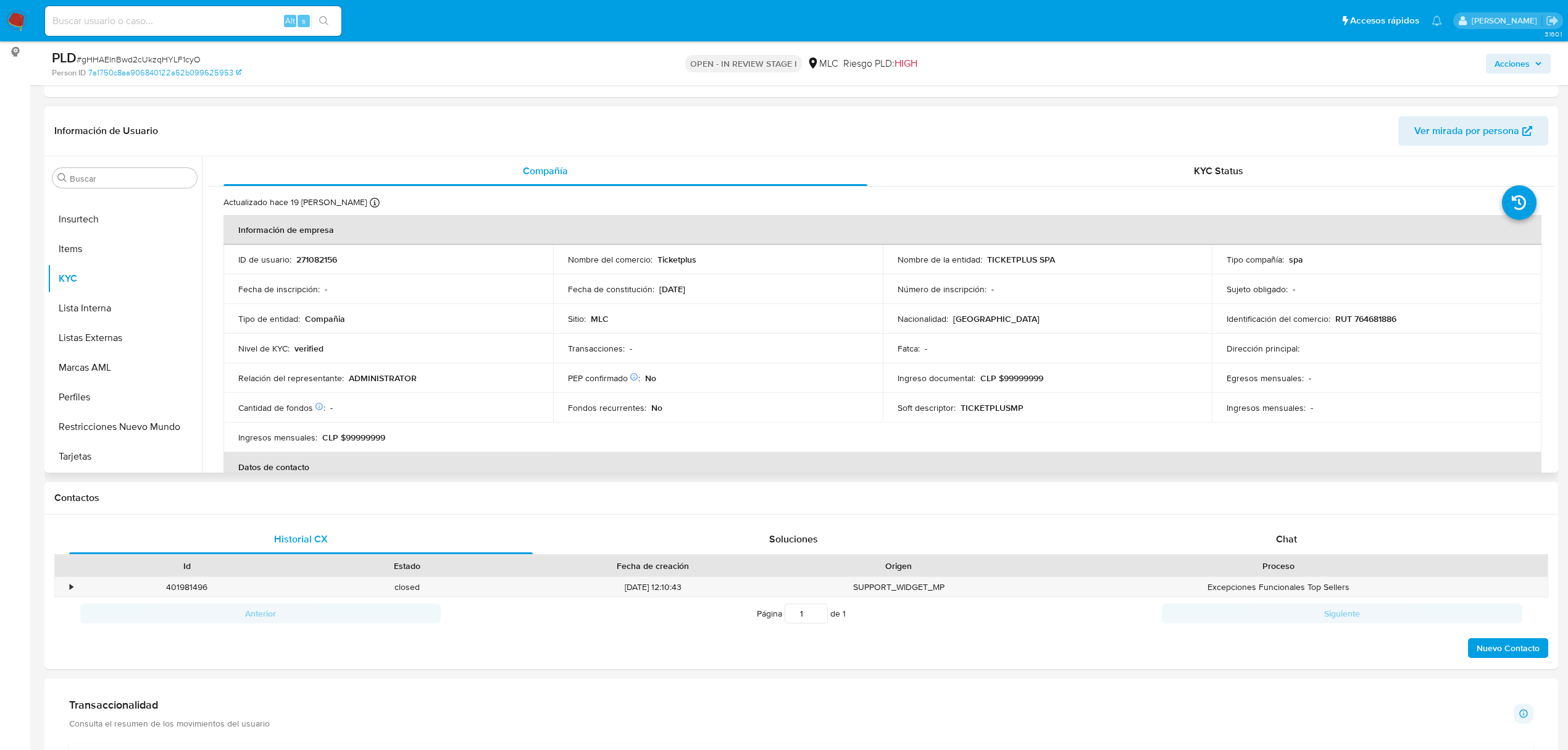
click at [630, 343] on p "-" at bounding box center [631, 348] width 3 height 11
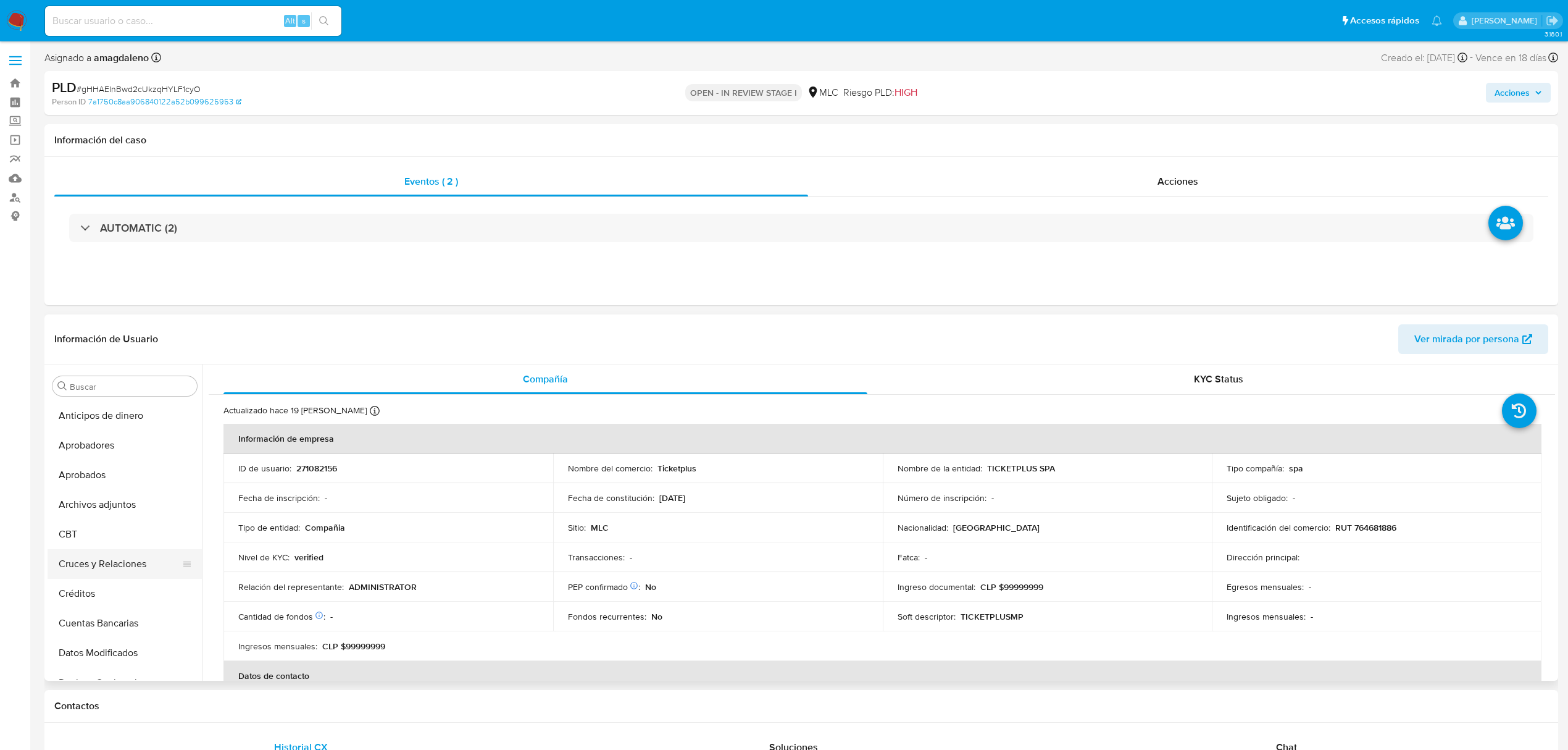
click at [62, 561] on button "Cruces y Relaciones" at bounding box center [119, 564] width 144 height 30
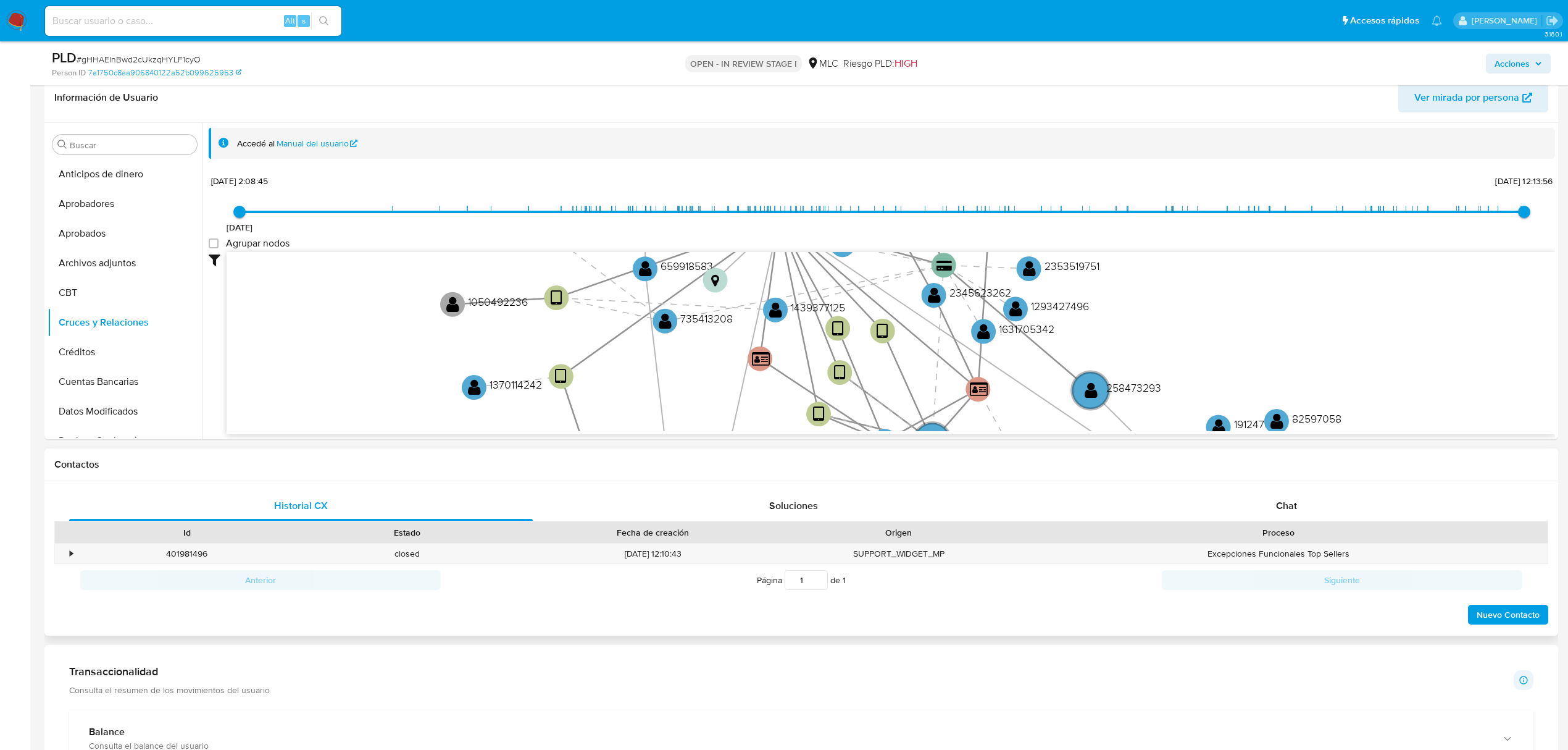
scroll to position [173, 0]
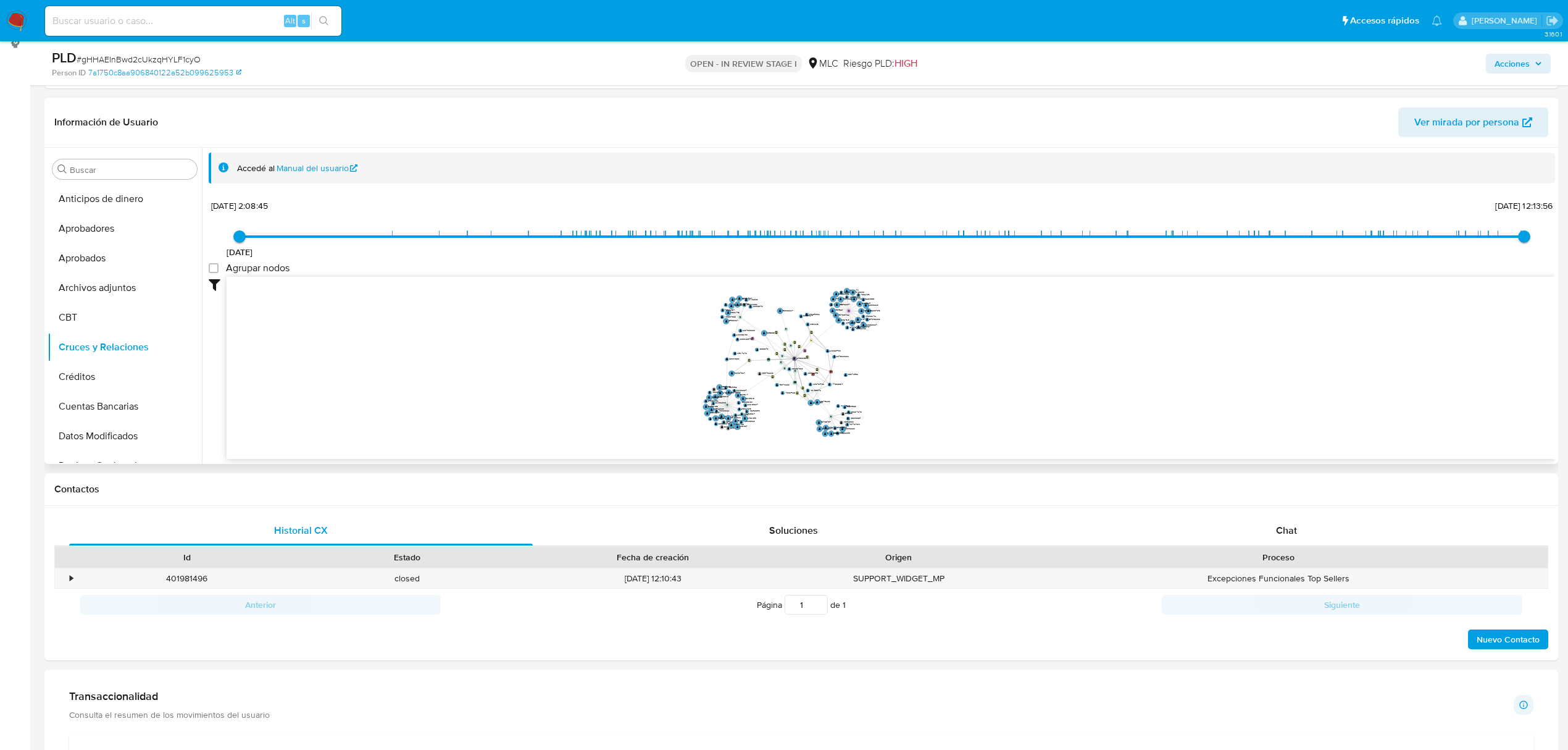
drag, startPoint x: 924, startPoint y: 356, endPoint x: 976, endPoint y: 356, distance: 52.0
click at [976, 356] on icon "device-63f6613008813b0018354b98  user-271082156  271082156 device-63f663e4088…" at bounding box center [891, 366] width 1329 height 179
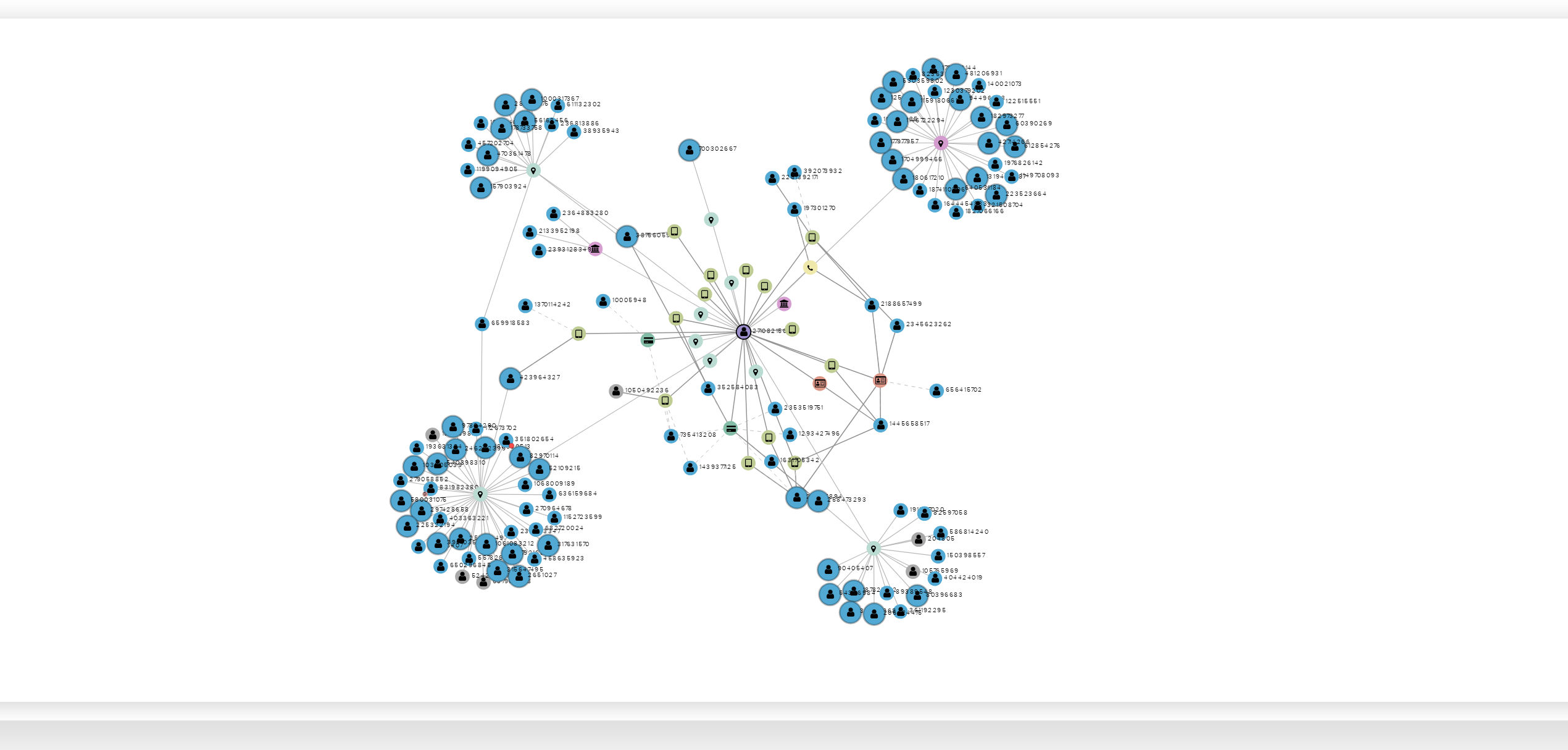
scroll to position [172, 0]
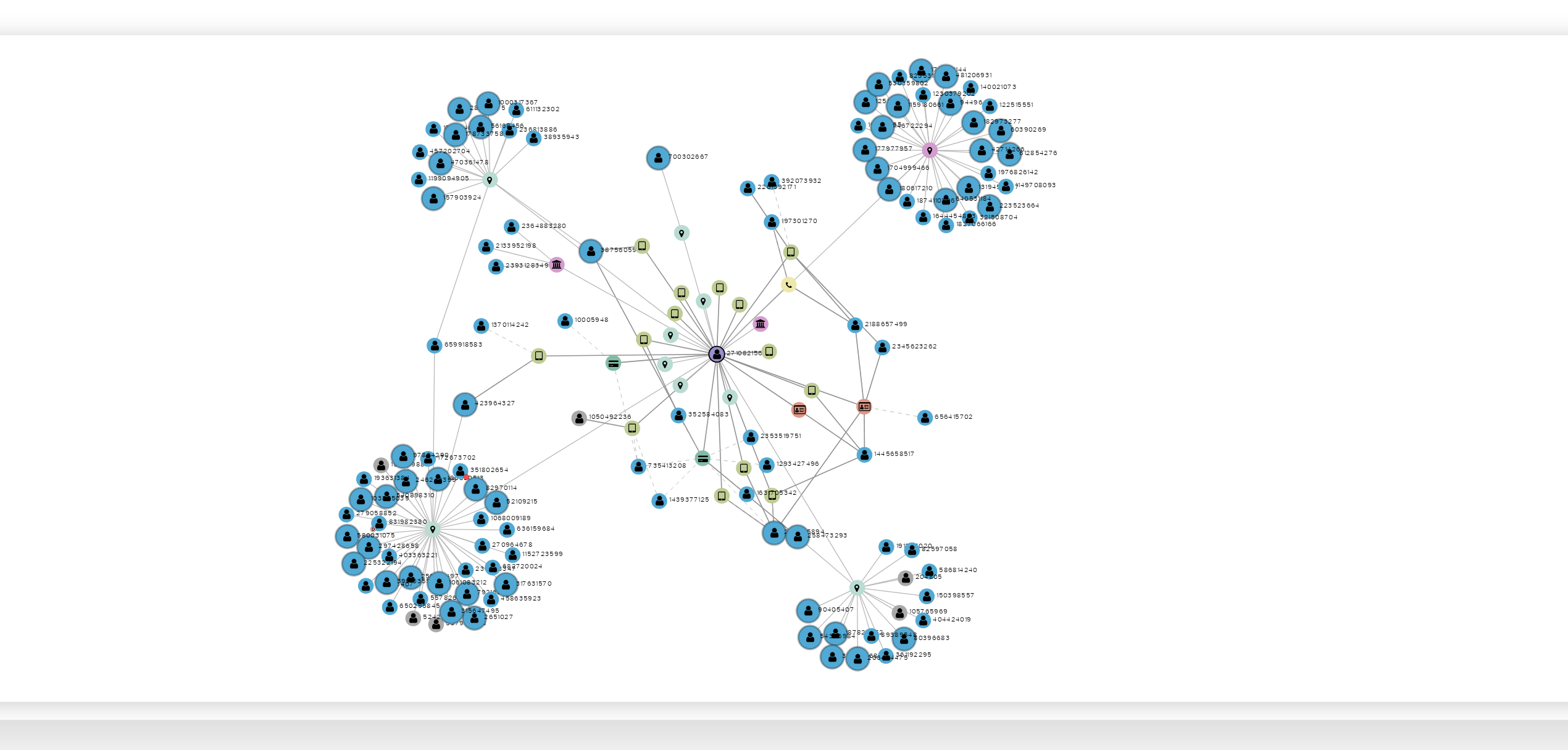
click at [872, 425] on icon "device-63f6613008813b0018354b98  user-271082156  271082156 device-63f663e4088…" at bounding box center [891, 366] width 1329 height 179
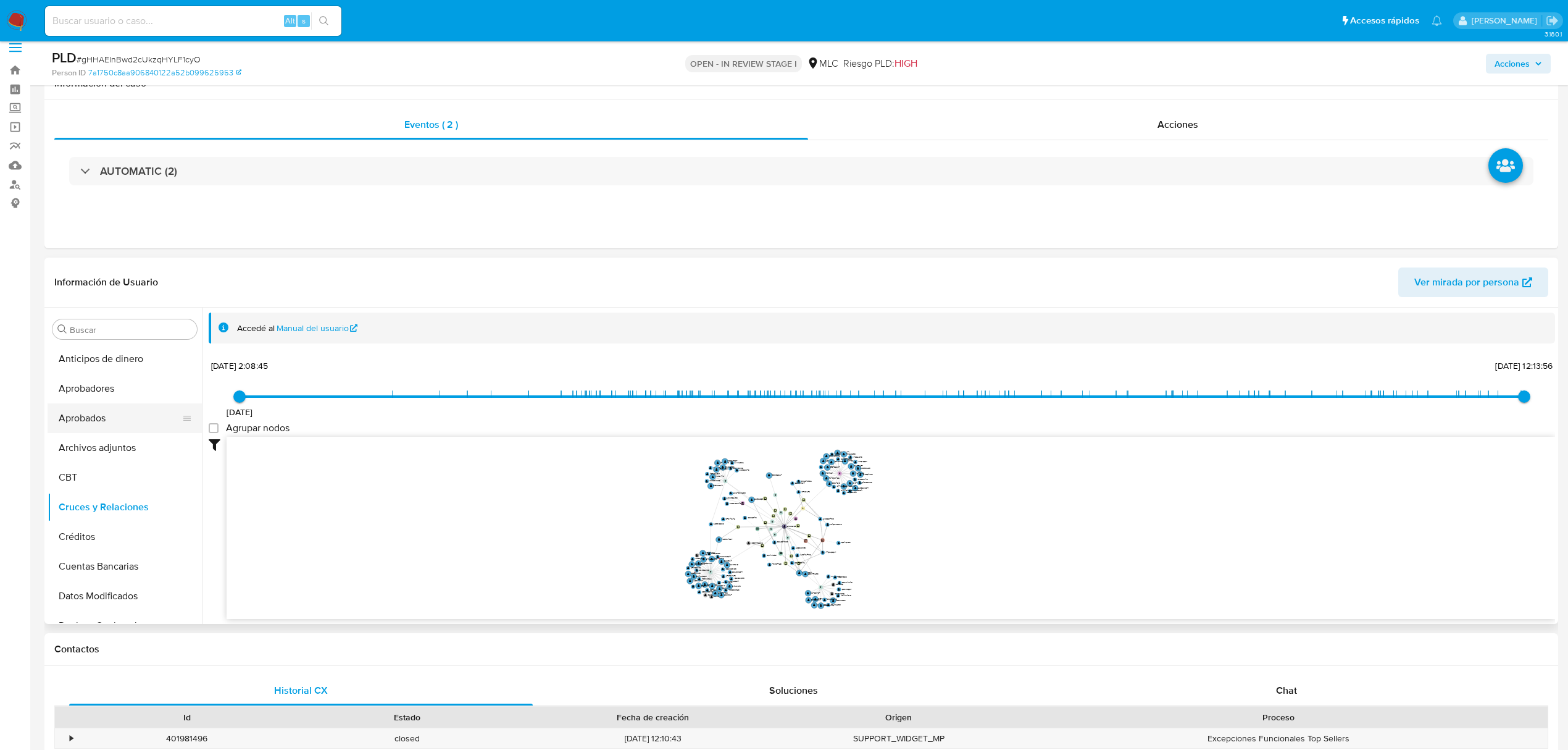
scroll to position [0, 0]
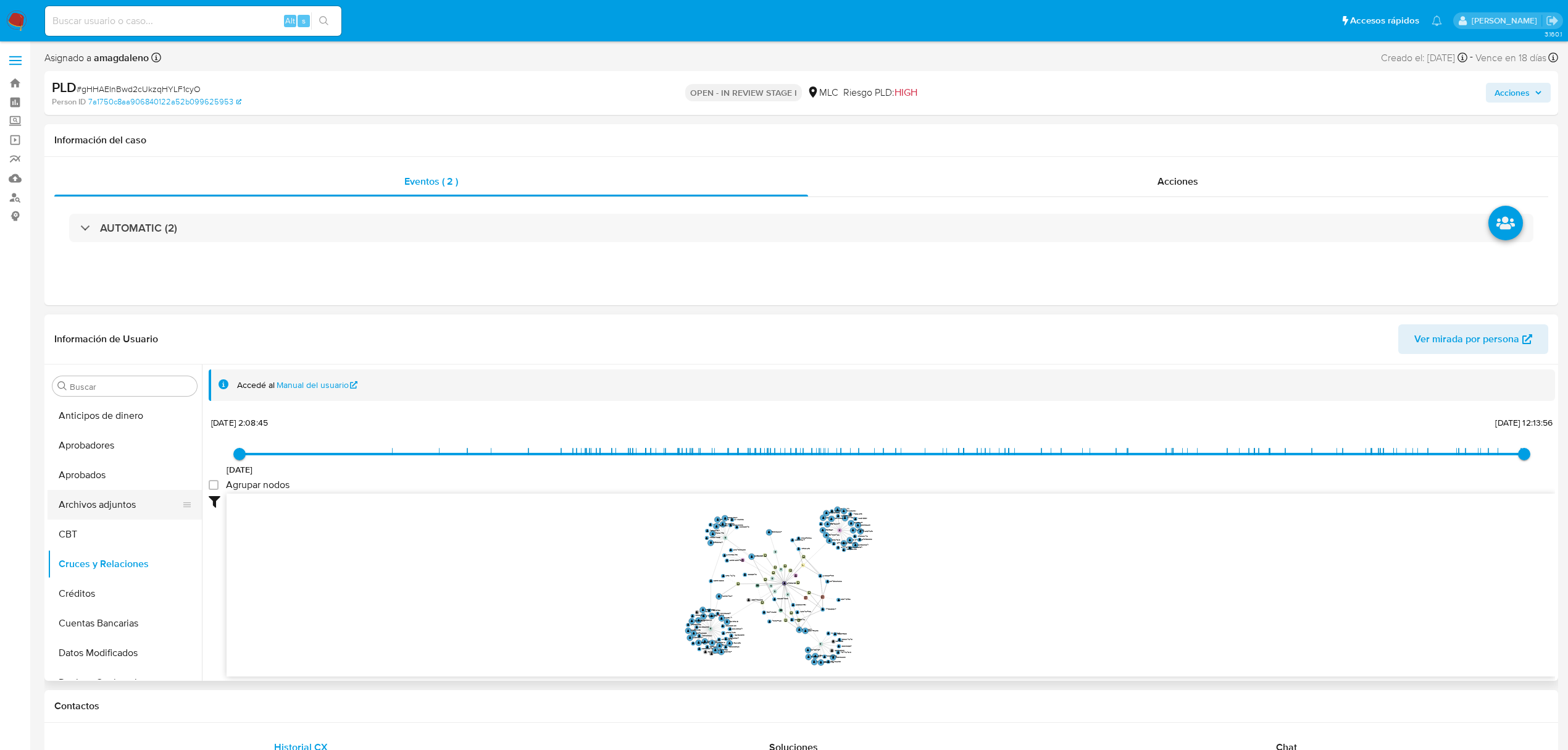
click at [113, 510] on button "Archivos adjuntos" at bounding box center [119, 504] width 144 height 30
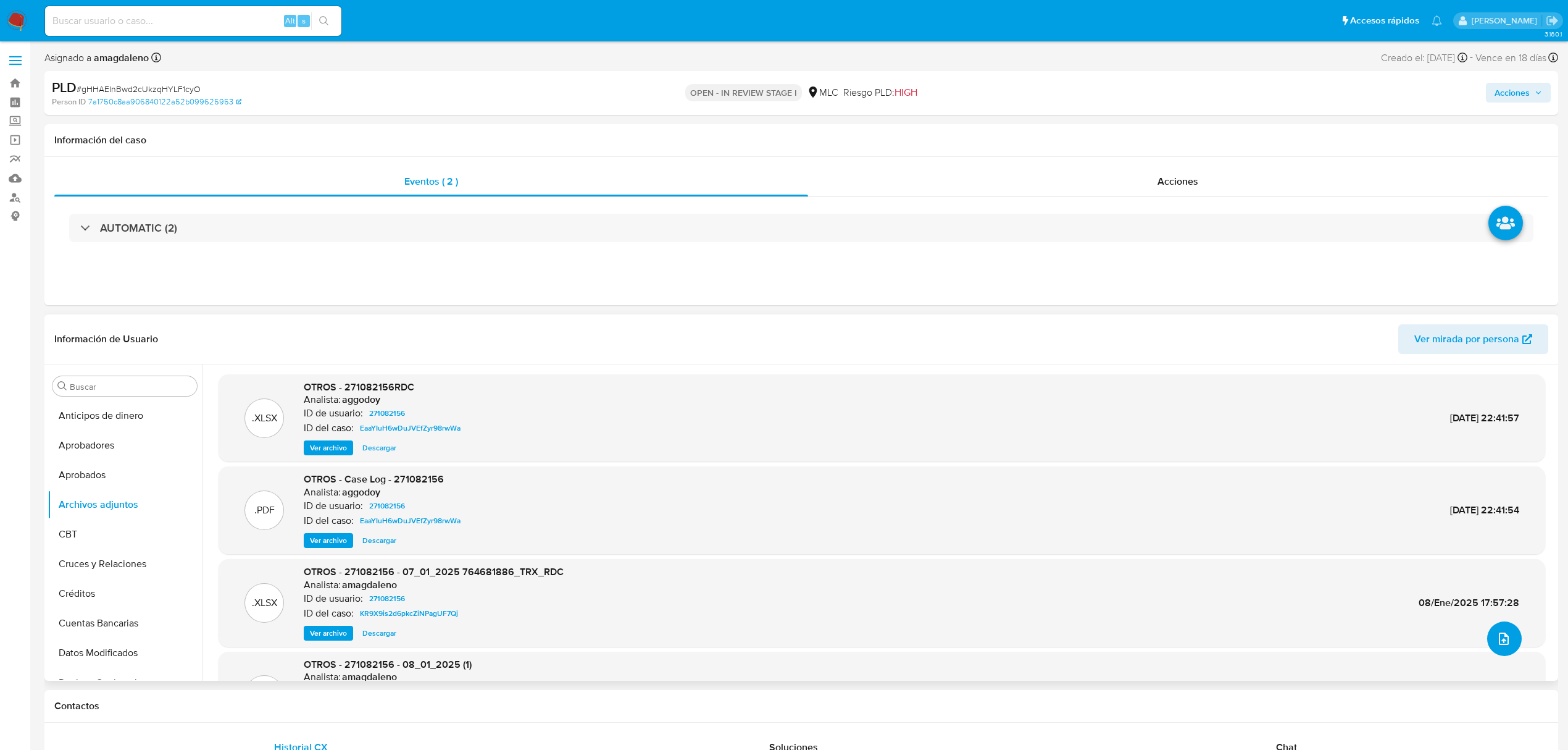
click at [1500, 640] on icon "upload-file" at bounding box center [1504, 639] width 15 height 15
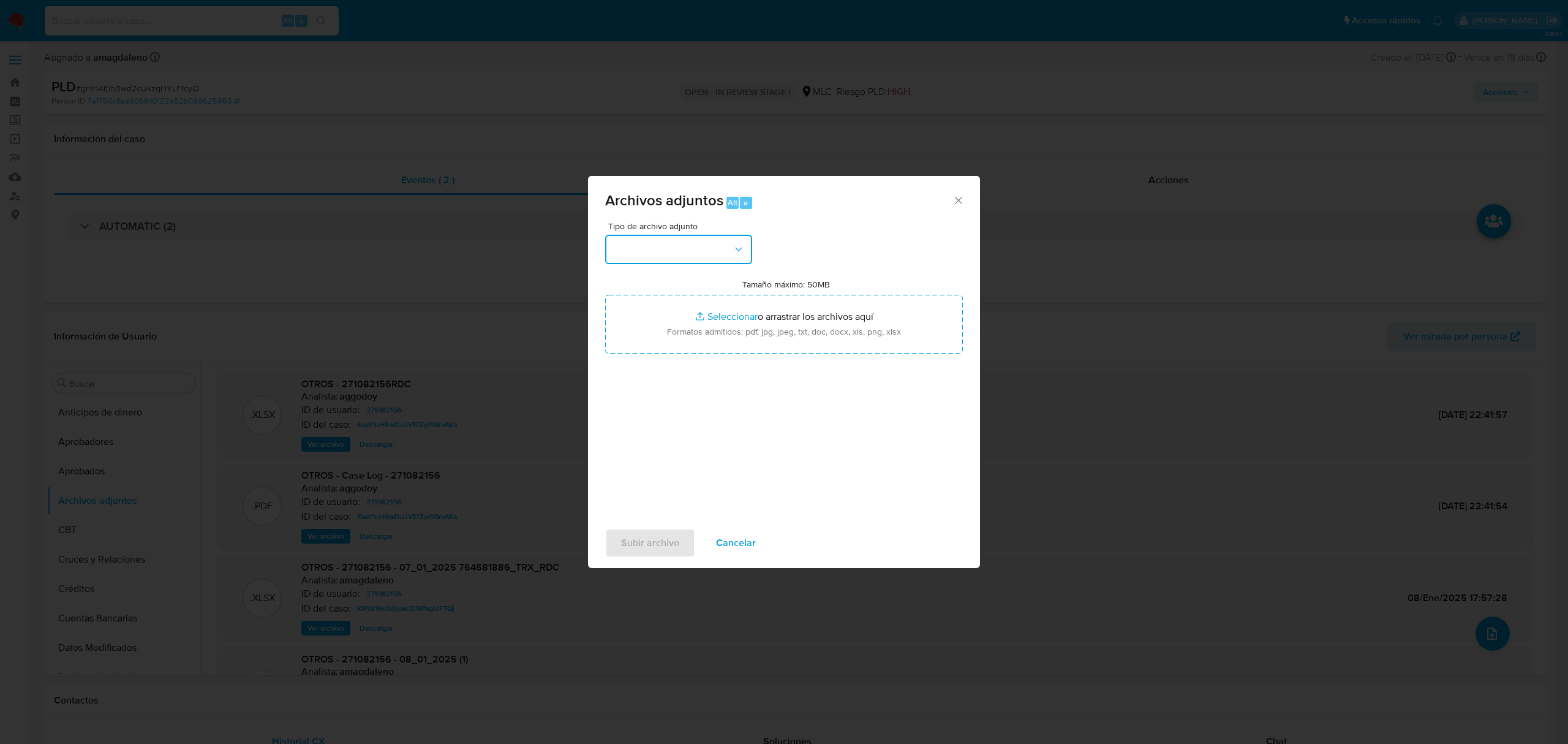
click at [660, 246] on button "button" at bounding box center [679, 250] width 147 height 29
click at [625, 312] on span "OTROS" at bounding box center [629, 305] width 32 height 12
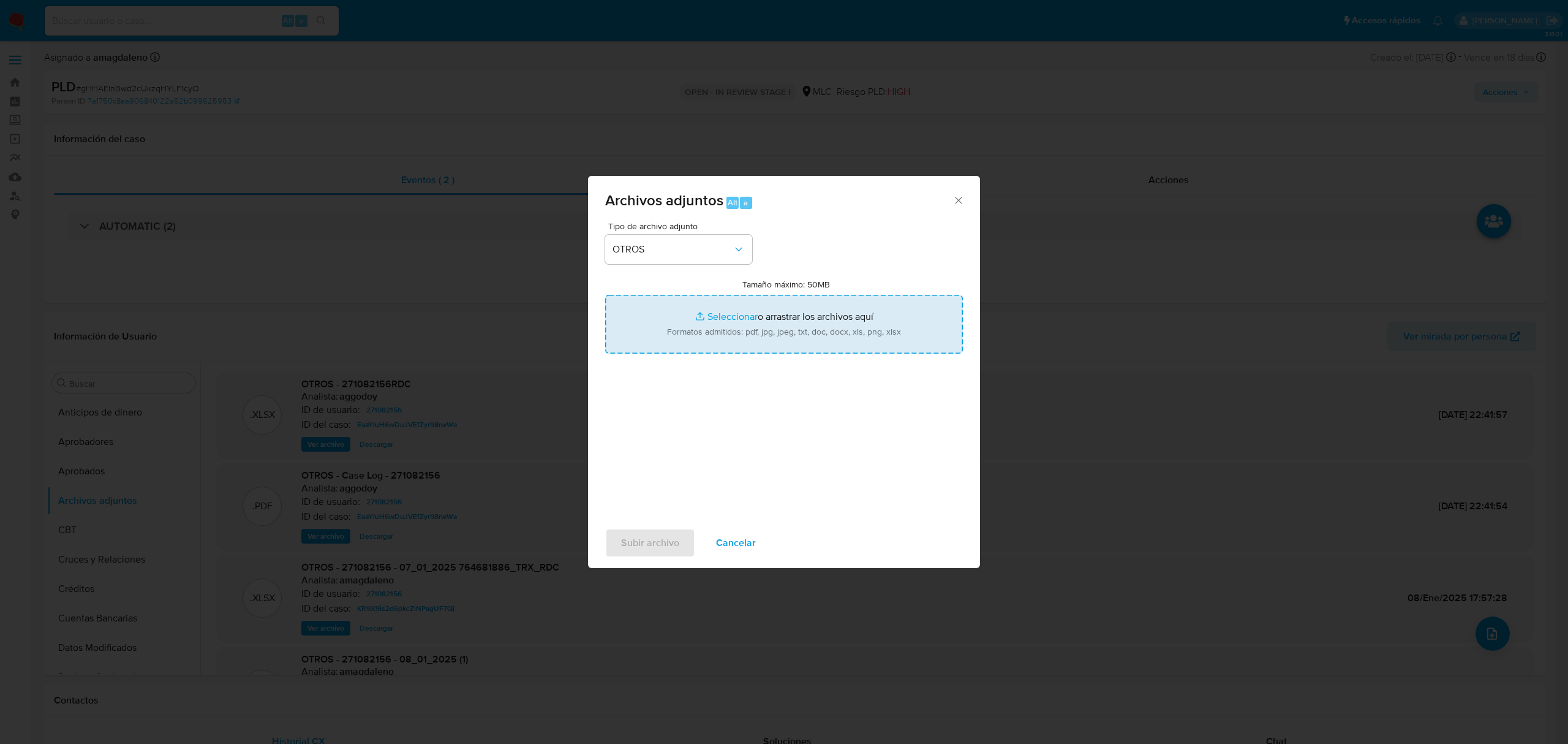
click at [730, 317] on input "Tamaño máximo: 50MB Seleccionar archivos" at bounding box center [784, 324] width 358 height 59
click at [721, 320] on input "Tamaño máximo: 50MB Seleccionar archivos" at bounding box center [784, 324] width 358 height 59
click at [728, 314] on input "Tamaño máximo: 50MB Seleccionar archivos" at bounding box center [784, 324] width 358 height 59
click at [724, 312] on input "Tamaño máximo: 50MB Seleccionar archivos" at bounding box center [784, 324] width 358 height 59
